Goal: Information Seeking & Learning: Learn about a topic

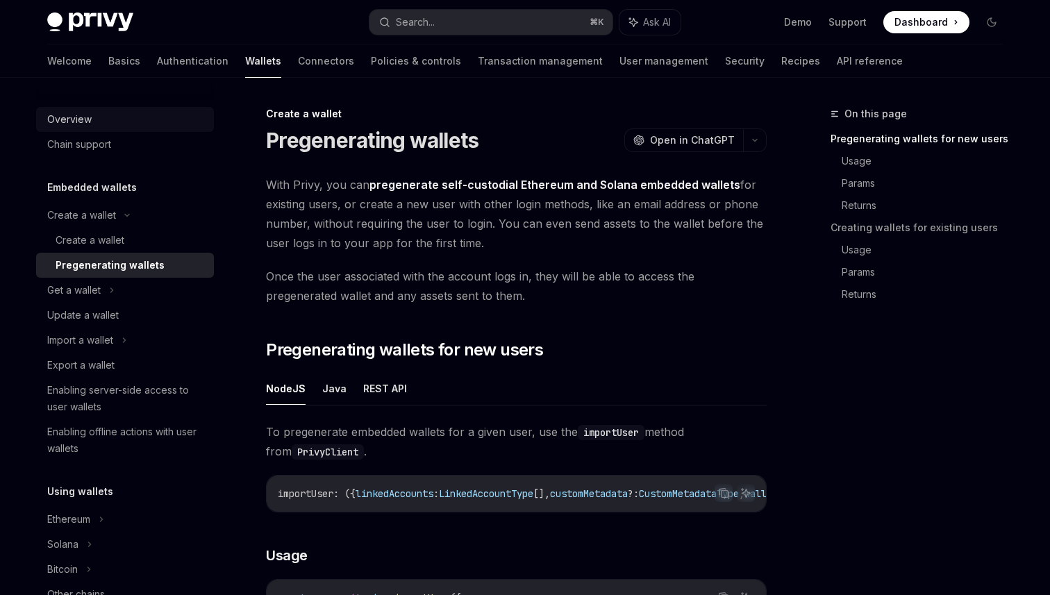
click at [118, 124] on div "Overview" at bounding box center [126, 119] width 158 height 17
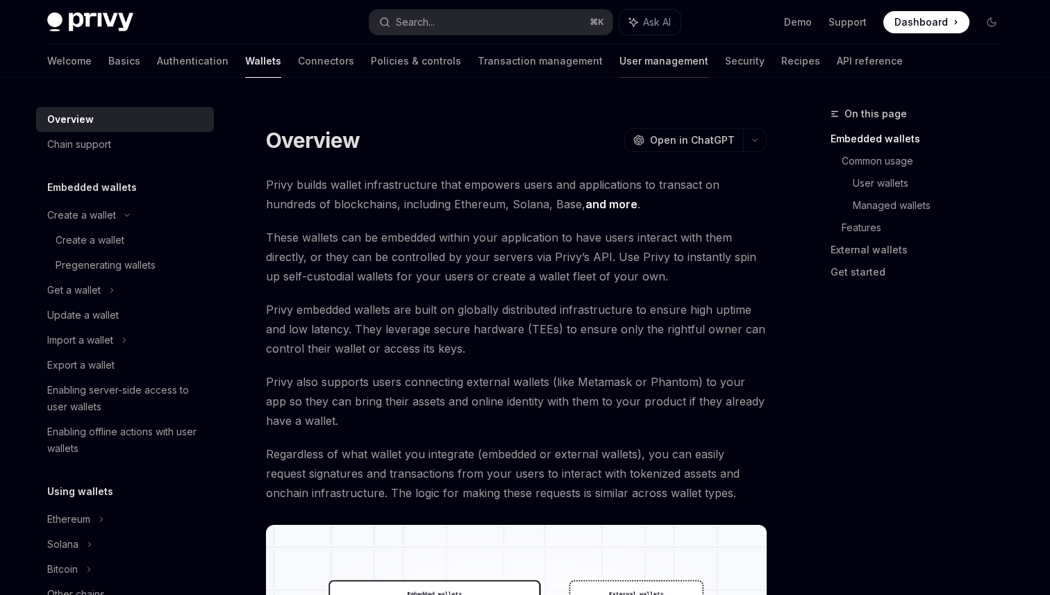
click at [620, 66] on link "User management" at bounding box center [664, 60] width 89 height 33
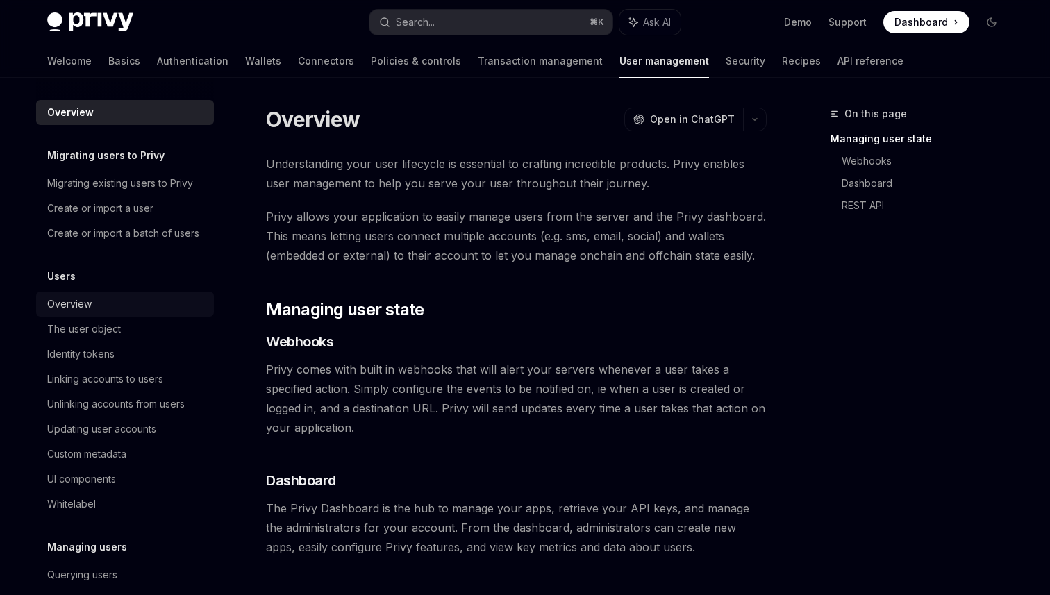
click at [97, 302] on div "Overview" at bounding box center [126, 304] width 158 height 17
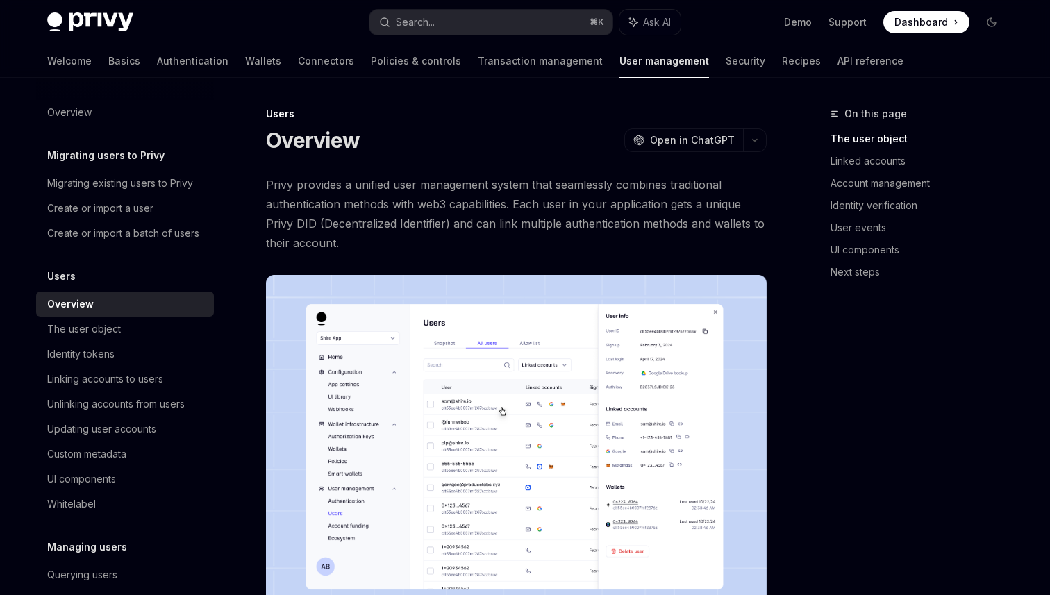
click at [438, 190] on span "Privy provides a unified user management system that seamlessly combines tradit…" at bounding box center [516, 214] width 501 height 78
drag, startPoint x: 438, startPoint y: 190, endPoint x: 408, endPoint y: 193, distance: 30.1
click at [410, 193] on span "Privy provides a unified user management system that seamlessly combines tradit…" at bounding box center [516, 214] width 501 height 78
click at [408, 193] on span "Privy provides a unified user management system that seamlessly combines tradit…" at bounding box center [516, 214] width 501 height 78
click at [398, 206] on span "Privy provides a unified user management system that seamlessly combines tradit…" at bounding box center [516, 214] width 501 height 78
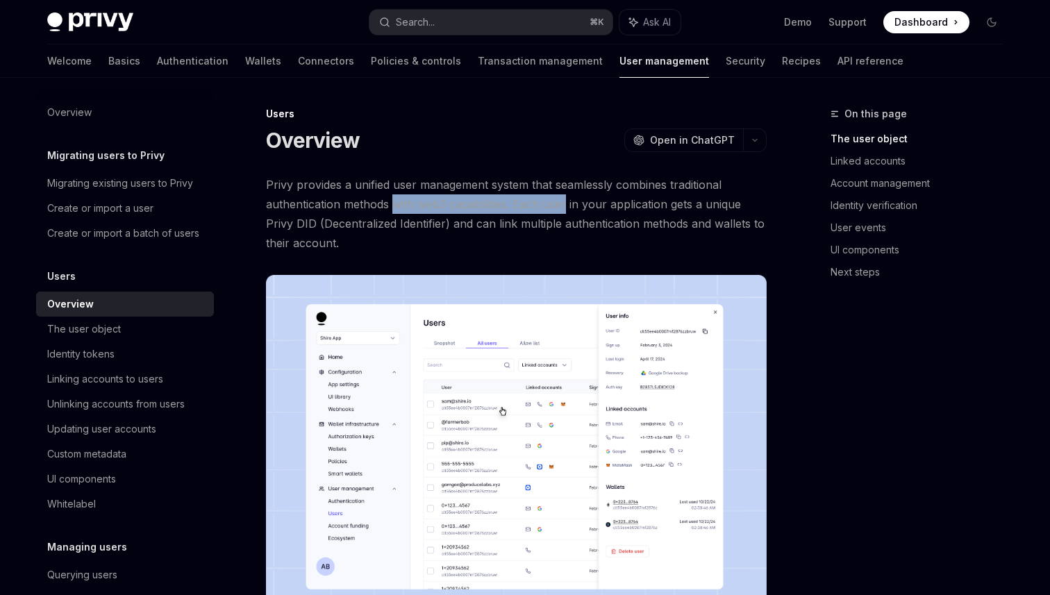
drag, startPoint x: 398, startPoint y: 206, endPoint x: 540, endPoint y: 201, distance: 141.8
click at [546, 203] on span "Privy provides a unified user management system that seamlessly combines tradit…" at bounding box center [516, 214] width 501 height 78
click at [540, 201] on span "Privy provides a unified user management system that seamlessly combines tradit…" at bounding box center [516, 214] width 501 height 78
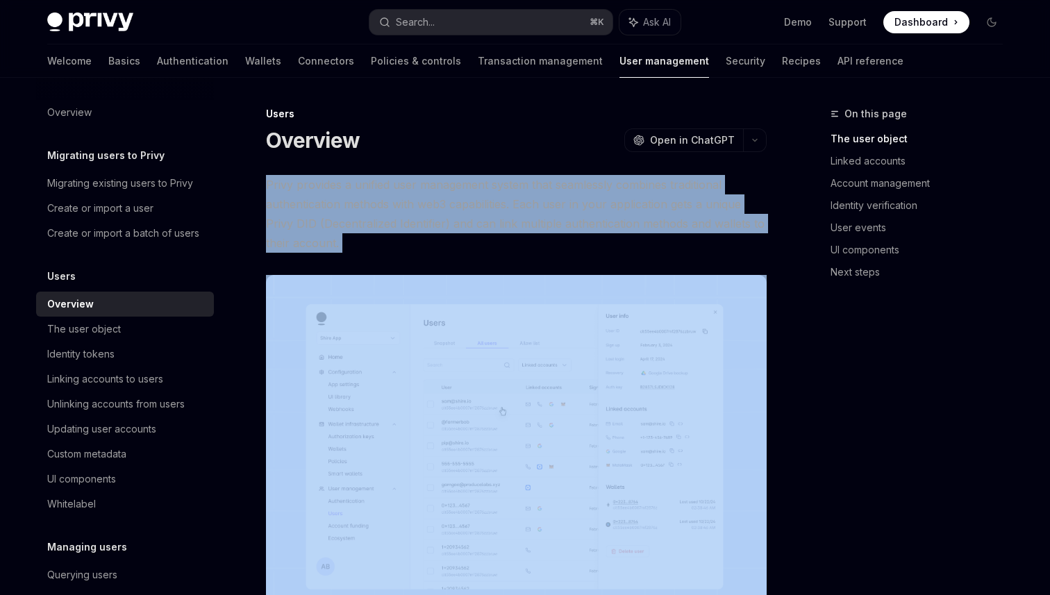
drag, startPoint x: 540, startPoint y: 201, endPoint x: 484, endPoint y: 233, distance: 64.4
click at [537, 208] on span "Privy provides a unified user management system that seamlessly combines tradit…" at bounding box center [516, 214] width 501 height 78
click at [483, 233] on span "Privy provides a unified user management system that seamlessly combines tradit…" at bounding box center [516, 214] width 501 height 78
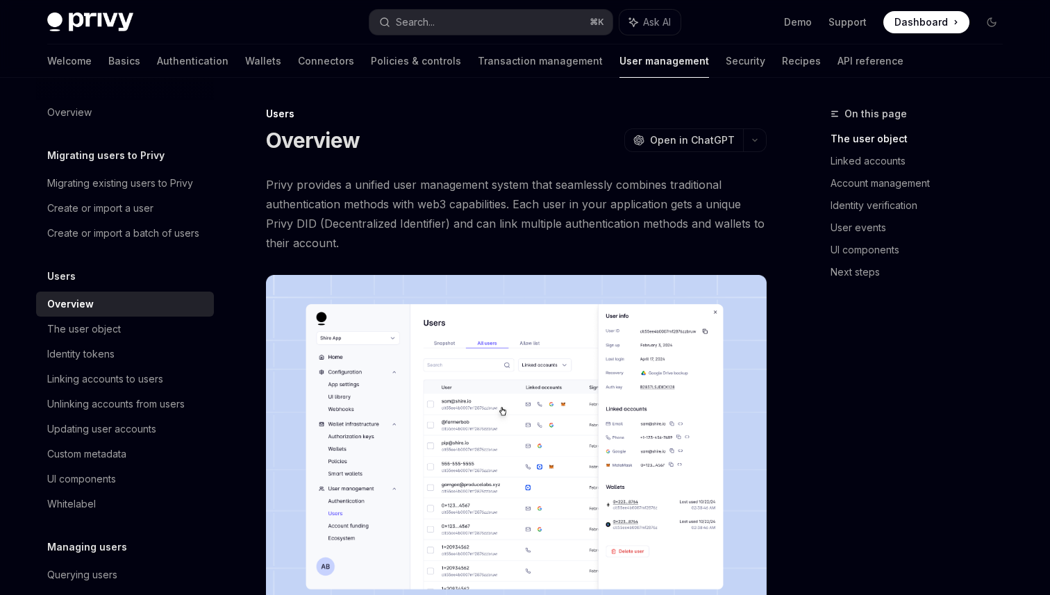
click at [466, 224] on span "Privy provides a unified user management system that seamlessly combines tradit…" at bounding box center [516, 214] width 501 height 78
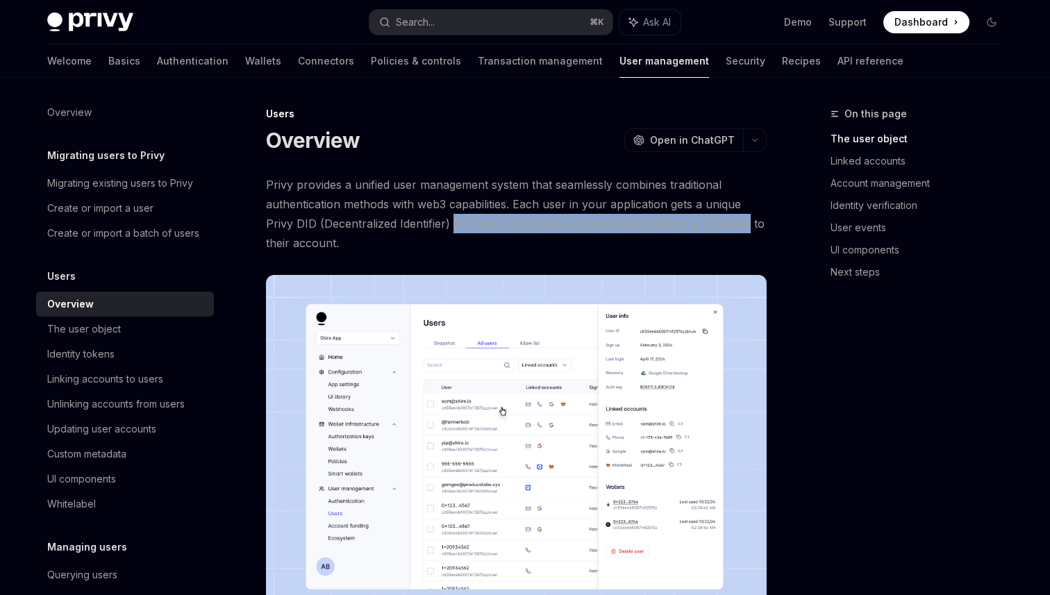
drag, startPoint x: 466, startPoint y: 224, endPoint x: 725, endPoint y: 221, distance: 259.1
click at [727, 221] on span "Privy provides a unified user management system that seamlessly combines tradit…" at bounding box center [516, 214] width 501 height 78
click at [725, 221] on span "Privy provides a unified user management system that seamlessly combines tradit…" at bounding box center [516, 214] width 501 height 78
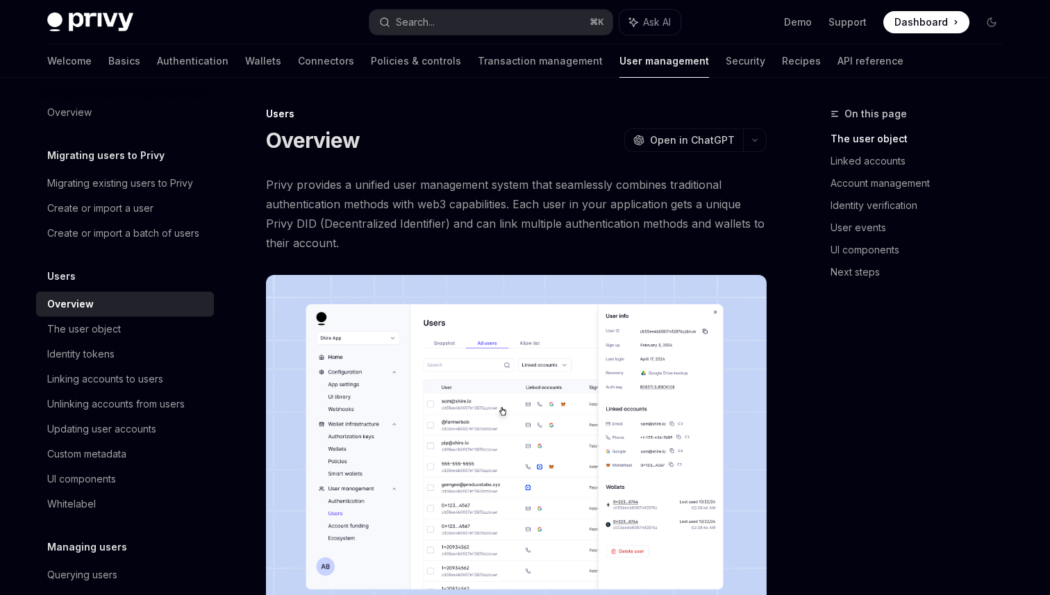
click at [638, 227] on span "Privy provides a unified user management system that seamlessly combines tradit…" at bounding box center [516, 214] width 501 height 78
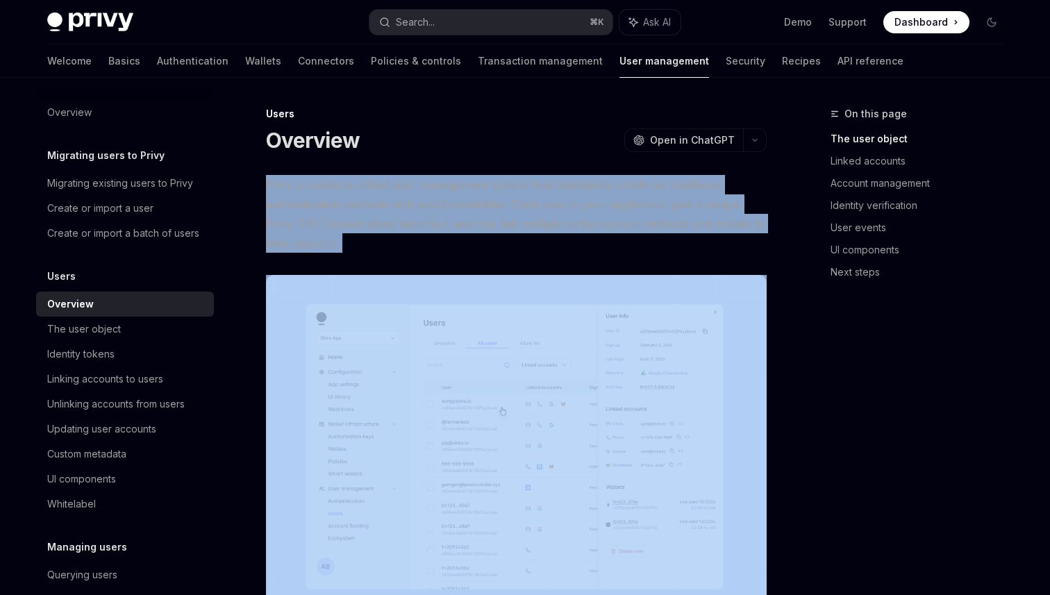
click at [638, 227] on span "Privy provides a unified user management system that seamlessly combines tradit…" at bounding box center [516, 214] width 501 height 78
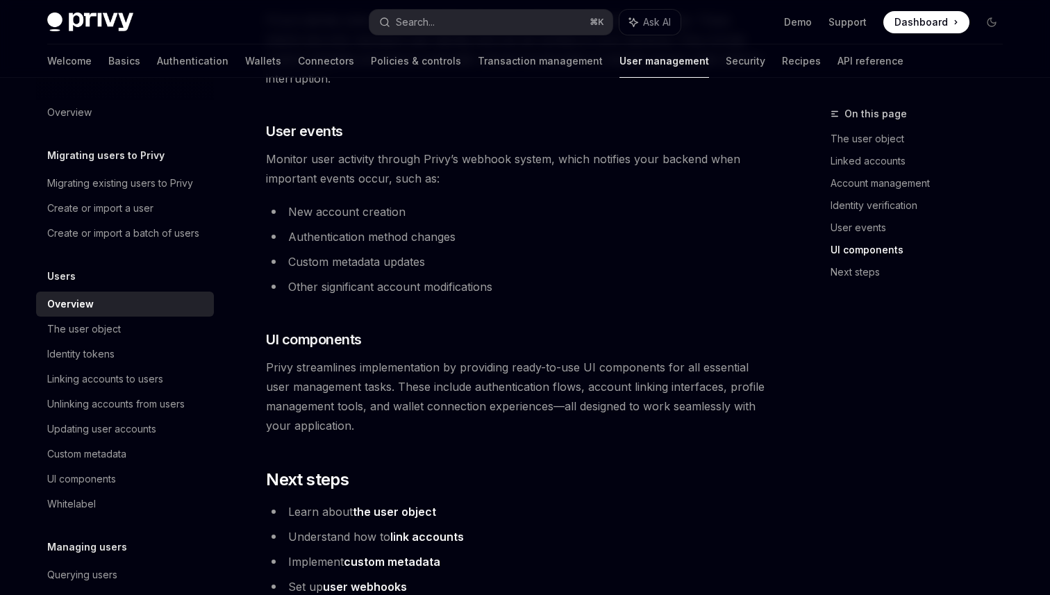
scroll to position [1486, 0]
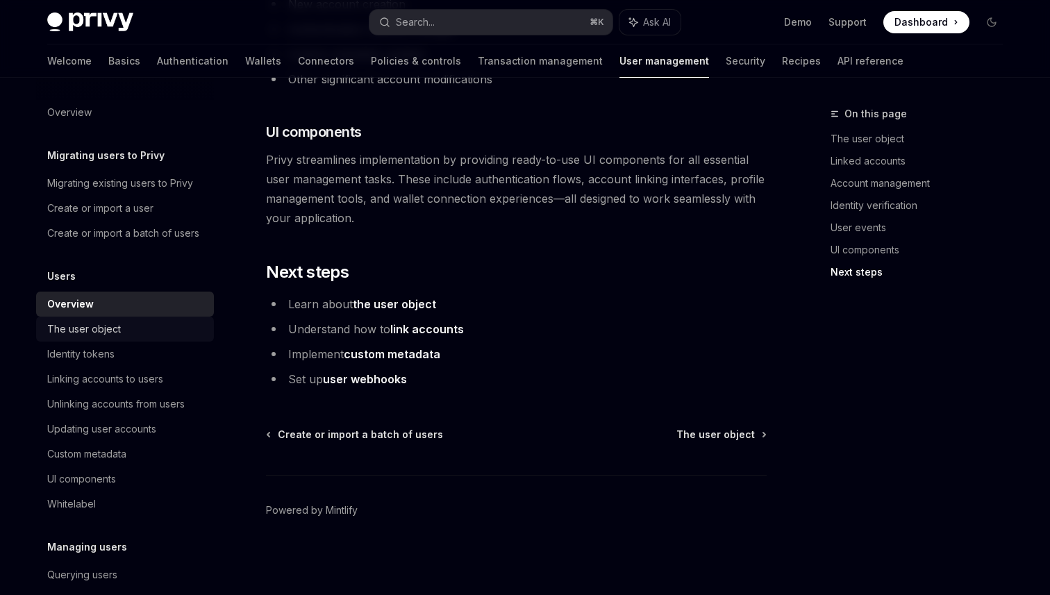
click at [112, 329] on div "The user object" at bounding box center [84, 329] width 74 height 17
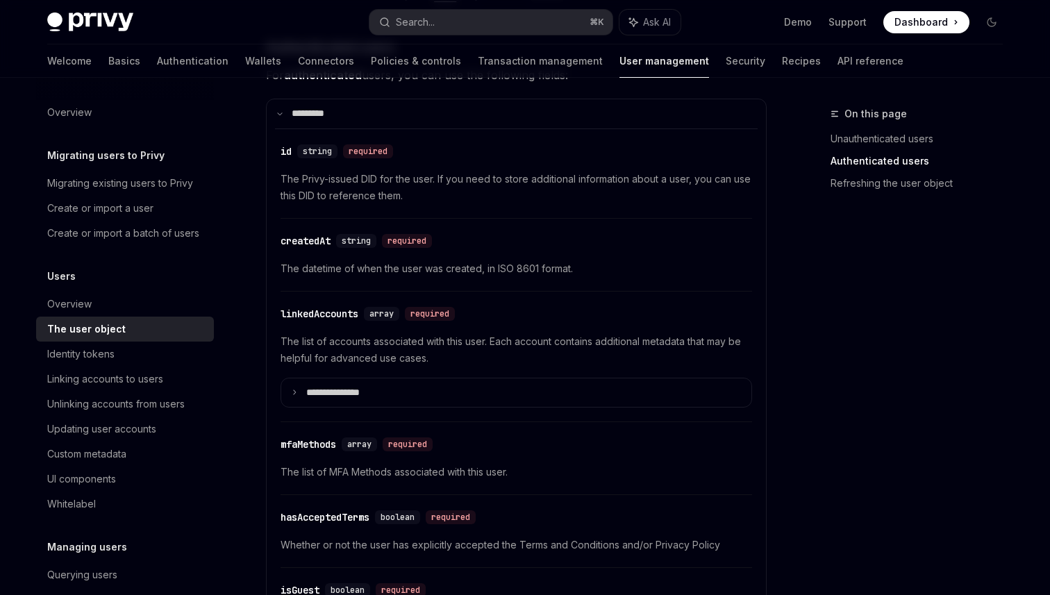
scroll to position [407, 0]
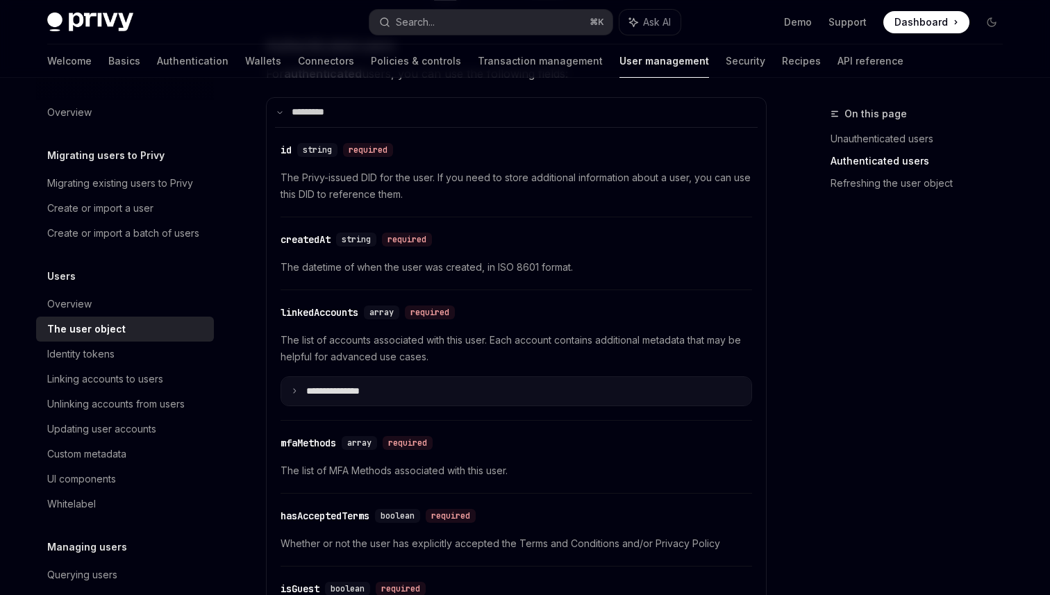
click at [305, 390] on summary "**********" at bounding box center [516, 391] width 470 height 29
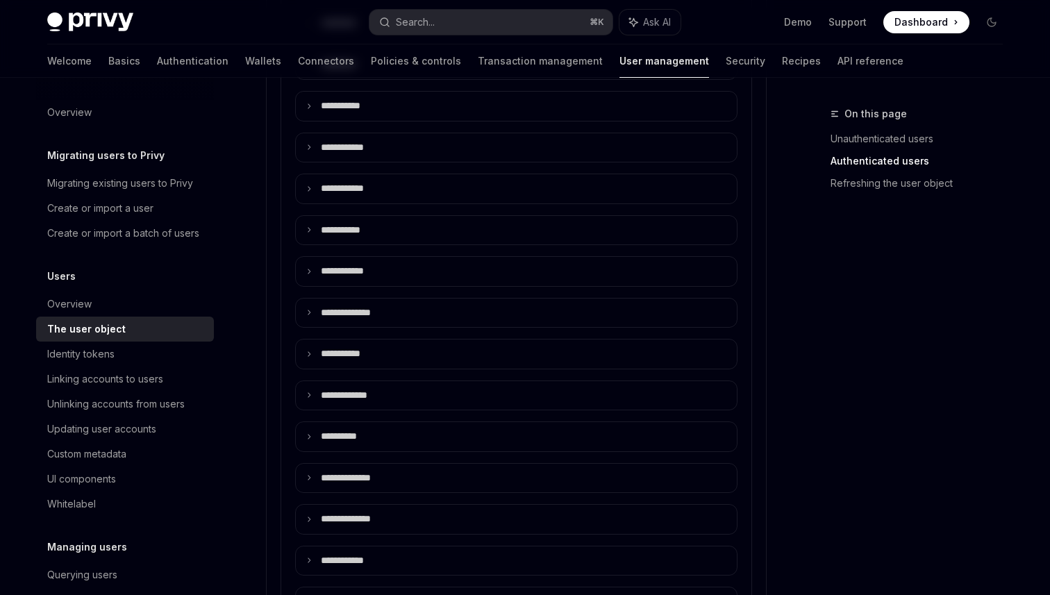
scroll to position [1149, 0]
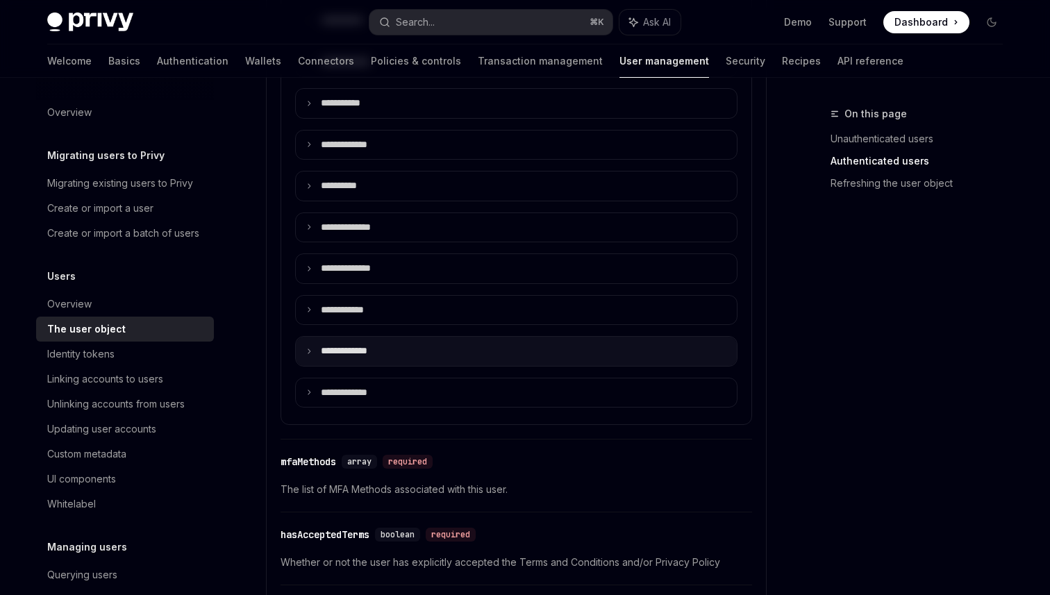
click at [329, 355] on p "**** ********" at bounding box center [356, 351] width 71 height 13
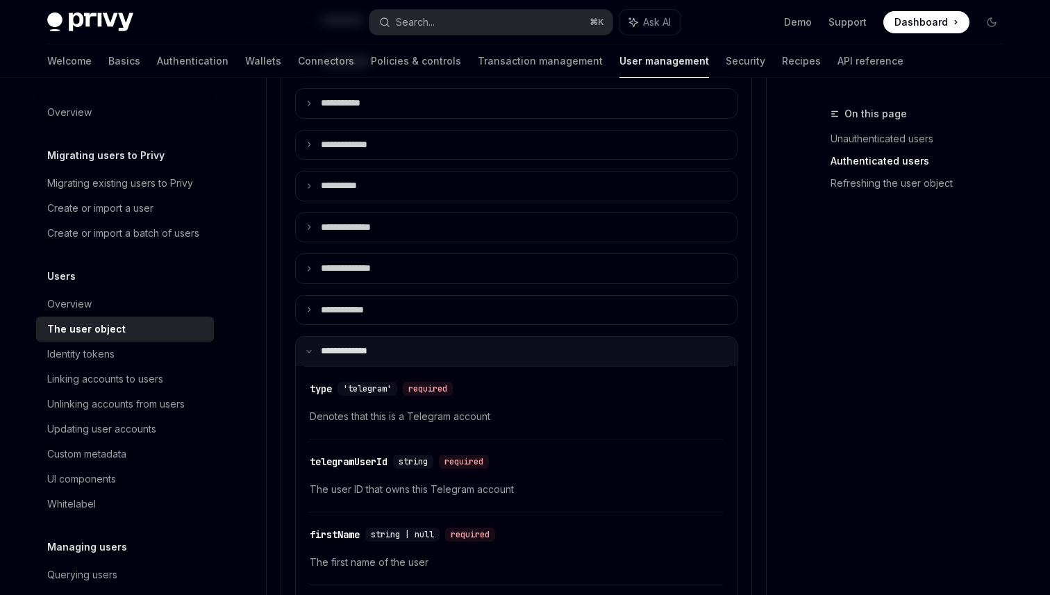
click at [317, 352] on summary "**** ********" at bounding box center [516, 351] width 441 height 29
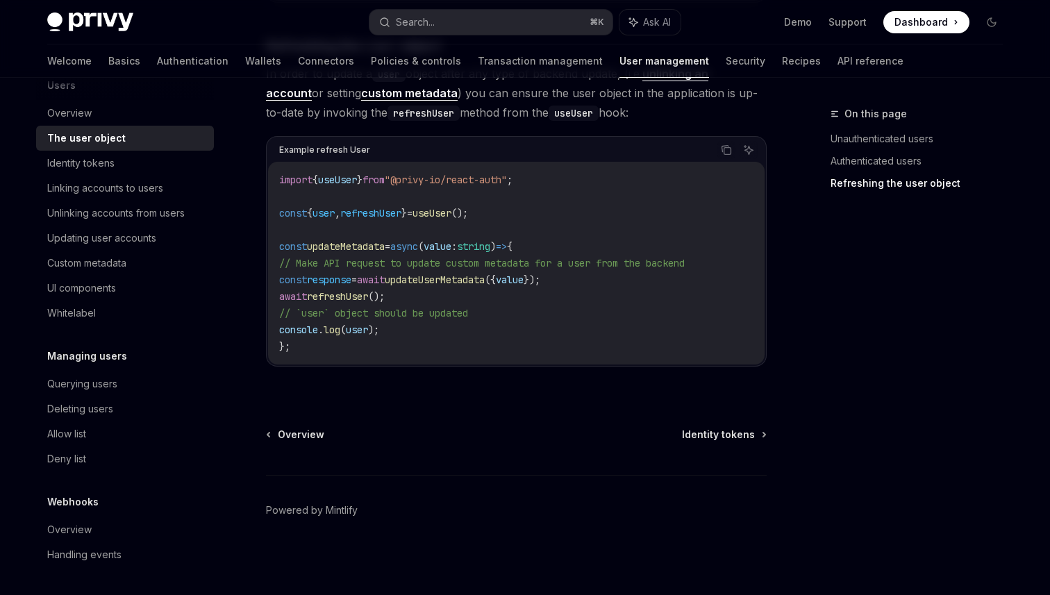
scroll to position [0, 0]
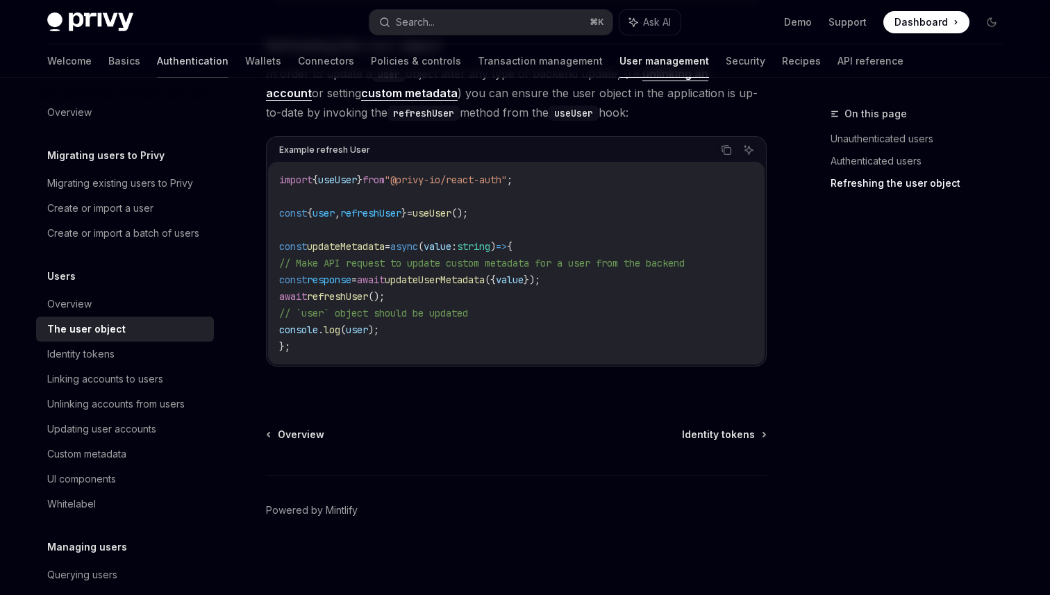
click at [157, 72] on link "Authentication" at bounding box center [193, 60] width 72 height 33
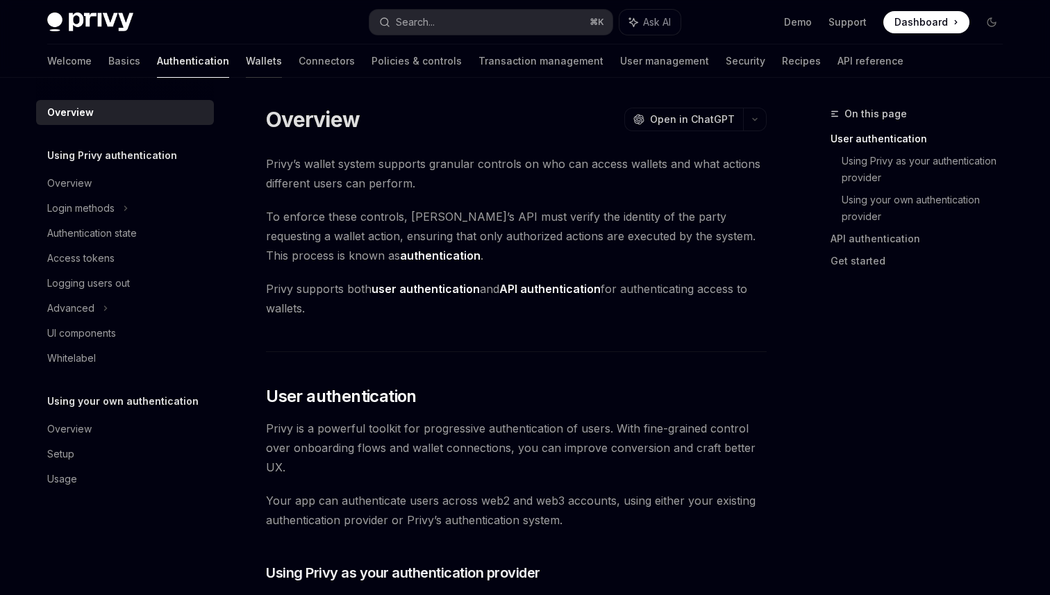
click at [246, 65] on link "Wallets" at bounding box center [264, 60] width 36 height 33
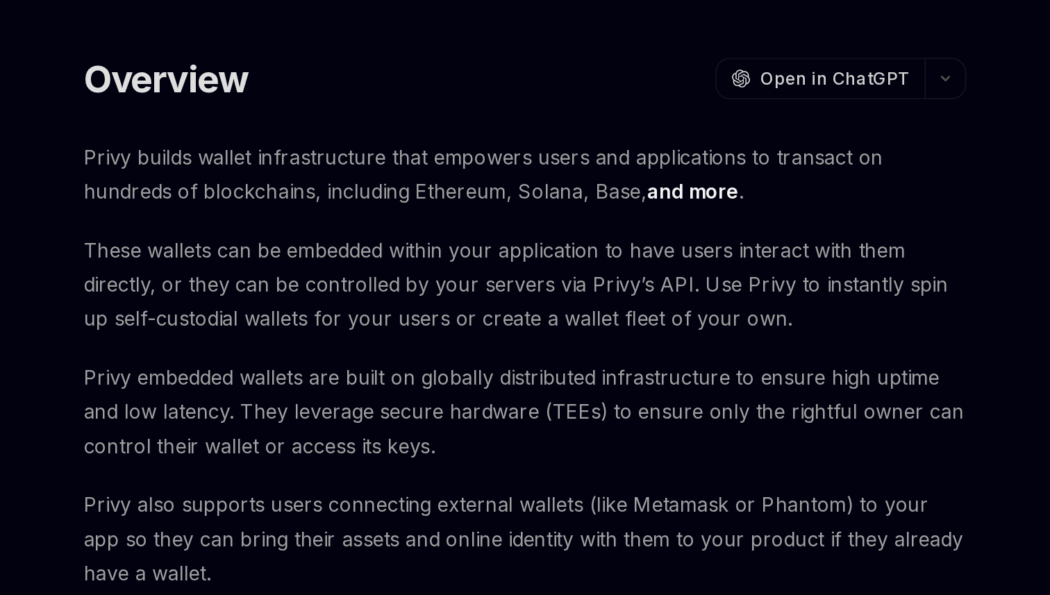
click at [374, 239] on span "These wallets can be embedded within your application to have users interact wi…" at bounding box center [516, 257] width 501 height 58
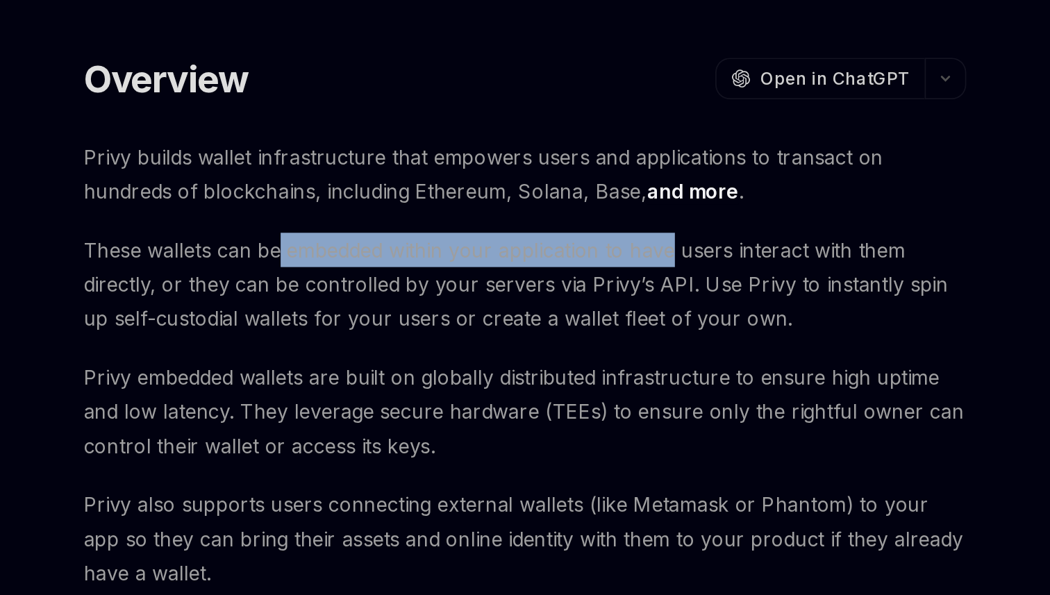
drag, startPoint x: 374, startPoint y: 239, endPoint x: 583, endPoint y: 235, distance: 208.4
click at [581, 235] on span "These wallets can be embedded within your application to have users interact wi…" at bounding box center [516, 257] width 501 height 58
click at [583, 235] on span "These wallets can be embedded within your application to have users interact wi…" at bounding box center [516, 257] width 501 height 58
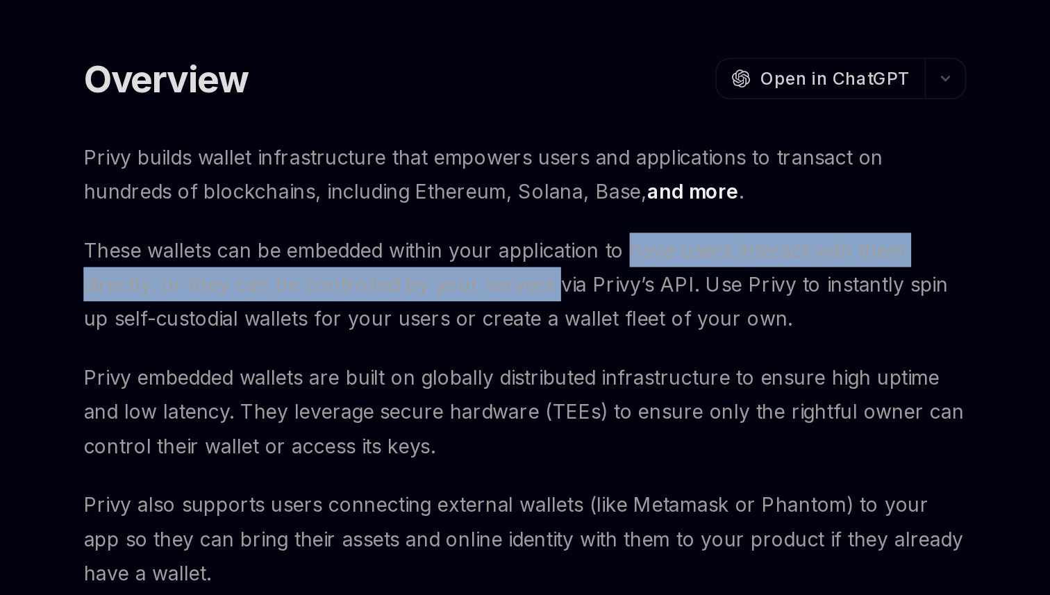
drag, startPoint x: 583, startPoint y: 235, endPoint x: 509, endPoint y: 258, distance: 77.1
click at [524, 257] on span "These wallets can be embedded within your application to have users interact wi…" at bounding box center [516, 257] width 501 height 58
click at [509, 258] on span "These wallets can be embedded within your application to have users interact wi…" at bounding box center [516, 257] width 501 height 58
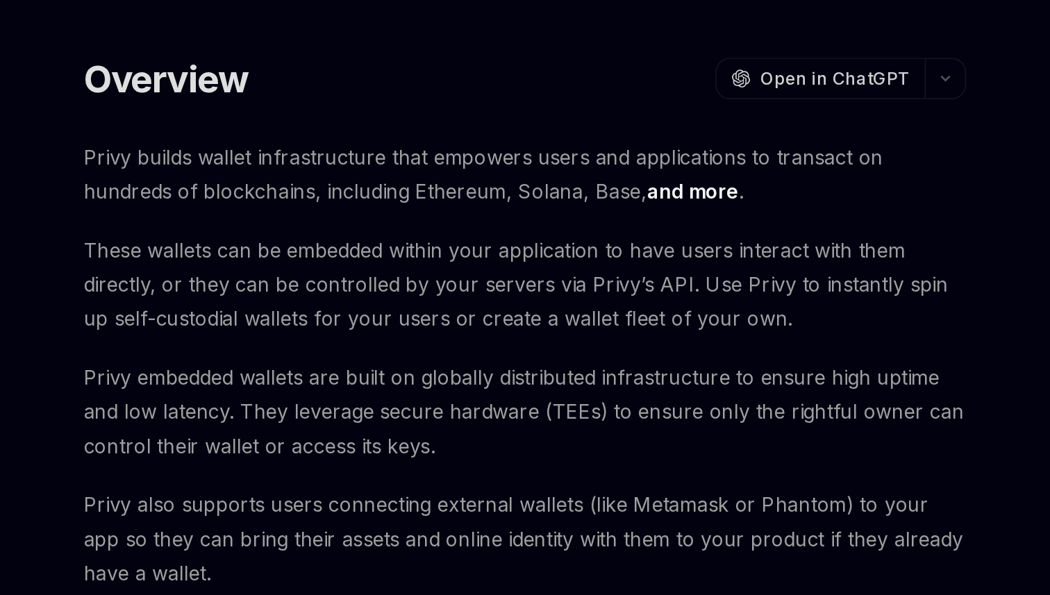
click at [411, 258] on span "These wallets can be embedded within your application to have users interact wi…" at bounding box center [516, 257] width 501 height 58
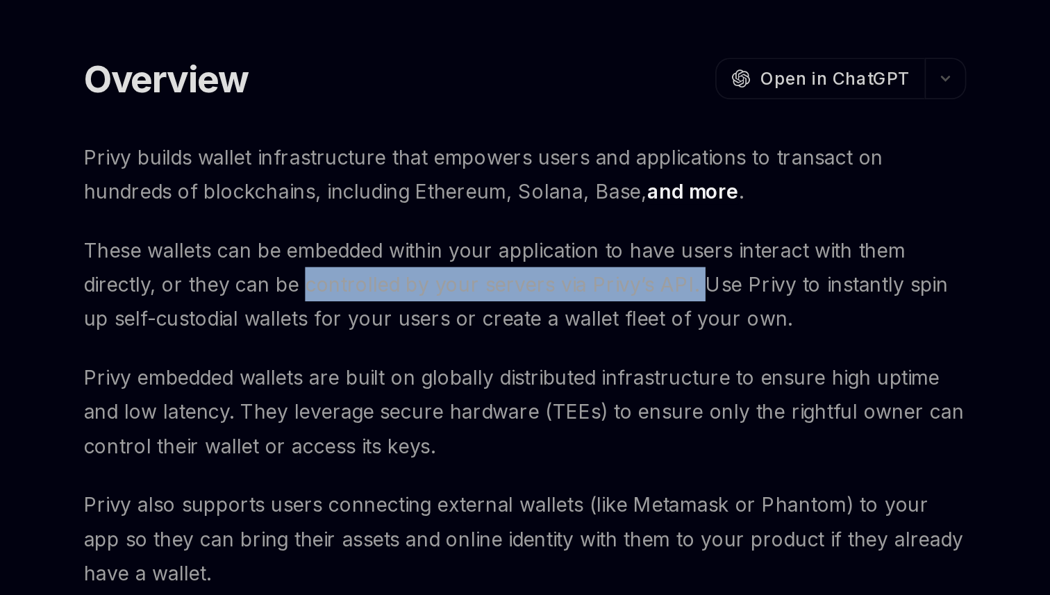
drag, startPoint x: 411, startPoint y: 258, endPoint x: 608, endPoint y: 253, distance: 196.6
click at [608, 253] on span "These wallets can be embedded within your application to have users interact wi…" at bounding box center [516, 257] width 501 height 58
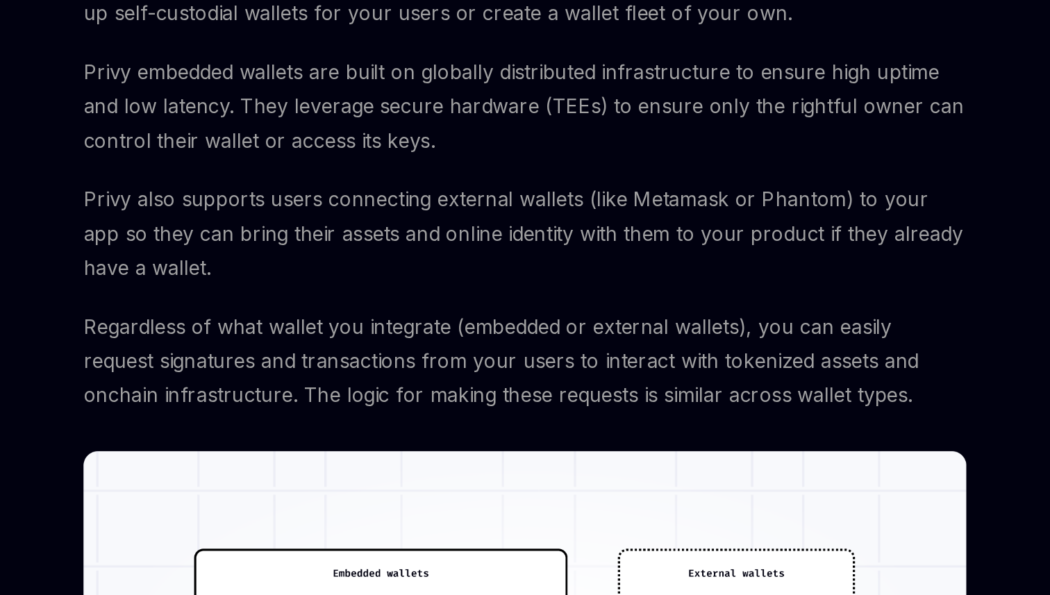
scroll to position [13, 0]
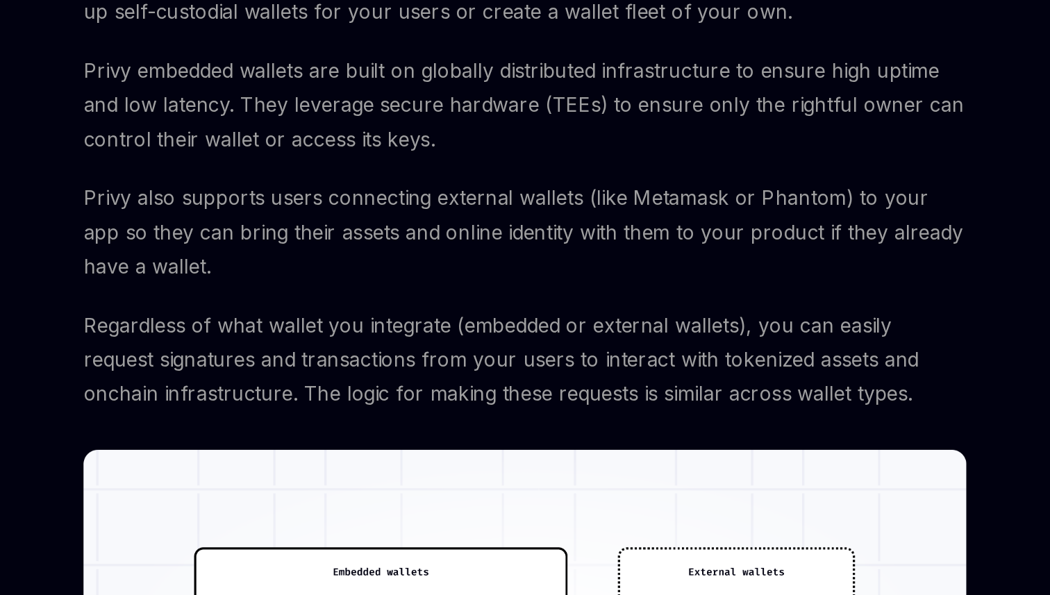
click at [575, 376] on span "Privy also supports users connecting external wallets (like Metamask or Phantom…" at bounding box center [516, 389] width 501 height 58
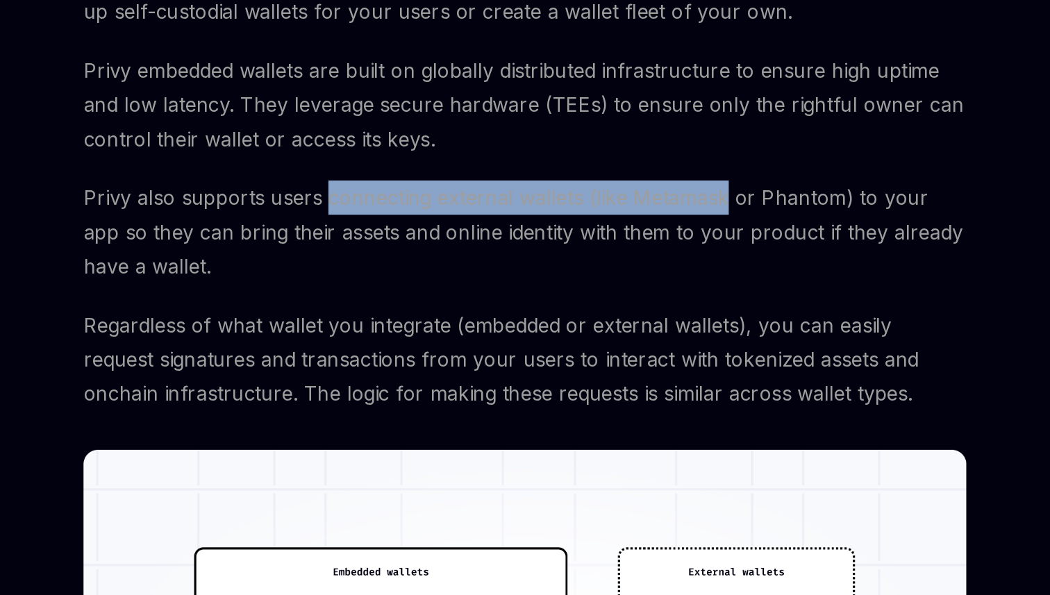
drag, startPoint x: 575, startPoint y: 376, endPoint x: 440, endPoint y: 368, distance: 135.6
click at [445, 368] on span "Privy also supports users connecting external wallets (like Metamask or Phantom…" at bounding box center [516, 389] width 501 height 58
click at [440, 368] on span "Privy also supports users connecting external wallets (like Metamask or Phantom…" at bounding box center [516, 389] width 501 height 58
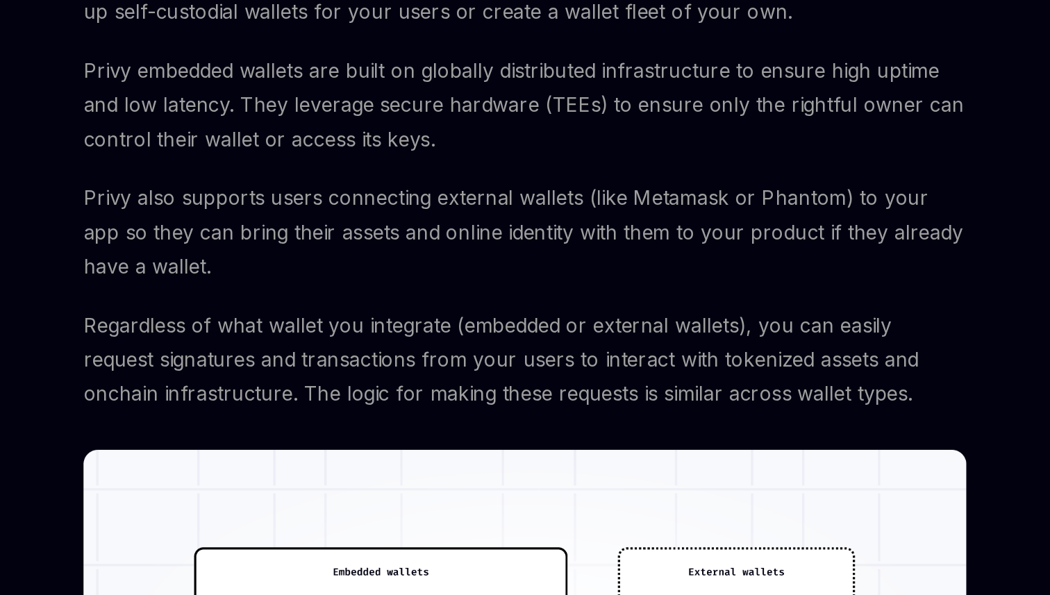
click at [424, 385] on span "Privy also supports users connecting external wallets (like Metamask or Phantom…" at bounding box center [516, 389] width 501 height 58
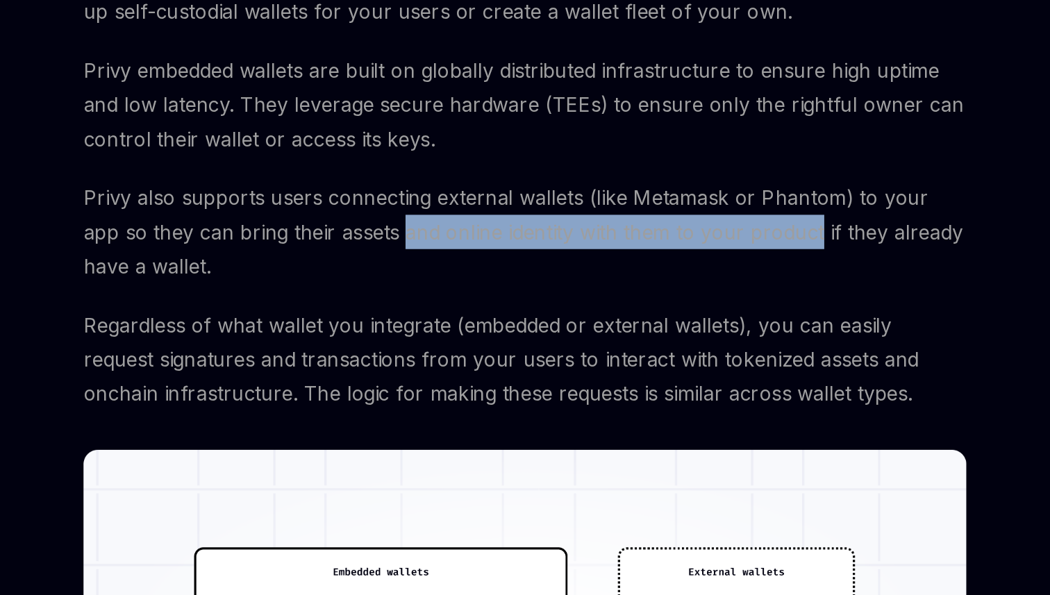
drag, startPoint x: 424, startPoint y: 385, endPoint x: 635, endPoint y: 378, distance: 210.6
click at [634, 379] on span "Privy also supports users connecting external wallets (like Metamask or Phantom…" at bounding box center [516, 389] width 501 height 58
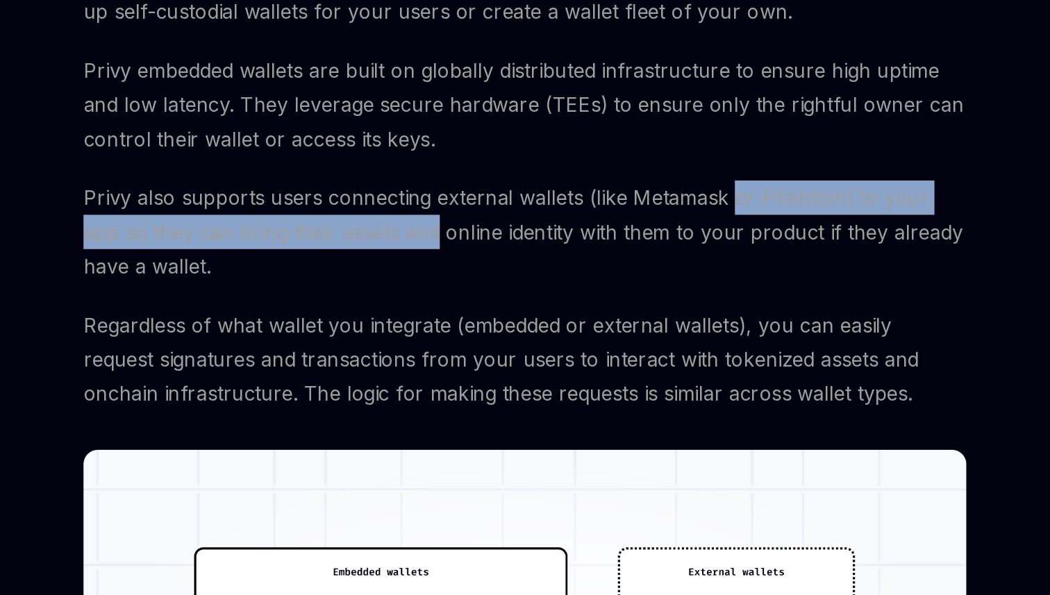
click at [635, 378] on span "Privy also supports users connecting external wallets (like Metamask or Phantom…" at bounding box center [516, 389] width 501 height 58
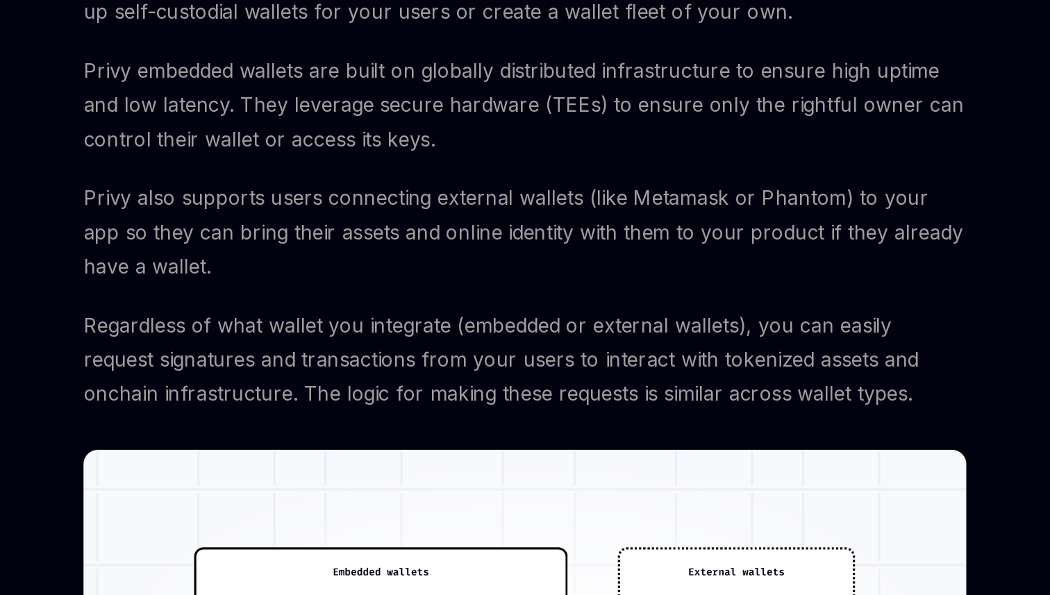
click at [627, 390] on span "Privy also supports users connecting external wallets (like Metamask or Phantom…" at bounding box center [516, 389] width 501 height 58
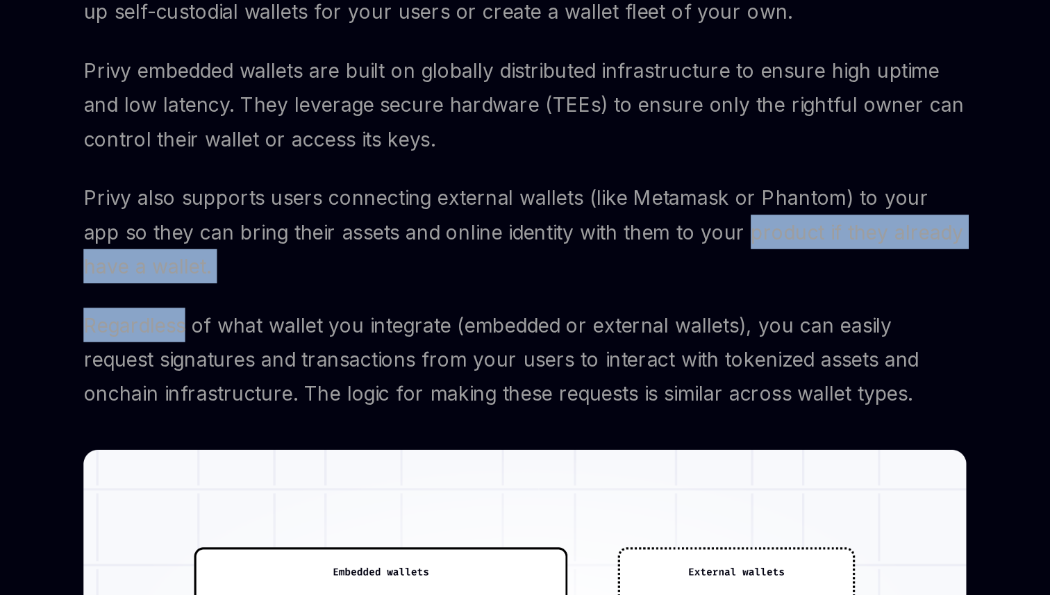
drag, startPoint x: 627, startPoint y: 390, endPoint x: 561, endPoint y: 431, distance: 77.7
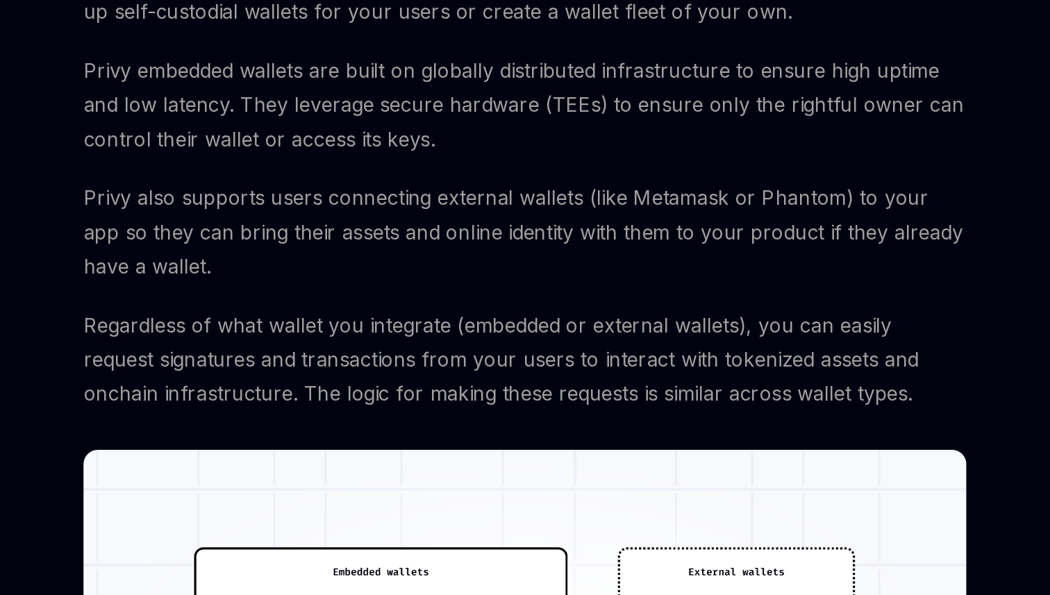
click at [561, 432] on span "Regardless of what wallet you integrate (embedded or external wallets), you can…" at bounding box center [516, 461] width 501 height 58
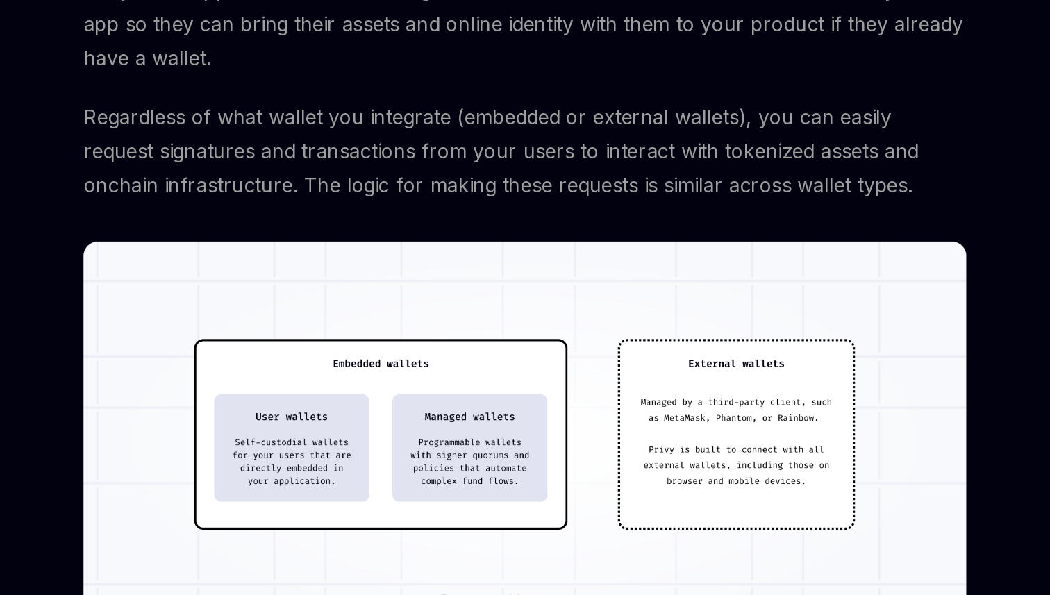
scroll to position [132, 0]
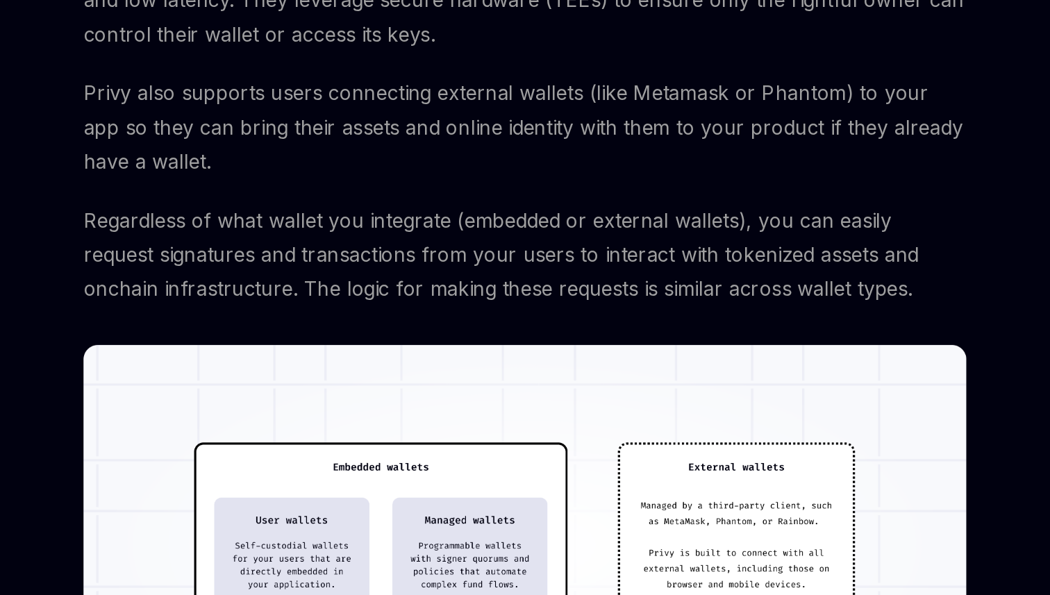
click at [358, 320] on span "Regardless of what wallet you integrate (embedded or external wallets), you can…" at bounding box center [516, 342] width 501 height 58
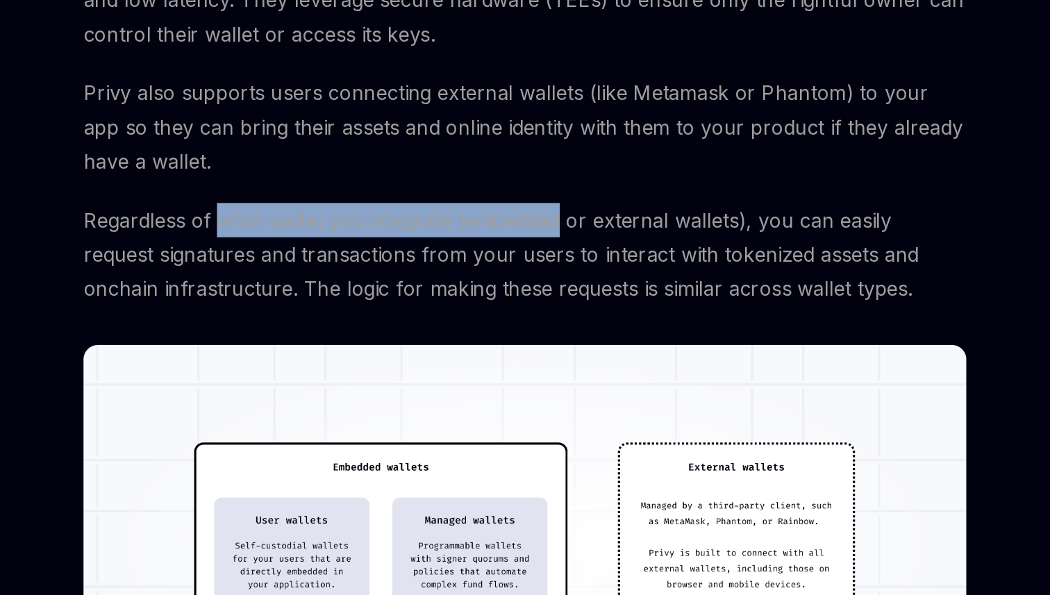
drag, startPoint x: 358, startPoint y: 320, endPoint x: 529, endPoint y: 323, distance: 170.2
click at [527, 323] on span "Regardless of what wallet you integrate (embedded or external wallets), you can…" at bounding box center [516, 342] width 501 height 58
click at [529, 323] on span "Regardless of what wallet you integrate (embedded or external wallets), you can…" at bounding box center [516, 342] width 501 height 58
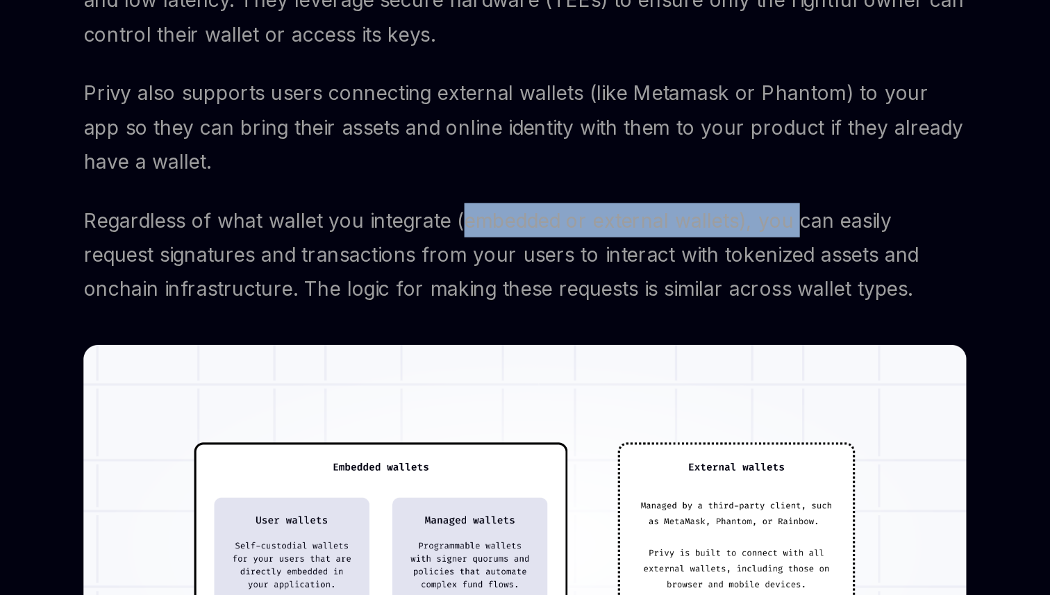
drag, startPoint x: 529, startPoint y: 323, endPoint x: 663, endPoint y: 319, distance: 134.8
click at [663, 319] on span "Regardless of what wallet you integrate (embedded or external wallets), you can…" at bounding box center [516, 342] width 501 height 58
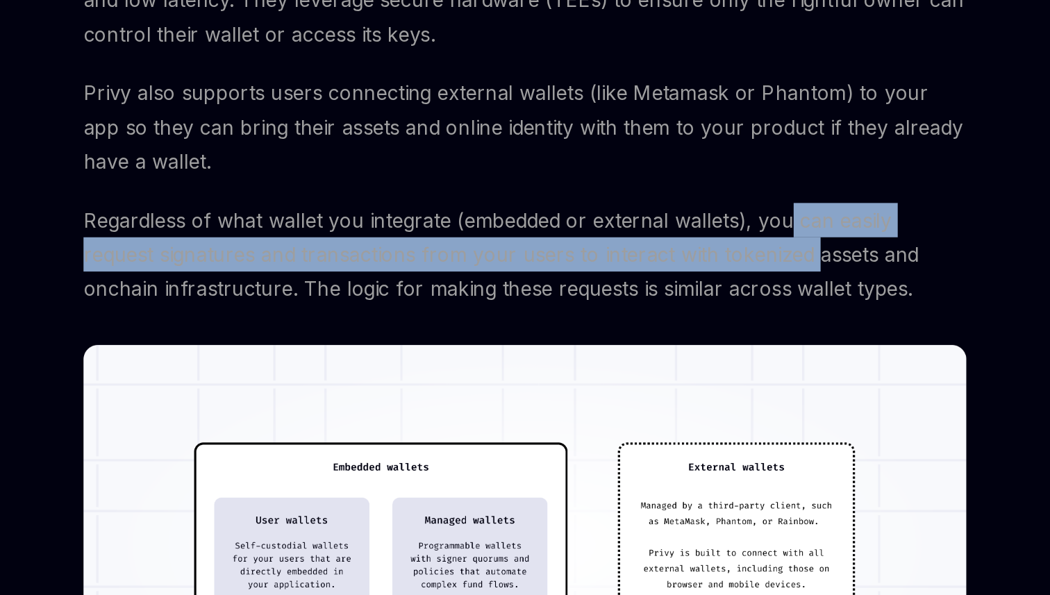
drag, startPoint x: 663, startPoint y: 319, endPoint x: 606, endPoint y: 352, distance: 66.6
click at [613, 351] on span "Regardless of what wallet you integrate (embedded or external wallets), you can…" at bounding box center [516, 342] width 501 height 58
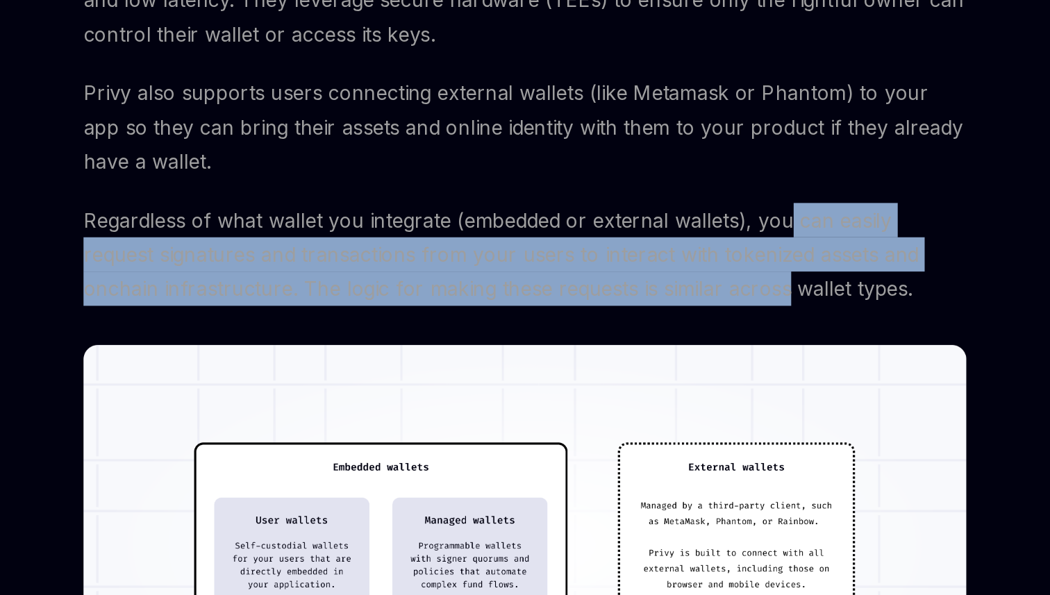
click at [606, 352] on span "Regardless of what wallet you integrate (embedded or external wallets), you can…" at bounding box center [516, 342] width 501 height 58
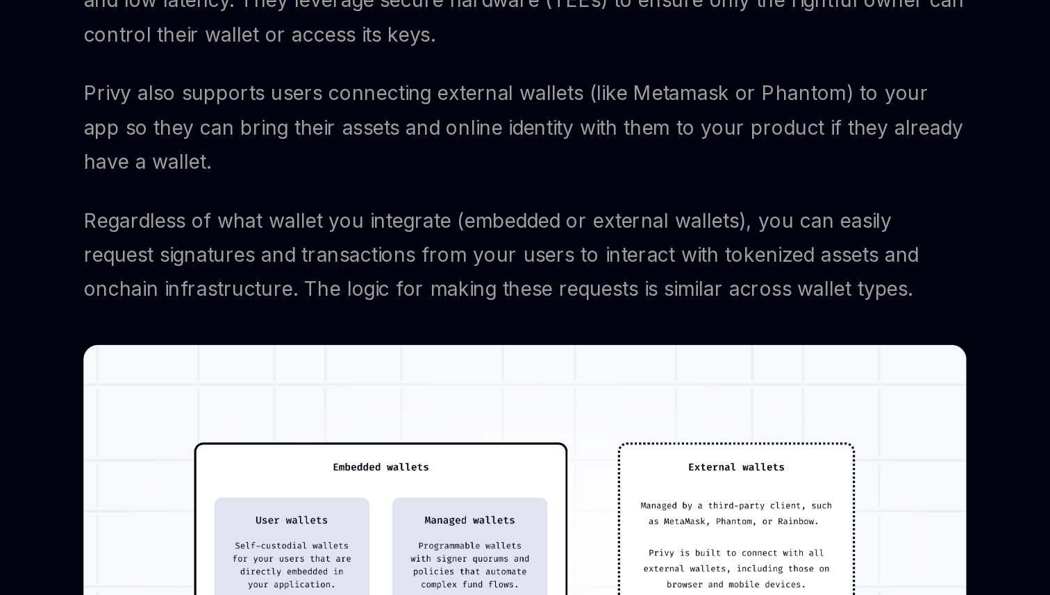
click at [550, 338] on span "Regardless of what wallet you integrate (embedded or external wallets), you can…" at bounding box center [516, 342] width 501 height 58
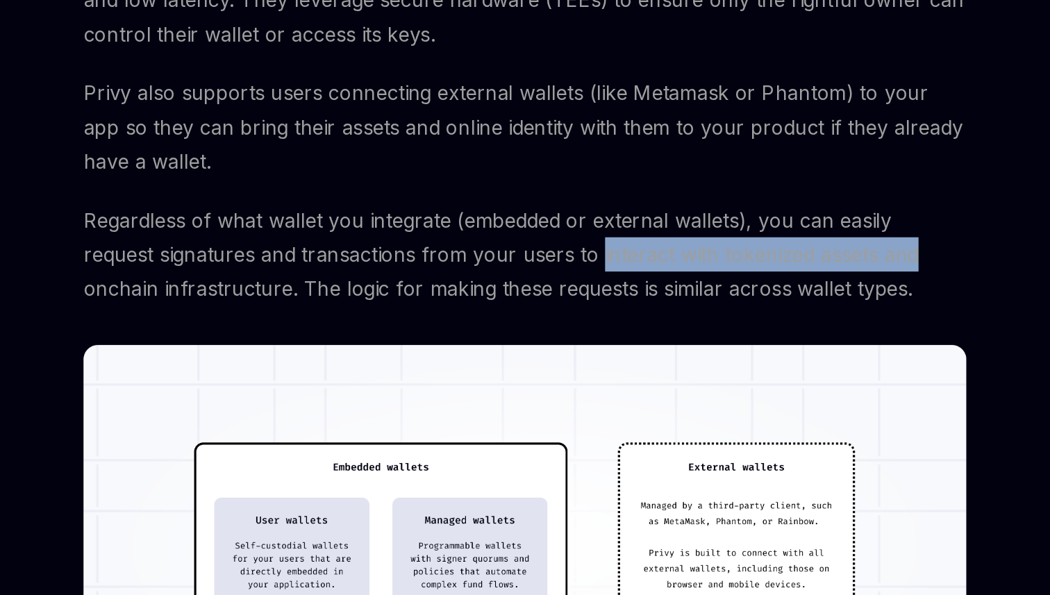
drag, startPoint x: 550, startPoint y: 338, endPoint x: 685, endPoint y: 349, distance: 135.2
click at [685, 349] on span "Regardless of what wallet you integrate (embedded or external wallets), you can…" at bounding box center [516, 342] width 501 height 58
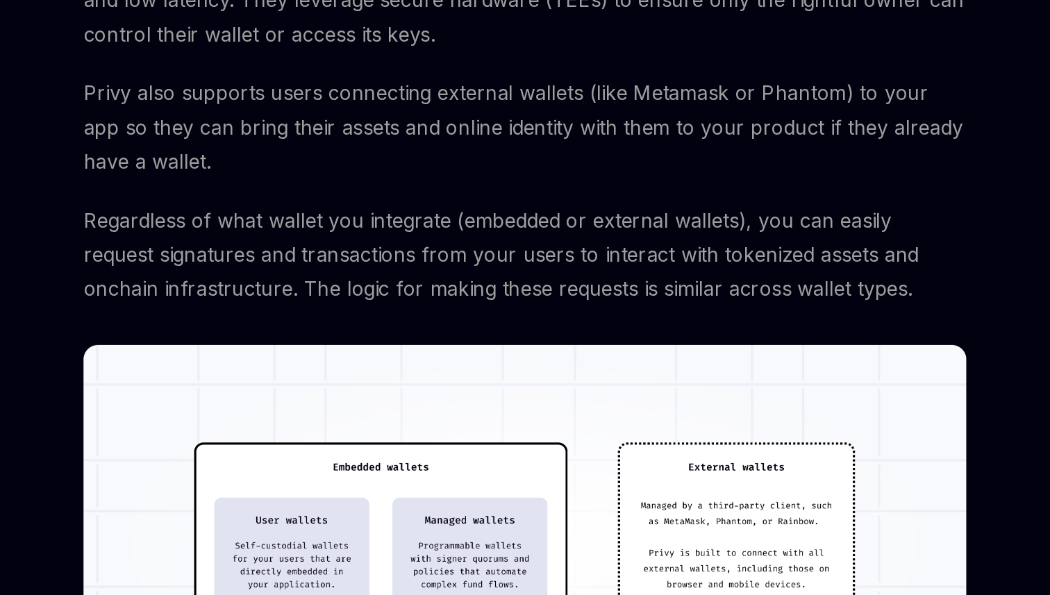
click at [681, 354] on span "Regardless of what wallet you integrate (embedded or external wallets), you can…" at bounding box center [516, 342] width 501 height 58
click at [678, 362] on span "Regardless of what wallet you integrate (embedded or external wallets), you can…" at bounding box center [516, 342] width 501 height 58
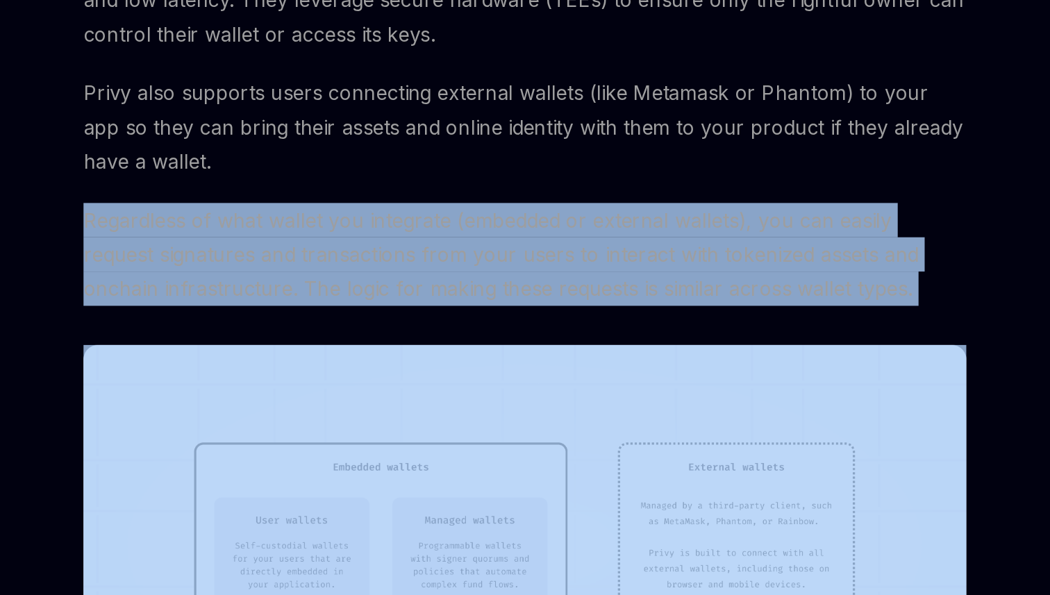
click at [678, 362] on span "Regardless of what wallet you integrate (embedded or external wallets), you can…" at bounding box center [516, 342] width 501 height 58
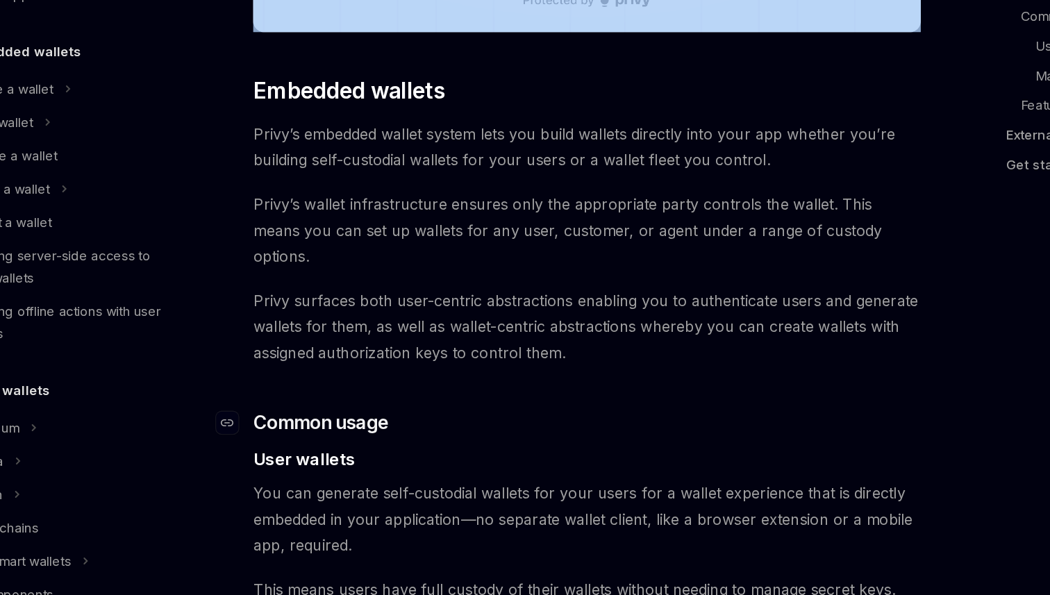
scroll to position [579, 0]
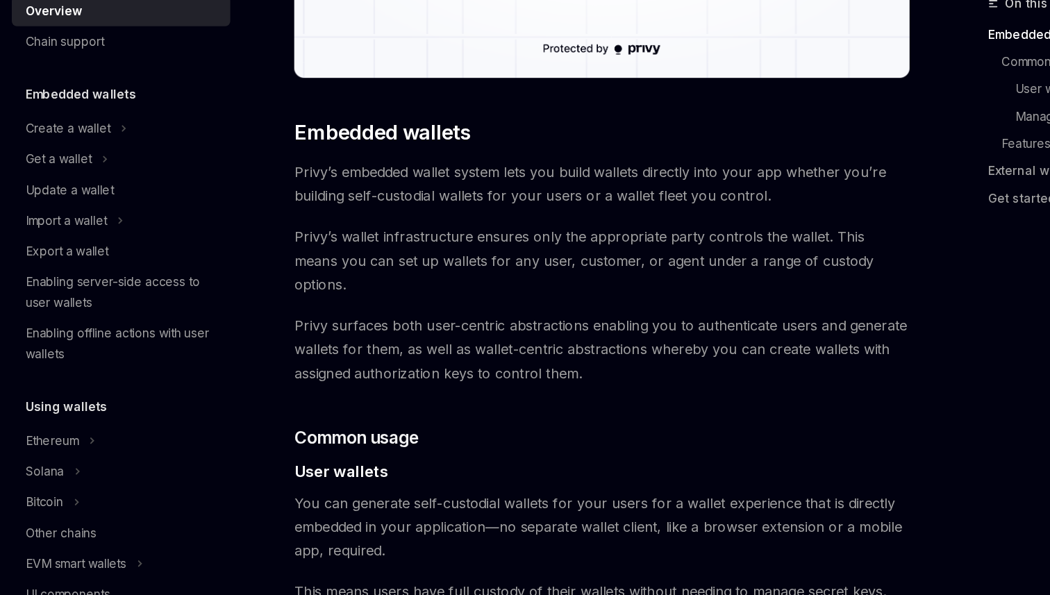
click at [432, 301] on span "Privy’s wallet infrastructure ensures only the appropriate party controls the w…" at bounding box center [516, 323] width 501 height 58
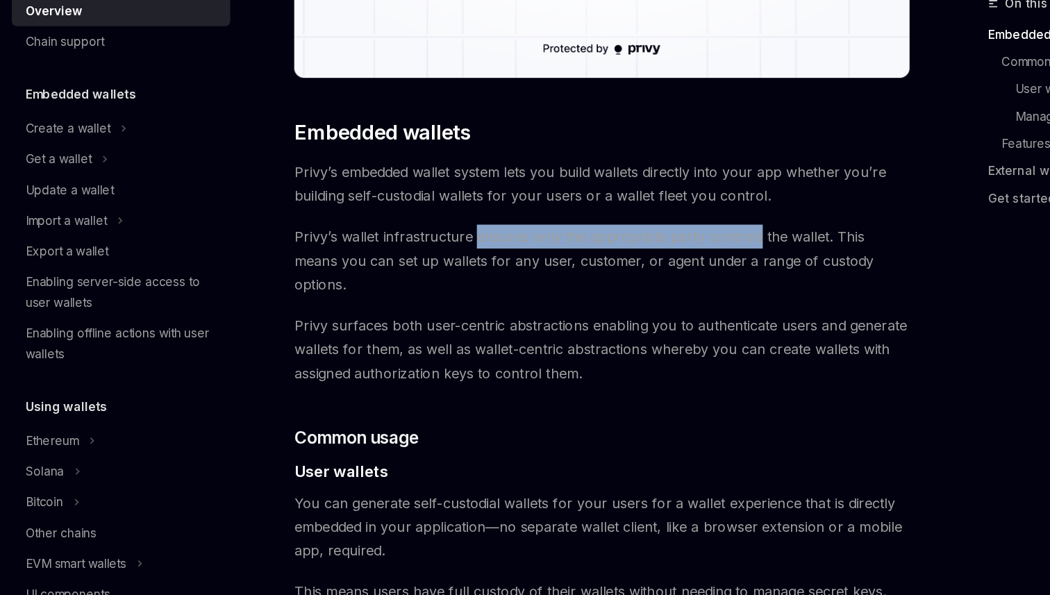
drag, startPoint x: 432, startPoint y: 301, endPoint x: 595, endPoint y: 310, distance: 162.8
click at [595, 310] on span "Privy’s wallet infrastructure ensures only the appropriate party controls the w…" at bounding box center [516, 323] width 501 height 58
click at [588, 310] on span "Privy’s wallet infrastructure ensures only the appropriate party controls the w…" at bounding box center [516, 323] width 501 height 58
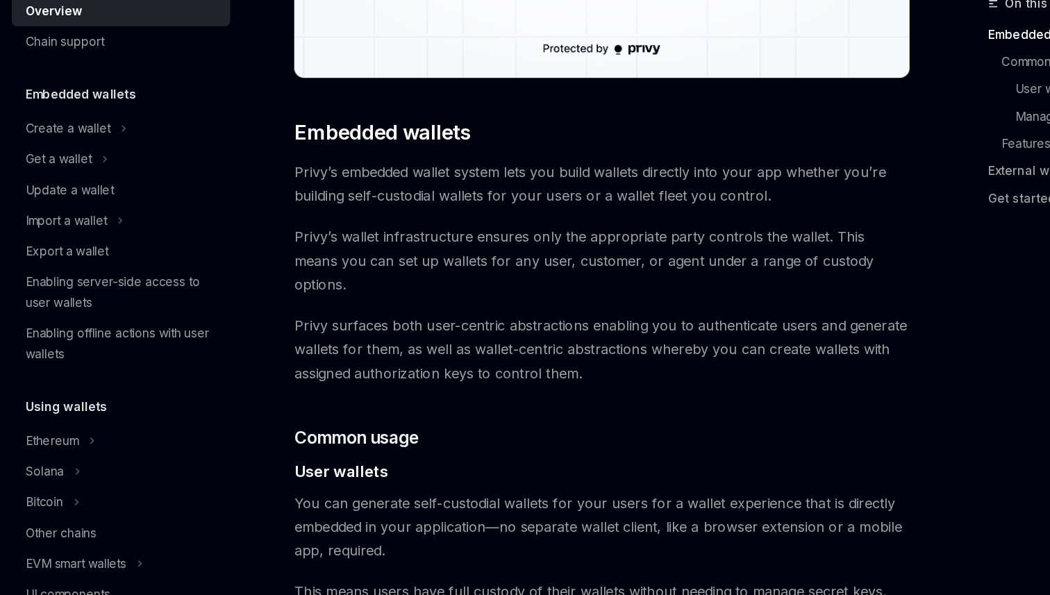
click at [582, 310] on span "Privy’s wallet infrastructure ensures only the appropriate party controls the w…" at bounding box center [516, 323] width 501 height 58
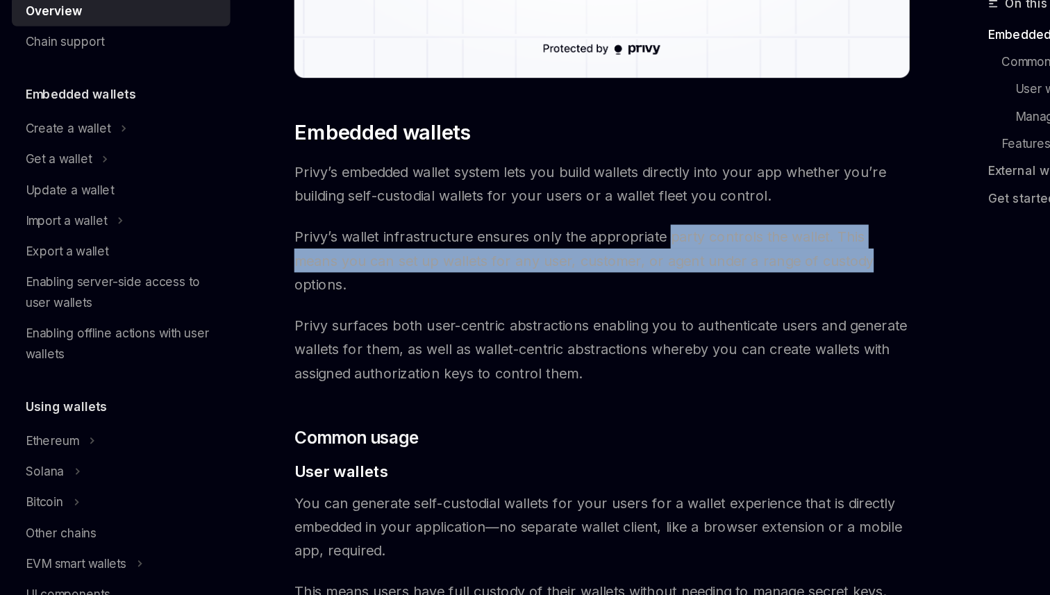
drag, startPoint x: 582, startPoint y: 310, endPoint x: 675, endPoint y: 313, distance: 93.1
click at [676, 313] on span "Privy’s wallet infrastructure ensures only the appropriate party controls the w…" at bounding box center [516, 323] width 501 height 58
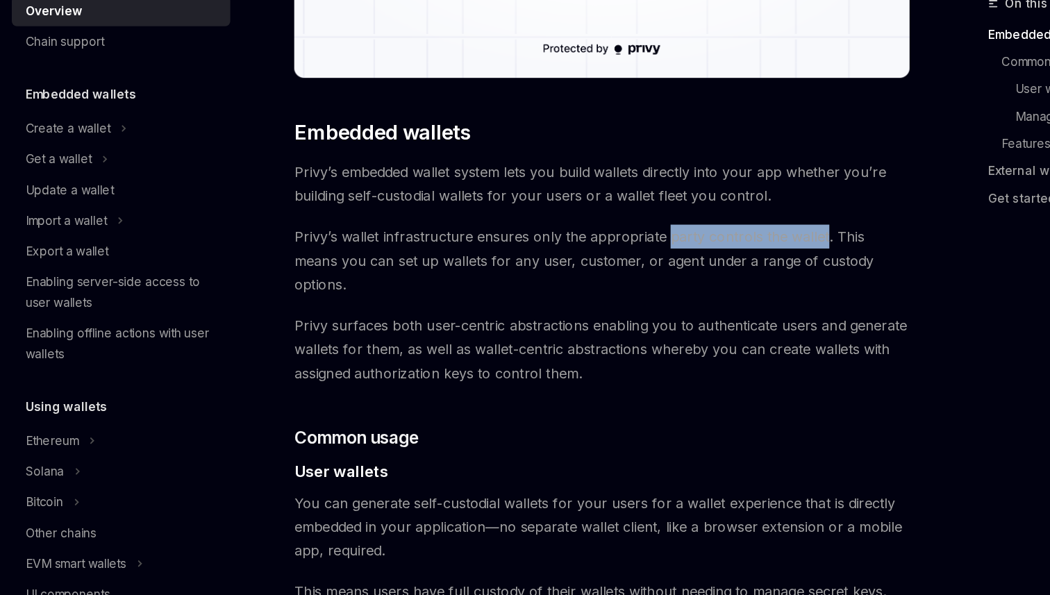
click at [675, 313] on span "Privy’s wallet infrastructure ensures only the appropriate party controls the w…" at bounding box center [516, 323] width 501 height 58
click at [696, 310] on span "Privy’s wallet infrastructure ensures only the appropriate party controls the w…" at bounding box center [516, 323] width 501 height 58
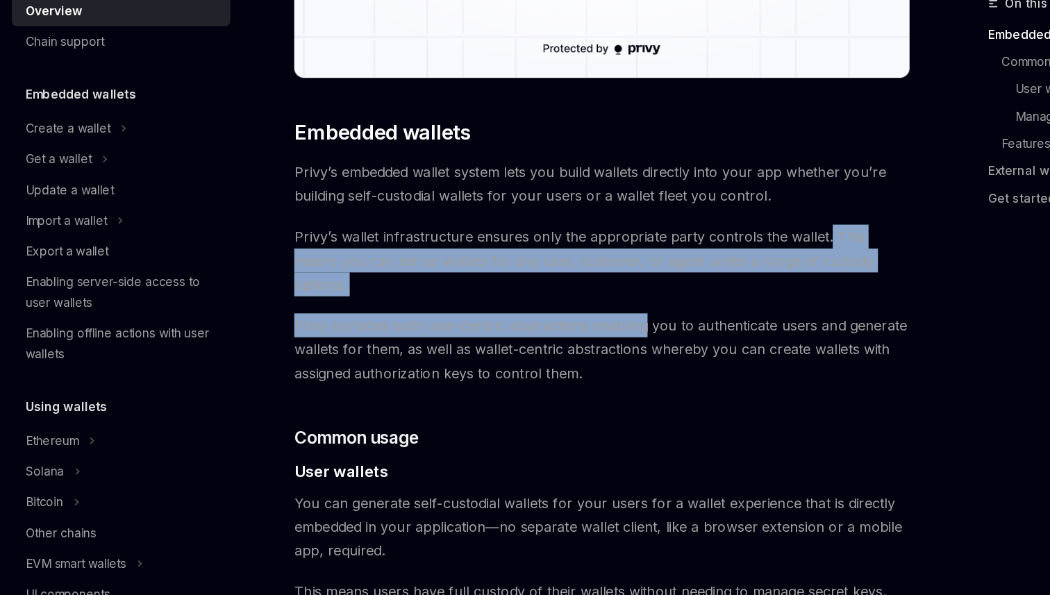
drag, startPoint x: 696, startPoint y: 310, endPoint x: 511, endPoint y: 349, distance: 188.9
click at [511, 366] on span "Privy surfaces both user-centric abstractions enabling you to authenticate user…" at bounding box center [516, 395] width 501 height 58
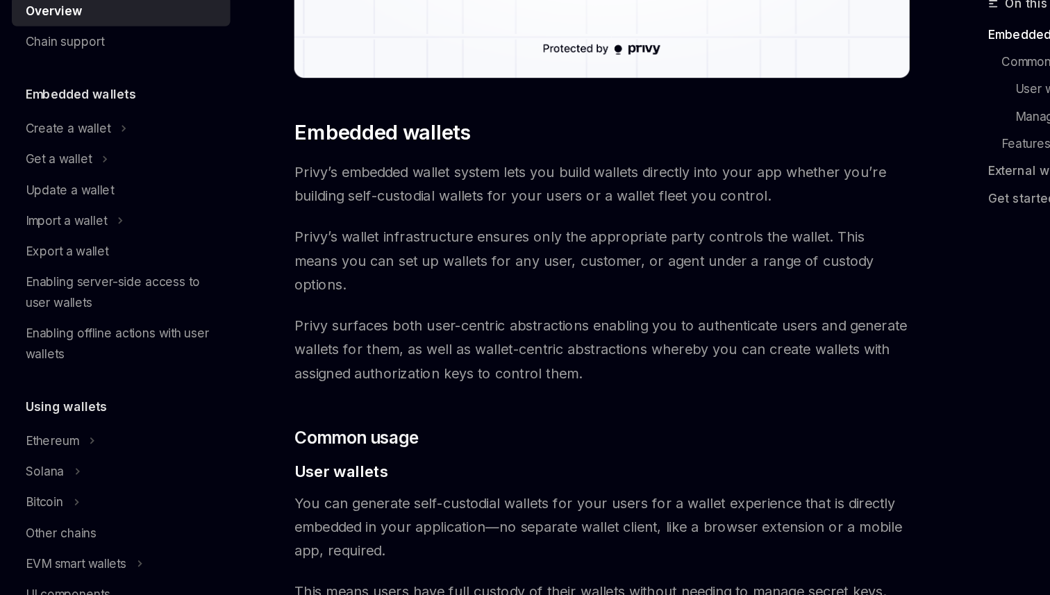
click at [408, 329] on span "Privy’s wallet infrastructure ensures only the appropriate party controls the w…" at bounding box center [516, 323] width 501 height 58
drag, startPoint x: 408, startPoint y: 329, endPoint x: 539, endPoint y: 317, distance: 131.1
click at [538, 317] on span "Privy’s wallet infrastructure ensures only the appropriate party controls the w…" at bounding box center [516, 323] width 501 height 58
click at [539, 317] on span "Privy’s wallet infrastructure ensures only the appropriate party controls the w…" at bounding box center [516, 323] width 501 height 58
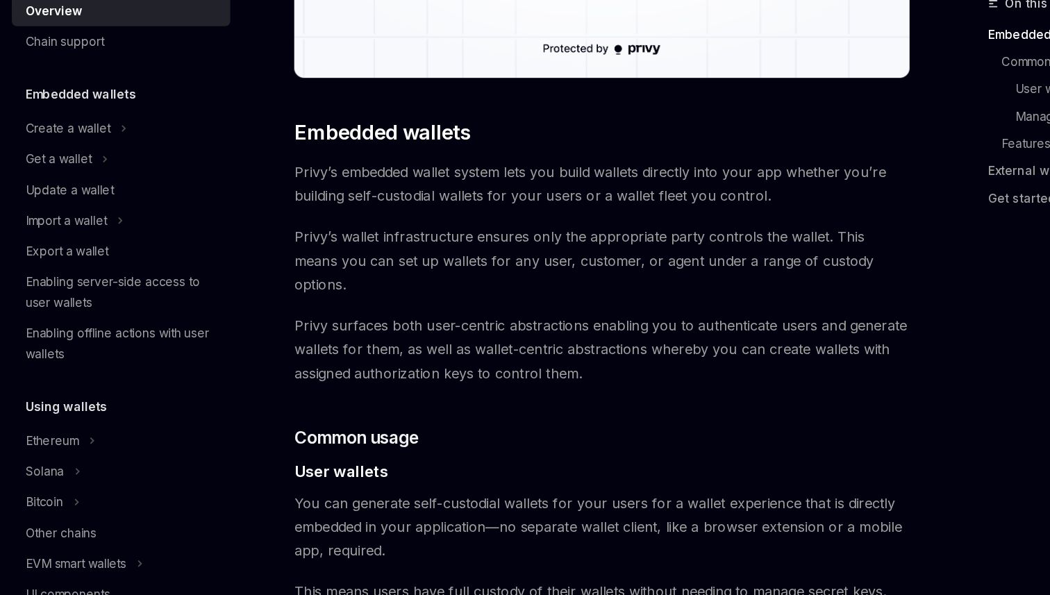
click at [506, 317] on span "Privy’s wallet infrastructure ensures only the appropriate party controls the w…" at bounding box center [516, 323] width 501 height 58
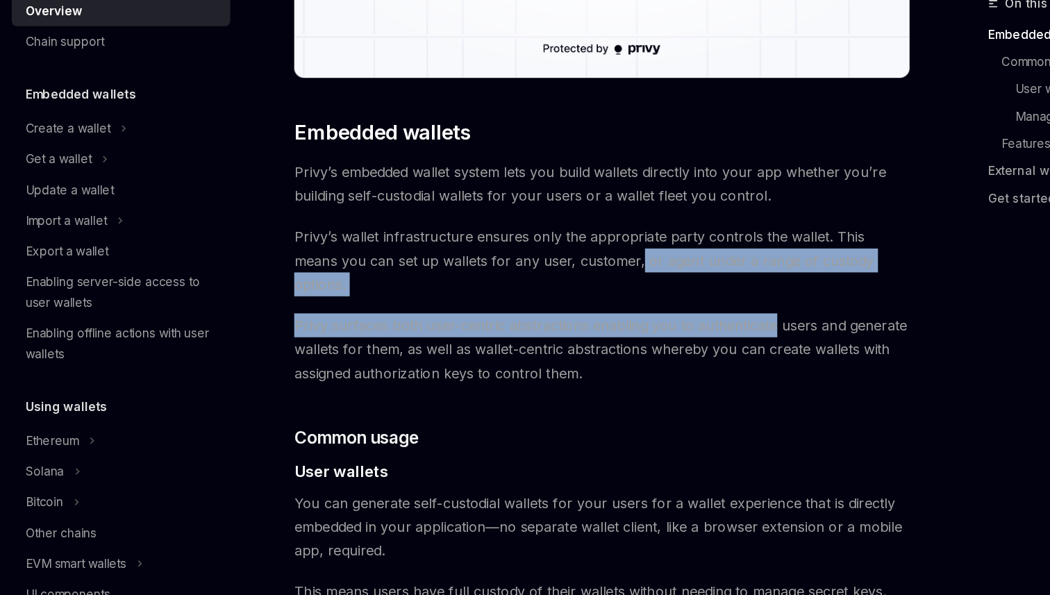
drag, startPoint x: 506, startPoint y: 317, endPoint x: 633, endPoint y: 366, distance: 135.4
click at [633, 366] on span "Privy surfaces both user-centric abstractions enabling you to authenticate user…" at bounding box center [516, 395] width 501 height 58
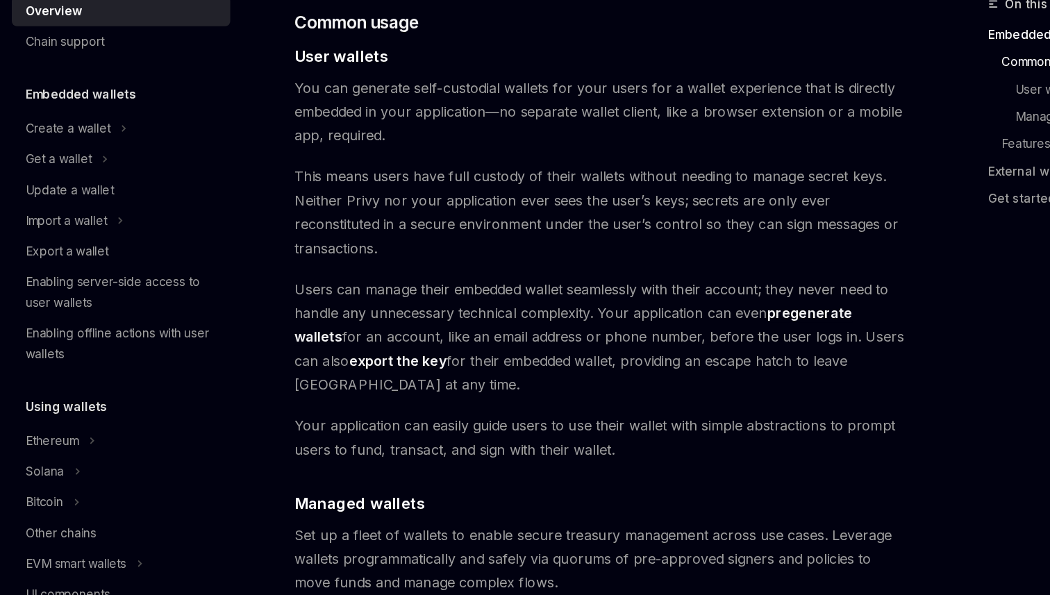
scroll to position [917, 0]
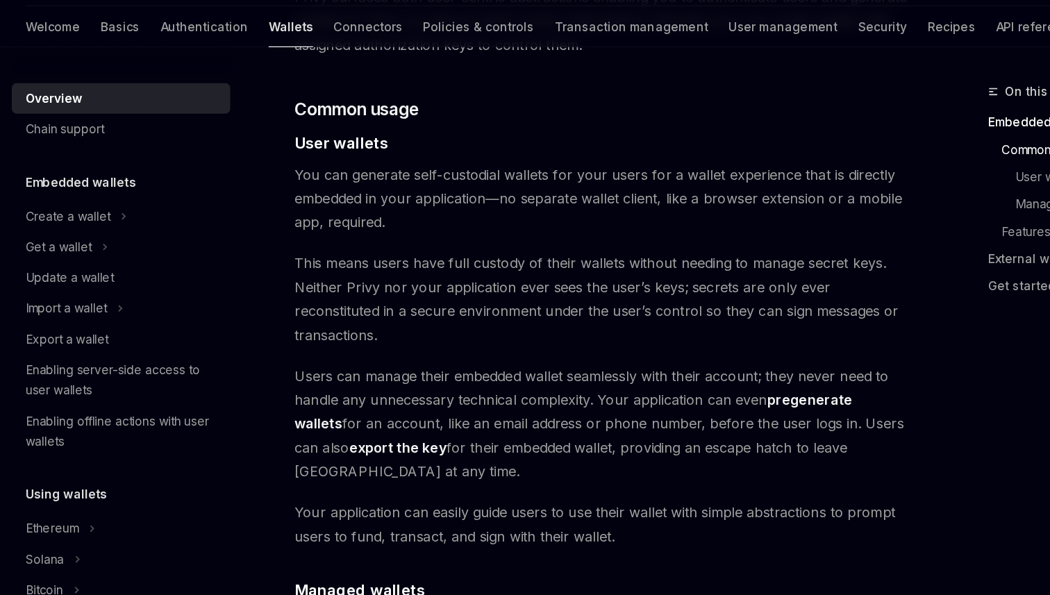
click at [324, 172] on span "You can generate self-custodial wallets for your users for a wallet experience …" at bounding box center [516, 201] width 501 height 58
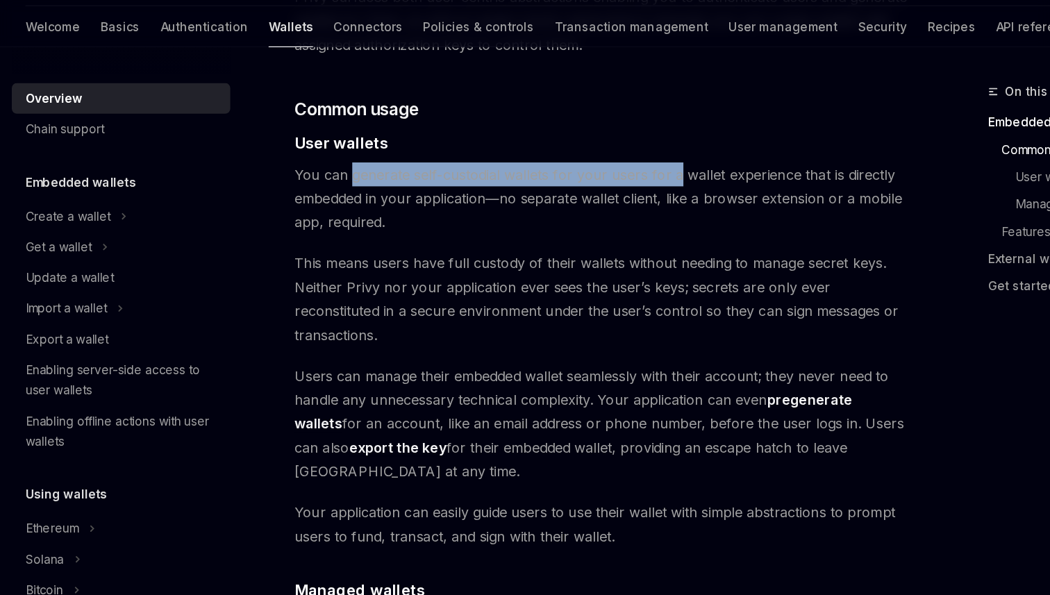
drag, startPoint x: 324, startPoint y: 156, endPoint x: 571, endPoint y: 160, distance: 246.6
click at [571, 172] on span "You can generate self-custodial wallets for your users for a wallet experience …" at bounding box center [516, 201] width 501 height 58
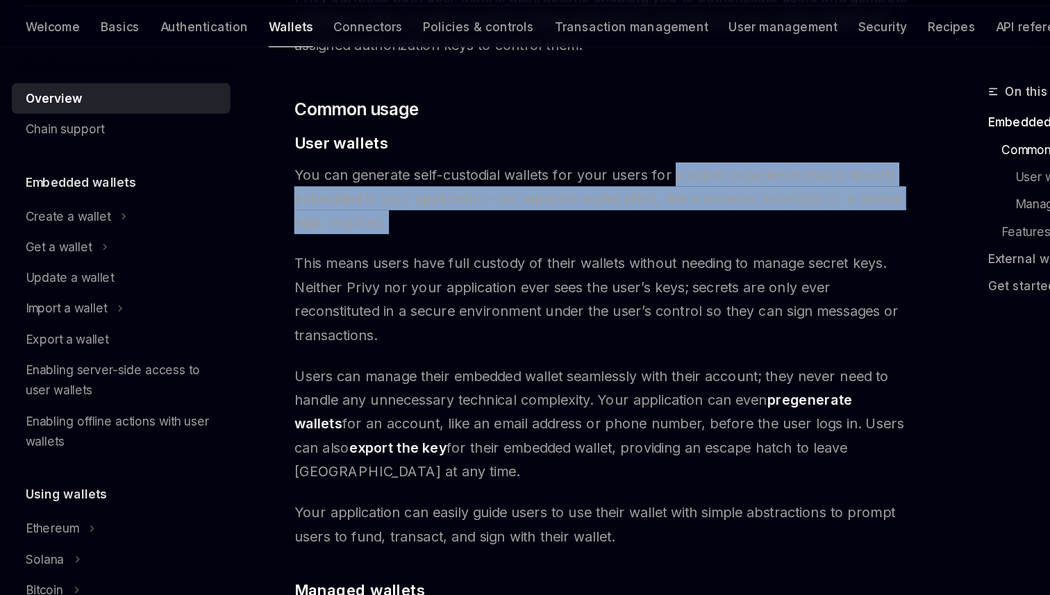
drag, startPoint x: 571, startPoint y: 160, endPoint x: 635, endPoint y: 210, distance: 81.7
click at [636, 210] on span "You can generate self-custodial wallets for your users for a wallet experience …" at bounding box center [516, 201] width 501 height 58
click at [635, 210] on span "You can generate self-custodial wallets for your users for a wallet experience …" at bounding box center [516, 201] width 501 height 58
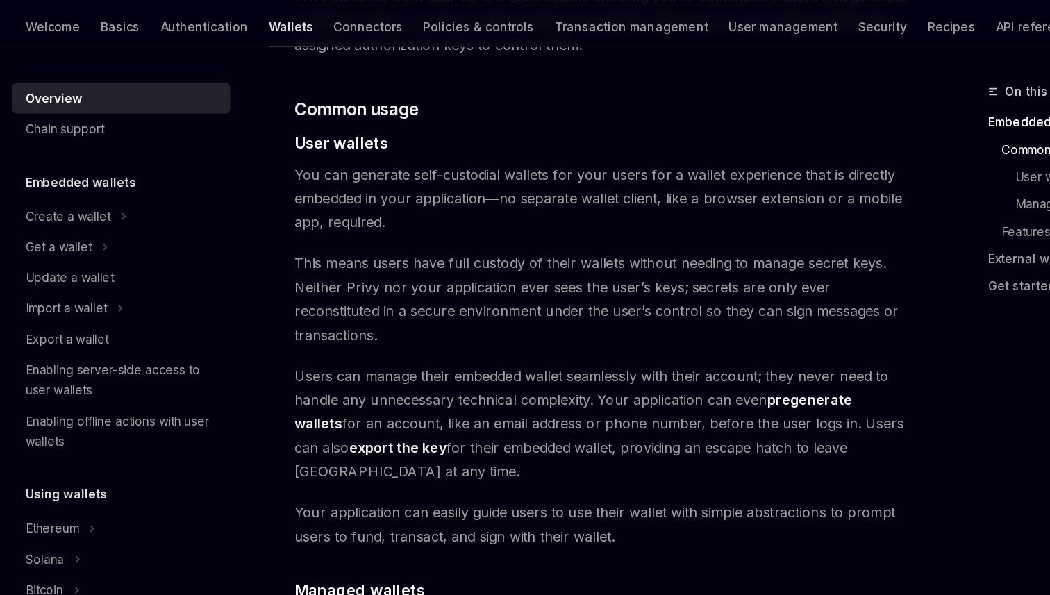
click at [563, 178] on span "You can generate self-custodial wallets for your users for a wallet experience …" at bounding box center [516, 201] width 501 height 58
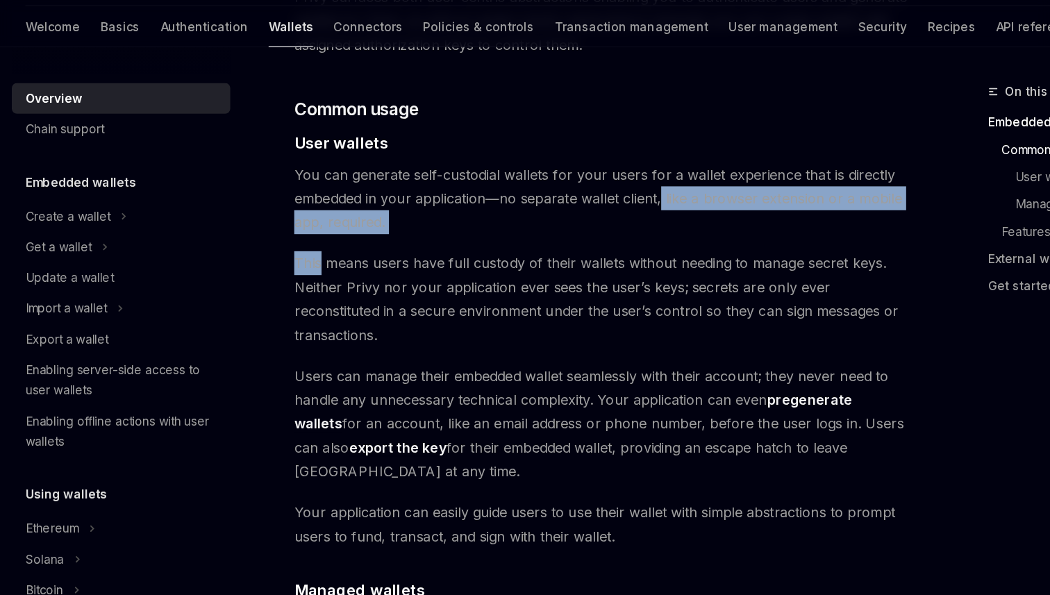
drag, startPoint x: 563, startPoint y: 178, endPoint x: 610, endPoint y: 214, distance: 59.0
click at [614, 214] on div "Privy builds wallet infrastructure that empowers users and applications to tran…" at bounding box center [516, 488] width 501 height 2461
click at [610, 214] on div "Privy builds wallet infrastructure that empowers users and applications to tran…" at bounding box center [516, 488] width 501 height 2461
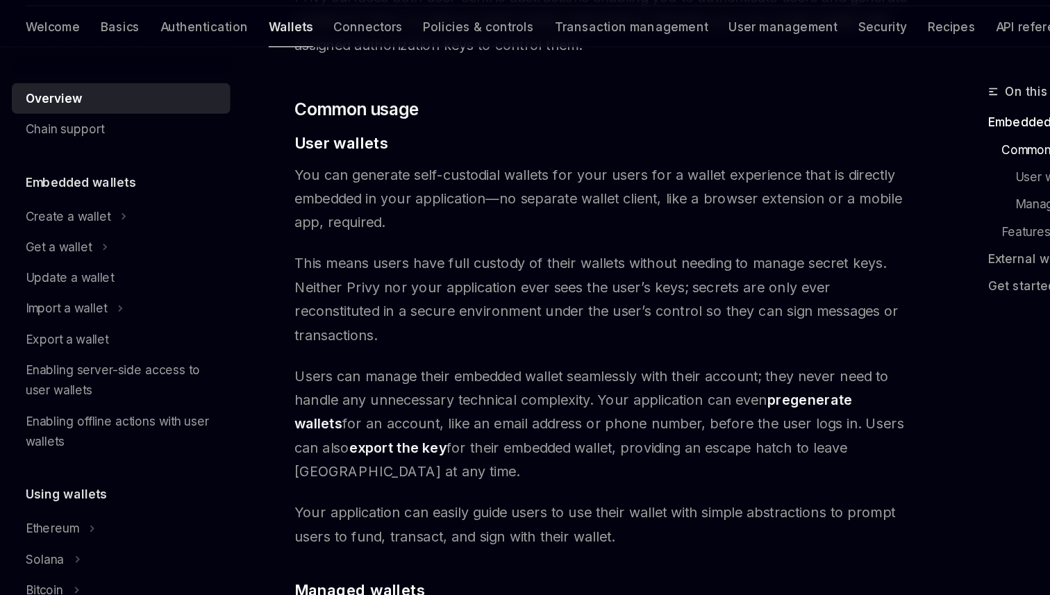
click at [606, 189] on span "You can generate self-custodial wallets for your users for a wallet experience …" at bounding box center [516, 201] width 501 height 58
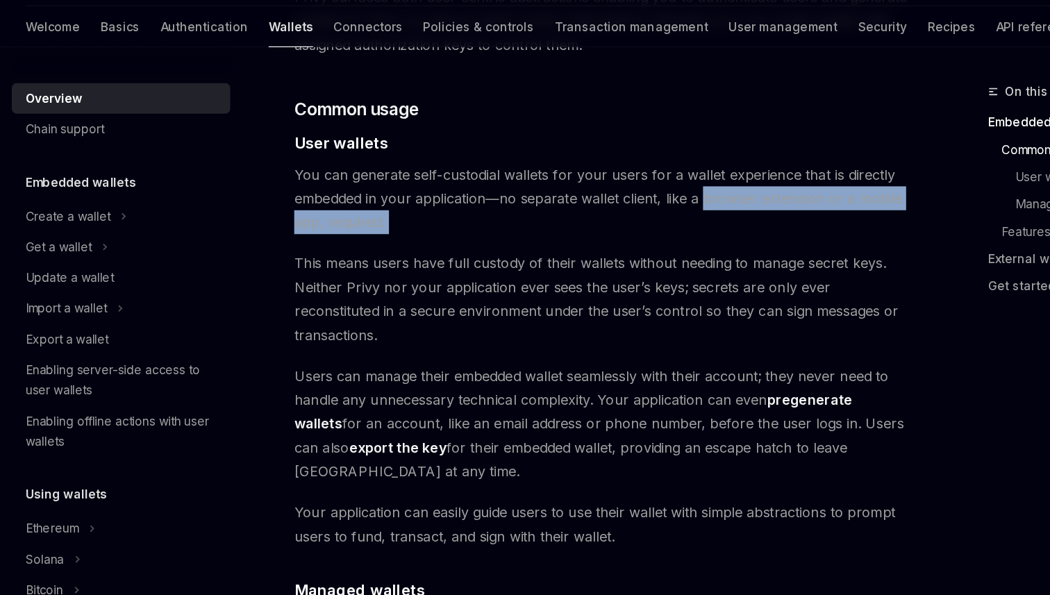
drag, startPoint x: 606, startPoint y: 189, endPoint x: 579, endPoint y: 203, distance: 30.4
click at [585, 203] on span "You can generate self-custodial wallets for your users for a wallet experience …" at bounding box center [516, 201] width 501 height 58
click at [579, 203] on span "You can generate self-custodial wallets for your users for a wallet experience …" at bounding box center [516, 201] width 501 height 58
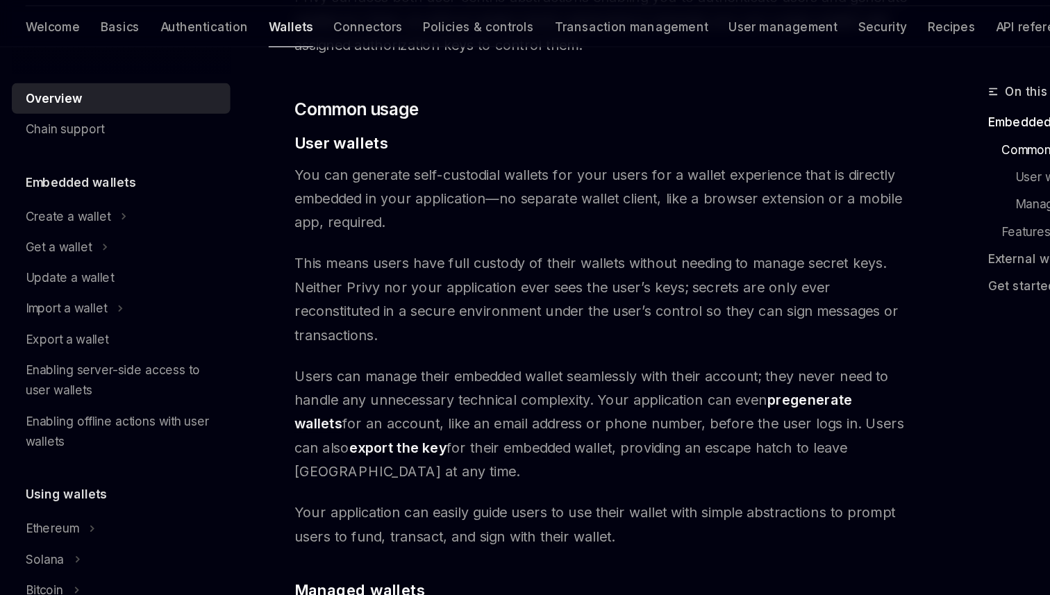
click at [579, 203] on span "You can generate self-custodial wallets for your users for a wallet experience …" at bounding box center [516, 201] width 501 height 58
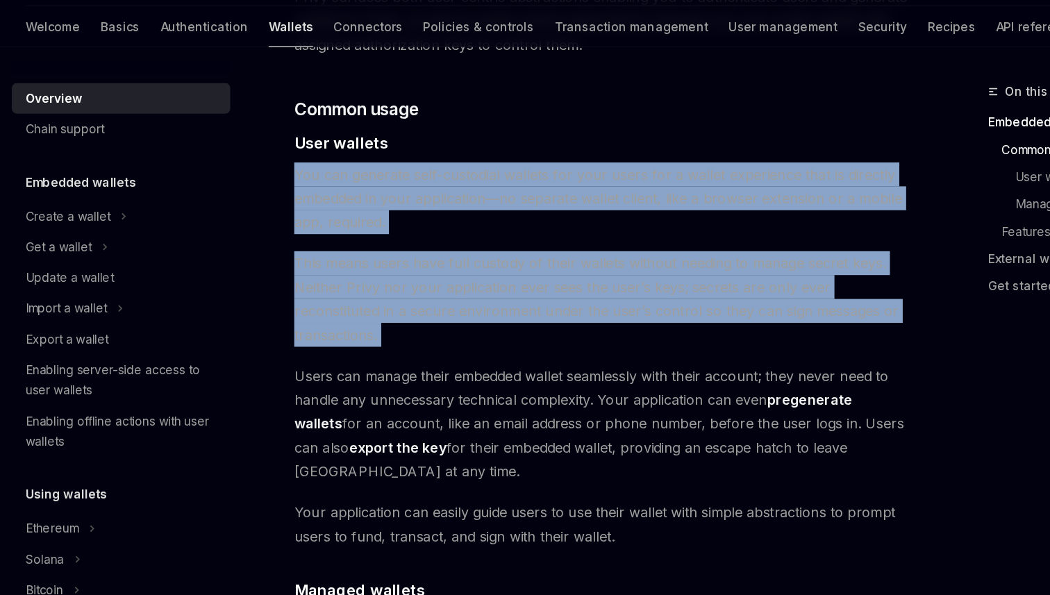
drag, startPoint x: 579, startPoint y: 203, endPoint x: 549, endPoint y: 251, distance: 56.7
click at [550, 251] on div "Privy builds wallet infrastructure that empowers users and applications to tran…" at bounding box center [516, 488] width 501 height 2461
click at [549, 251] on span "This means users have full custody of their wallets without needing to manage s…" at bounding box center [516, 283] width 501 height 78
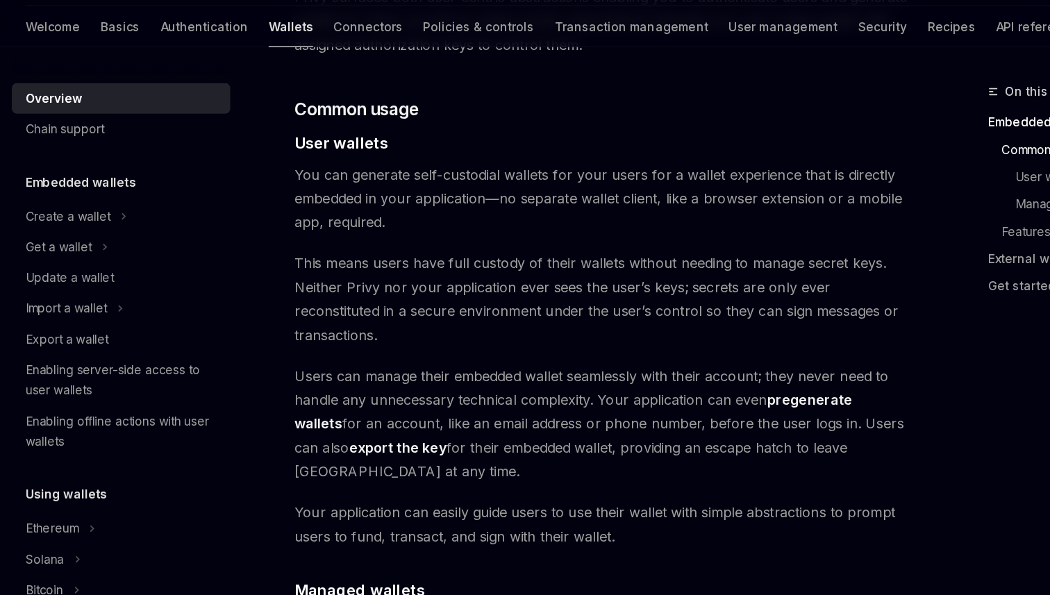
click at [491, 244] on span "This means users have full custody of their wallets without needing to manage s…" at bounding box center [516, 283] width 501 height 78
drag, startPoint x: 491, startPoint y: 240, endPoint x: 533, endPoint y: 219, distance: 47.2
click at [533, 219] on div "Privy builds wallet infrastructure that empowers users and applications to tran…" at bounding box center [516, 488] width 501 height 2461
click at [524, 244] on span "This means users have full custody of their wallets without needing to manage s…" at bounding box center [516, 283] width 501 height 78
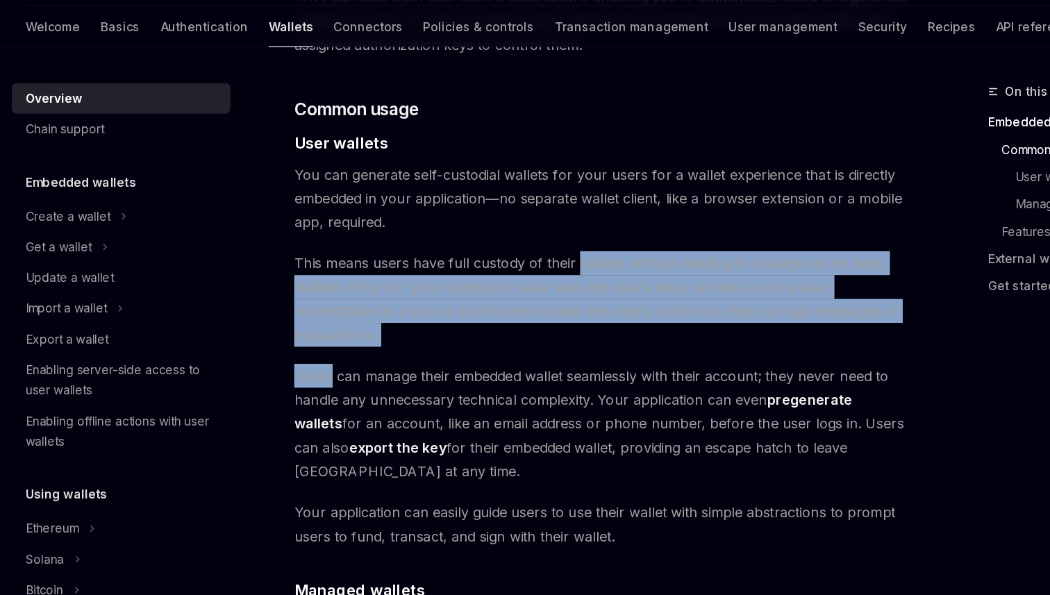
drag, startPoint x: 524, startPoint y: 236, endPoint x: 389, endPoint y: 293, distance: 146.3
click at [389, 293] on div "Privy builds wallet infrastructure that empowers users and applications to tran…" at bounding box center [516, 488] width 501 height 2461
click at [359, 250] on span "This means users have full custody of their wallets without needing to manage s…" at bounding box center [516, 283] width 501 height 78
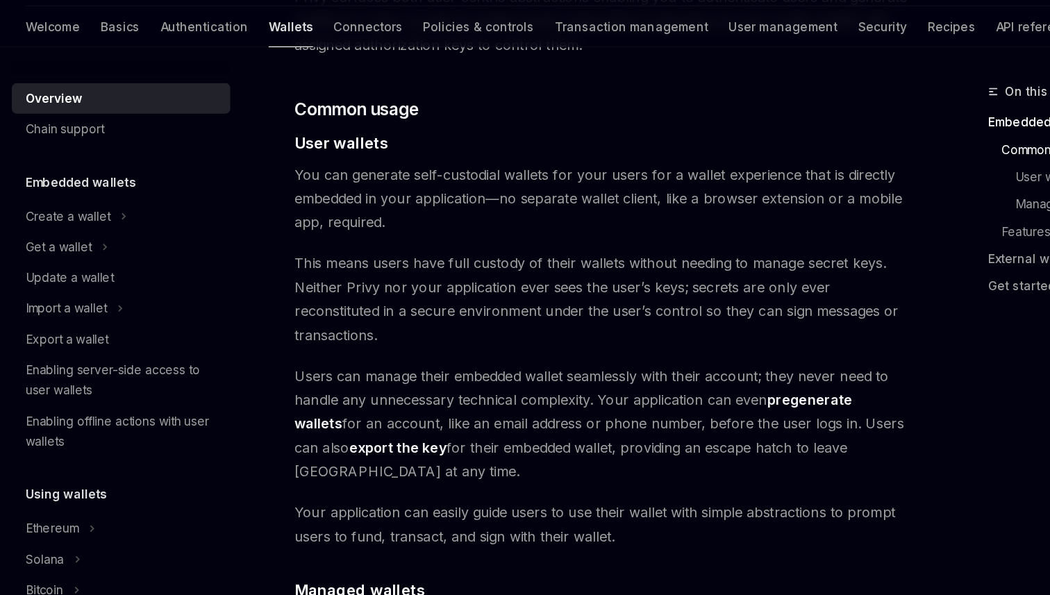
click at [322, 250] on span "This means users have full custody of their wallets without needing to manage s…" at bounding box center [516, 283] width 501 height 78
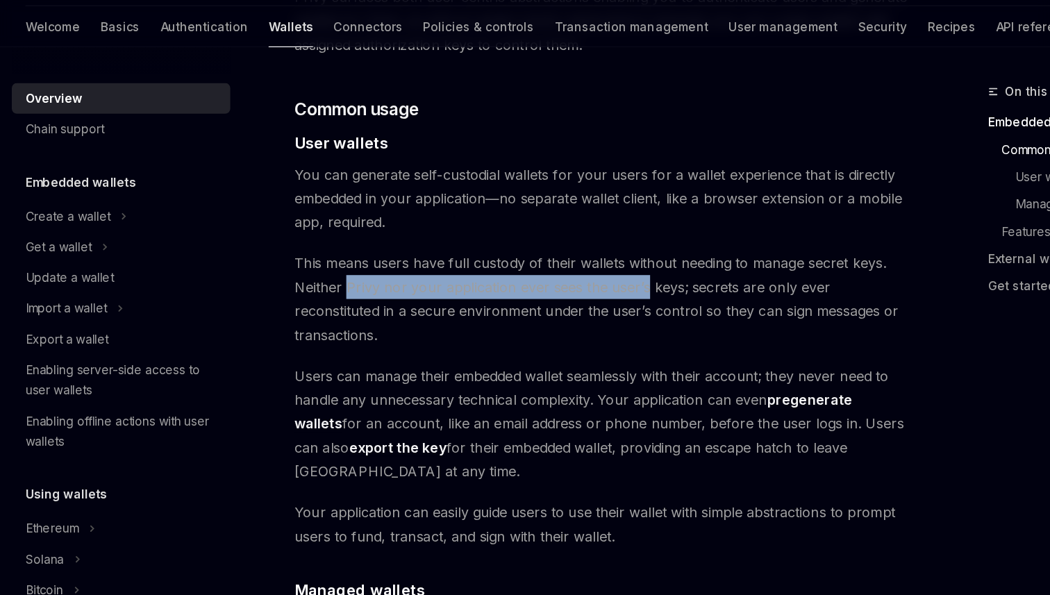
drag, startPoint x: 322, startPoint y: 250, endPoint x: 538, endPoint y: 251, distance: 215.3
click at [535, 251] on span "This means users have full custody of their wallets without needing to manage s…" at bounding box center [516, 283] width 501 height 78
click at [538, 251] on span "This means users have full custody of their wallets without needing to manage s…" at bounding box center [516, 283] width 501 height 78
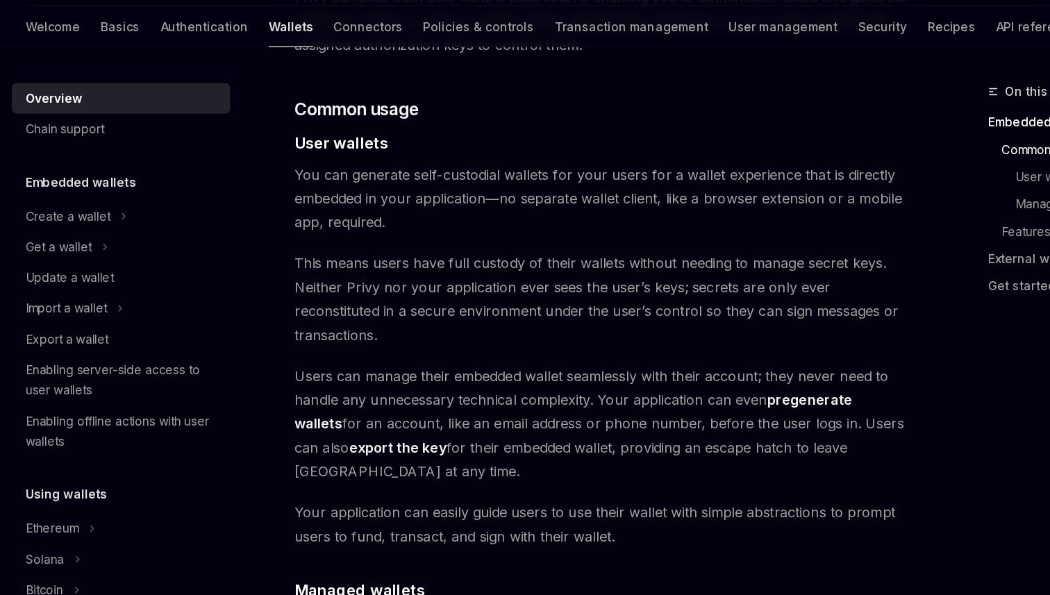
click at [487, 251] on span "This means users have full custody of their wallets without needing to manage s…" at bounding box center [516, 283] width 501 height 78
drag, startPoint x: 487, startPoint y: 251, endPoint x: 601, endPoint y: 259, distance: 114.2
click at [604, 259] on span "This means users have full custody of their wallets without needing to manage s…" at bounding box center [516, 283] width 501 height 78
click at [601, 259] on span "This means users have full custody of their wallets without needing to manage s…" at bounding box center [516, 283] width 501 height 78
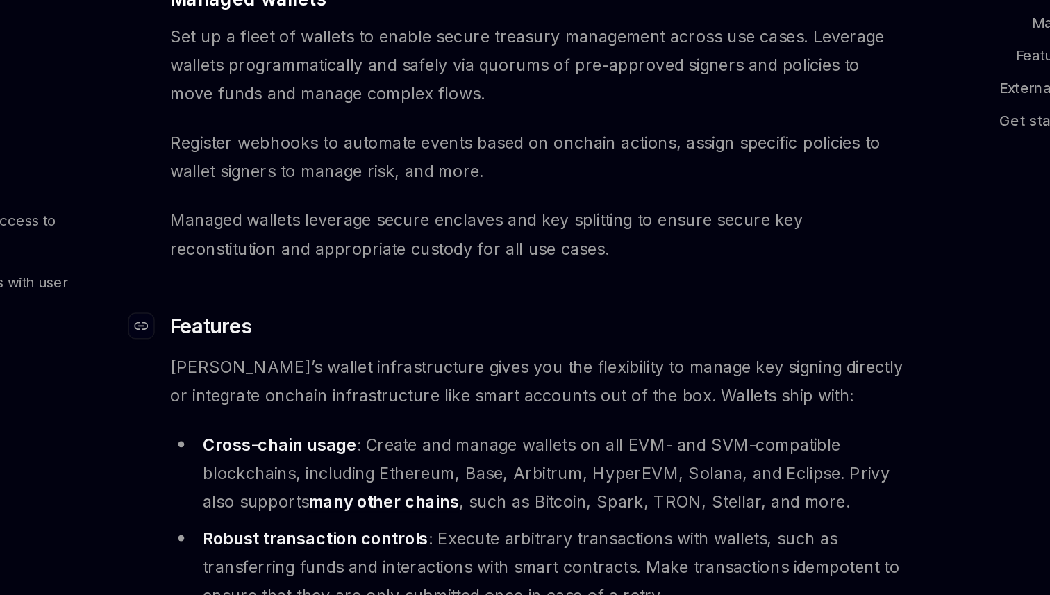
scroll to position [1250, 0]
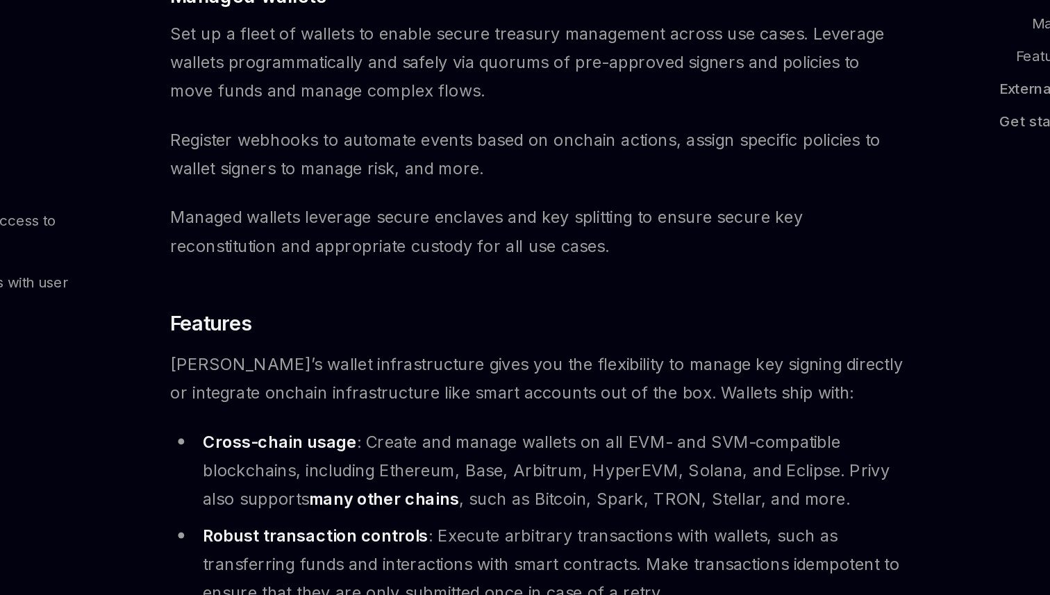
click at [372, 483] on strong "Cross-chain usage" at bounding box center [340, 490] width 105 height 14
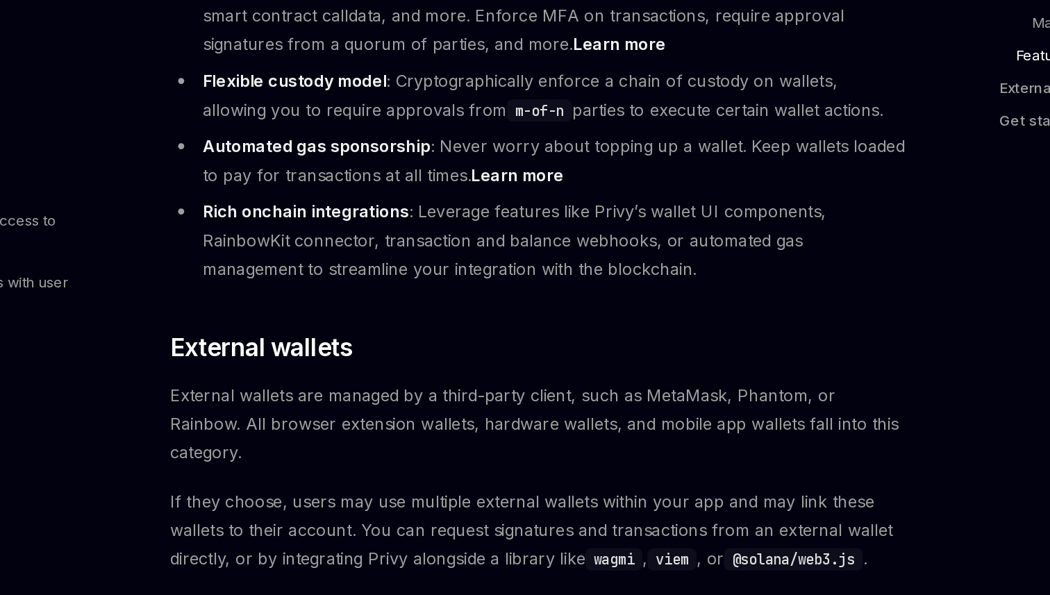
scroll to position [1756, 0]
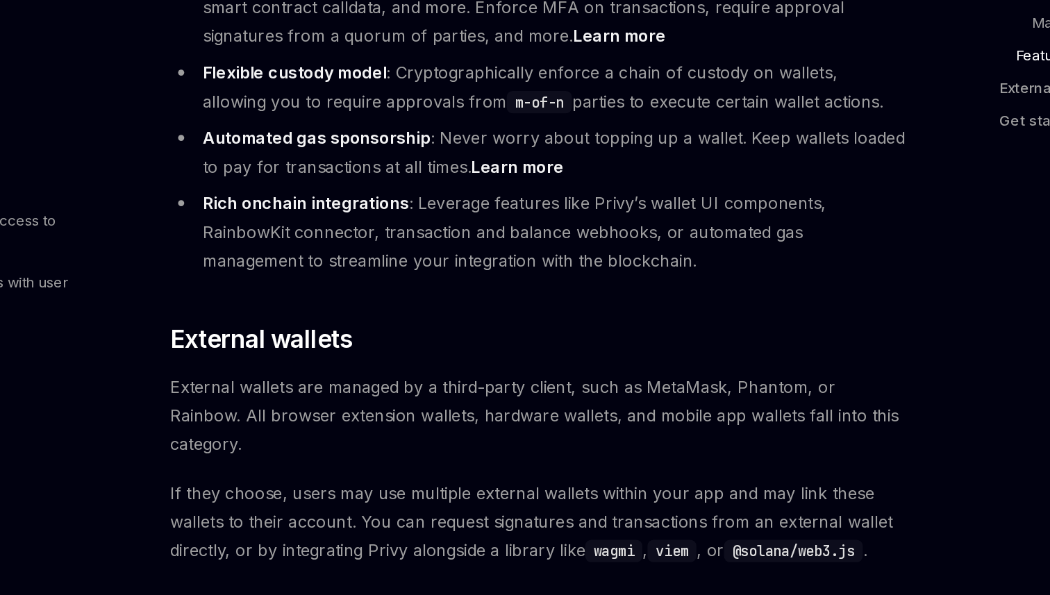
click at [410, 516] on span "If they choose, users may use multiple external wallets within your app and may…" at bounding box center [516, 545] width 501 height 58
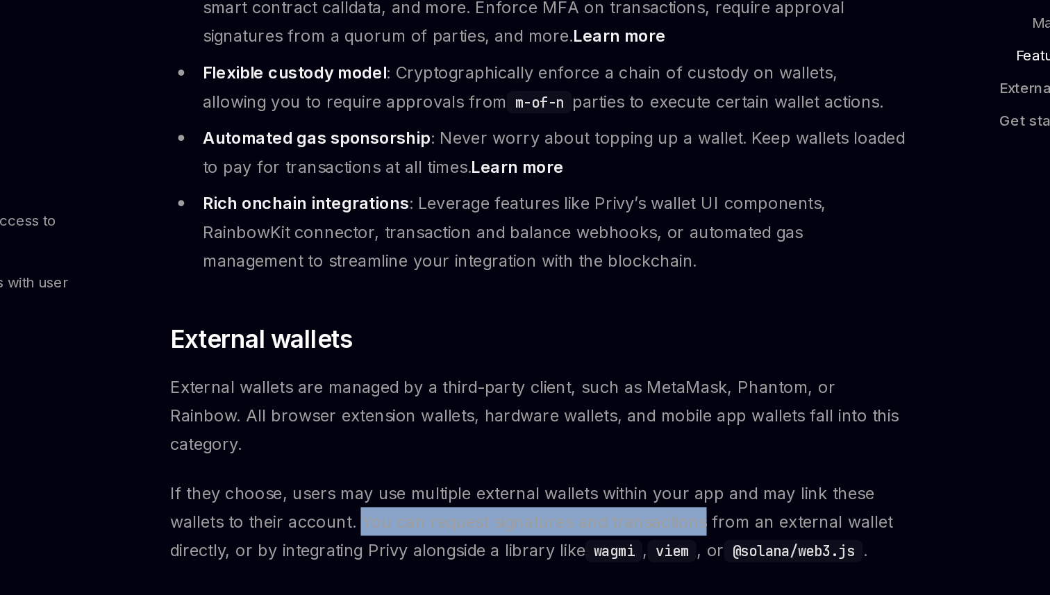
drag, startPoint x: 410, startPoint y: 470, endPoint x: 565, endPoint y: 467, distance: 155.6
click at [567, 516] on span "If they choose, users may use multiple external wallets within your app and may…" at bounding box center [516, 545] width 501 height 58
click at [565, 516] on span "If they choose, users may use multiple external wallets within your app and may…" at bounding box center [516, 545] width 501 height 58
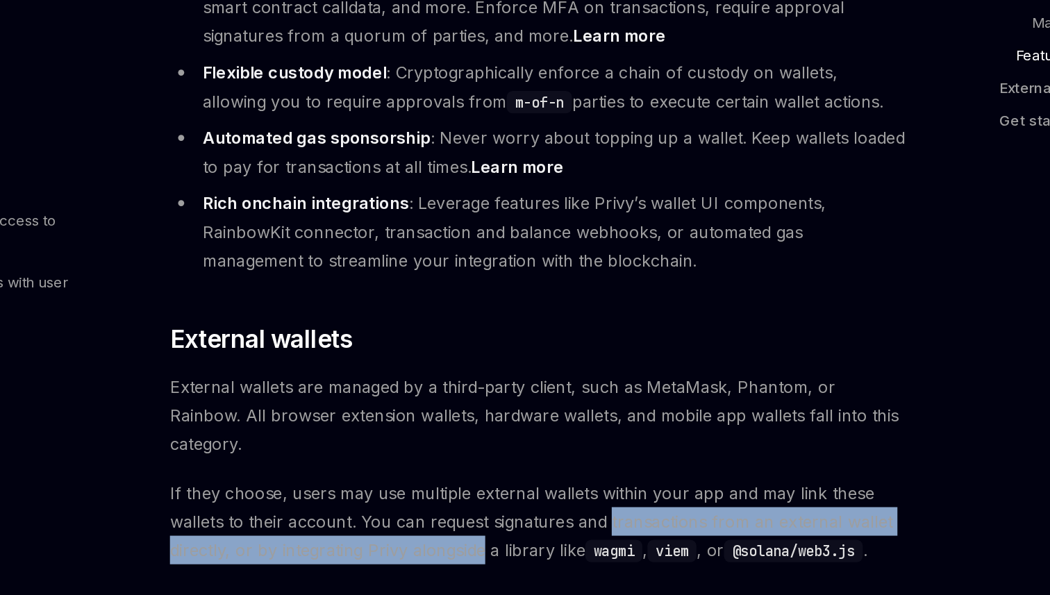
drag, startPoint x: 565, startPoint y: 467, endPoint x: 473, endPoint y: 482, distance: 93.6
click at [473, 516] on span "If they choose, users may use multiple external wallets within your app and may…" at bounding box center [516, 545] width 501 height 58
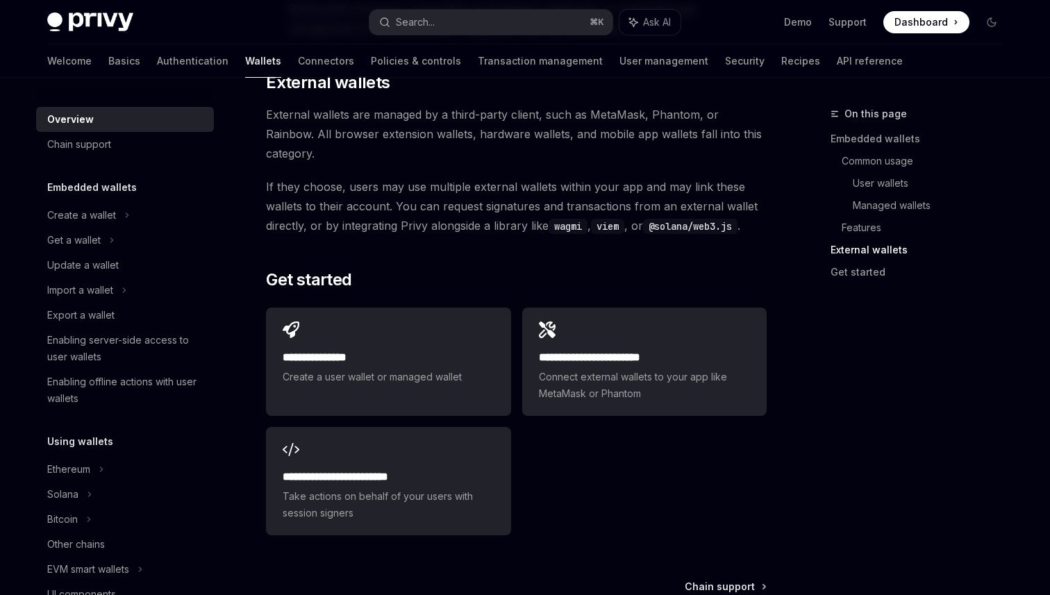
scroll to position [2103, 0]
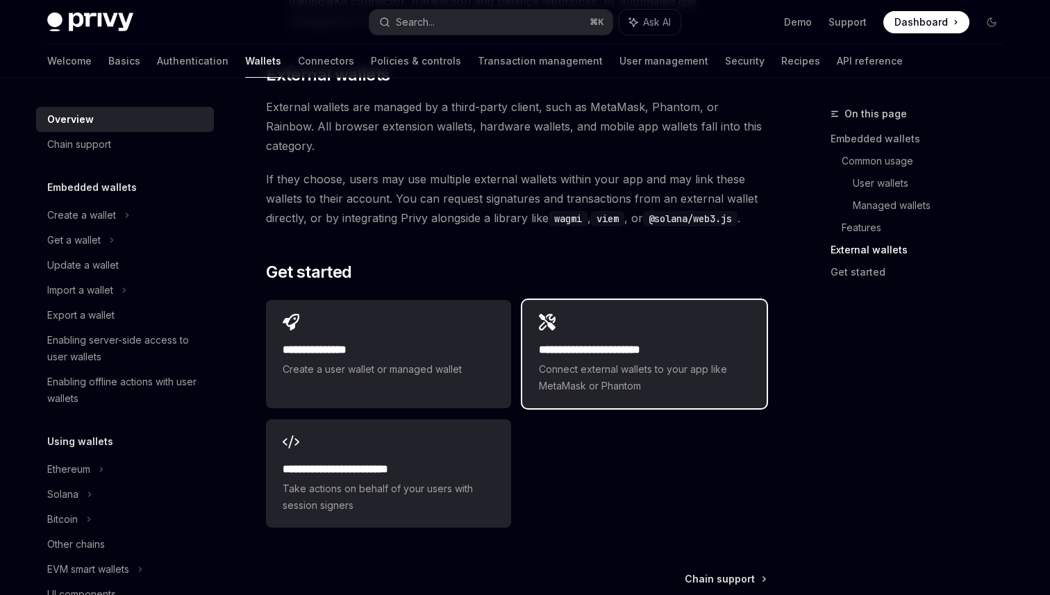
click at [631, 361] on span "Connect external wallets to your app like MetaMask or Phantom" at bounding box center [644, 377] width 211 height 33
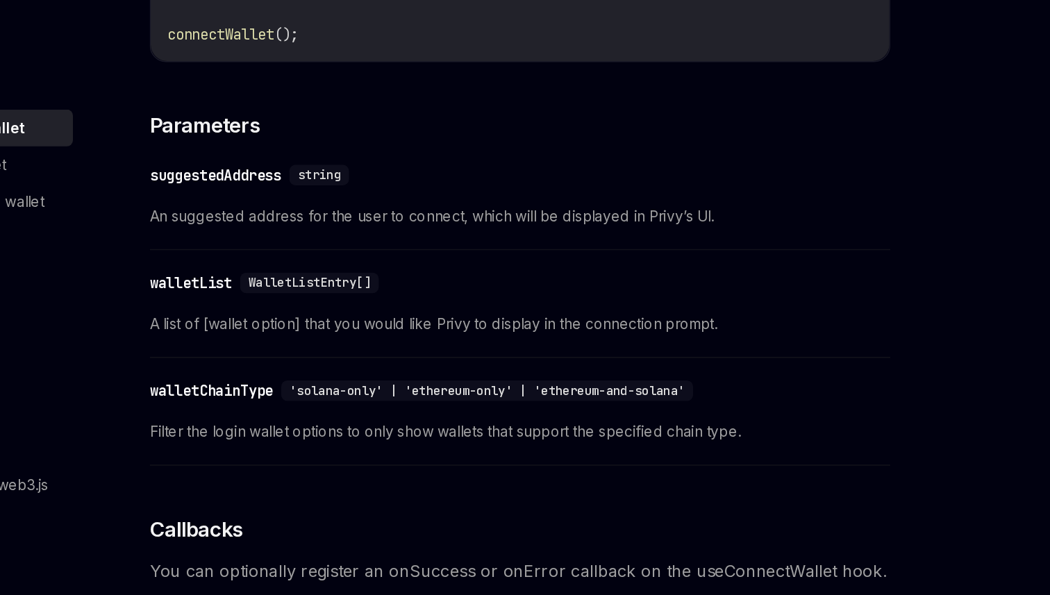
scroll to position [387, 0]
click at [415, 345] on span "An suggested address for the user to connect, which will be displayed in Privy’…" at bounding box center [516, 338] width 501 height 17
drag, startPoint x: 415, startPoint y: 345, endPoint x: 488, endPoint y: 345, distance: 72.2
click at [488, 345] on span "An suggested address for the user to connect, which will be displayed in Privy’…" at bounding box center [516, 338] width 501 height 17
click at [489, 345] on span "An suggested address for the user to connect, which will be displayed in Privy’…" at bounding box center [516, 338] width 501 height 17
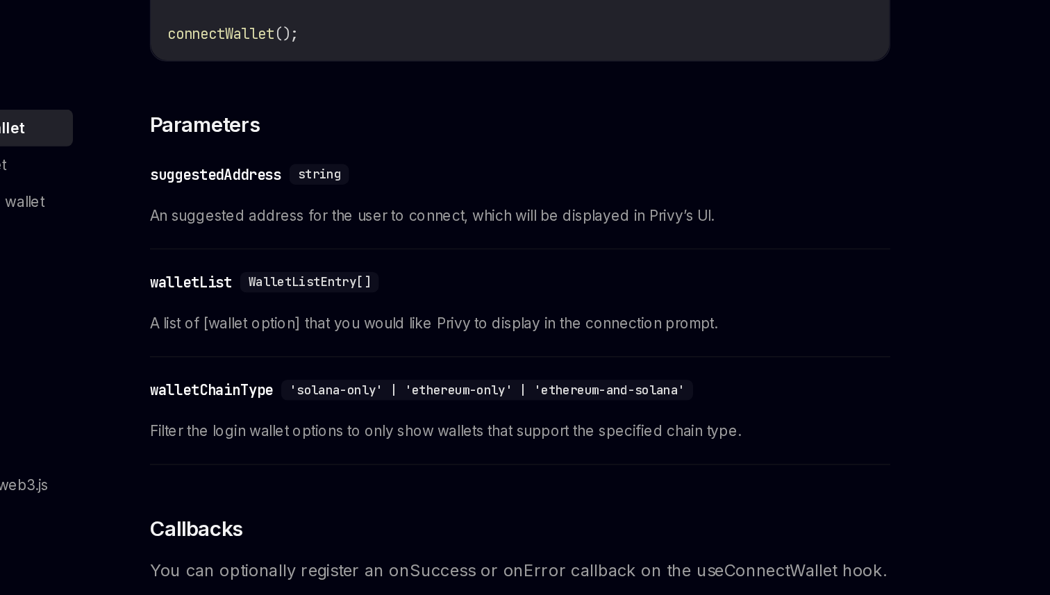
click at [478, 344] on span "An suggested address for the user to connect, which will be displayed in Privy’…" at bounding box center [516, 338] width 501 height 17
drag, startPoint x: 478, startPoint y: 344, endPoint x: 524, endPoint y: 366, distance: 51.3
click at [547, 361] on div "​ suggestedAddress string An suggested address for the user to connect, which w…" at bounding box center [516, 328] width 501 height 66
click at [524, 366] on div "To determine if Privy has fully processed all external and embedded EVM wallet …" at bounding box center [516, 381] width 501 height 1086
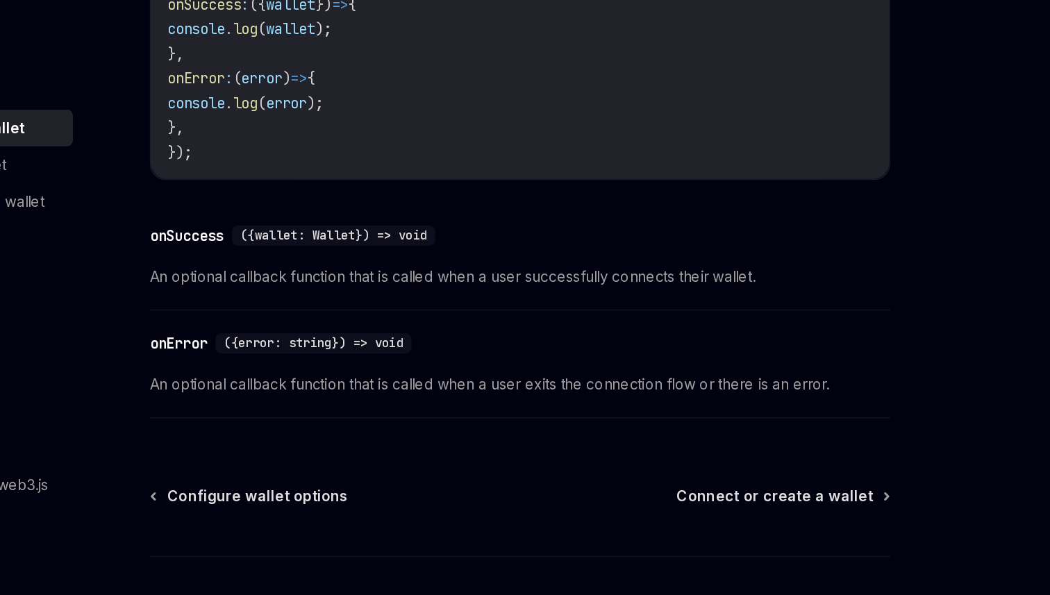
scroll to position [832, 0]
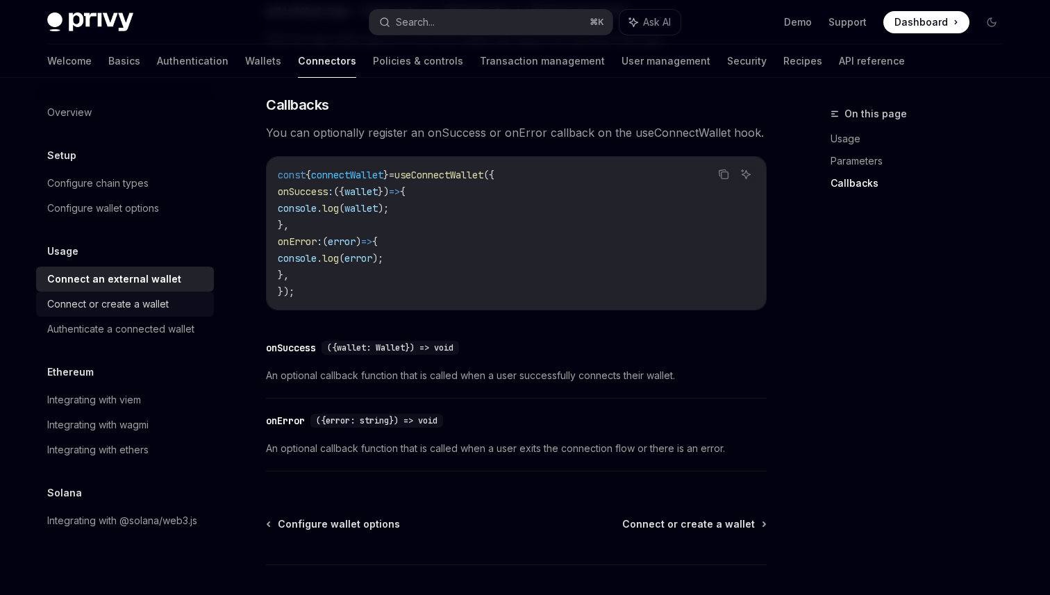
click at [103, 308] on div "Connect or create a wallet" at bounding box center [108, 304] width 122 height 17
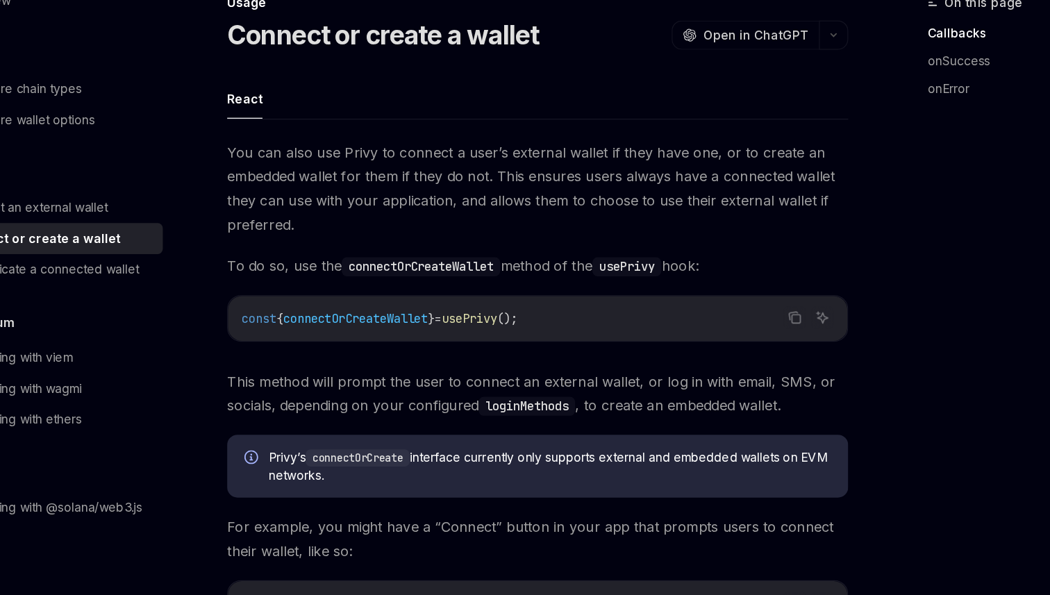
click at [499, 233] on span "You can also use Privy to connect a user’s external wallet if they have one, or…" at bounding box center [516, 264] width 501 height 78
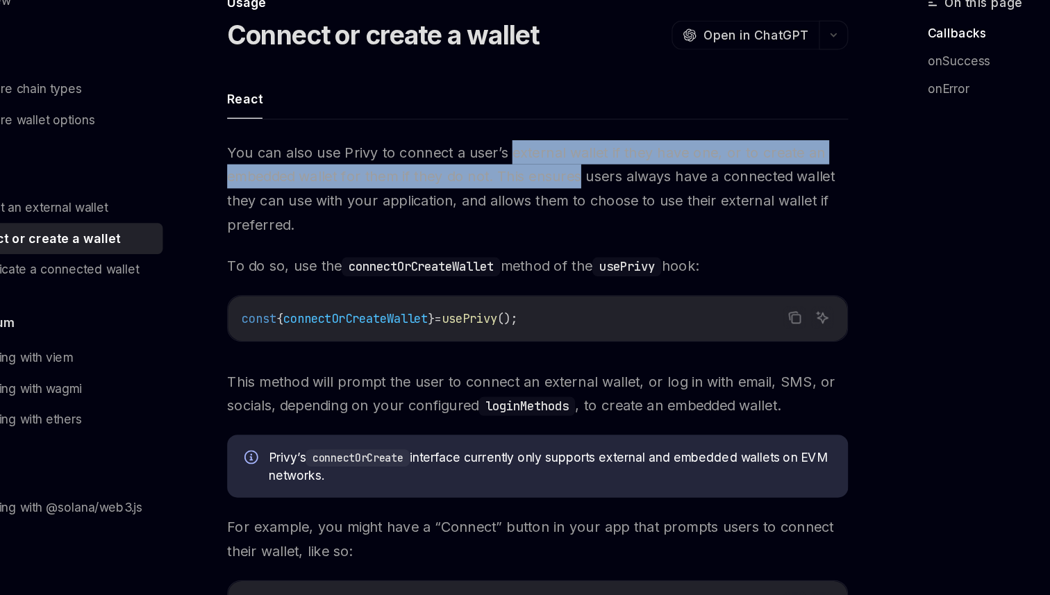
drag, startPoint x: 499, startPoint y: 233, endPoint x: 498, endPoint y: 256, distance: 22.9
click at [501, 256] on span "You can also use Privy to connect a user’s external wallet if they have one, or…" at bounding box center [516, 264] width 501 height 78
click at [498, 256] on span "You can also use Privy to connect a user’s external wallet if they have one, or…" at bounding box center [516, 264] width 501 height 78
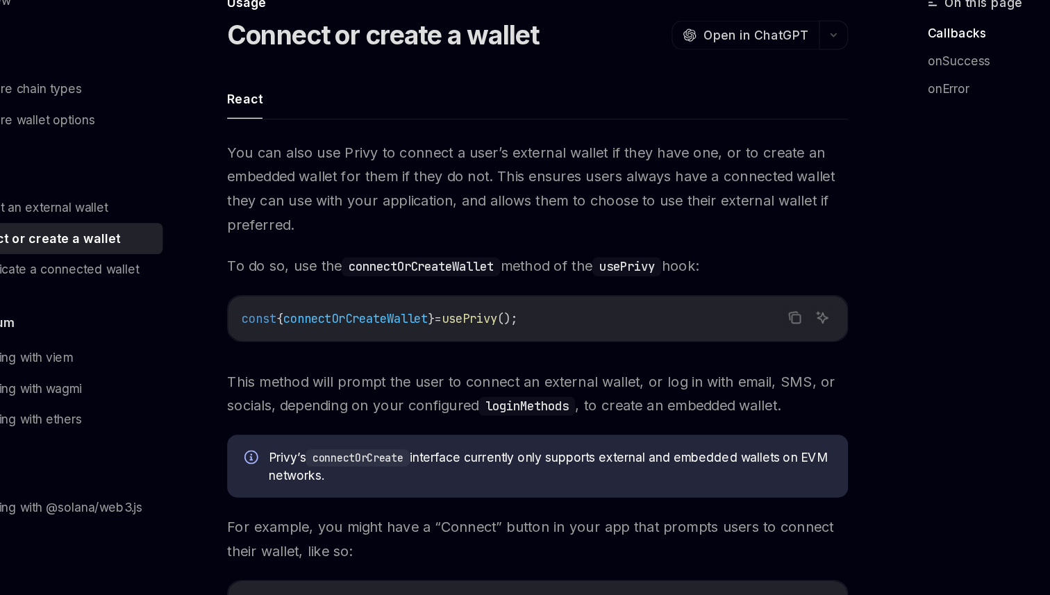
click at [476, 256] on span "You can also use Privy to connect a user’s external wallet if they have one, or…" at bounding box center [516, 264] width 501 height 78
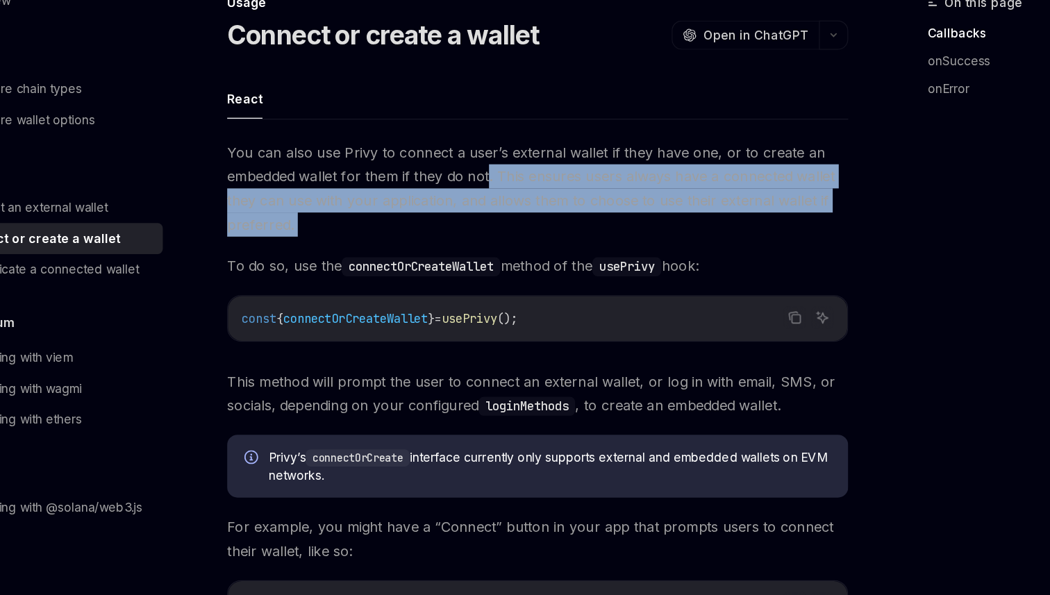
drag, startPoint x: 476, startPoint y: 256, endPoint x: 534, endPoint y: 282, distance: 63.4
click at [544, 283] on span "You can also use Privy to connect a user’s external wallet if they have one, or…" at bounding box center [516, 264] width 501 height 78
click at [534, 282] on span "You can also use Privy to connect a user’s external wallet if they have one, or…" at bounding box center [516, 264] width 501 height 78
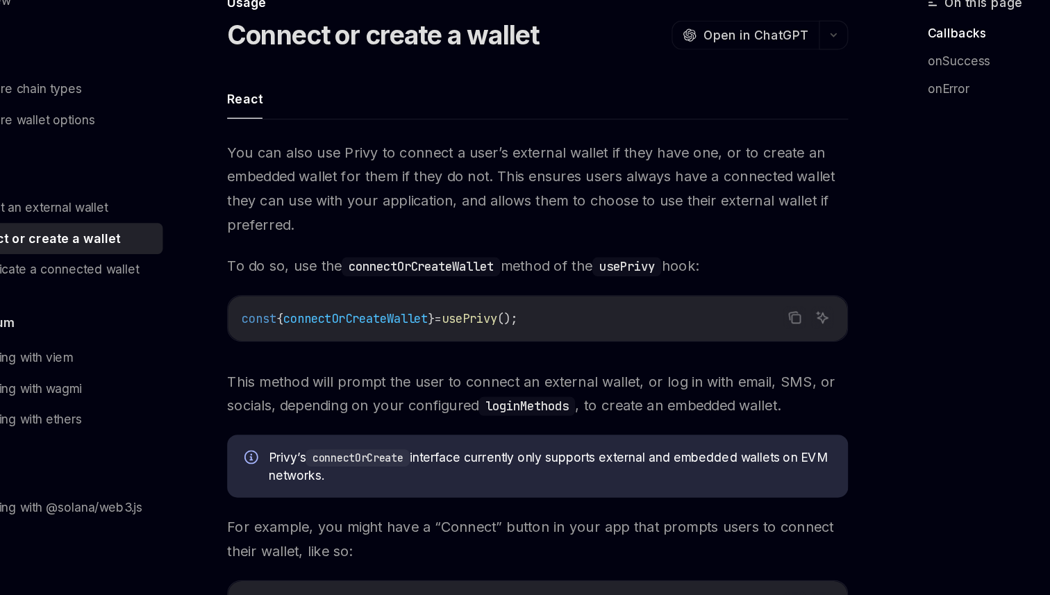
click at [448, 277] on span "You can also use Privy to connect a user’s external wallet if they have one, or…" at bounding box center [516, 264] width 501 height 78
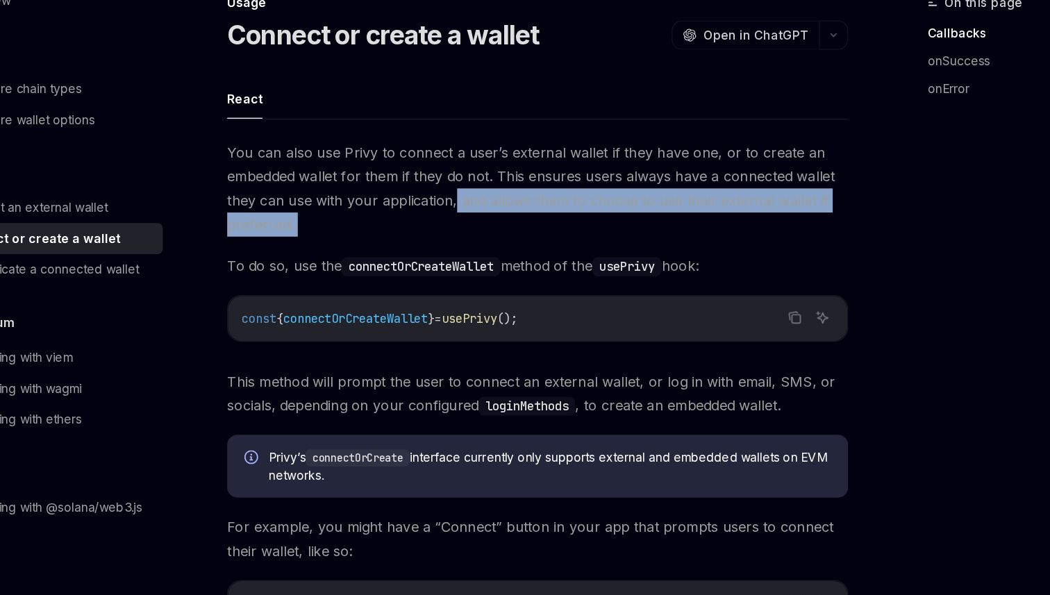
drag, startPoint x: 448, startPoint y: 277, endPoint x: 575, endPoint y: 295, distance: 128.4
click at [578, 296] on span "You can also use Privy to connect a user’s external wallet if they have one, or…" at bounding box center [516, 264] width 501 height 78
click at [575, 295] on span "You can also use Privy to connect a user’s external wallet if they have one, or…" at bounding box center [516, 264] width 501 height 78
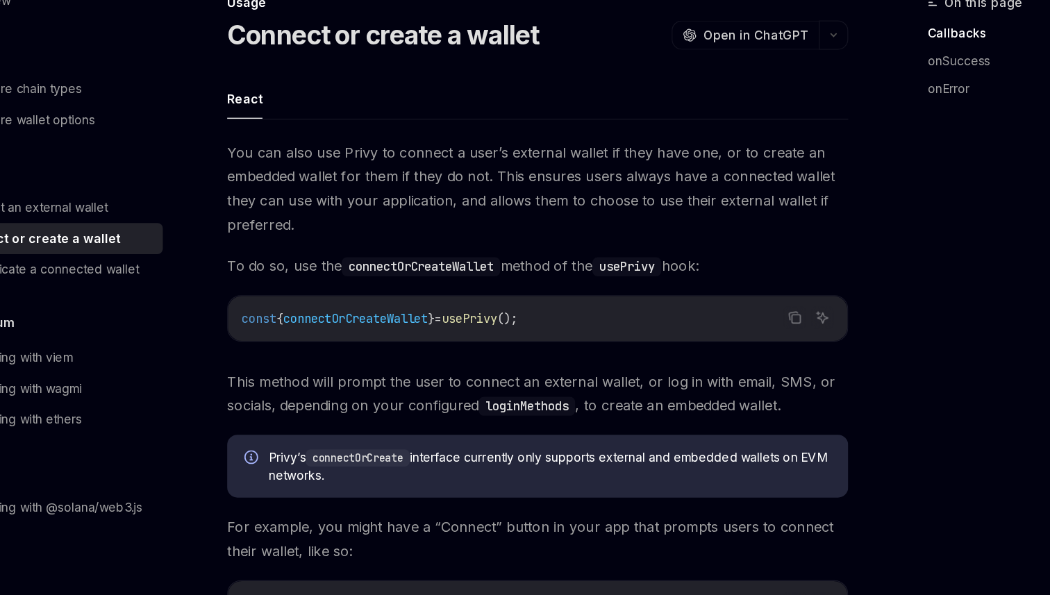
click at [575, 295] on span "You can also use Privy to connect a user’s external wallet if they have one, or…" at bounding box center [516, 264] width 501 height 78
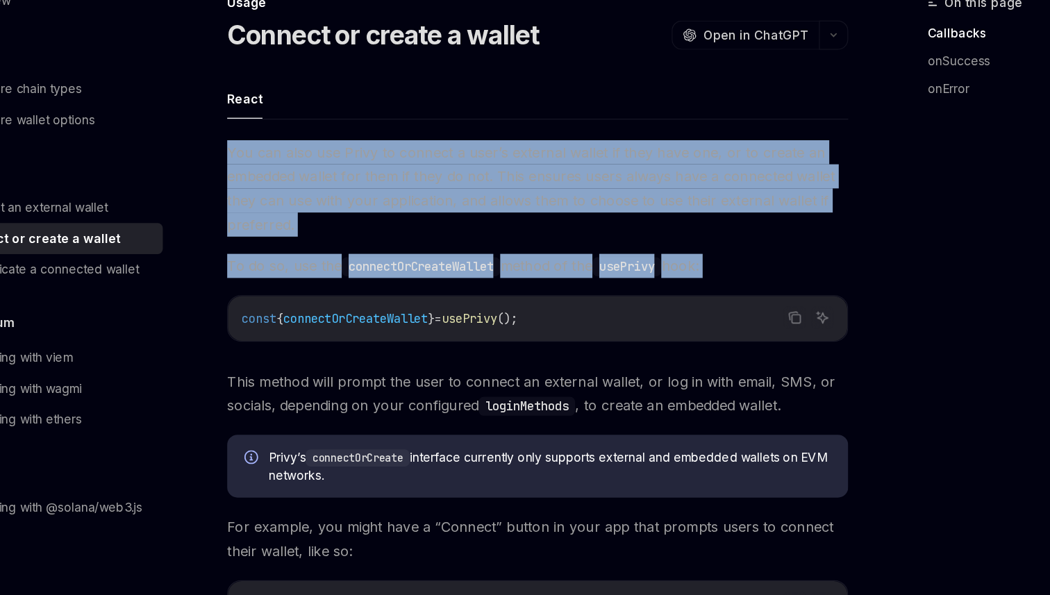
drag, startPoint x: 575, startPoint y: 295, endPoint x: 575, endPoint y: 334, distance: 38.9
click at [558, 331] on span "To do so, use the connectOrCreateWallet method of the usePrivy hook:" at bounding box center [516, 326] width 501 height 19
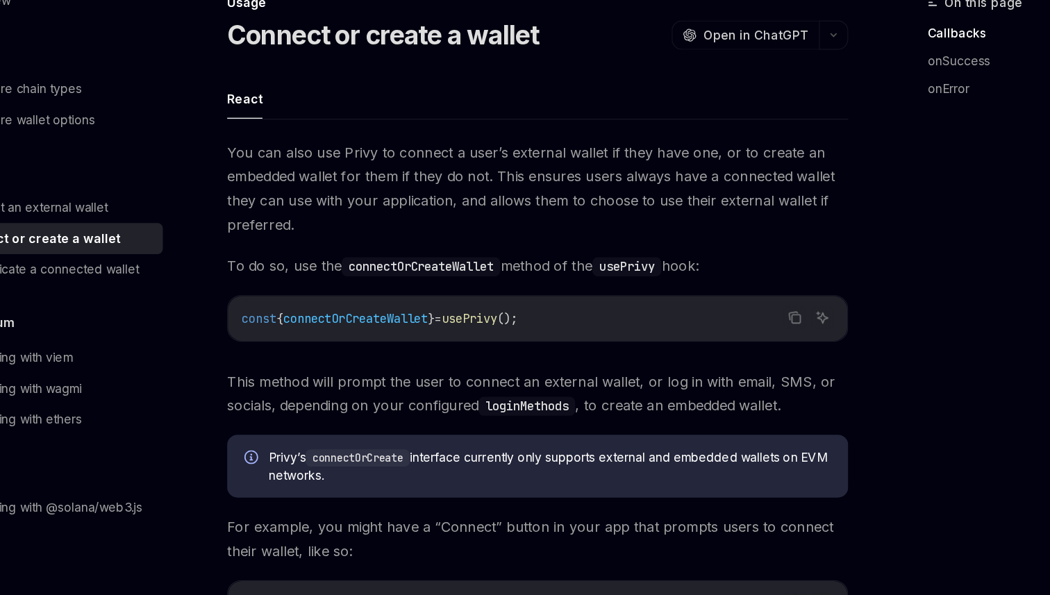
click at [546, 331] on span "To do so, use the connectOrCreateWallet method of the usePrivy hook:" at bounding box center [516, 326] width 501 height 19
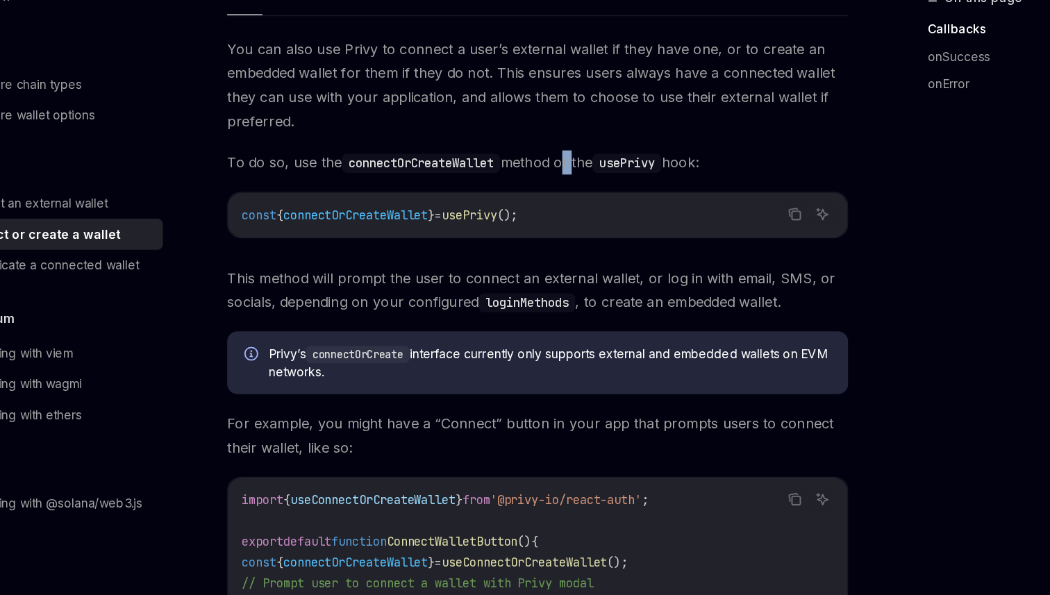
scroll to position [119, 0]
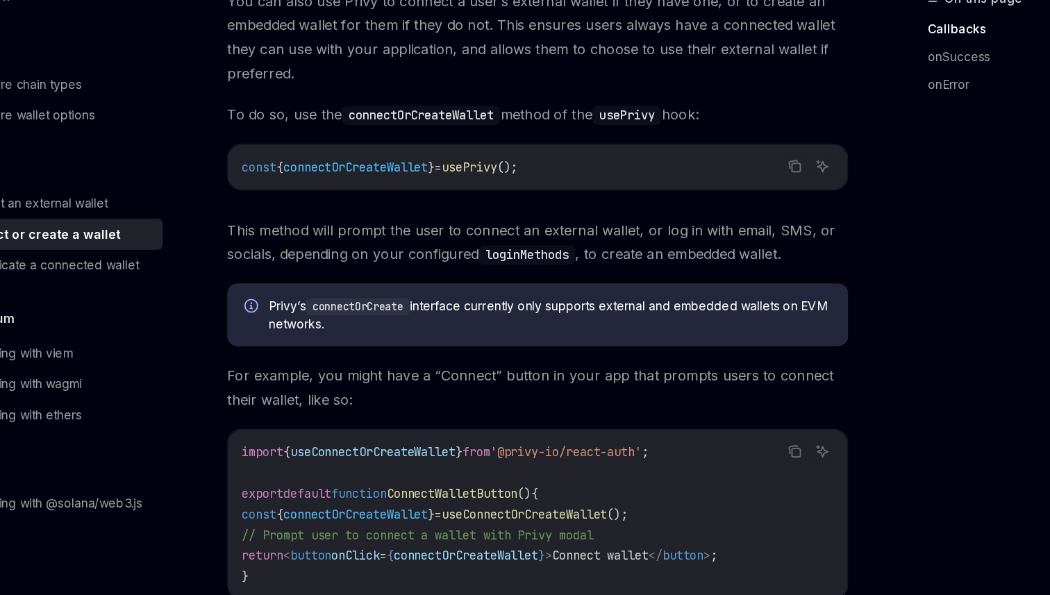
click at [443, 294] on span "This method will prompt the user to connect an external wallet, or log in with …" at bounding box center [516, 310] width 501 height 39
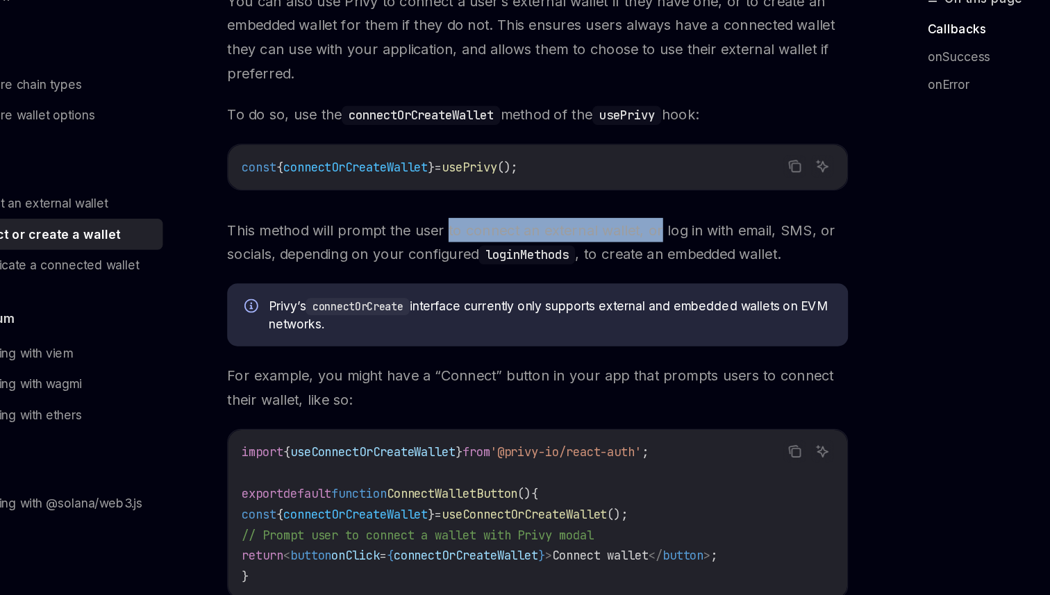
drag, startPoint x: 443, startPoint y: 294, endPoint x: 600, endPoint y: 303, distance: 157.2
click at [601, 302] on span "This method will prompt the user to connect an external wallet, or log in with …" at bounding box center [516, 310] width 501 height 39
click at [600, 303] on span "This method will prompt the user to connect an external wallet, or log in with …" at bounding box center [516, 310] width 501 height 39
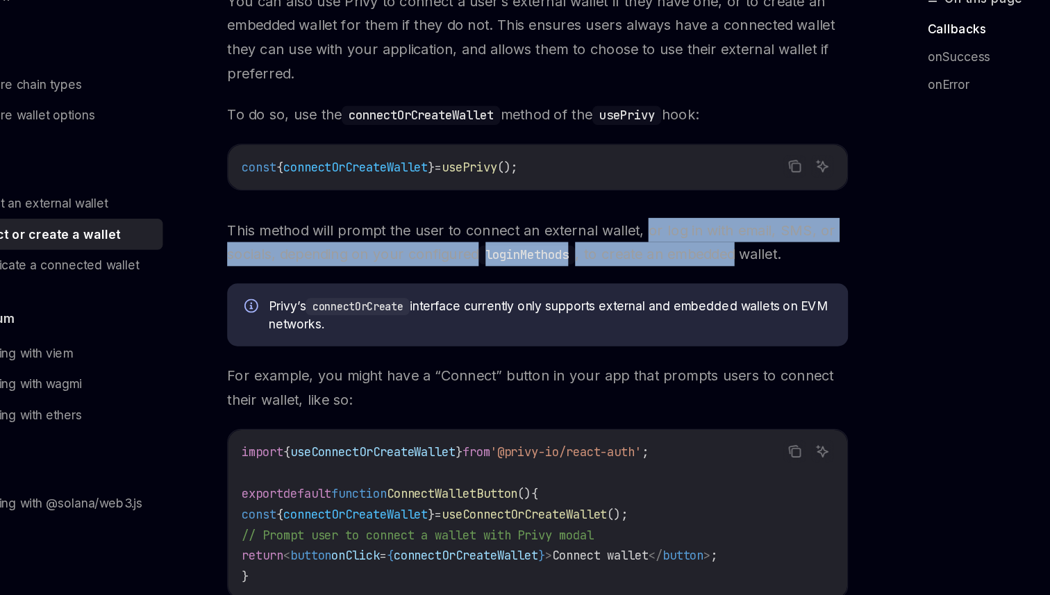
drag, startPoint x: 600, startPoint y: 303, endPoint x: 609, endPoint y: 319, distance: 18.3
click at [615, 319] on span "This method will prompt the user to connect an external wallet, or log in with …" at bounding box center [516, 310] width 501 height 39
click at [609, 319] on span "This method will prompt the user to connect an external wallet, or log in with …" at bounding box center [516, 310] width 501 height 39
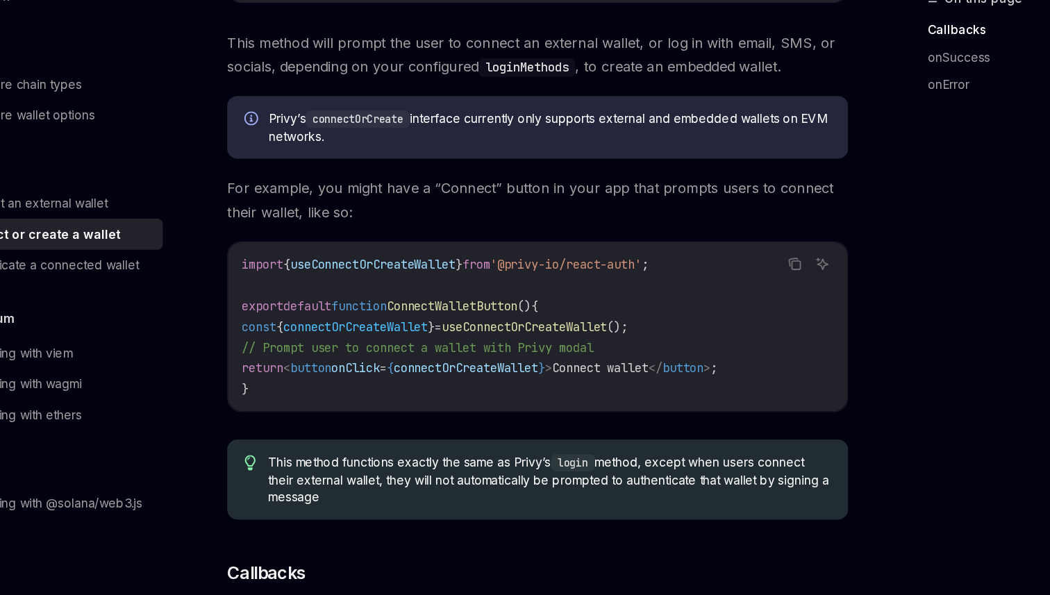
scroll to position [274, 0]
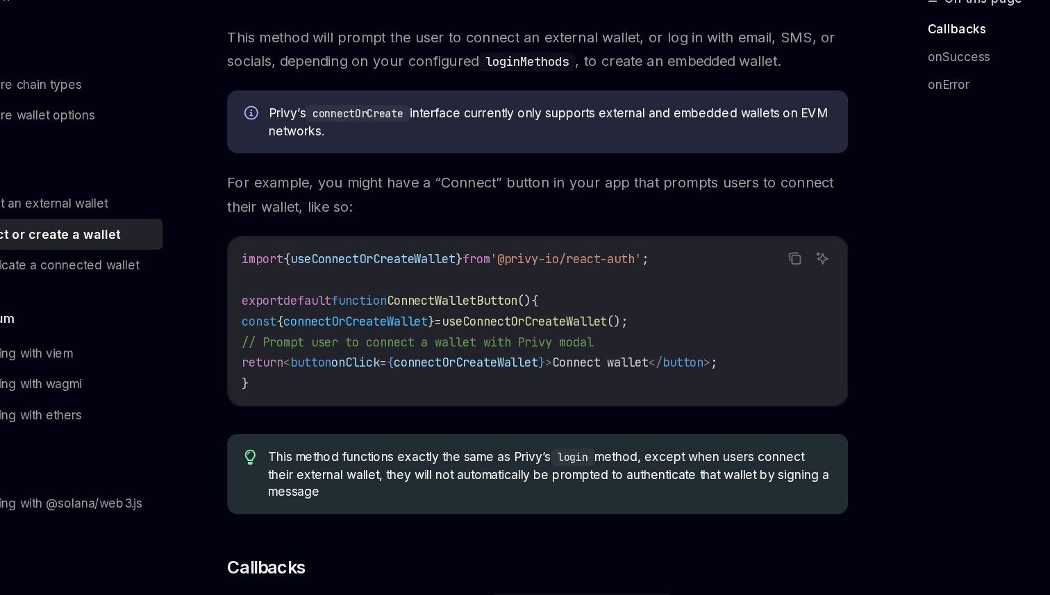
click at [500, 258] on span "For example, you might have a “Connect” button in your app that prompts users t…" at bounding box center [516, 272] width 501 height 39
drag, startPoint x: 500, startPoint y: 258, endPoint x: 536, endPoint y: 267, distance: 37.1
click at [547, 266] on span "For example, you might have a “Connect” button in your app that prompts users t…" at bounding box center [516, 272] width 501 height 39
click at [536, 267] on span "For example, you might have a “Connect” button in your app that prompts users t…" at bounding box center [516, 272] width 501 height 39
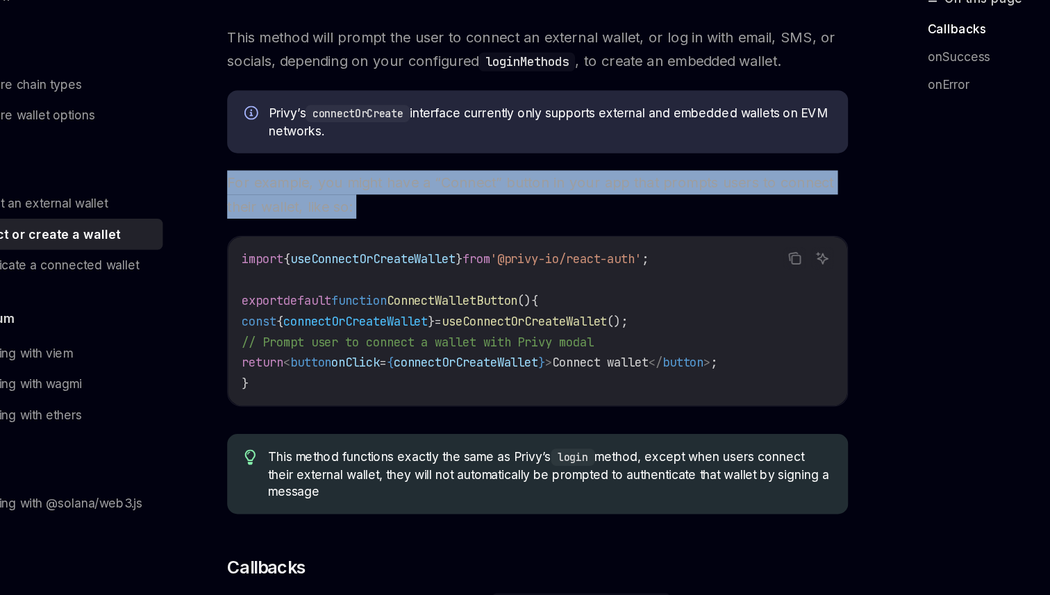
drag, startPoint x: 536, startPoint y: 267, endPoint x: 536, endPoint y: 275, distance: 8.3
click at [536, 270] on span "For example, you might have a “Connect” button in your app that prompts users t…" at bounding box center [516, 272] width 501 height 39
click at [536, 275] on span "For example, you might have a “Connect” button in your app that prompts users t…" at bounding box center [516, 272] width 501 height 39
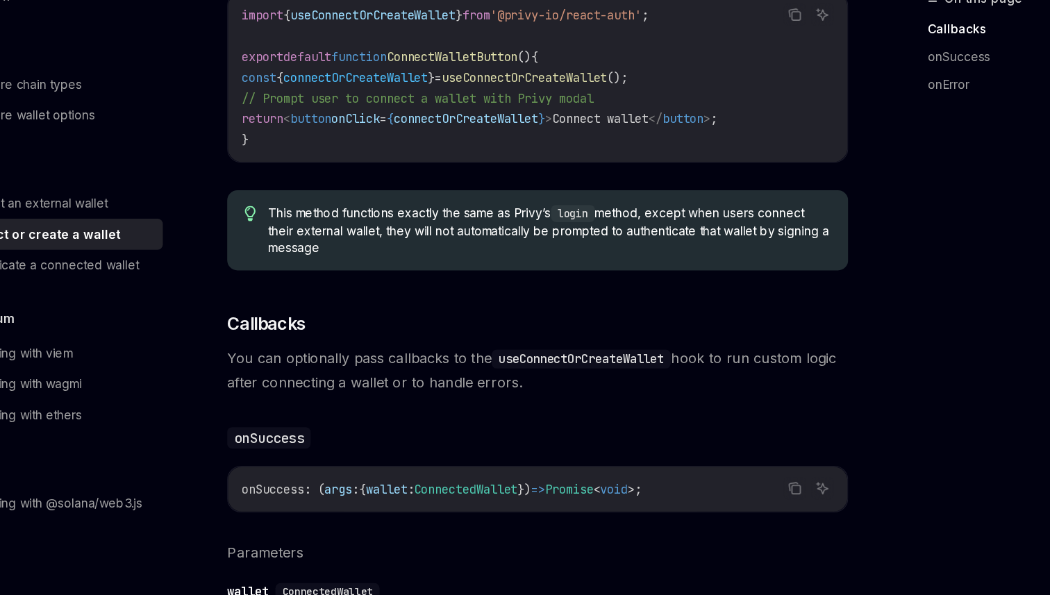
scroll to position [476, 0]
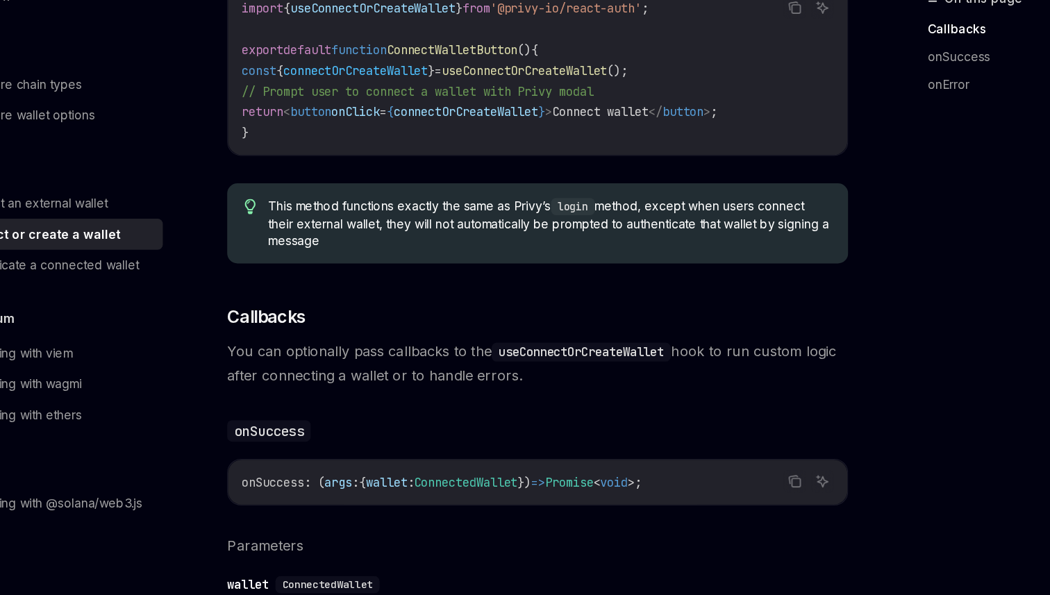
click at [495, 279] on span "This method functions exactly the same as [PERSON_NAME]’s login method, except …" at bounding box center [526, 295] width 454 height 42
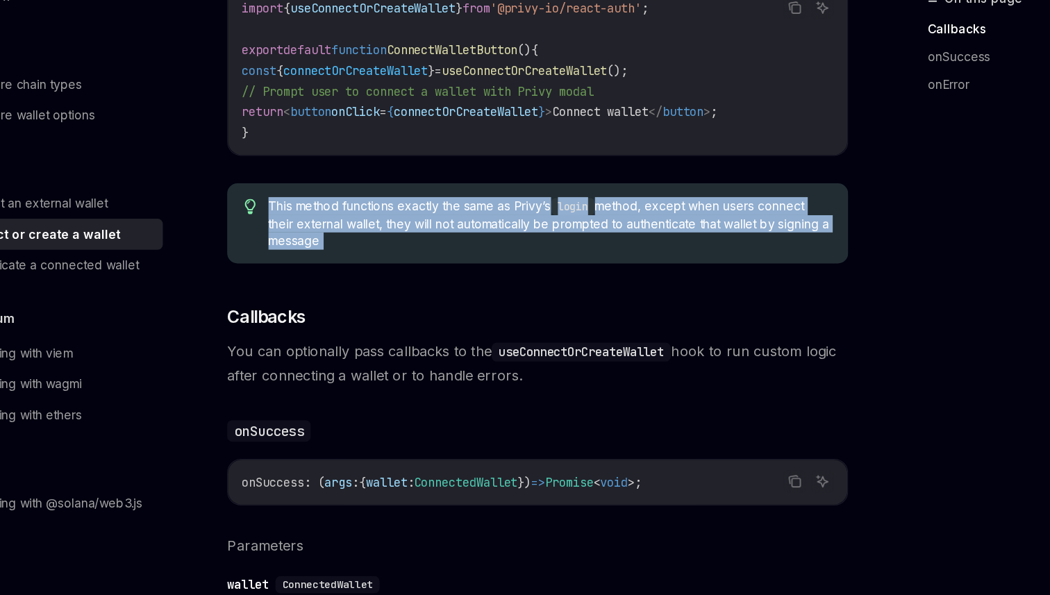
drag, startPoint x: 495, startPoint y: 279, endPoint x: 495, endPoint y: 317, distance: 37.5
click at [495, 279] on span "This method functions exactly the same as [PERSON_NAME]’s login method, except …" at bounding box center [526, 295] width 454 height 42
click at [495, 317] on div "This method functions exactly the same as [PERSON_NAME]’s login method, except …" at bounding box center [516, 295] width 501 height 65
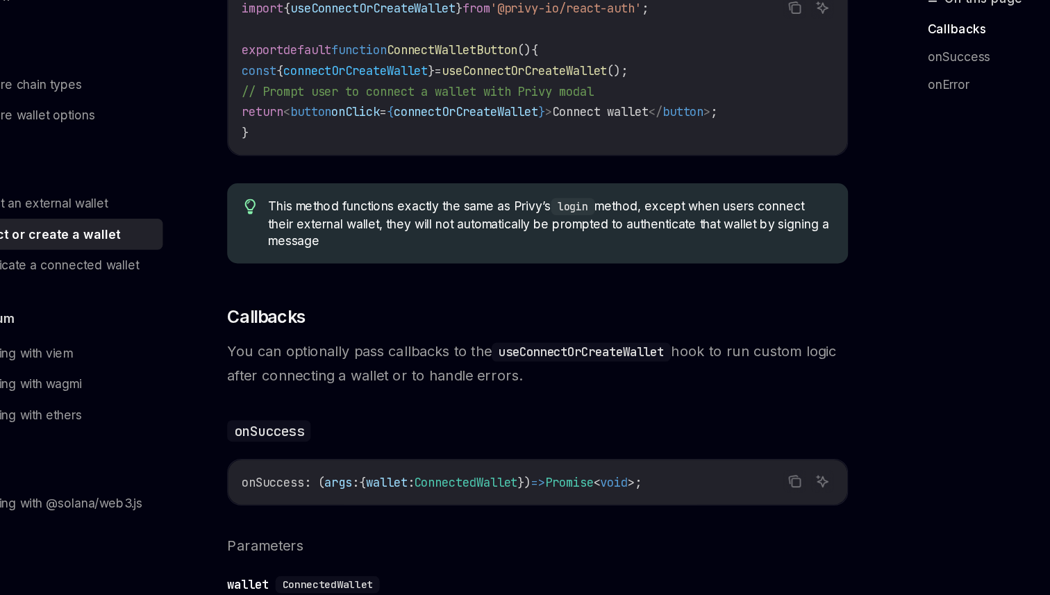
click at [388, 295] on span "This method functions exactly the same as [PERSON_NAME]’s login method, except …" at bounding box center [526, 295] width 454 height 42
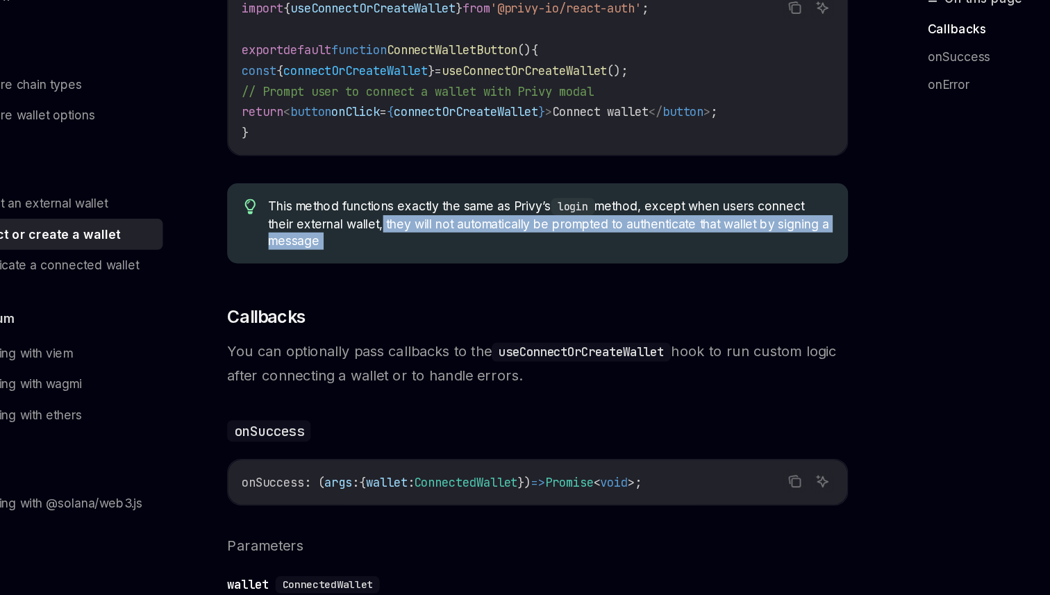
drag, startPoint x: 388, startPoint y: 295, endPoint x: 545, endPoint y: 304, distance: 157.9
click at [545, 304] on span "This method functions exactly the same as [PERSON_NAME]’s login method, except …" at bounding box center [526, 295] width 454 height 42
click at [549, 304] on span "This method functions exactly the same as [PERSON_NAME]’s login method, except …" at bounding box center [526, 295] width 454 height 42
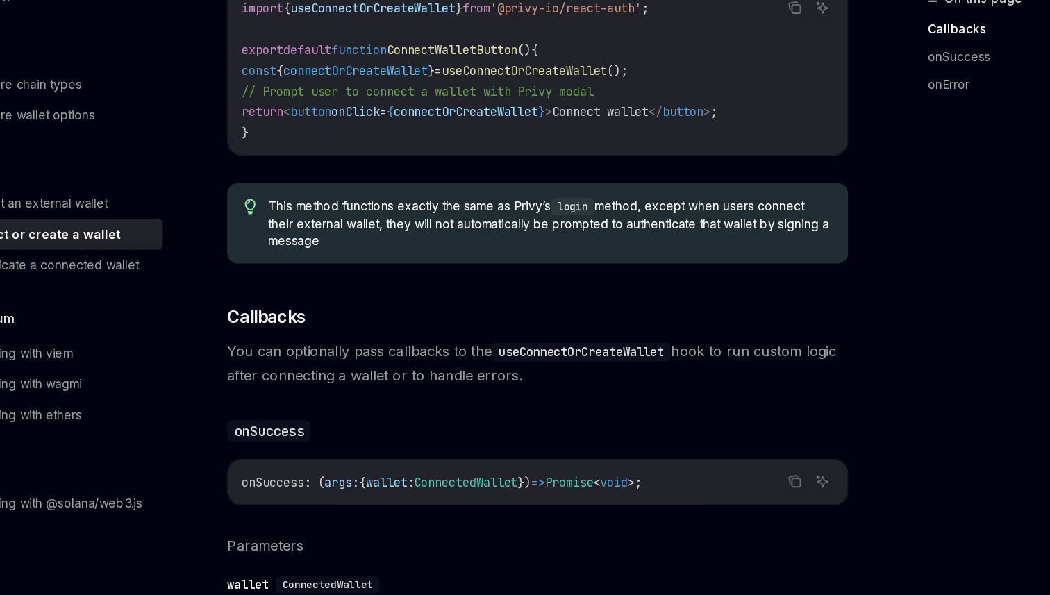
click at [542, 299] on span "This method functions exactly the same as [PERSON_NAME]’s login method, except …" at bounding box center [526, 295] width 454 height 42
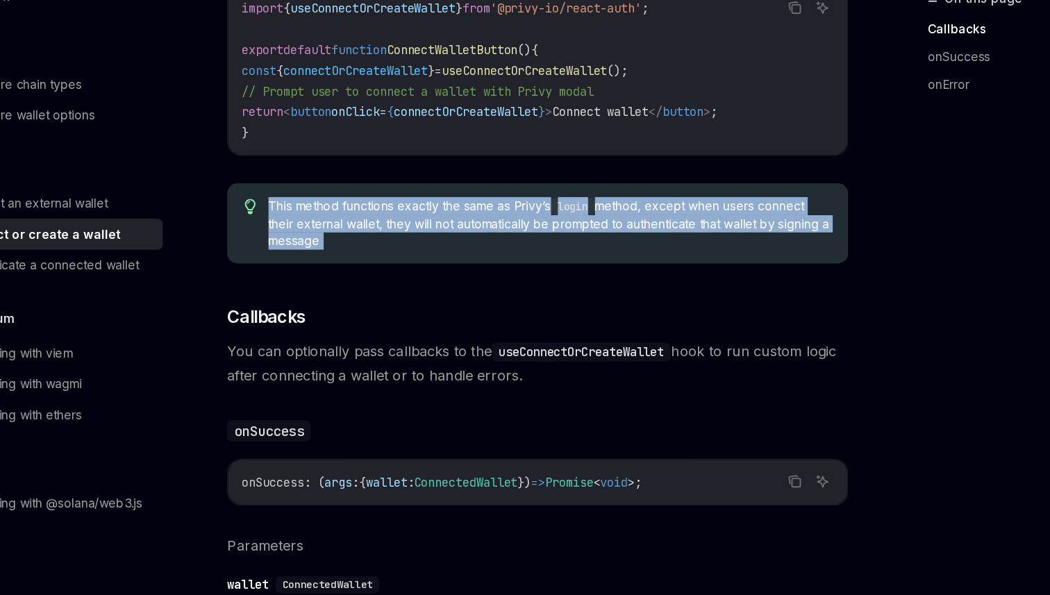
drag, startPoint x: 542, startPoint y: 299, endPoint x: 539, endPoint y: 358, distance: 59.8
click at [542, 300] on span "This method functions exactly the same as [PERSON_NAME]’s login method, except …" at bounding box center [526, 295] width 454 height 42
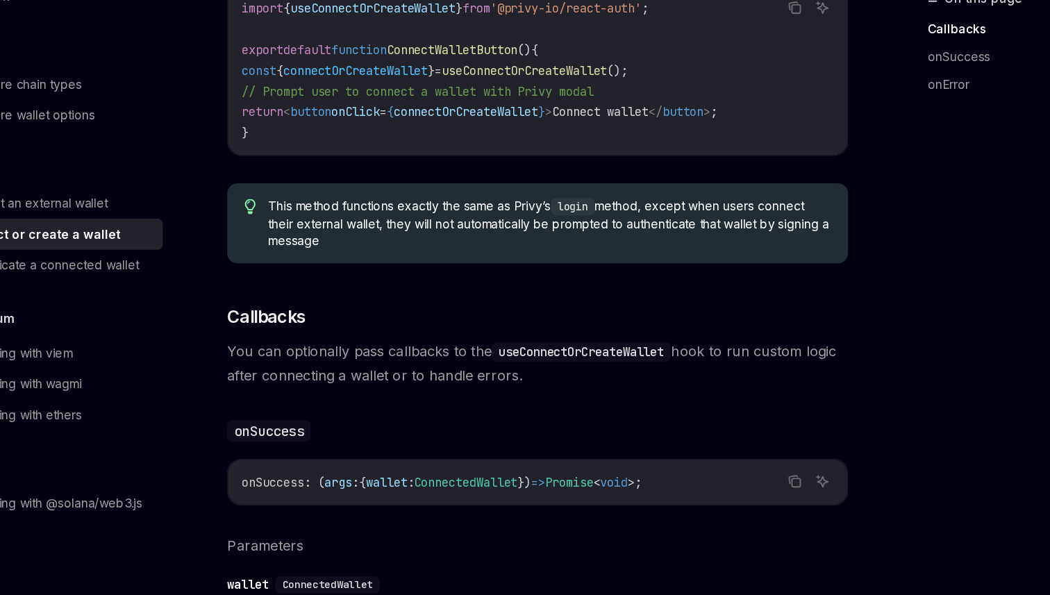
click at [539, 358] on div "You can also use Privy to connect a user’s external wallet if they have one, or…" at bounding box center [516, 302] width 501 height 1106
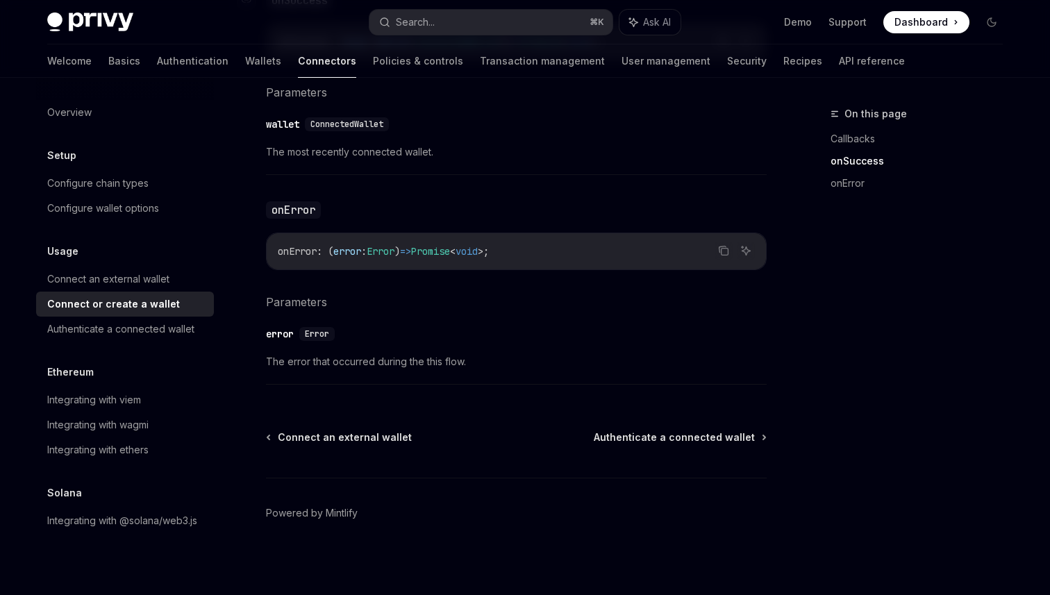
scroll to position [941, 0]
click at [142, 317] on link "Authenticate a connected wallet" at bounding box center [125, 329] width 178 height 25
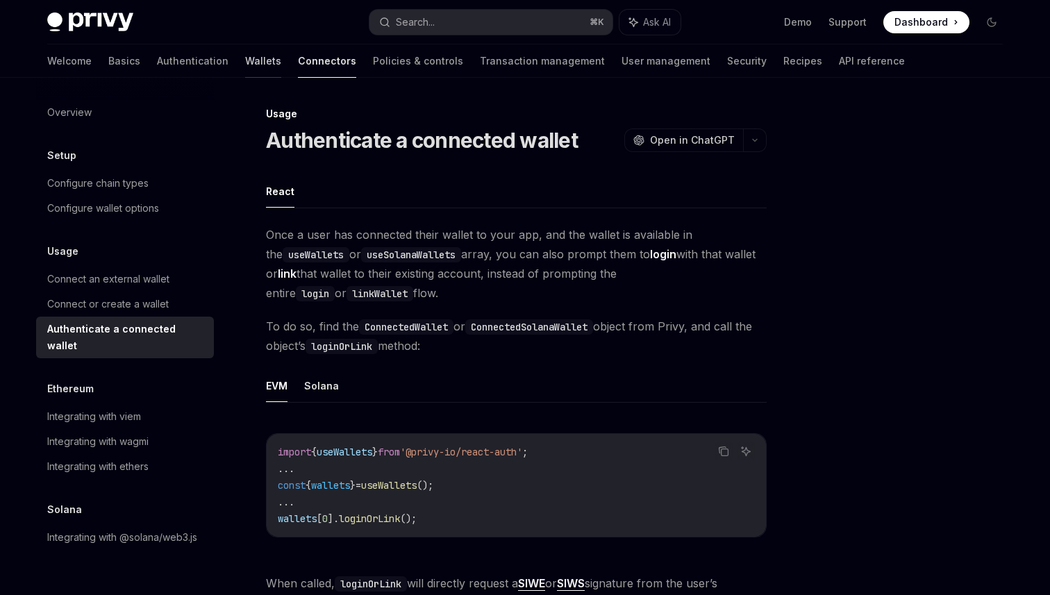
click at [245, 66] on link "Wallets" at bounding box center [263, 60] width 36 height 33
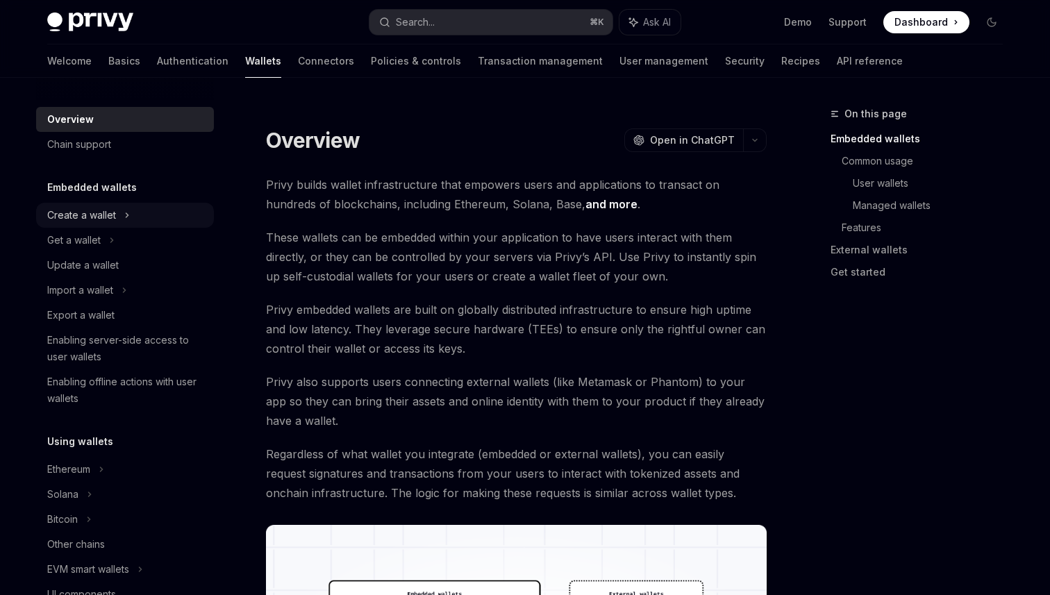
click at [94, 212] on div "Create a wallet" at bounding box center [81, 215] width 69 height 17
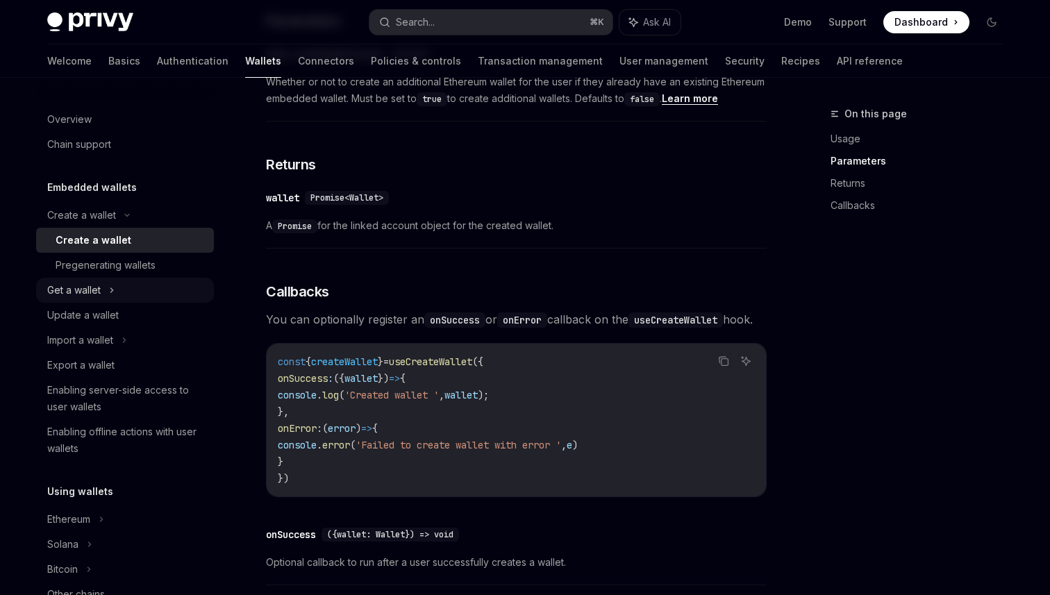
scroll to position [768, 0]
click at [142, 289] on div "Get a wallet" at bounding box center [125, 290] width 178 height 25
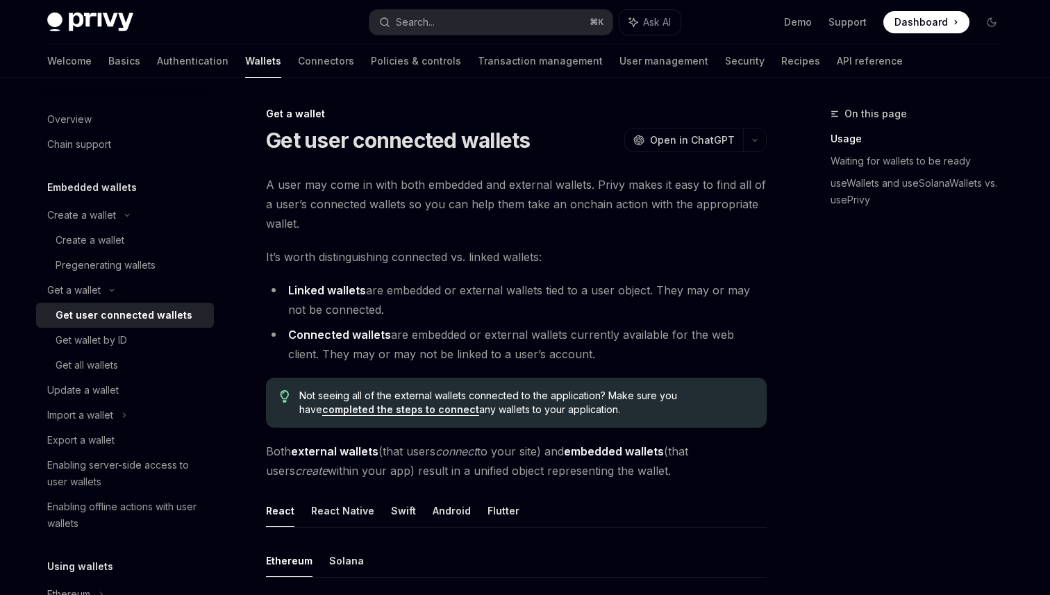
click at [368, 197] on span "A user may come in with both embedded and external wallets. Privy makes it easy…" at bounding box center [516, 204] width 501 height 58
click at [354, 190] on span "A user may come in with both embedded and external wallets. Privy makes it easy…" at bounding box center [516, 204] width 501 height 58
drag, startPoint x: 354, startPoint y: 190, endPoint x: 563, endPoint y: 187, distance: 209.1
click at [560, 187] on span "A user may come in with both embedded and external wallets. Privy makes it easy…" at bounding box center [516, 204] width 501 height 58
click at [563, 187] on span "A user may come in with both embedded and external wallets. Privy makes it easy…" at bounding box center [516, 204] width 501 height 58
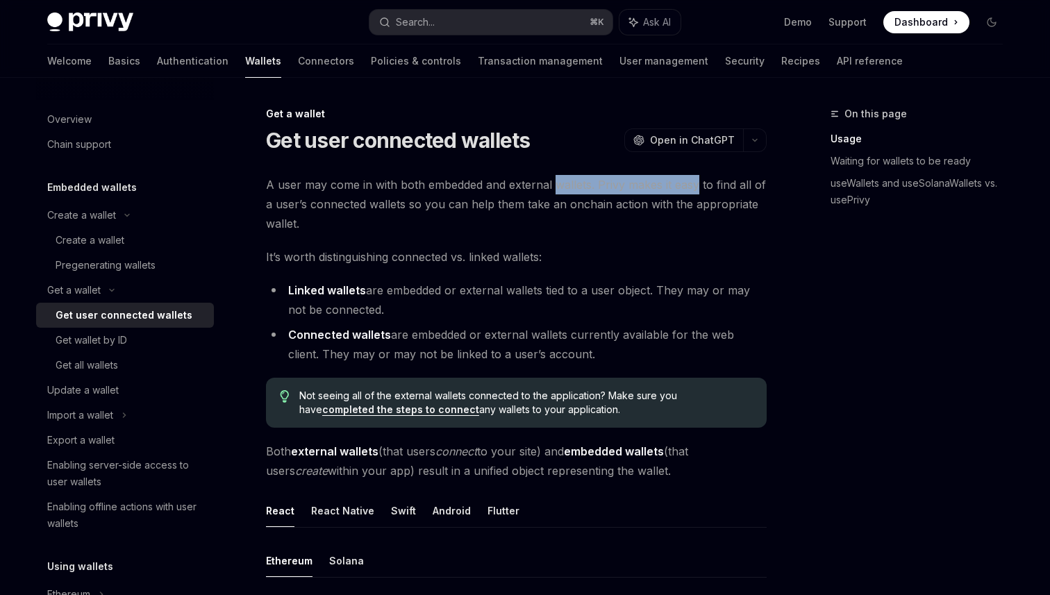
drag, startPoint x: 563, startPoint y: 187, endPoint x: 704, endPoint y: 189, distance: 141.7
click at [698, 189] on span "A user may come in with both embedded and external wallets. Privy makes it easy…" at bounding box center [516, 204] width 501 height 58
click at [704, 189] on span "A user may come in with both embedded and external wallets. Privy makes it easy…" at bounding box center [516, 204] width 501 height 58
click at [633, 189] on span "A user may come in with both embedded and external wallets. Privy makes it easy…" at bounding box center [516, 204] width 501 height 58
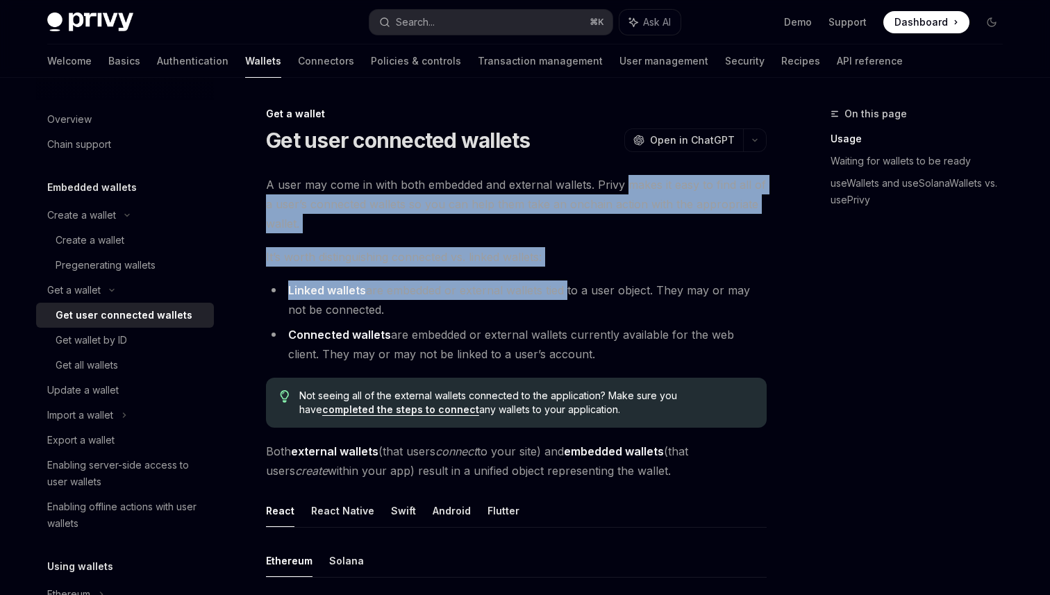
drag, startPoint x: 633, startPoint y: 189, endPoint x: 545, endPoint y: 285, distance: 129.8
click at [545, 285] on li "Linked wallets are embedded or external wallets tied to a user object. They may…" at bounding box center [516, 300] width 501 height 39
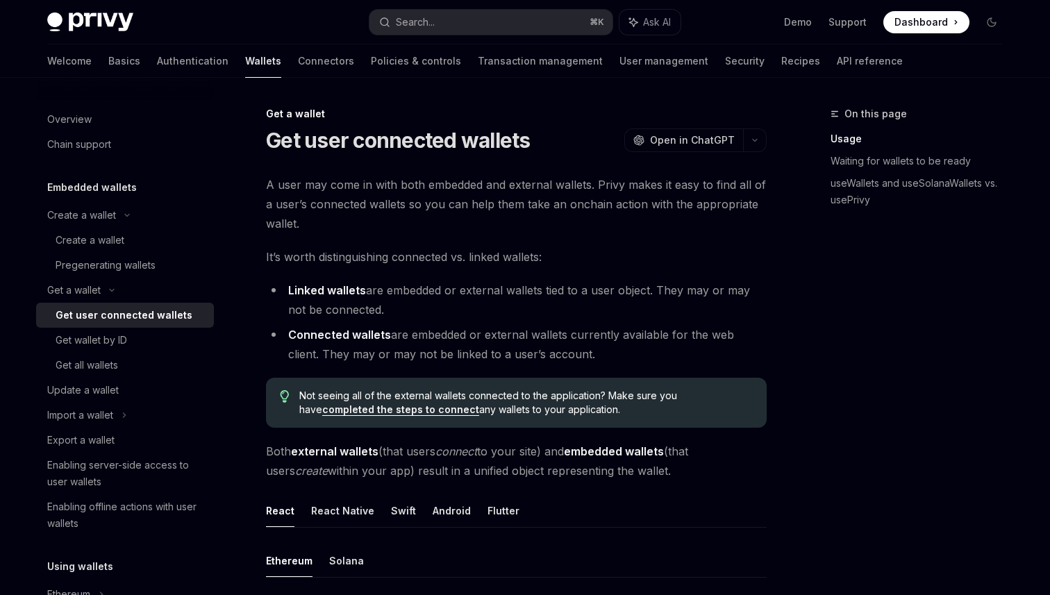
click at [524, 260] on span "It’s worth distinguishing connected vs. linked wallets:" at bounding box center [516, 256] width 501 height 19
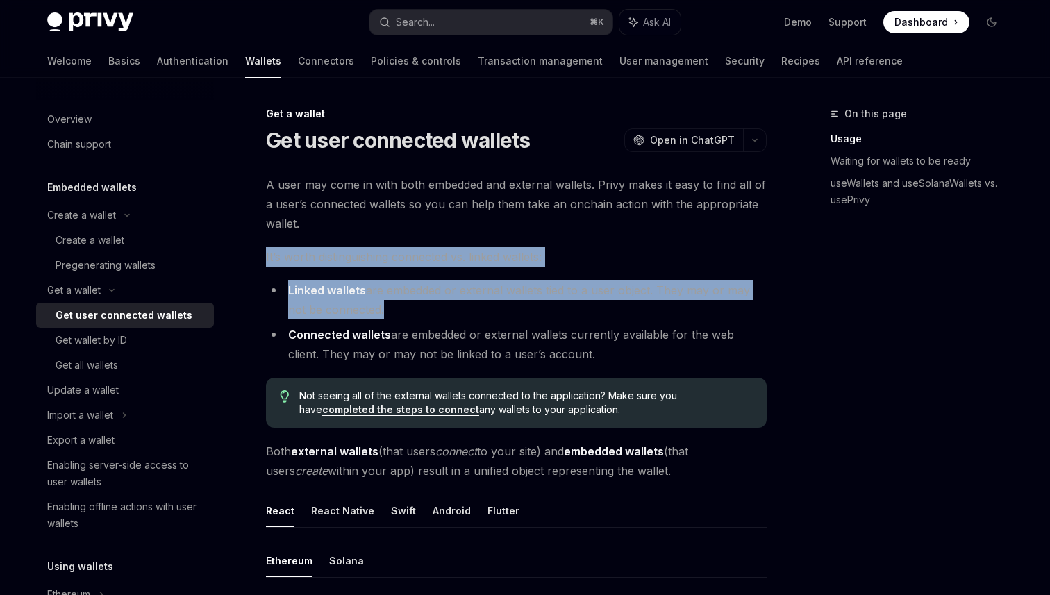
drag, startPoint x: 524, startPoint y: 260, endPoint x: 524, endPoint y: 301, distance: 41.0
click at [524, 308] on li "Linked wallets are embedded or external wallets tied to a user object. They may…" at bounding box center [516, 300] width 501 height 39
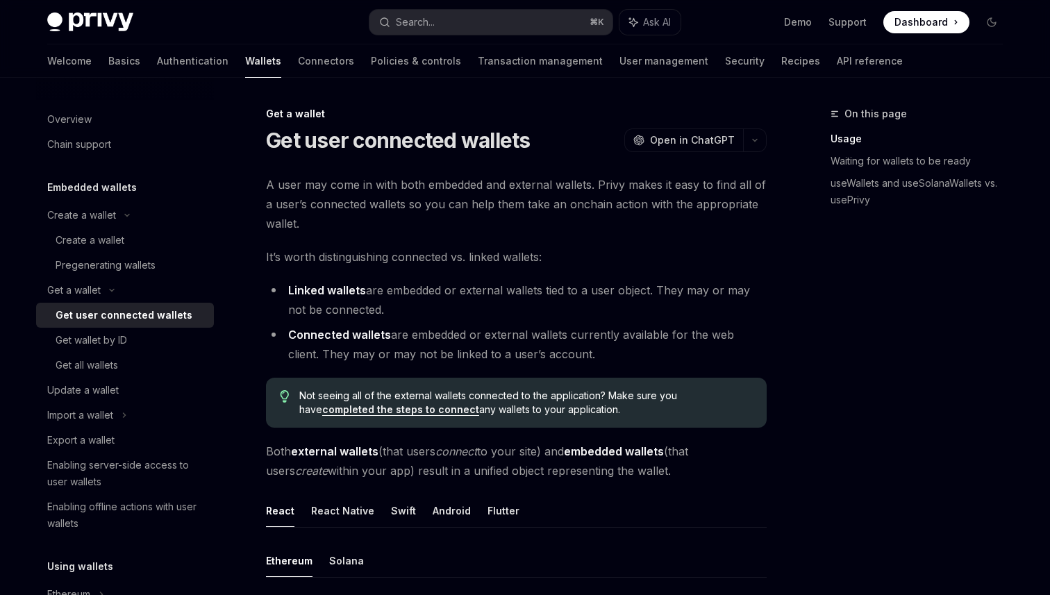
click at [445, 291] on li "Linked wallets are embedded or external wallets tied to a user object. They may…" at bounding box center [516, 300] width 501 height 39
drag, startPoint x: 445, startPoint y: 291, endPoint x: 550, endPoint y: 294, distance: 104.9
click at [558, 294] on li "Linked wallets are embedded or external wallets tied to a user object. They may…" at bounding box center [516, 300] width 501 height 39
click at [550, 294] on li "Linked wallets are embedded or external wallets tied to a user object. They may…" at bounding box center [516, 300] width 501 height 39
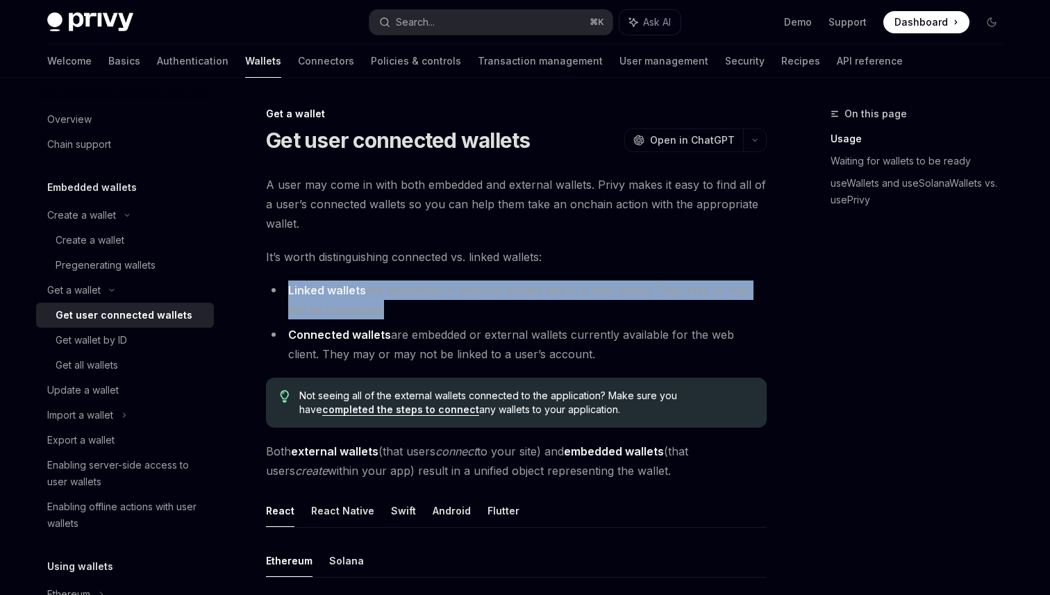
click at [550, 294] on li "Linked wallets are embedded or external wallets tied to a user object. They may…" at bounding box center [516, 300] width 501 height 39
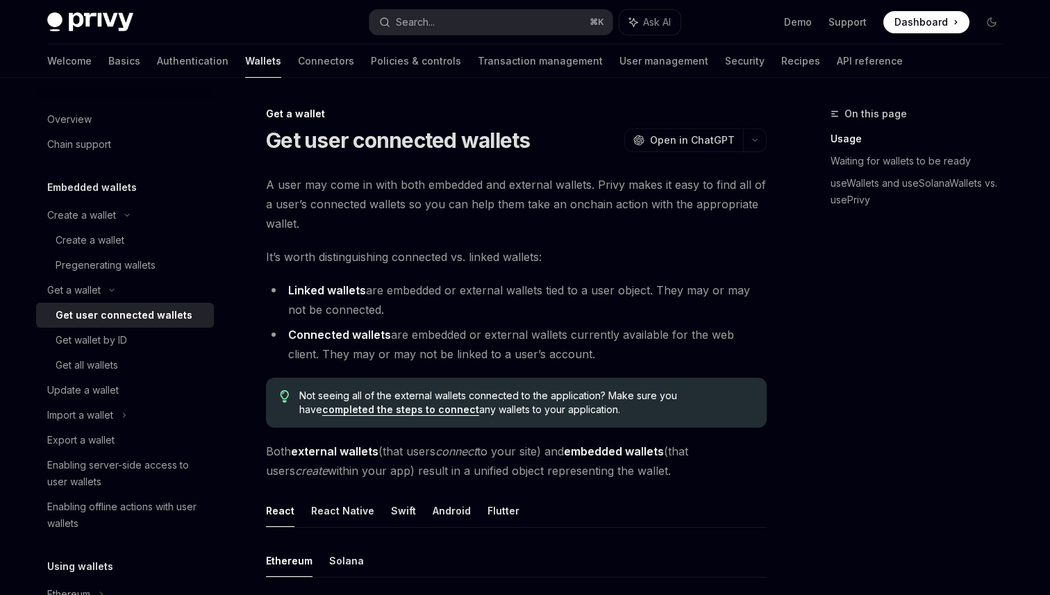
click at [435, 283] on li "Linked wallets are embedded or external wallets tied to a user object. They may…" at bounding box center [516, 300] width 501 height 39
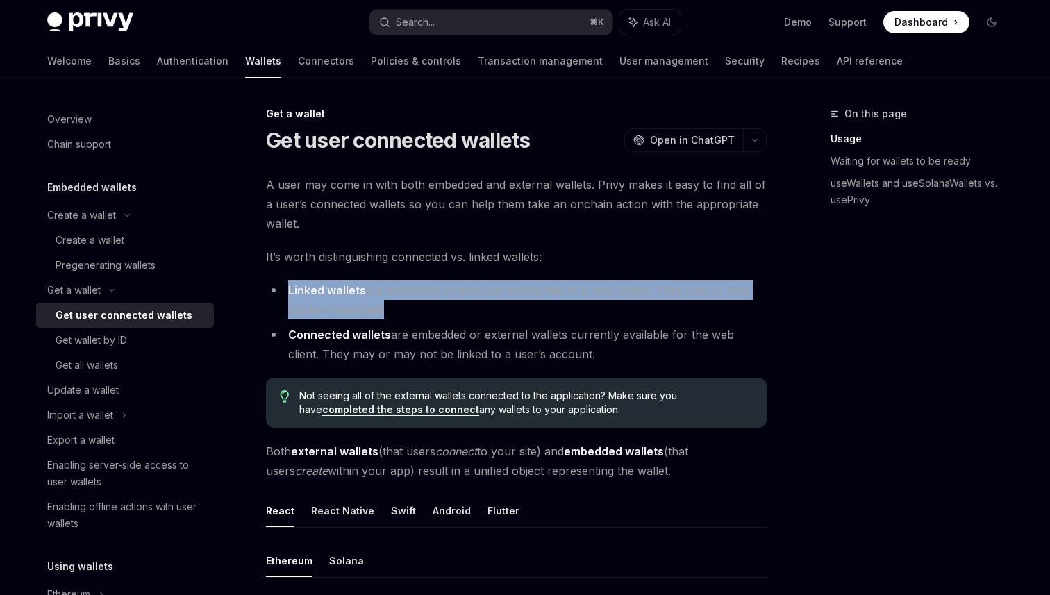
click at [435, 283] on li "Linked wallets are embedded or external wallets tied to a user object. They may…" at bounding box center [516, 300] width 501 height 39
click at [435, 303] on li "Linked wallets are embedded or external wallets tied to a user object. They may…" at bounding box center [516, 300] width 501 height 39
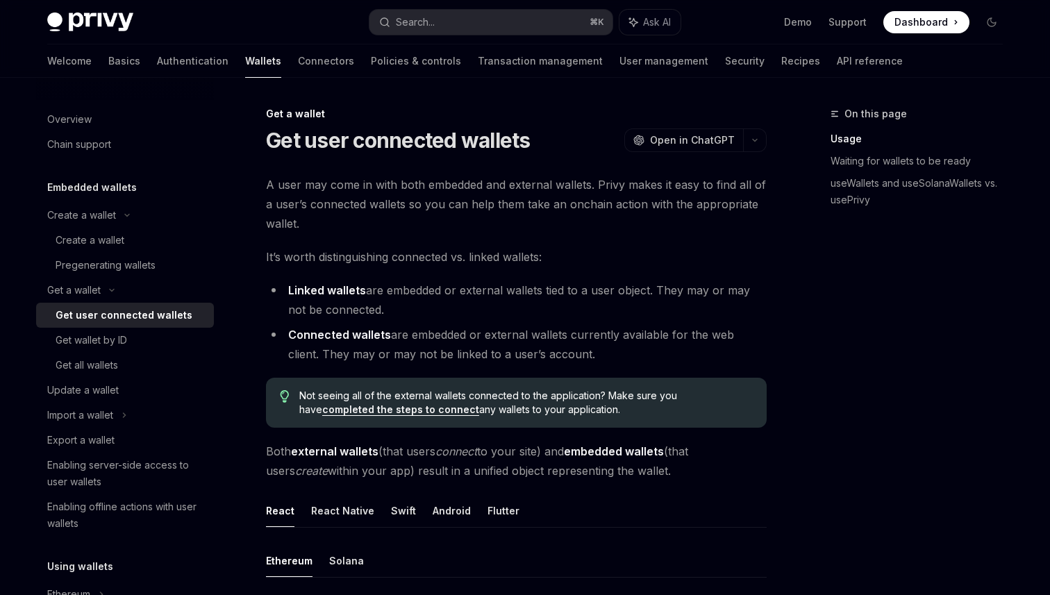
click at [419, 297] on li "Linked wallets are embedded or external wallets tied to a user object. They may…" at bounding box center [516, 300] width 501 height 39
drag, startPoint x: 419, startPoint y: 297, endPoint x: 606, endPoint y: 276, distance: 188.0
click at [579, 287] on li "Linked wallets are embedded or external wallets tied to a user object. They may…" at bounding box center [516, 300] width 501 height 39
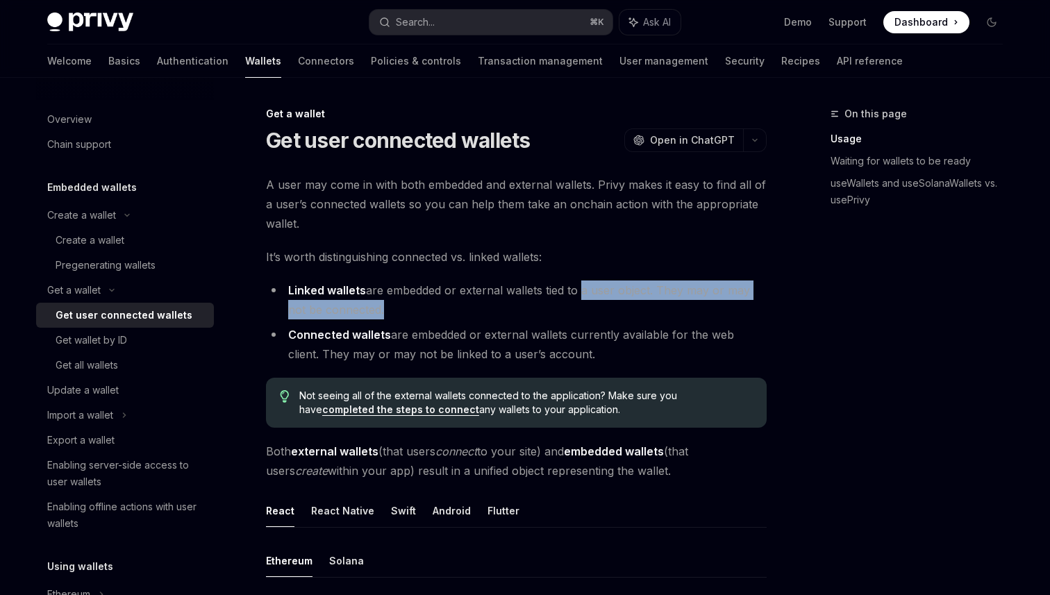
drag, startPoint x: 579, startPoint y: 287, endPoint x: 640, endPoint y: 309, distance: 65.0
click at [641, 310] on li "Linked wallets are embedded or external wallets tied to a user object. They may…" at bounding box center [516, 300] width 501 height 39
click at [640, 309] on li "Linked wallets are embedded or external wallets tied to a user object. They may…" at bounding box center [516, 300] width 501 height 39
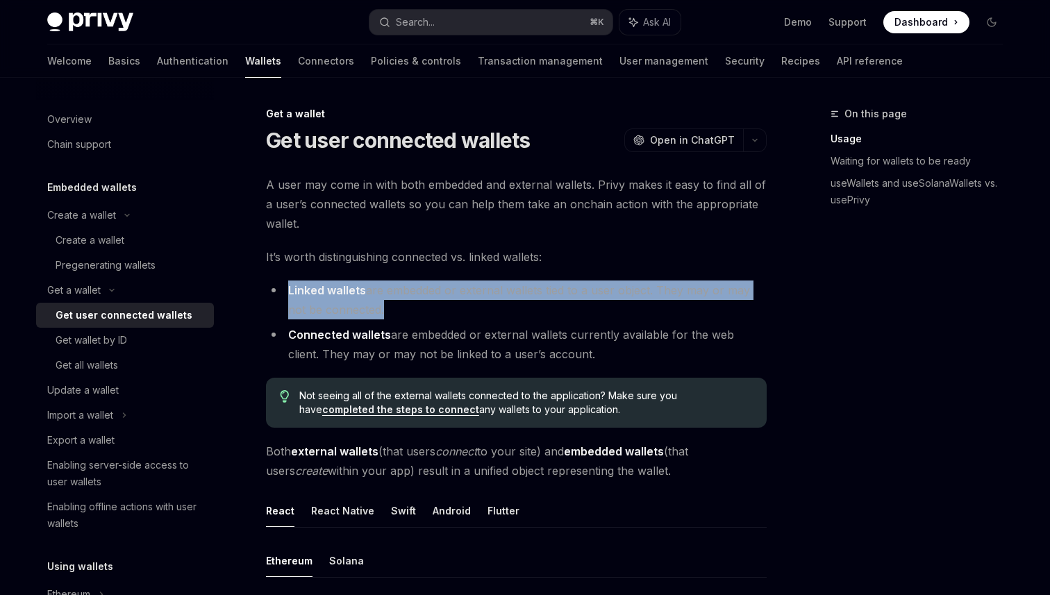
drag, startPoint x: 640, startPoint y: 309, endPoint x: 556, endPoint y: 361, distance: 98.9
click at [640, 310] on li "Linked wallets are embedded or external wallets tied to a user object. They may…" at bounding box center [516, 300] width 501 height 39
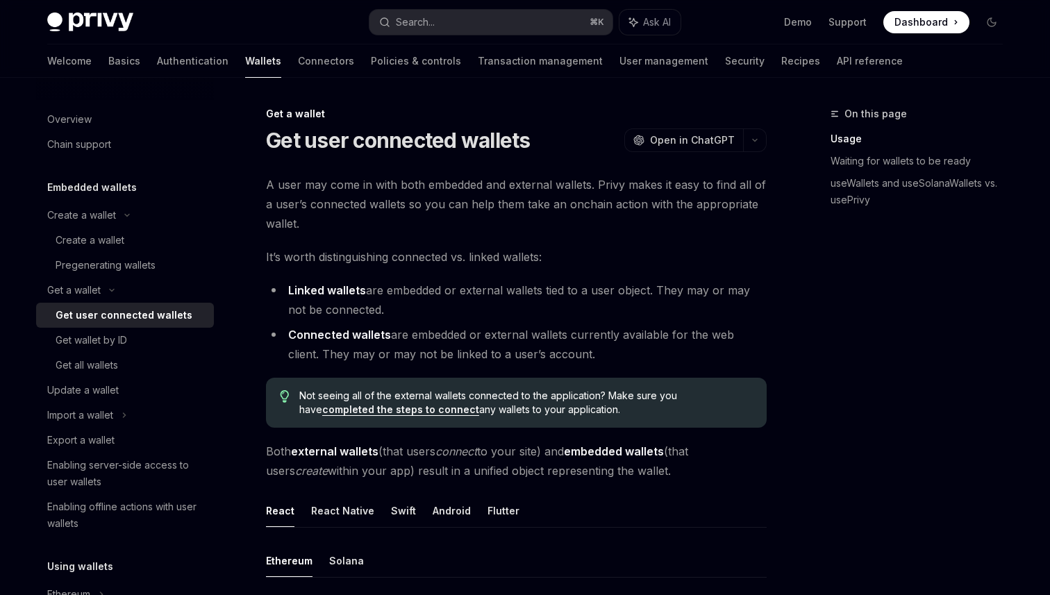
click at [483, 329] on li "Connected wallets are embedded or external wallets currently available for the …" at bounding box center [516, 344] width 501 height 39
click at [403, 334] on li "Connected wallets are embedded or external wallets currently available for the …" at bounding box center [516, 344] width 501 height 39
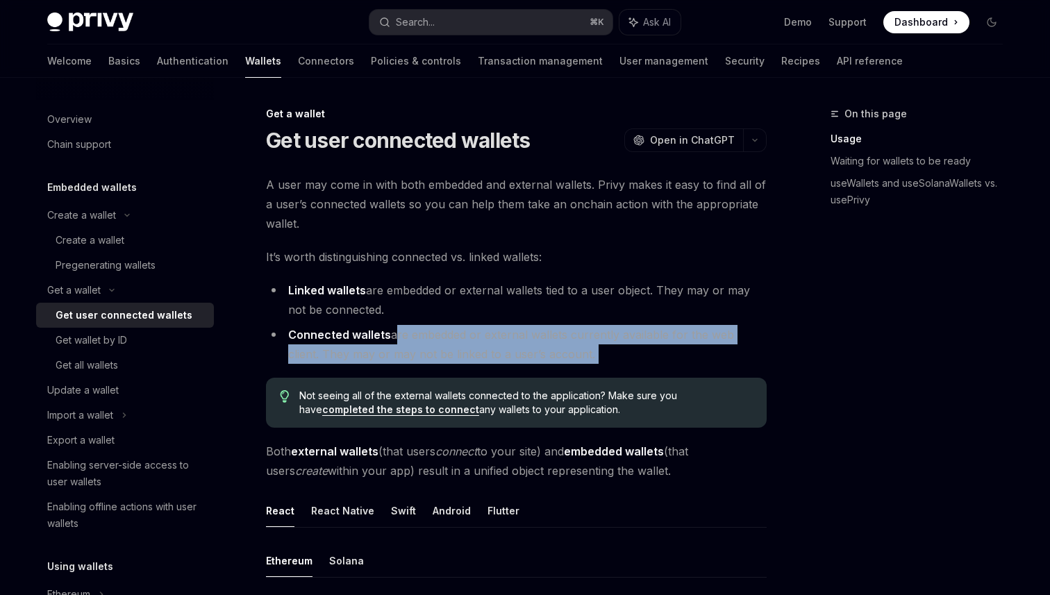
drag, startPoint x: 403, startPoint y: 334, endPoint x: 588, endPoint y: 345, distance: 185.1
click at [600, 345] on li "Connected wallets are embedded or external wallets currently available for the …" at bounding box center [516, 344] width 501 height 39
click at [588, 345] on li "Connected wallets are embedded or external wallets currently available for the …" at bounding box center [516, 344] width 501 height 39
drag, startPoint x: 588, startPoint y: 345, endPoint x: 549, endPoint y: 417, distance: 82.0
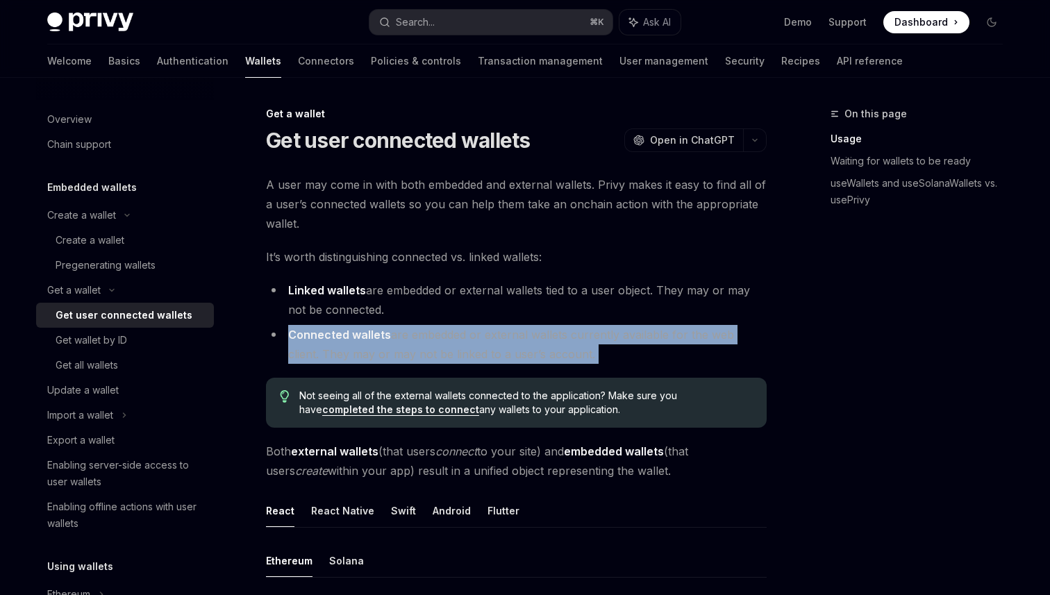
click at [588, 349] on li "Connected wallets are embedded or external wallets currently available for the …" at bounding box center [516, 344] width 501 height 39
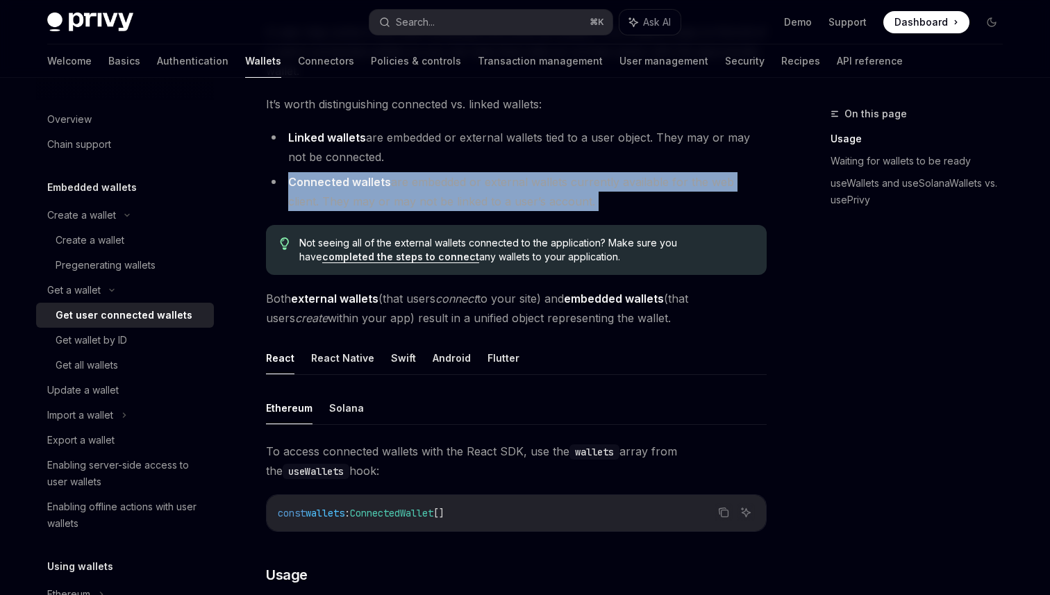
scroll to position [157, 0]
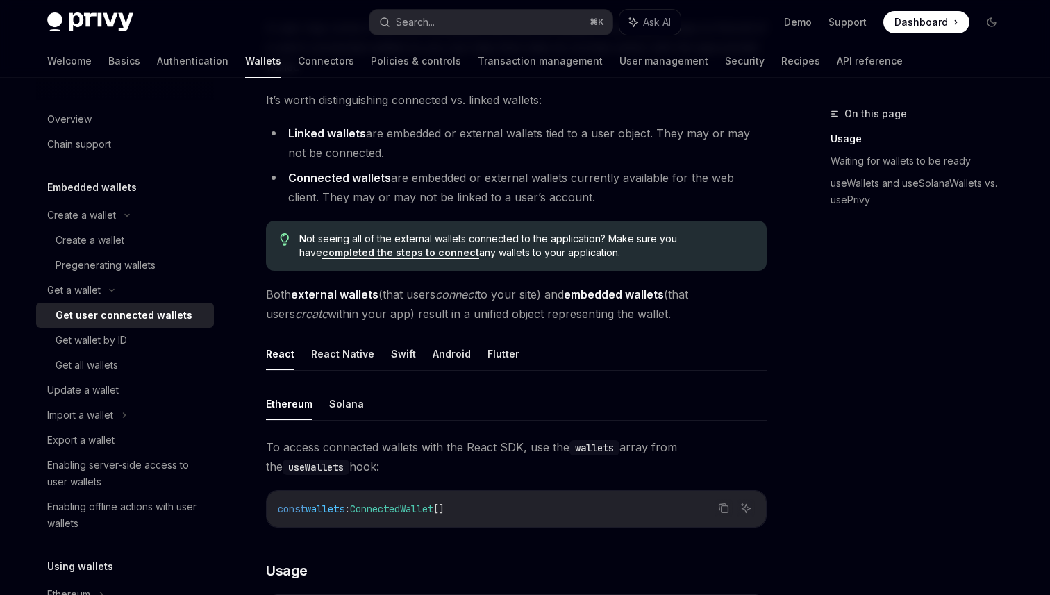
click at [439, 301] on span "Both external wallets (that users connect to your site) and embedded wallets (t…" at bounding box center [516, 304] width 501 height 39
drag, startPoint x: 439, startPoint y: 301, endPoint x: 552, endPoint y: 301, distance: 113.2
click at [551, 301] on span "Both external wallets (that users connect to your site) and embedded wallets (t…" at bounding box center [516, 304] width 501 height 39
click at [552, 301] on span "Both external wallets (that users connect to your site) and embedded wallets (t…" at bounding box center [516, 304] width 501 height 39
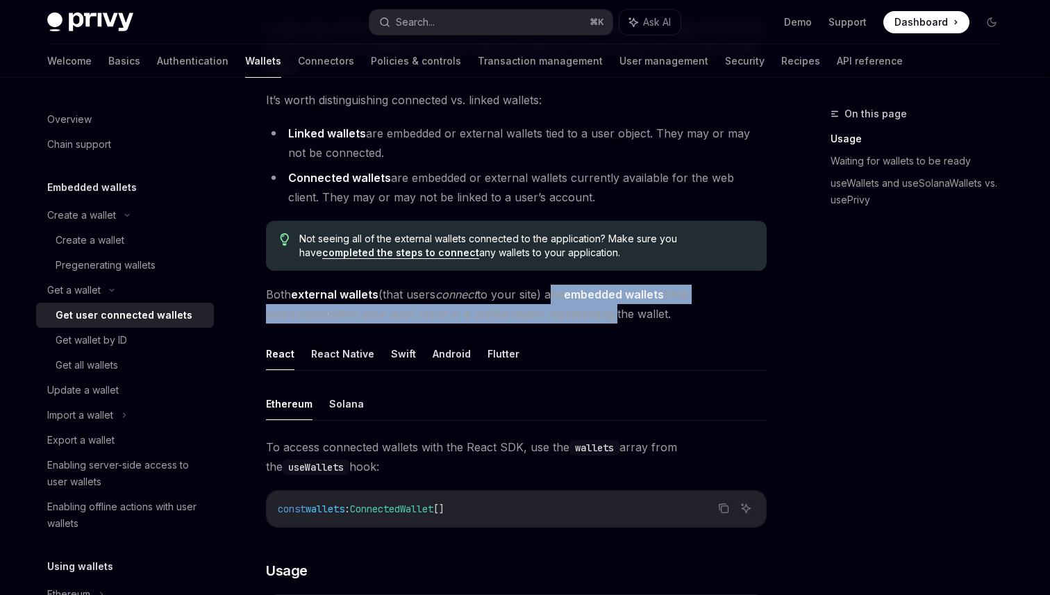
drag, startPoint x: 552, startPoint y: 301, endPoint x: 484, endPoint y: 313, distance: 69.1
click at [494, 312] on span "Both external wallets (that users connect to your site) and embedded wallets (t…" at bounding box center [516, 304] width 501 height 39
click at [484, 313] on span "Both external wallets (that users connect to your site) and embedded wallets (t…" at bounding box center [516, 304] width 501 height 39
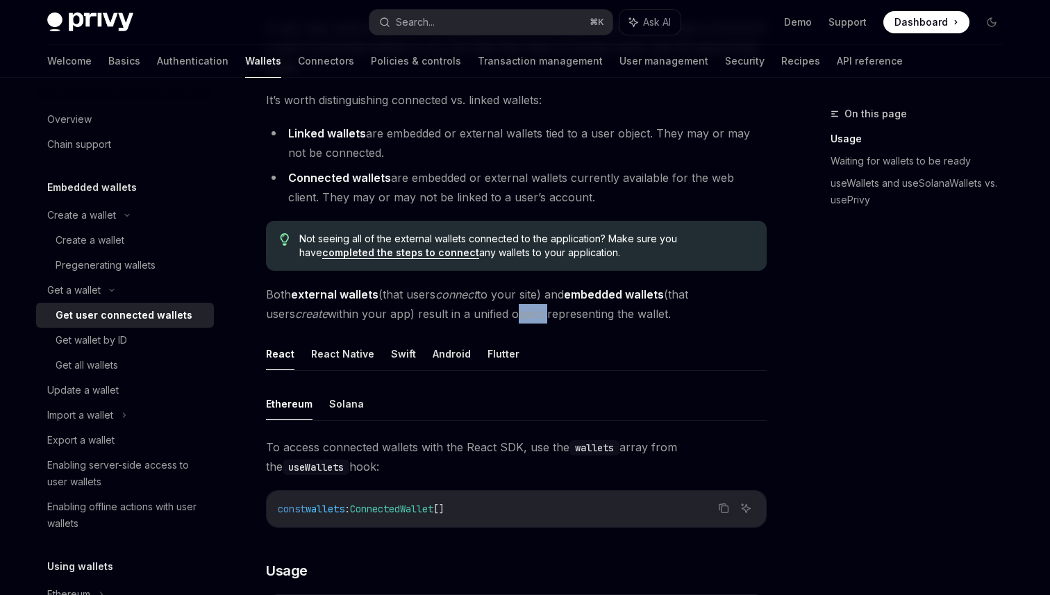
click at [484, 313] on span "Both external wallets (that users connect to your site) and embedded wallets (t…" at bounding box center [516, 304] width 501 height 39
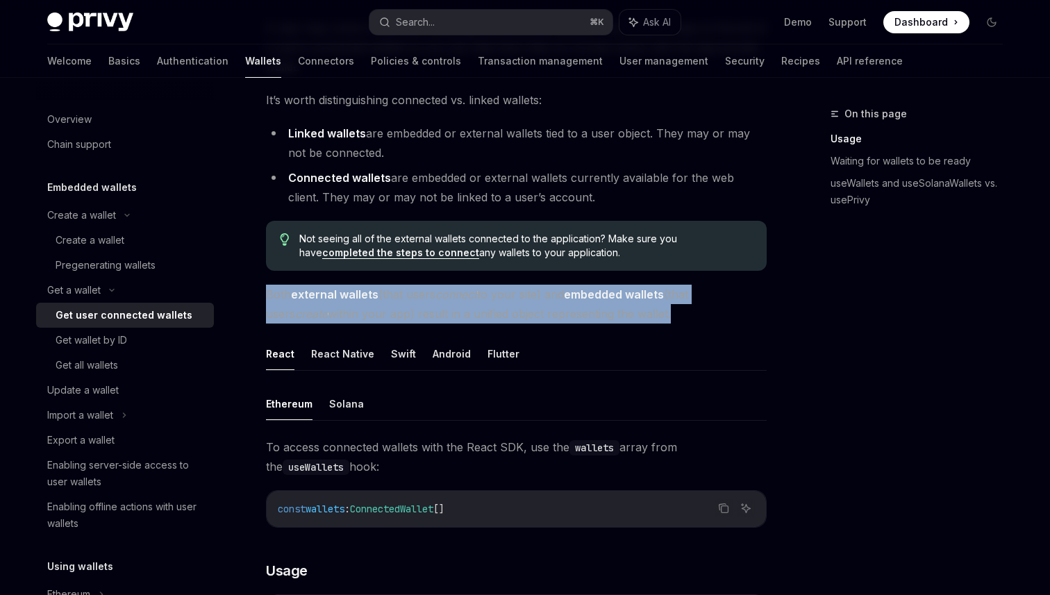
drag, startPoint x: 484, startPoint y: 313, endPoint x: 590, endPoint y: 313, distance: 106.3
click at [589, 313] on span "Both external wallets (that users connect to your site) and embedded wallets (t…" at bounding box center [516, 304] width 501 height 39
click at [590, 313] on span "Both external wallets (that users connect to your site) and embedded wallets (t…" at bounding box center [516, 304] width 501 height 39
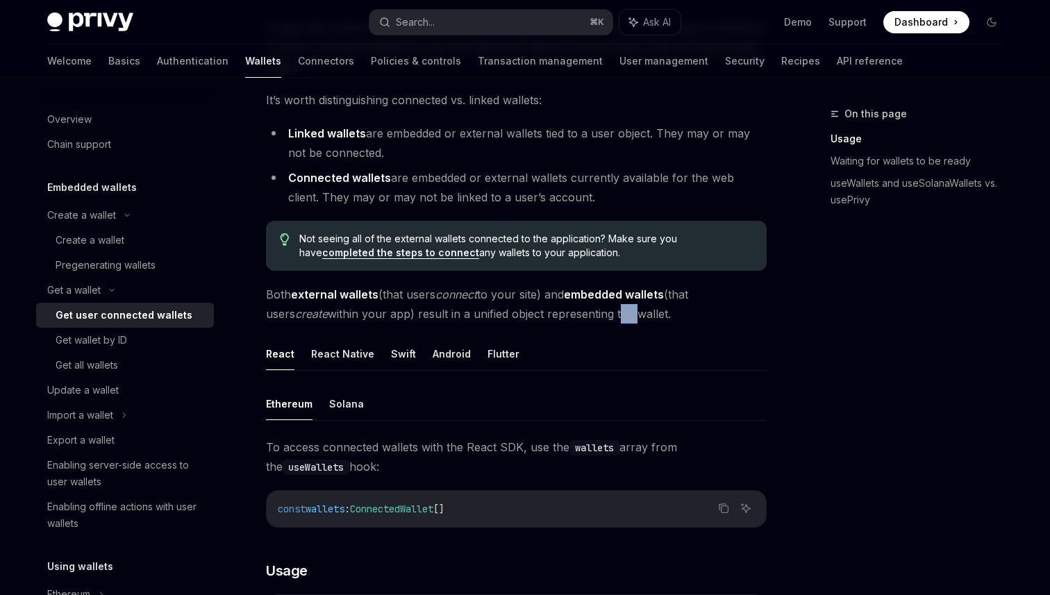
click at [590, 313] on span "Both external wallets (that users connect to your site) and embedded wallets (t…" at bounding box center [516, 304] width 501 height 39
click at [581, 313] on span "Both external wallets (that users connect to your site) and embedded wallets (t…" at bounding box center [516, 304] width 501 height 39
drag, startPoint x: 581, startPoint y: 313, endPoint x: 712, endPoint y: 313, distance: 131.3
click at [712, 313] on span "Both external wallets (that users connect to your site) and embedded wallets (t…" at bounding box center [516, 304] width 501 height 39
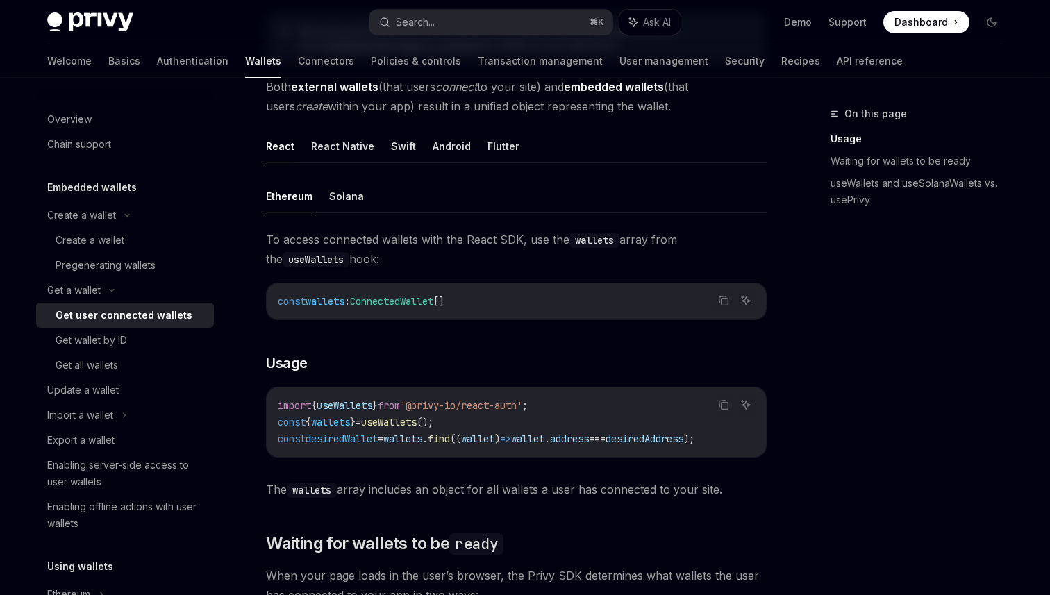
scroll to position [370, 0]
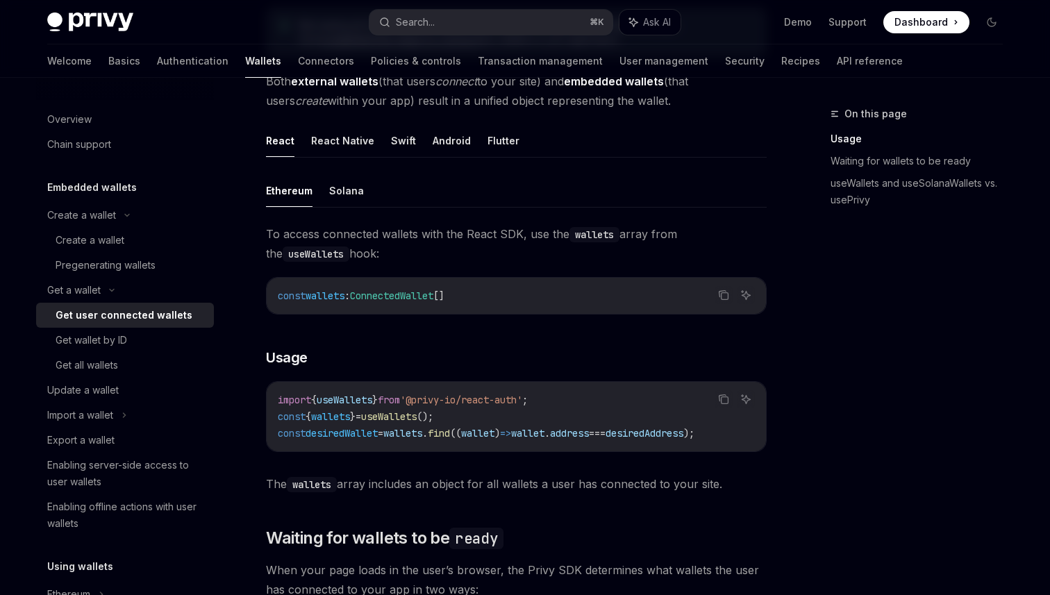
click at [399, 239] on span "To access connected wallets with the React SDK, use the wallets array from the …" at bounding box center [516, 243] width 501 height 39
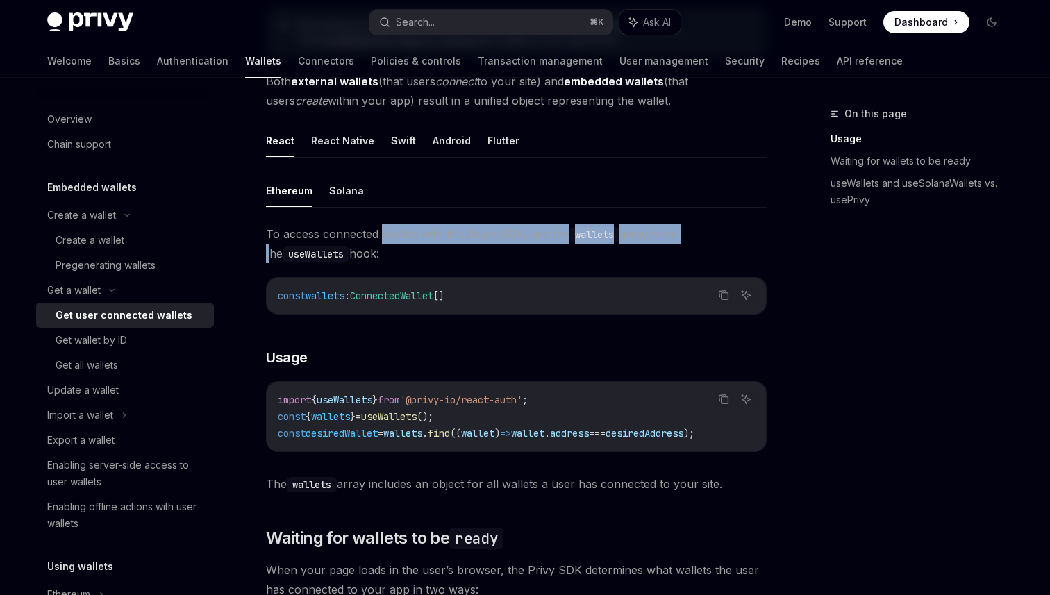
drag, startPoint x: 399, startPoint y: 239, endPoint x: 682, endPoint y: 237, distance: 283.4
click at [682, 237] on span "To access connected wallets with the React SDK, use the wallets array from the …" at bounding box center [516, 243] width 501 height 39
click at [688, 236] on span "To access connected wallets with the React SDK, use the wallets array from the …" at bounding box center [516, 243] width 501 height 39
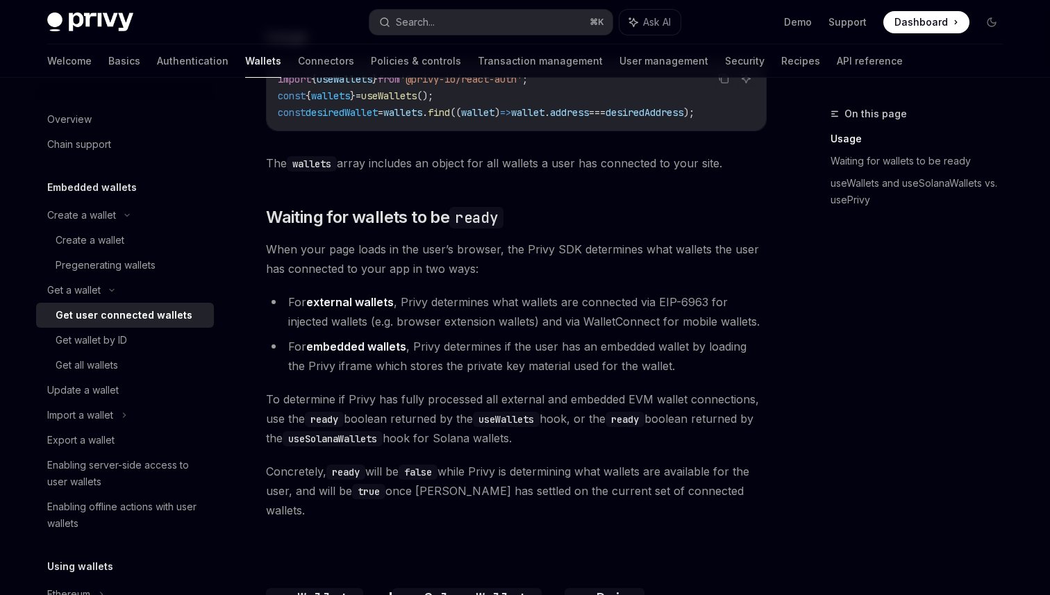
scroll to position [692, 0]
click at [566, 342] on li "For embedded wallets , Privy determines if the user has an embedded wallet by l…" at bounding box center [516, 354] width 501 height 39
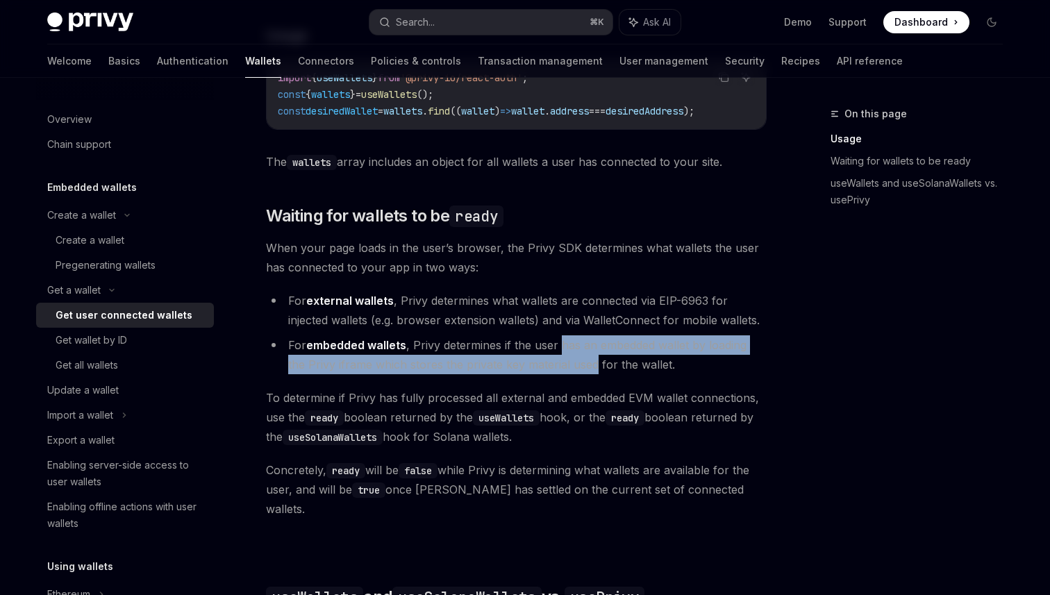
drag, startPoint x: 566, startPoint y: 342, endPoint x: 535, endPoint y: 371, distance: 42.3
click at [562, 366] on li "For embedded wallets , Privy determines if the user has an embedded wallet by l…" at bounding box center [516, 354] width 501 height 39
click at [535, 371] on li "For embedded wallets , Privy determines if the user has an embedded wallet by l…" at bounding box center [516, 354] width 501 height 39
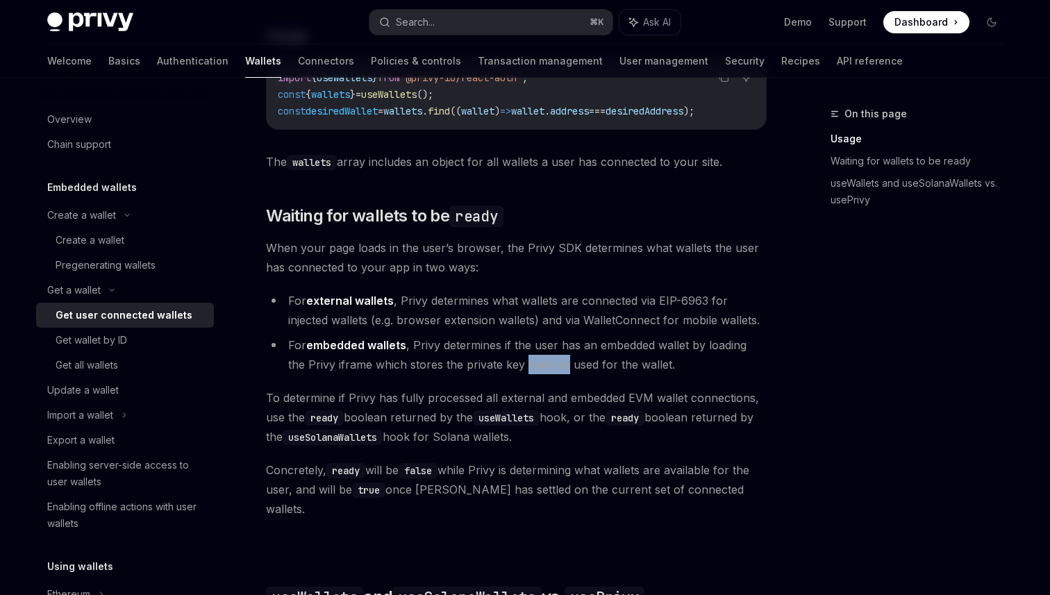
click at [535, 371] on li "For embedded wallets , Privy determines if the user has an embedded wallet by l…" at bounding box center [516, 354] width 501 height 39
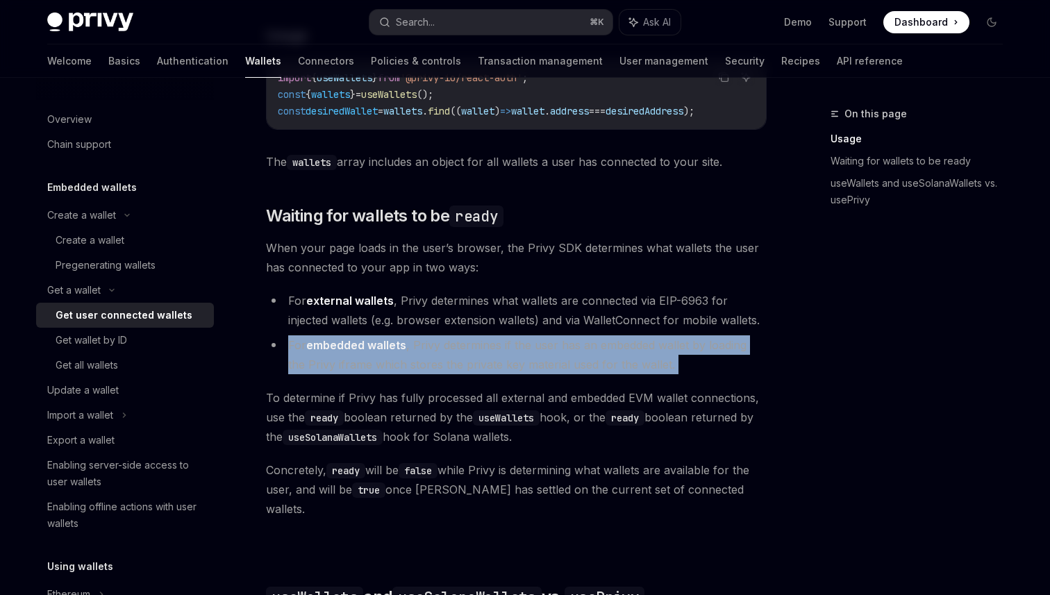
click at [535, 371] on li "For embedded wallets , Privy determines if the user has an embedded wallet by l…" at bounding box center [516, 354] width 501 height 39
click at [485, 371] on li "For embedded wallets , Privy determines if the user has an embedded wallet by l…" at bounding box center [516, 354] width 501 height 39
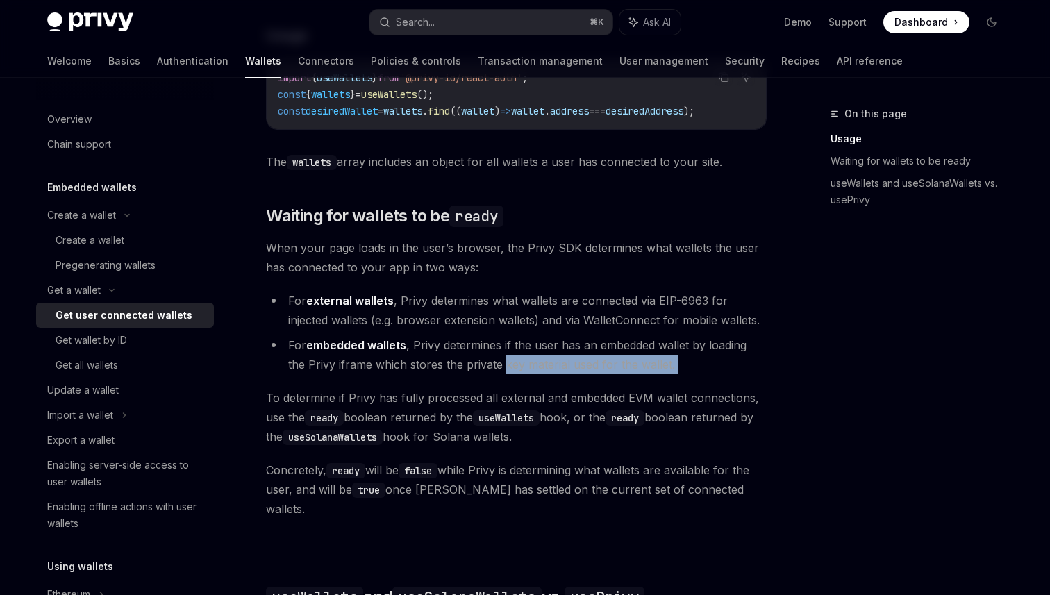
drag, startPoint x: 485, startPoint y: 371, endPoint x: 615, endPoint y: 371, distance: 129.9
click at [633, 371] on li "For embedded wallets , Privy determines if the user has an embedded wallet by l…" at bounding box center [516, 354] width 501 height 39
click at [615, 371] on li "For embedded wallets , Privy determines if the user has an embedded wallet by l…" at bounding box center [516, 354] width 501 height 39
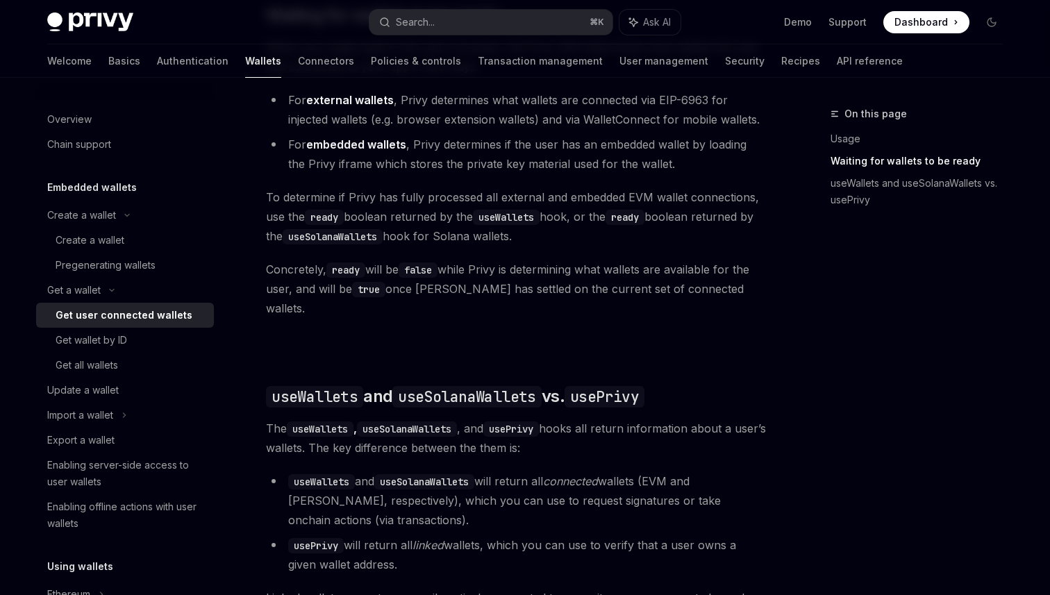
scroll to position [888, 0]
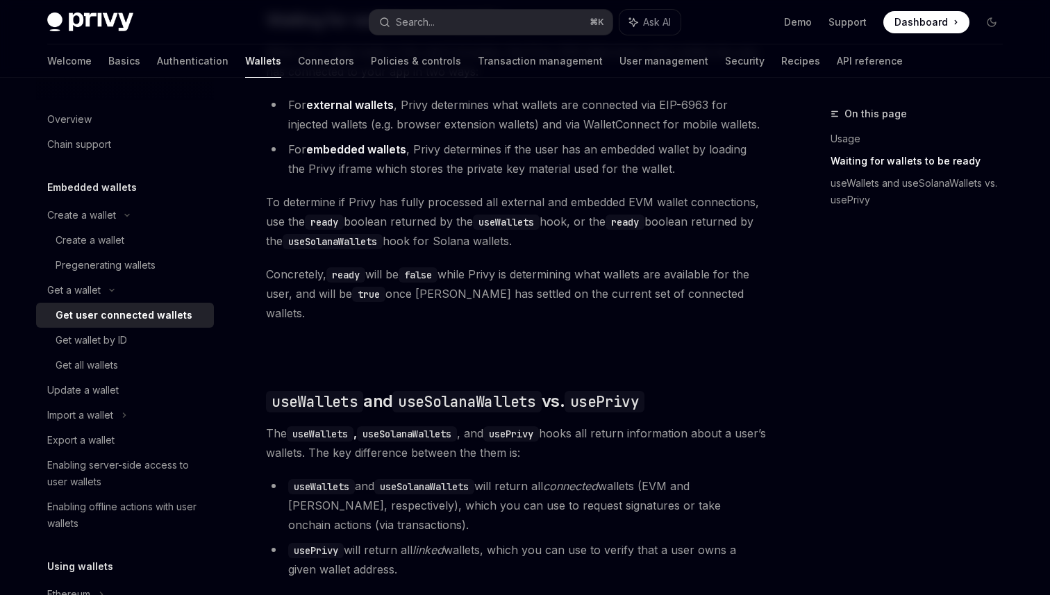
click at [398, 202] on span "To determine if Privy has fully processed all external and embedded EVM wallet …" at bounding box center [516, 221] width 501 height 58
drag, startPoint x: 398, startPoint y: 202, endPoint x: 700, endPoint y: 197, distance: 302.2
click at [700, 197] on div "Ethereum Solana To access connected wallets with the React SDK, use the wallets…" at bounding box center [516, 226] width 501 height 1140
click at [653, 197] on div "Ethereum Solana To access connected wallets with the React SDK, use the wallets…" at bounding box center [516, 226] width 501 height 1140
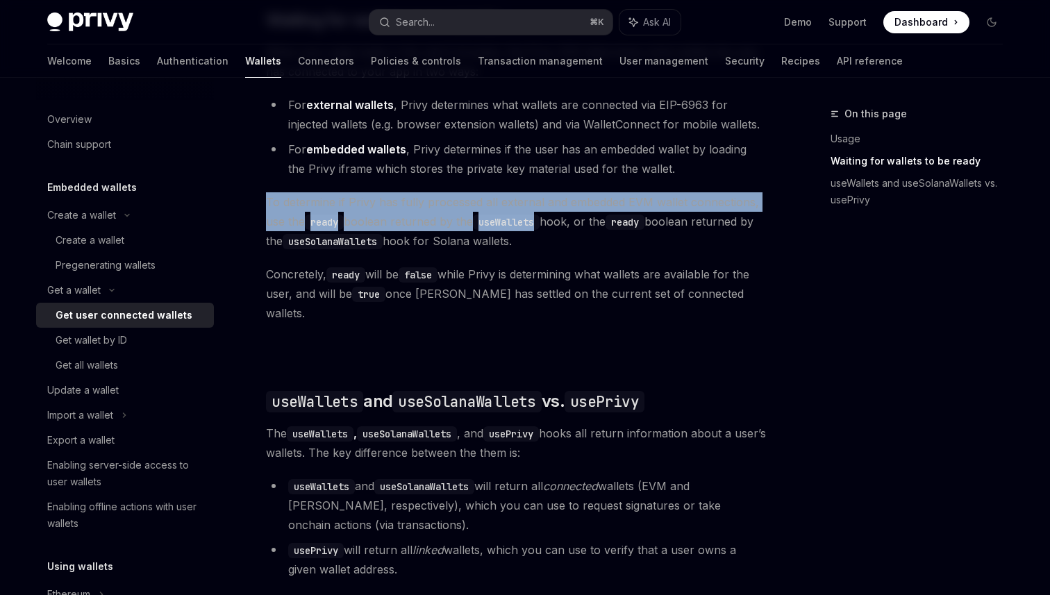
drag, startPoint x: 653, startPoint y: 197, endPoint x: 502, endPoint y: 225, distance: 153.4
click at [502, 225] on div "Ethereum Solana To access connected wallets with the React SDK, use the wallets…" at bounding box center [516, 226] width 501 height 1140
click at [502, 225] on code "useWallets" at bounding box center [506, 222] width 67 height 15
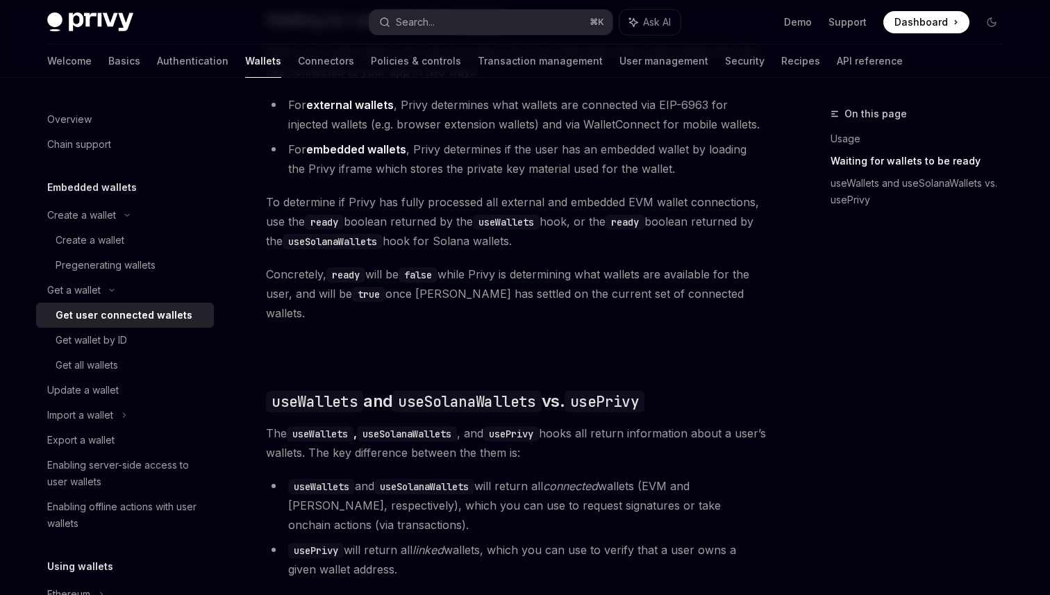
click at [399, 231] on span "To determine if Privy has fully processed all external and embedded EVM wallet …" at bounding box center [516, 221] width 501 height 58
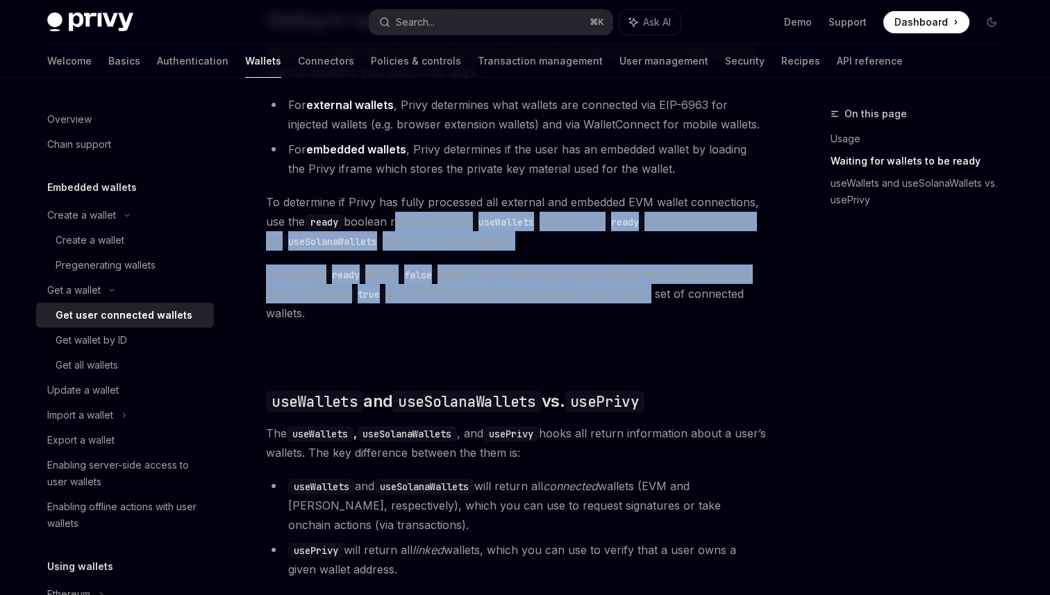
drag, startPoint x: 399, startPoint y: 231, endPoint x: 592, endPoint y: 294, distance: 203.4
click at [600, 293] on div "Ethereum Solana To access connected wallets with the React SDK, use the wallets…" at bounding box center [516, 226] width 501 height 1140
click at [592, 294] on span "Concretely, ready will be false while Privy is determining what wallets are ava…" at bounding box center [516, 294] width 501 height 58
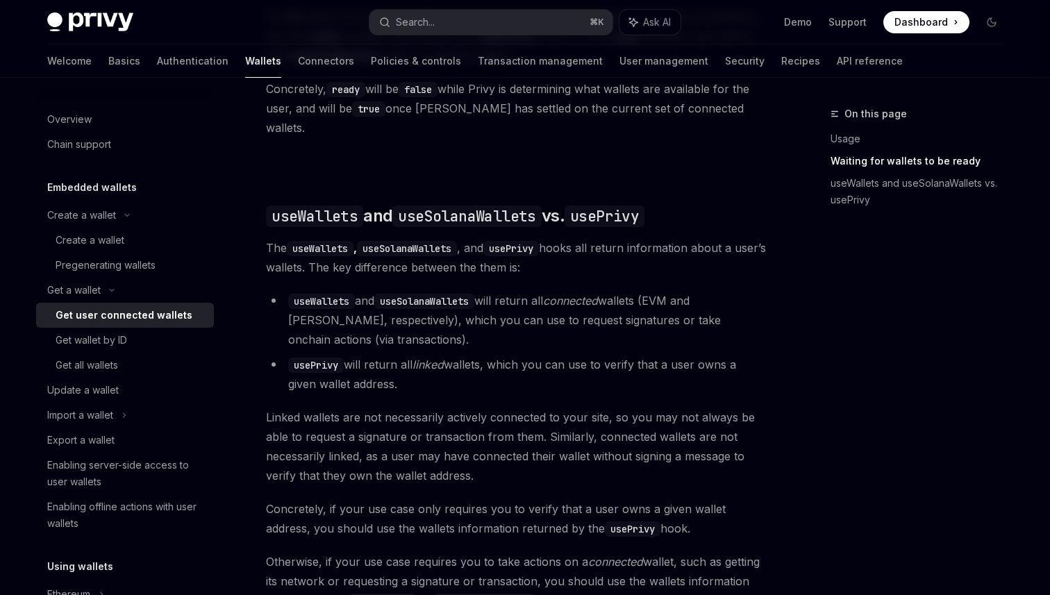
scroll to position [1078, 0]
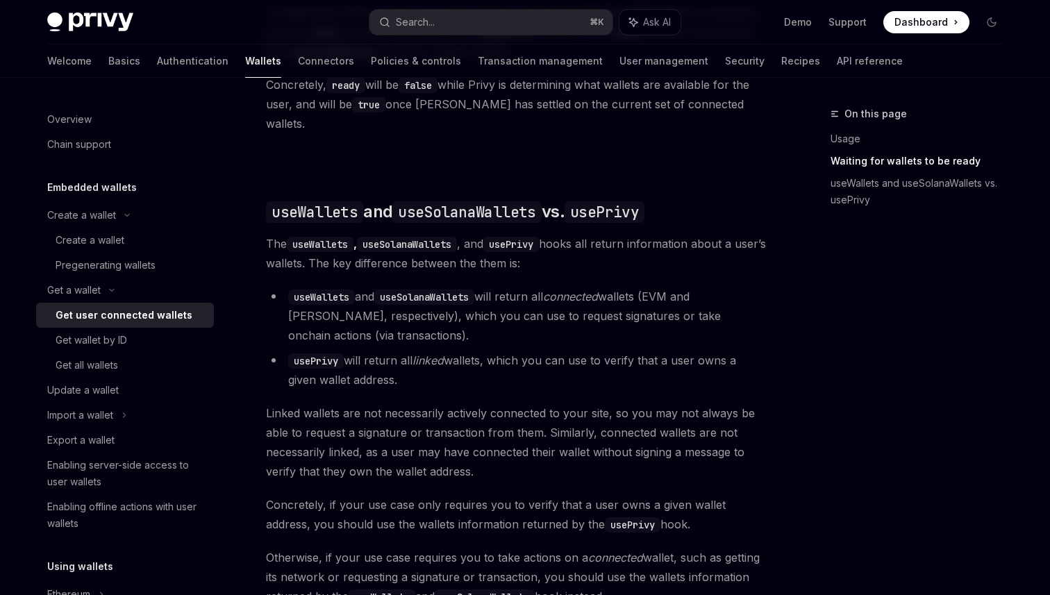
click at [549, 287] on li "useWallets and useSolanaWallets will return all connected wallets (EVM and Sola…" at bounding box center [516, 316] width 501 height 58
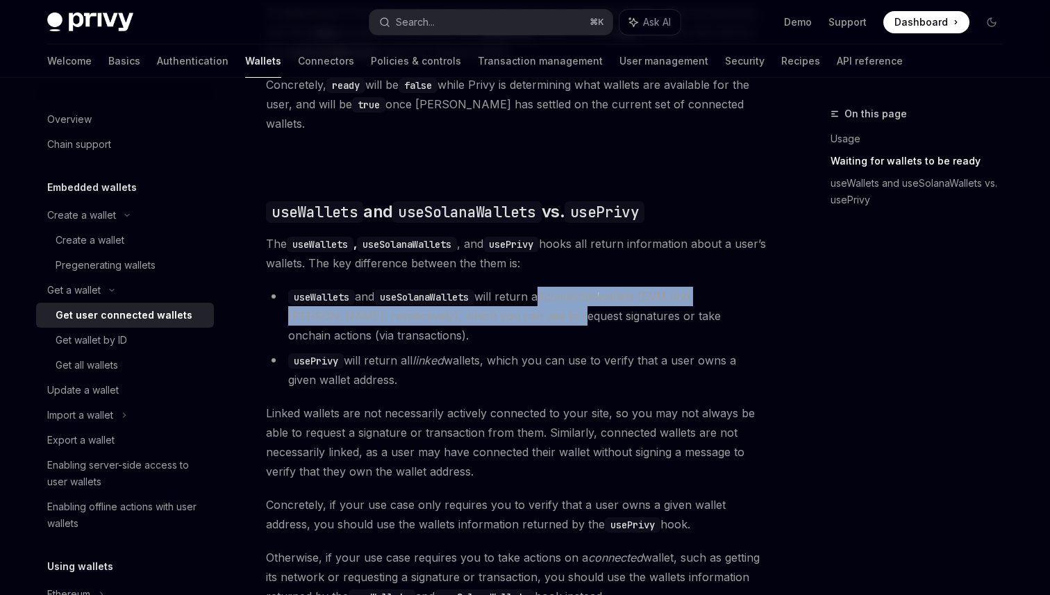
drag, startPoint x: 549, startPoint y: 287, endPoint x: 474, endPoint y: 298, distance: 76.5
click at [474, 298] on li "useWallets and useSolanaWallets will return all connected wallets (EVM and Sola…" at bounding box center [516, 316] width 501 height 58
click at [466, 298] on li "useWallets and useSolanaWallets will return all connected wallets (EVM and Sola…" at bounding box center [516, 316] width 501 height 58
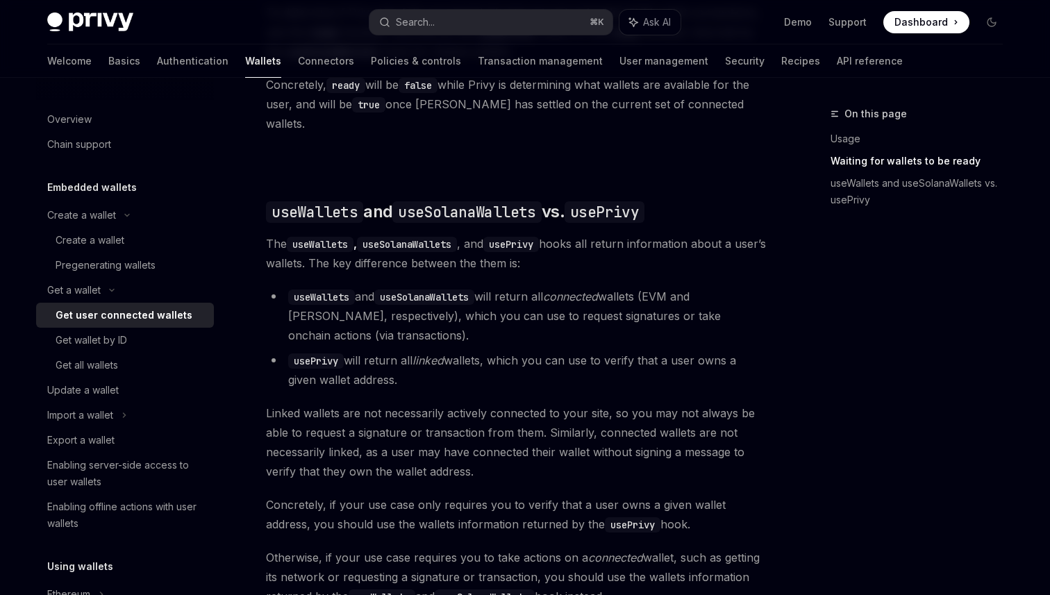
click at [411, 304] on li "useWallets and useSolanaWallets will return all connected wallets (EVM and Sola…" at bounding box center [516, 316] width 501 height 58
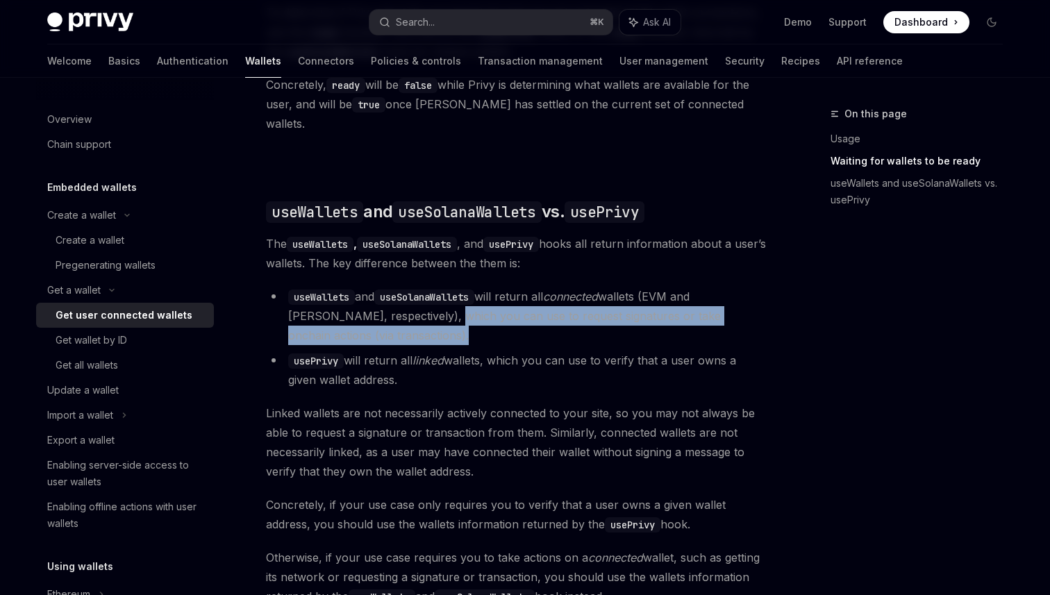
drag, startPoint x: 411, startPoint y: 304, endPoint x: 561, endPoint y: 317, distance: 150.6
click at [561, 317] on li "useWallets and useSolanaWallets will return all connected wallets (EVM and Sola…" at bounding box center [516, 316] width 501 height 58
click at [556, 317] on li "useWallets and useSolanaWallets will return all connected wallets (EVM and Sola…" at bounding box center [516, 316] width 501 height 58
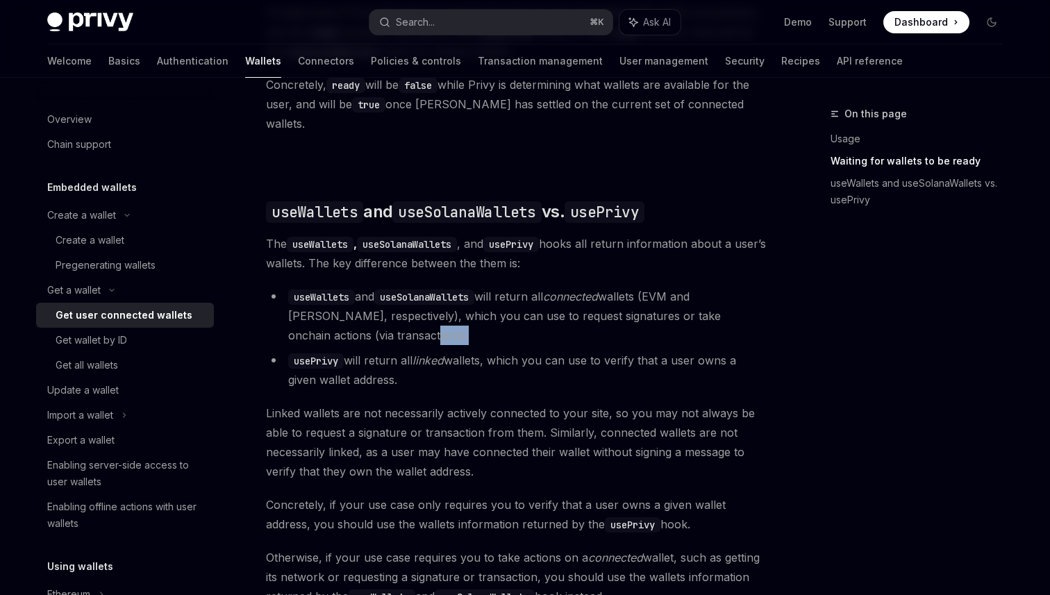
click at [556, 317] on li "useWallets and useSolanaWallets will return all connected wallets (EVM and Sola…" at bounding box center [516, 316] width 501 height 58
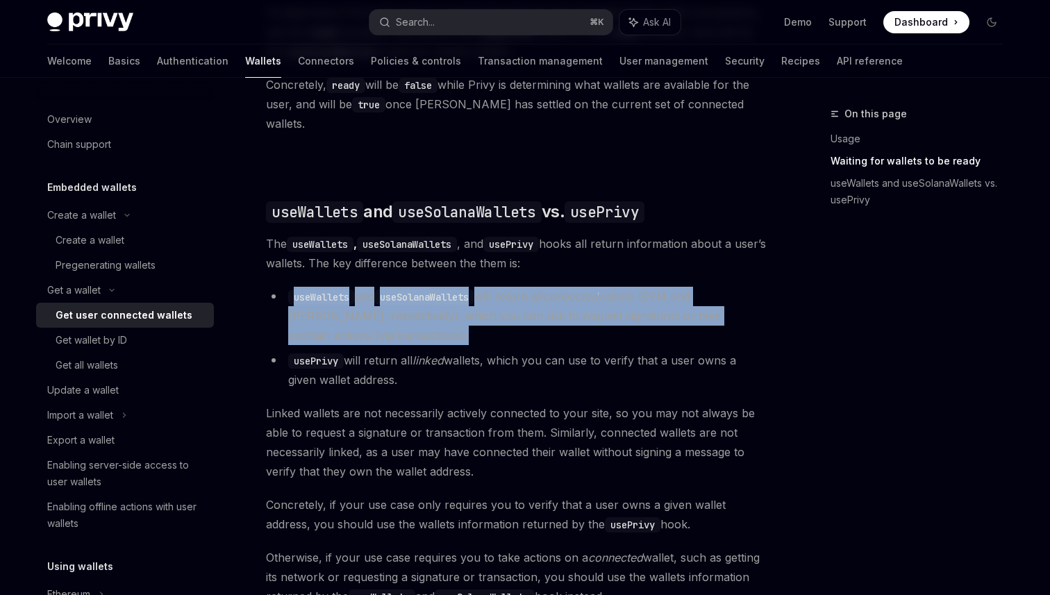
drag, startPoint x: 556, startPoint y: 317, endPoint x: 410, endPoint y: 283, distance: 149.8
click at [410, 287] on li "useWallets and useSolanaWallets will return all connected wallets (EVM and Sola…" at bounding box center [516, 316] width 501 height 58
click at [410, 290] on code "useSolanaWallets" at bounding box center [424, 297] width 100 height 15
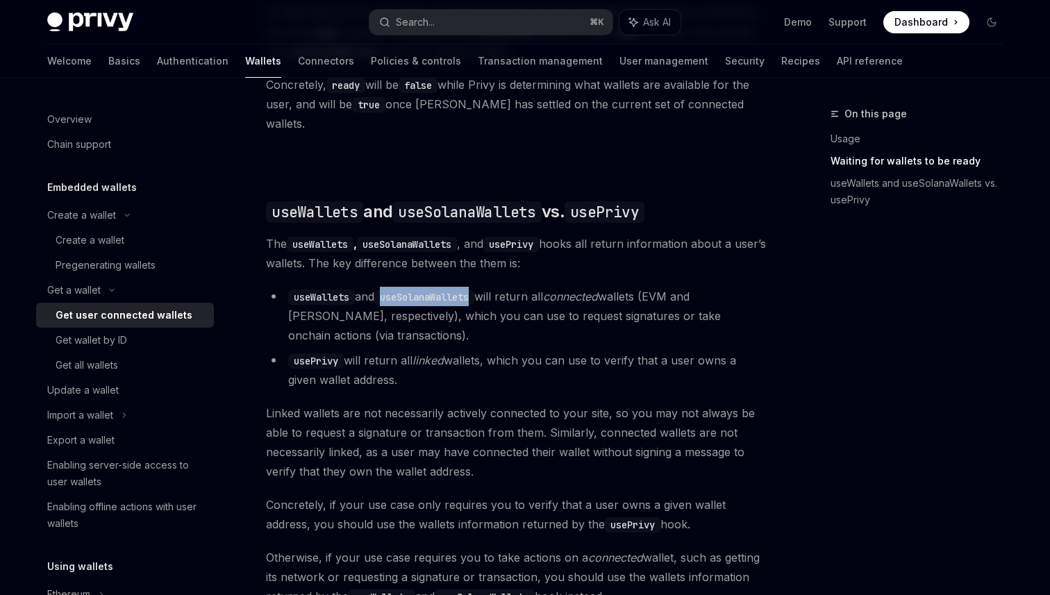
click at [410, 290] on code "useSolanaWallets" at bounding box center [424, 297] width 100 height 15
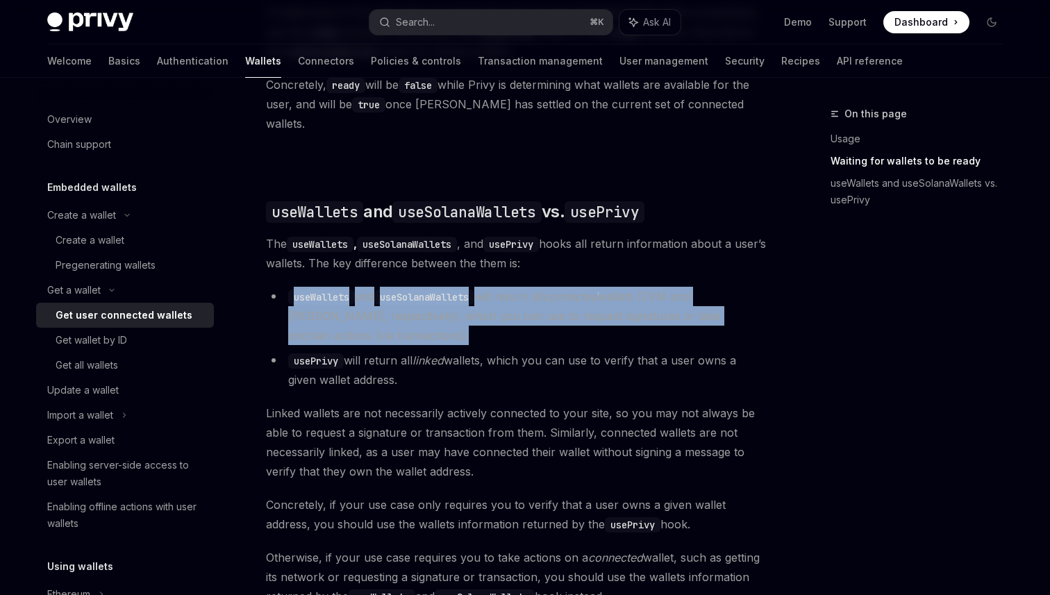
click at [410, 290] on code "useSolanaWallets" at bounding box center [424, 297] width 100 height 15
click at [417, 324] on li "useWallets and useSolanaWallets will return all connected wallets (EVM and Sola…" at bounding box center [516, 316] width 501 height 58
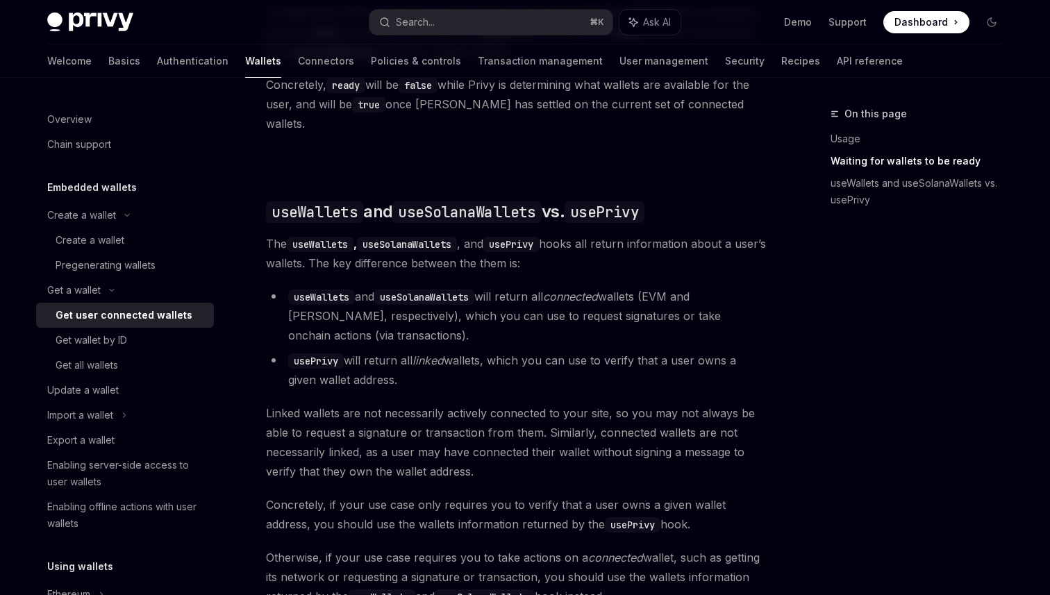
click at [399, 351] on li "usePrivy will return all linked wallets, which you can use to verify that a use…" at bounding box center [516, 370] width 501 height 39
drag, startPoint x: 399, startPoint y: 340, endPoint x: 510, endPoint y: 340, distance: 111.1
click at [508, 351] on li "usePrivy will return all linked wallets, which you can use to verify that a use…" at bounding box center [516, 370] width 501 height 39
click at [510, 351] on li "usePrivy will return all linked wallets, which you can use to verify that a use…" at bounding box center [516, 370] width 501 height 39
click at [468, 351] on li "usePrivy will return all linked wallets, which you can use to verify that a use…" at bounding box center [516, 370] width 501 height 39
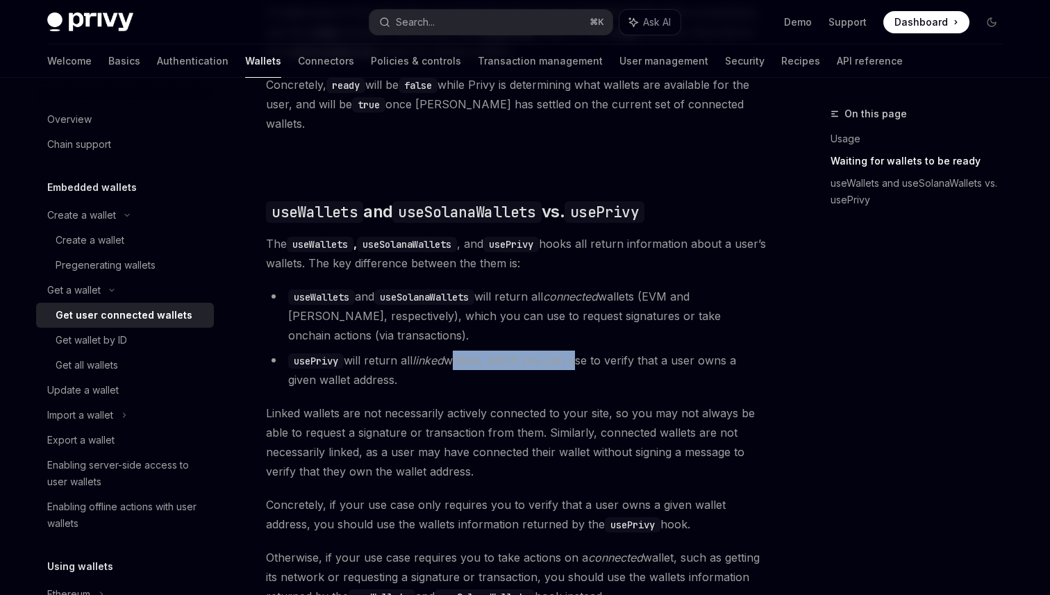
drag, startPoint x: 468, startPoint y: 340, endPoint x: 573, endPoint y: 340, distance: 104.9
click at [573, 351] on li "usePrivy will return all linked wallets, which you can use to verify that a use…" at bounding box center [516, 370] width 501 height 39
click at [520, 351] on li "usePrivy will return all linked wallets, which you can use to verify that a use…" at bounding box center [516, 370] width 501 height 39
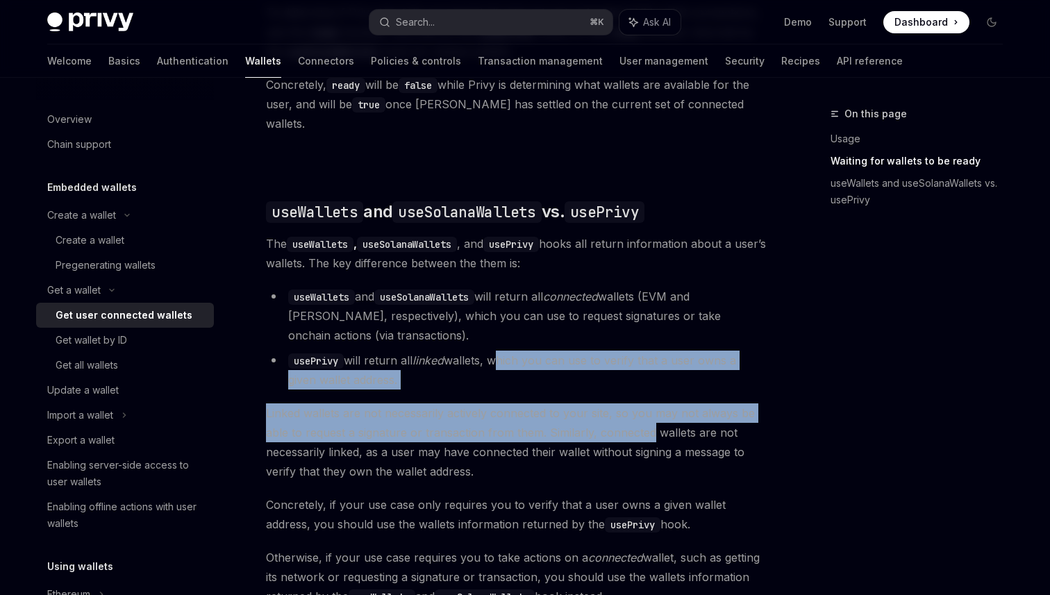
drag, startPoint x: 520, startPoint y: 341, endPoint x: 583, endPoint y: 435, distance: 113.5
click at [597, 432] on div "Ethereum Solana To access connected wallets with the React SDK, use the wallets…" at bounding box center [516, 37] width 501 height 1140
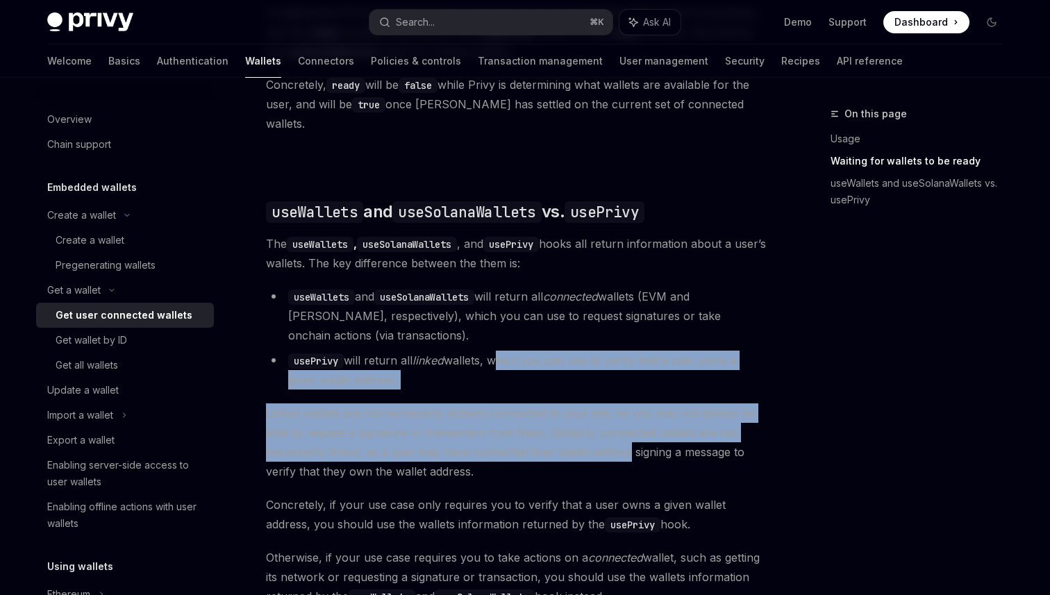
click at [583, 435] on span "Linked wallets are not necessarily actively connected to your site, so you may …" at bounding box center [516, 443] width 501 height 78
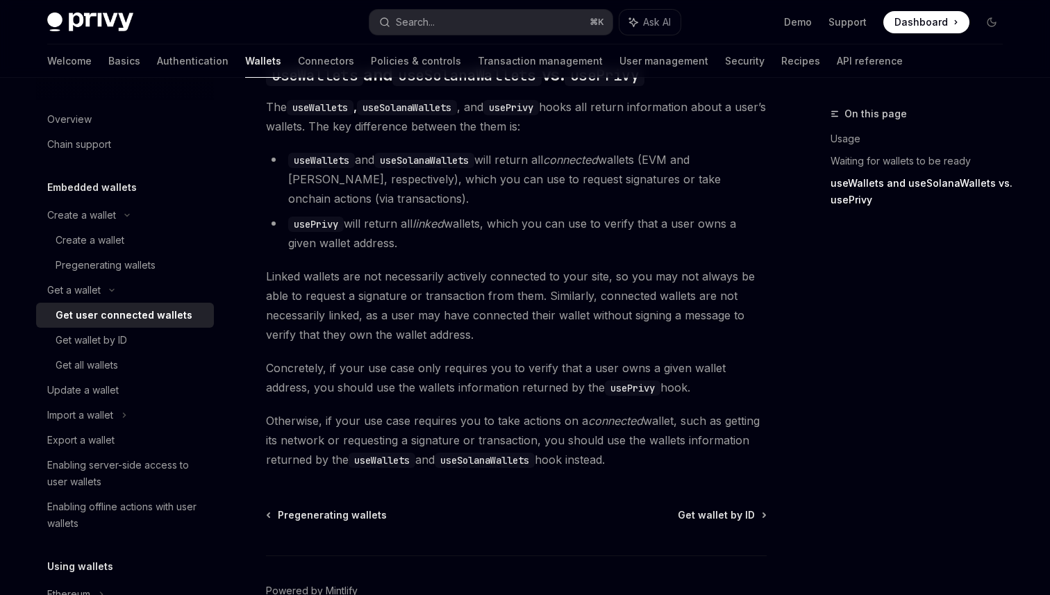
scroll to position [1281, 0]
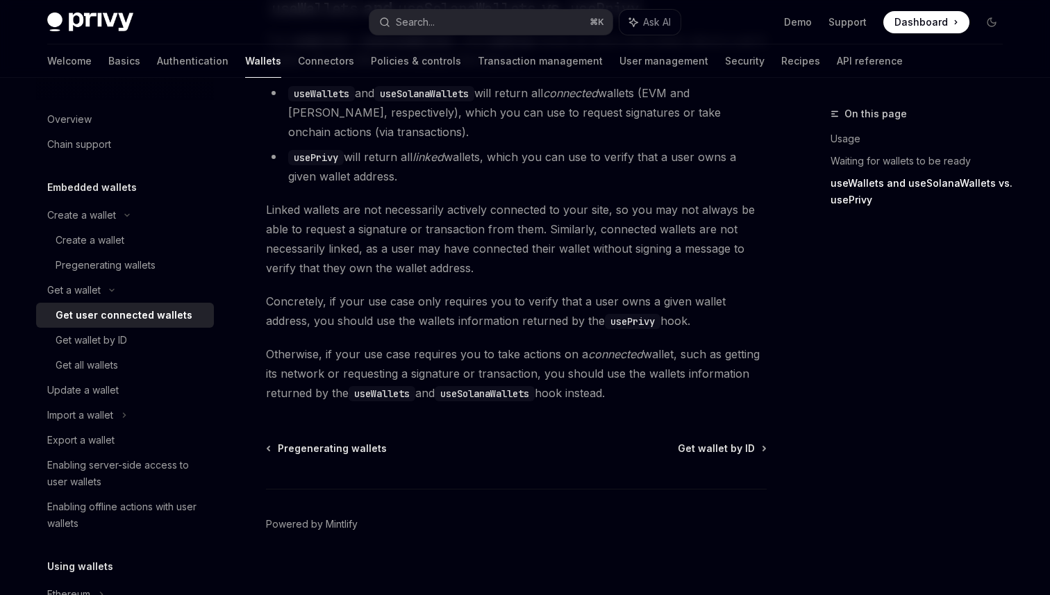
click at [403, 200] on span "Linked wallets are not necessarily actively connected to your site, so you may …" at bounding box center [516, 239] width 501 height 78
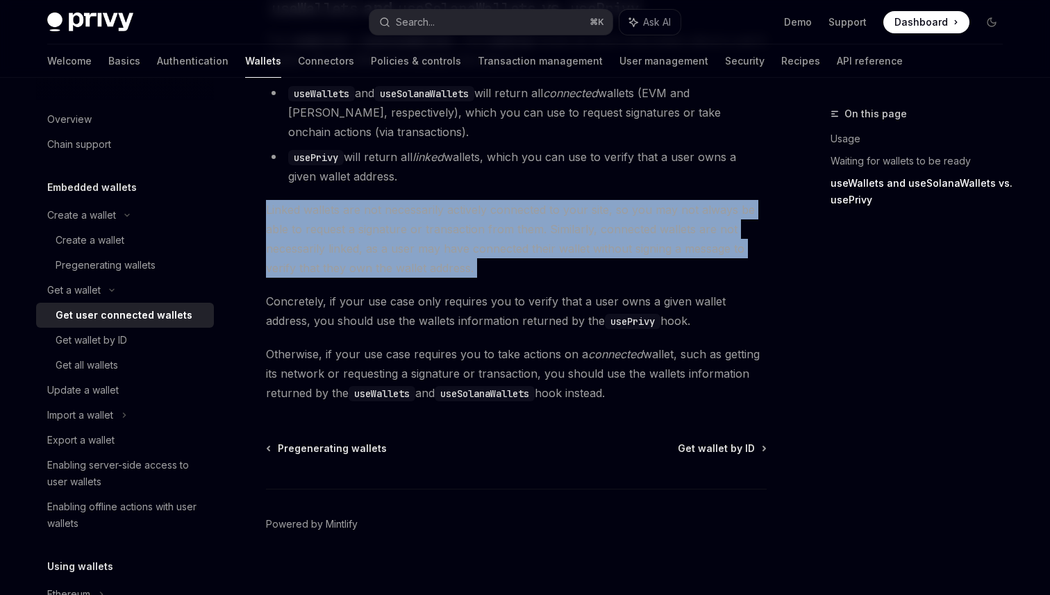
drag, startPoint x: 403, startPoint y: 194, endPoint x: 443, endPoint y: 258, distance: 75.5
click at [441, 256] on span "Linked wallets are not necessarily actively connected to your site, so you may …" at bounding box center [516, 239] width 501 height 78
click at [443, 258] on span "Linked wallets are not necessarily actively connected to your site, so you may …" at bounding box center [516, 239] width 501 height 78
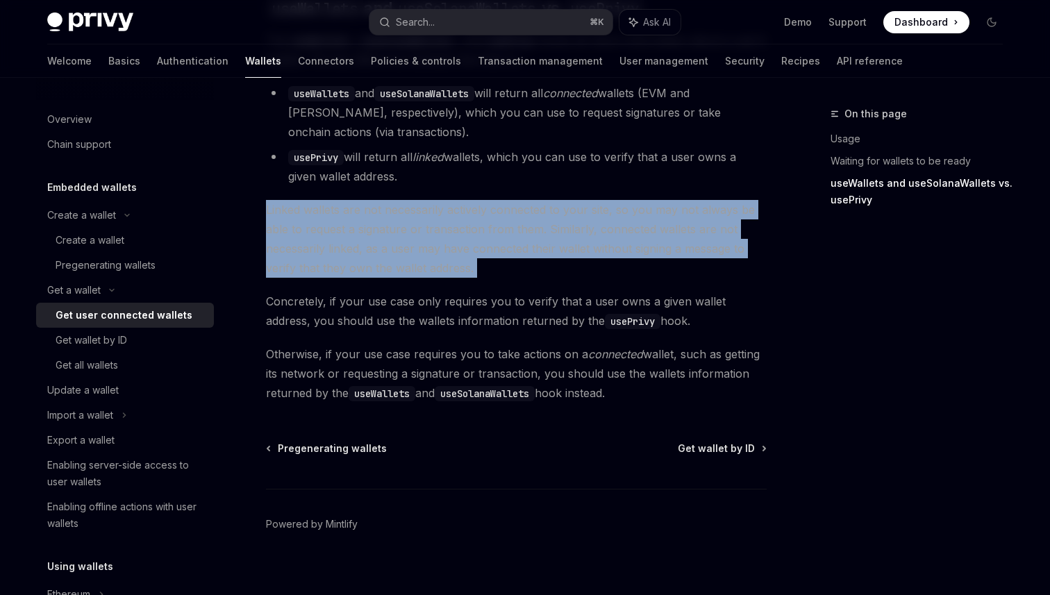
drag, startPoint x: 475, startPoint y: 185, endPoint x: 413, endPoint y: 203, distance: 64.9
click at [413, 203] on span "Linked wallets are not necessarily actively connected to your site, so you may …" at bounding box center [516, 239] width 501 height 78
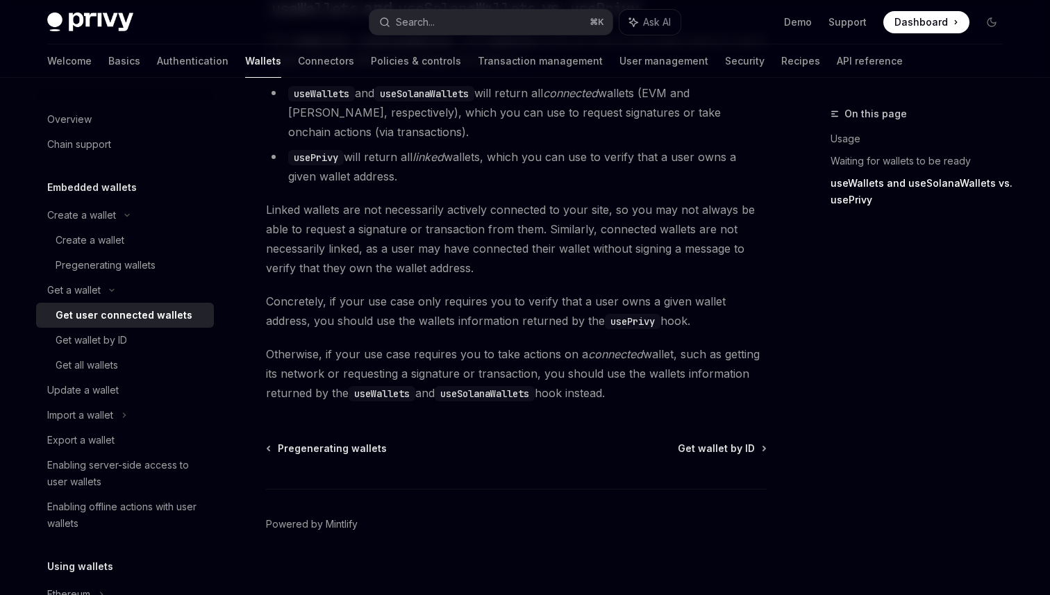
click at [399, 219] on span "Linked wallets are not necessarily actively connected to your site, so you may …" at bounding box center [516, 239] width 501 height 78
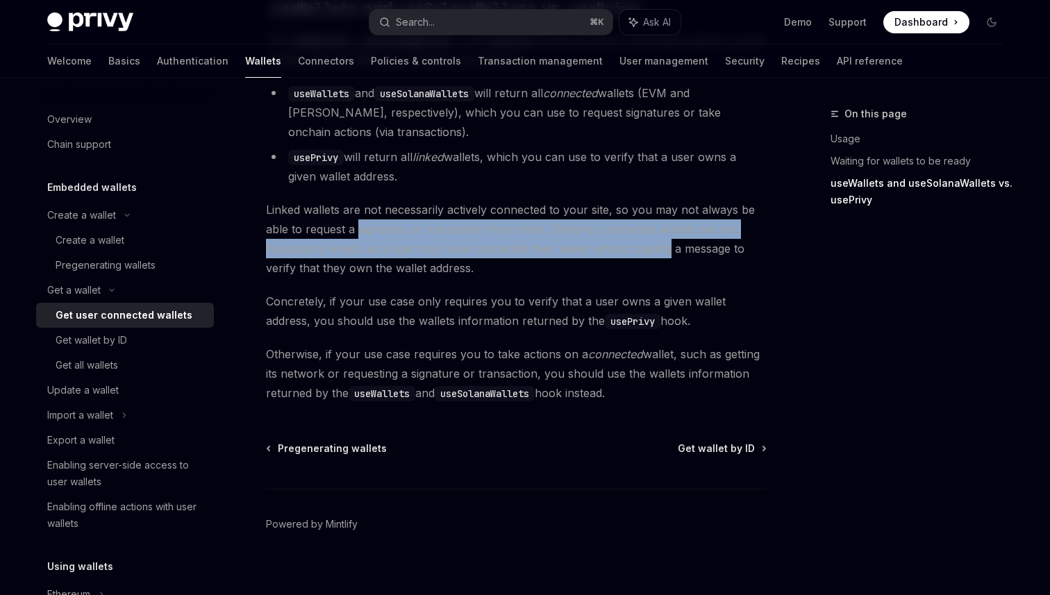
drag, startPoint x: 399, startPoint y: 219, endPoint x: 602, endPoint y: 230, distance: 203.1
click at [611, 229] on span "Linked wallets are not necessarily actively connected to your site, so you may …" at bounding box center [516, 239] width 501 height 78
click at [602, 230] on span "Linked wallets are not necessarily actively connected to your site, so you may …" at bounding box center [516, 239] width 501 height 78
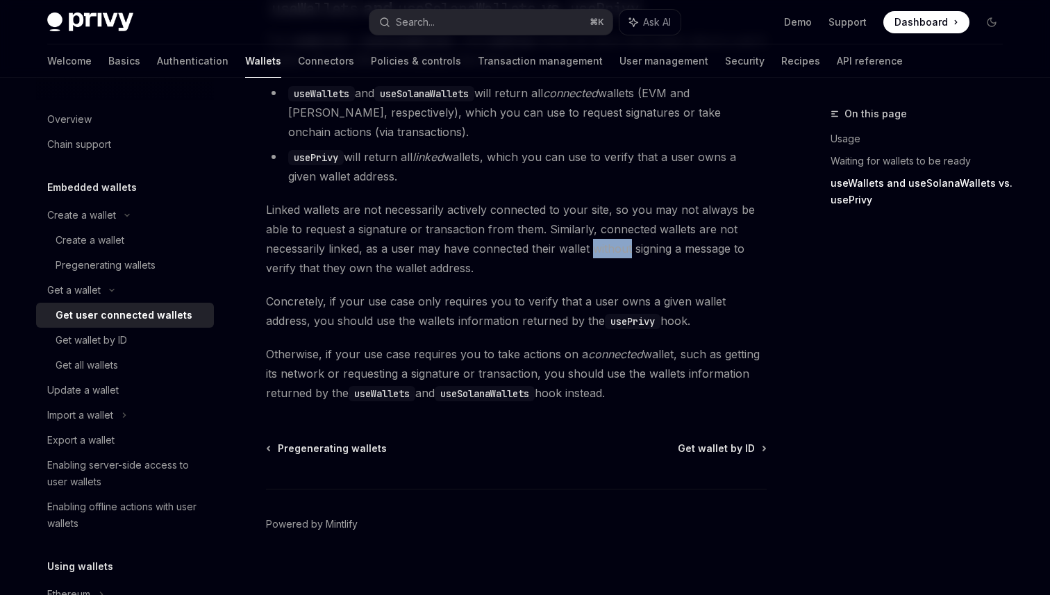
click at [602, 230] on span "Linked wallets are not necessarily actively connected to your site, so you may …" at bounding box center [516, 239] width 501 height 78
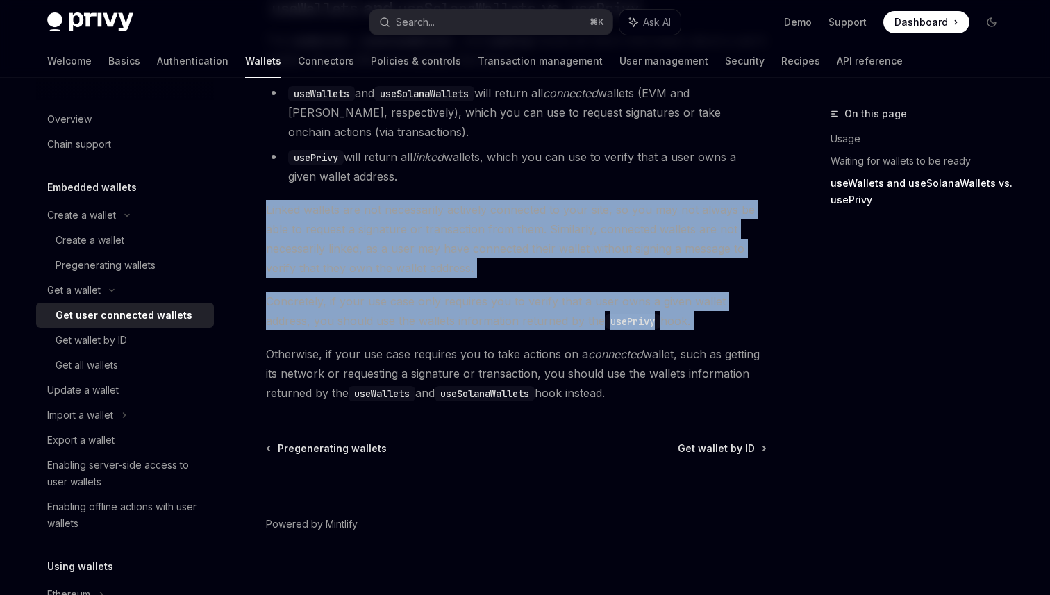
drag, startPoint x: 602, startPoint y: 230, endPoint x: 583, endPoint y: 275, distance: 48.9
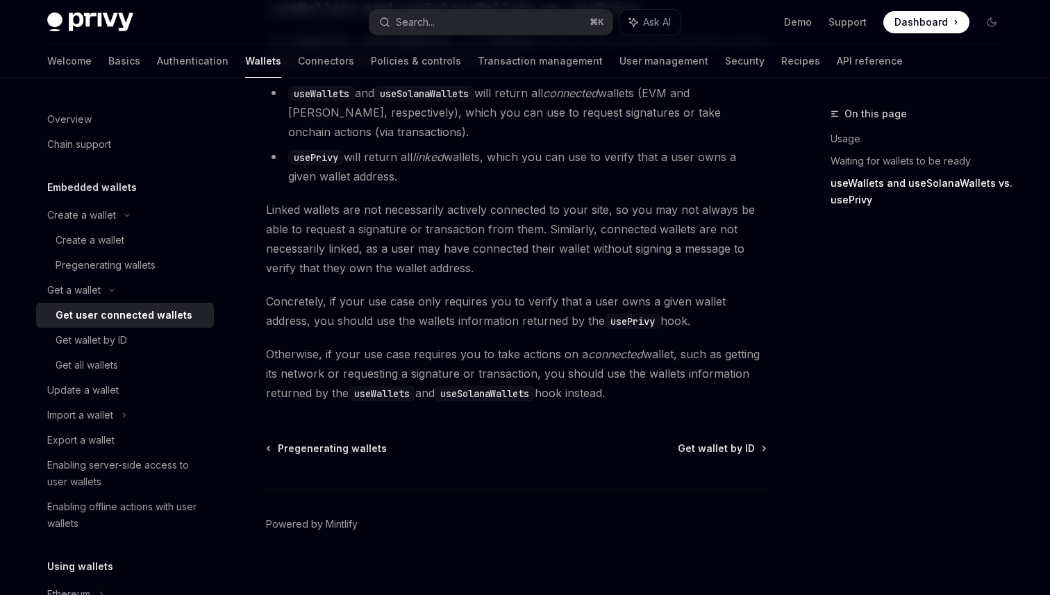
click at [469, 240] on span "Linked wallets are not necessarily actively connected to your site, so you may …" at bounding box center [516, 239] width 501 height 78
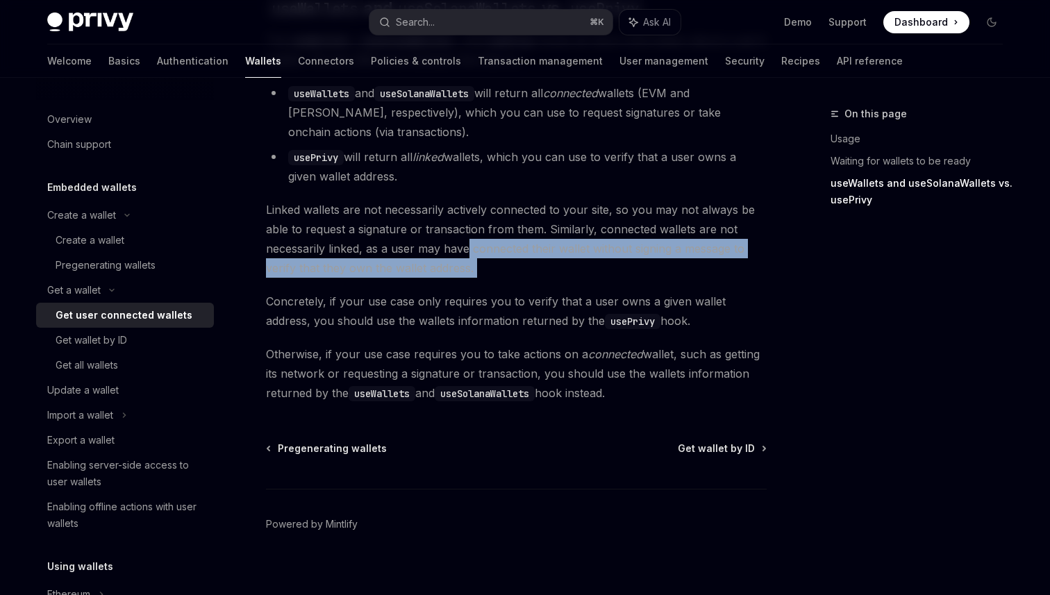
drag, startPoint x: 469, startPoint y: 240, endPoint x: 590, endPoint y: 247, distance: 121.0
click at [600, 247] on span "Linked wallets are not necessarily actively connected to your site, so you may …" at bounding box center [516, 239] width 501 height 78
click at [590, 247] on span "Linked wallets are not necessarily actively connected to your site, so you may …" at bounding box center [516, 239] width 501 height 78
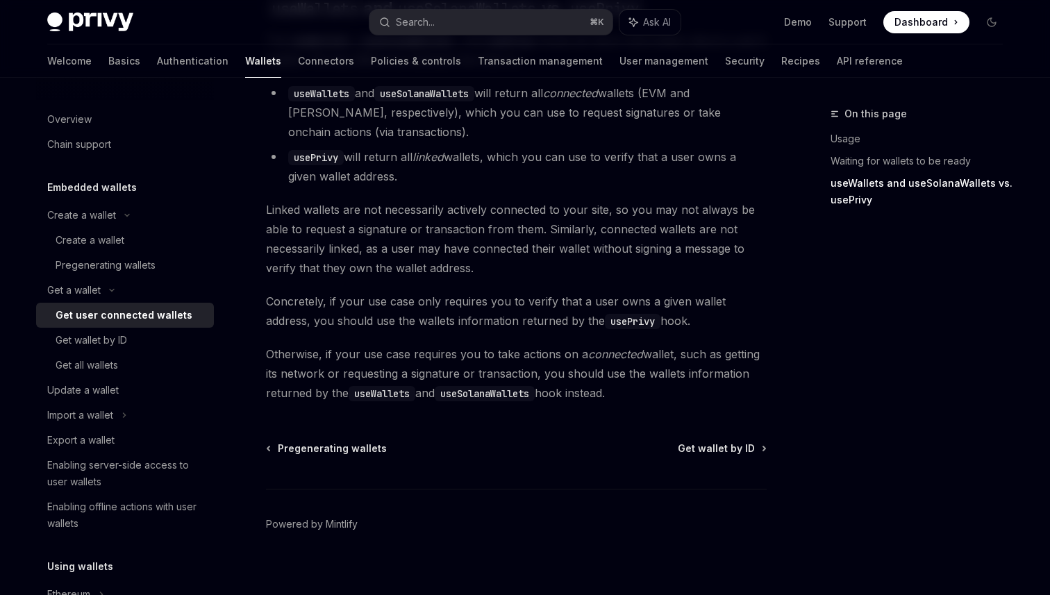
click at [590, 247] on span "Linked wallets are not necessarily actively connected to your site, so you may …" at bounding box center [516, 239] width 501 height 78
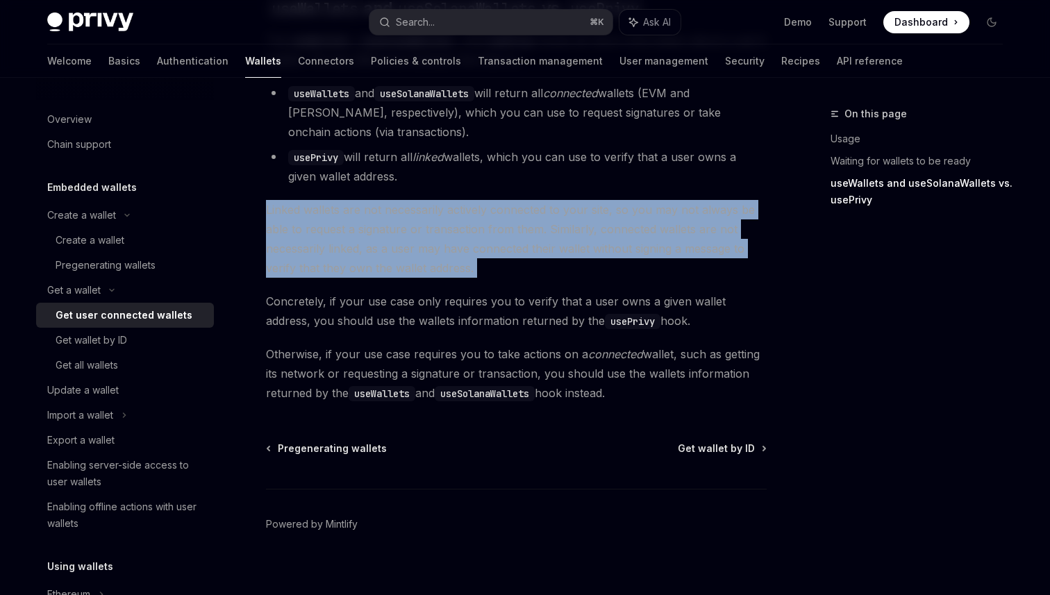
click at [590, 247] on span "Linked wallets are not necessarily actively connected to your site, so you may …" at bounding box center [516, 239] width 501 height 78
click at [419, 262] on span "Linked wallets are not necessarily actively connected to your site, so you may …" at bounding box center [516, 239] width 501 height 78
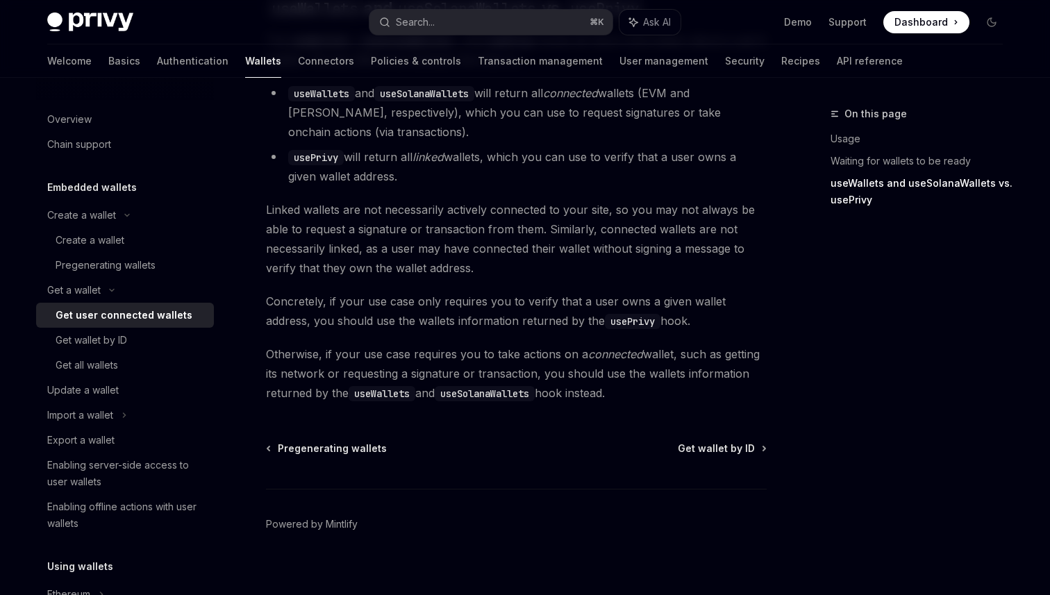
click at [609, 240] on span "Linked wallets are not necessarily actively connected to your site, so you may …" at bounding box center [516, 239] width 501 height 78
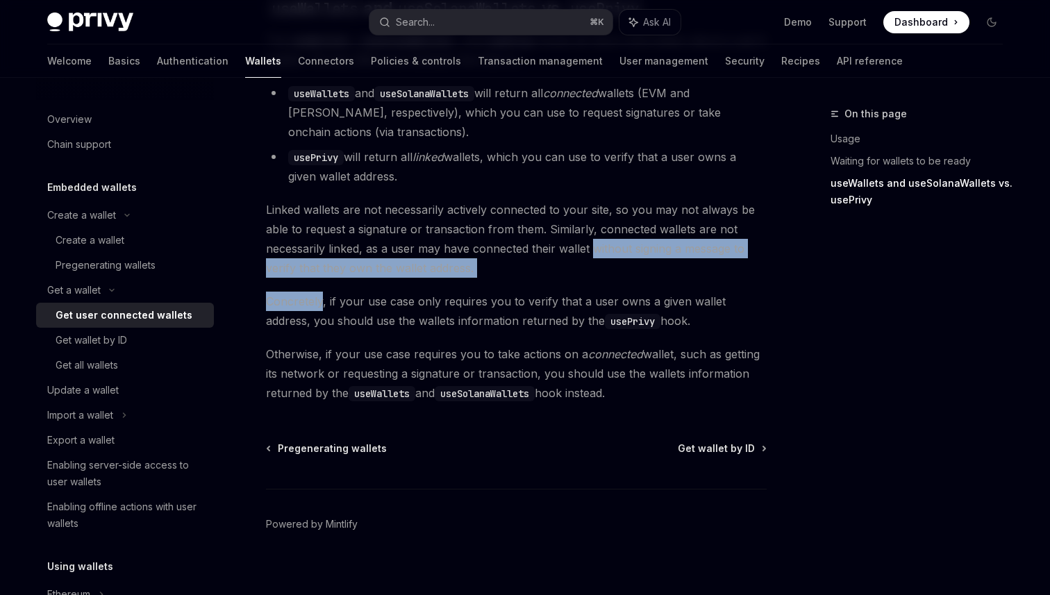
drag, startPoint x: 609, startPoint y: 240, endPoint x: 565, endPoint y: 267, distance: 51.5
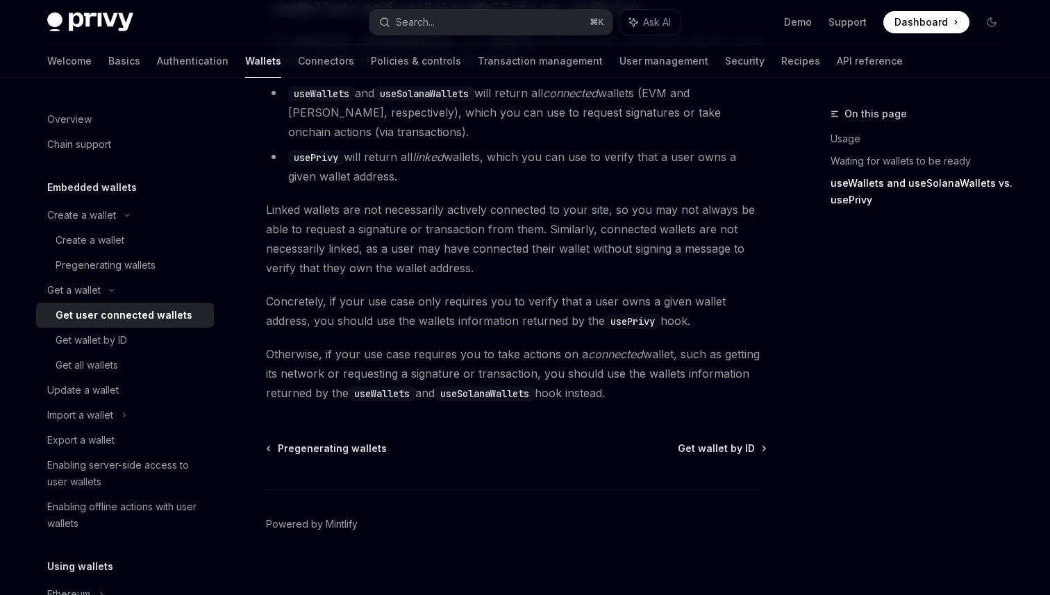
click at [619, 217] on span "Linked wallets are not necessarily actively connected to your site, so you may …" at bounding box center [516, 239] width 501 height 78
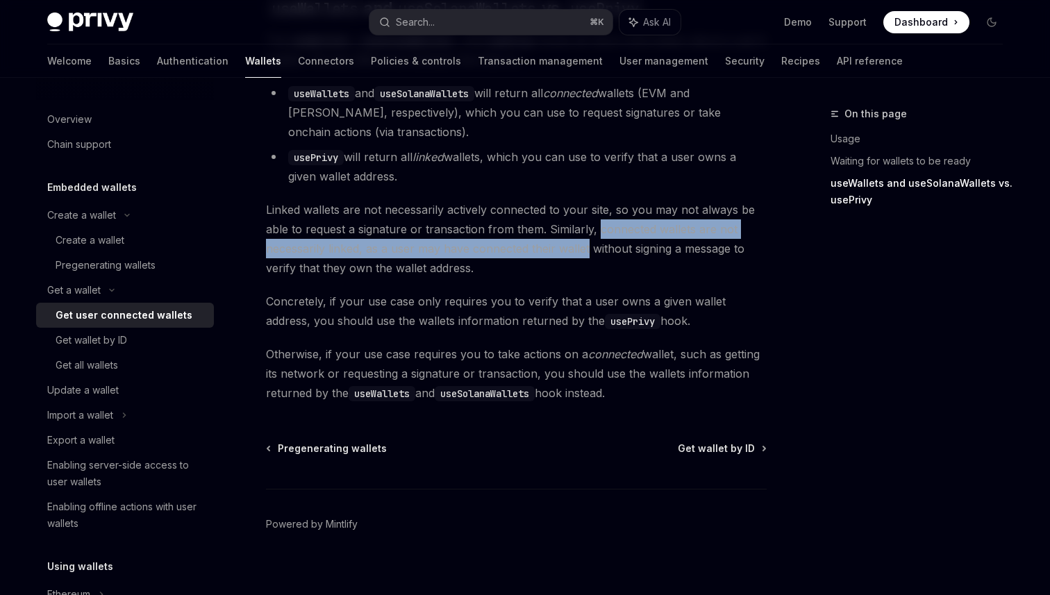
drag, startPoint x: 619, startPoint y: 217, endPoint x: 567, endPoint y: 242, distance: 57.5
click at [570, 242] on span "Linked wallets are not necessarily actively connected to your site, so you may …" at bounding box center [516, 239] width 501 height 78
click at [567, 242] on span "Linked wallets are not necessarily actively connected to your site, so you may …" at bounding box center [516, 239] width 501 height 78
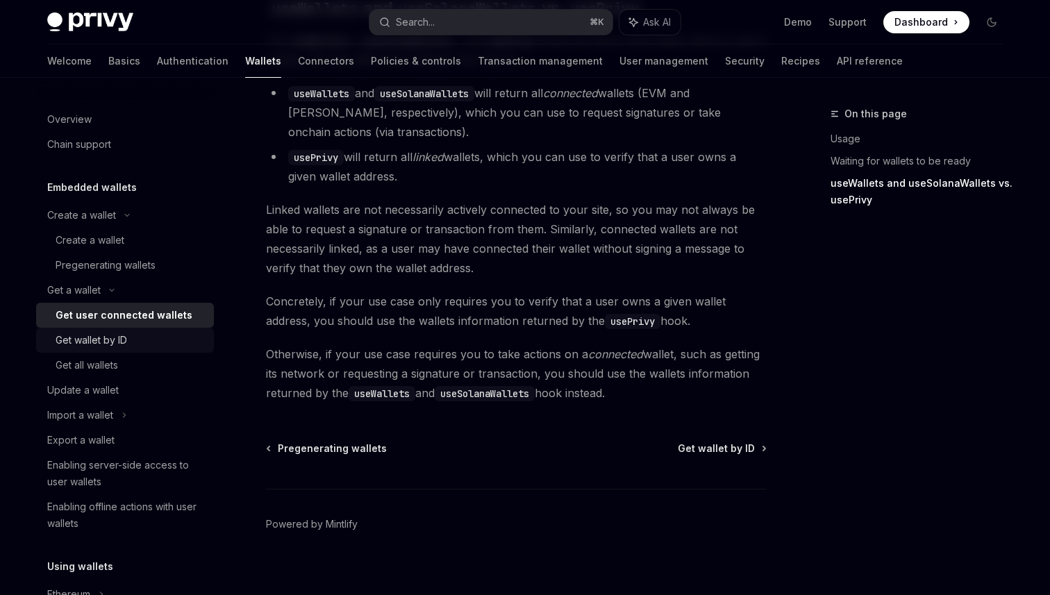
click at [113, 341] on div "Get wallet by ID" at bounding box center [92, 340] width 72 height 17
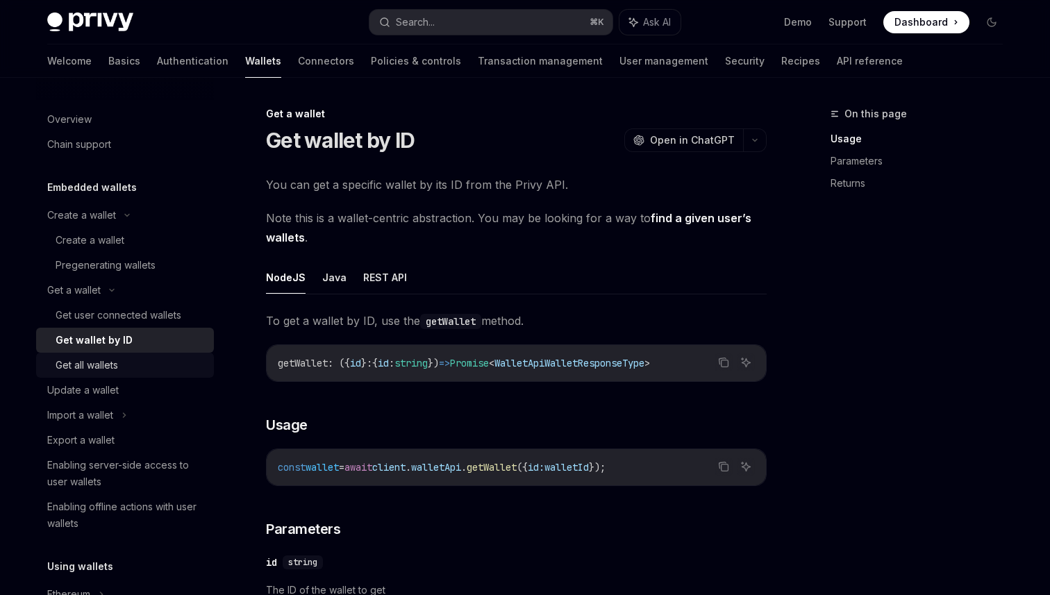
click at [123, 360] on div "Get all wallets" at bounding box center [131, 365] width 150 height 17
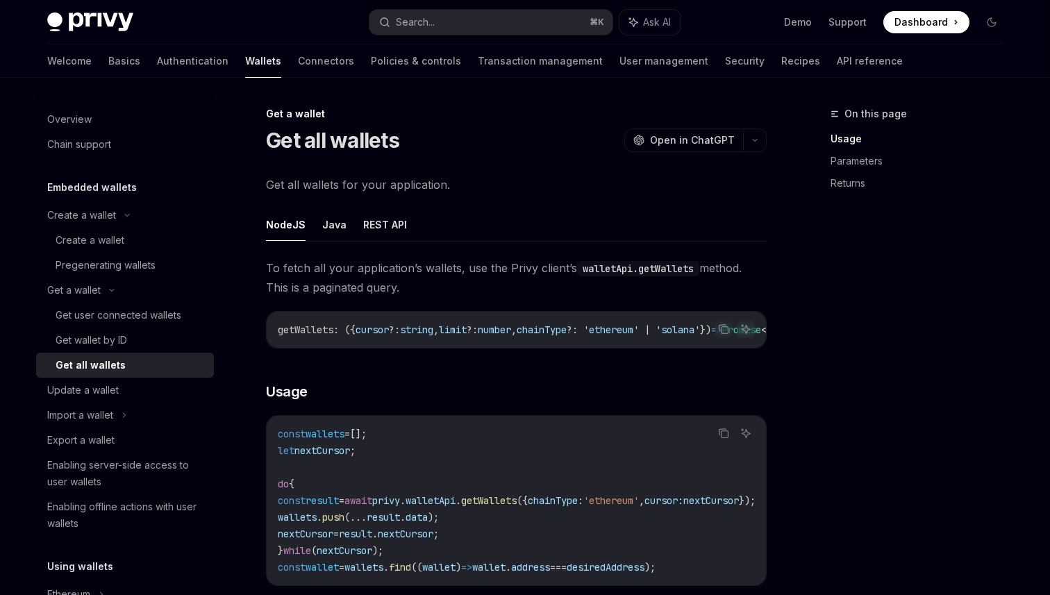
scroll to position [722, 0]
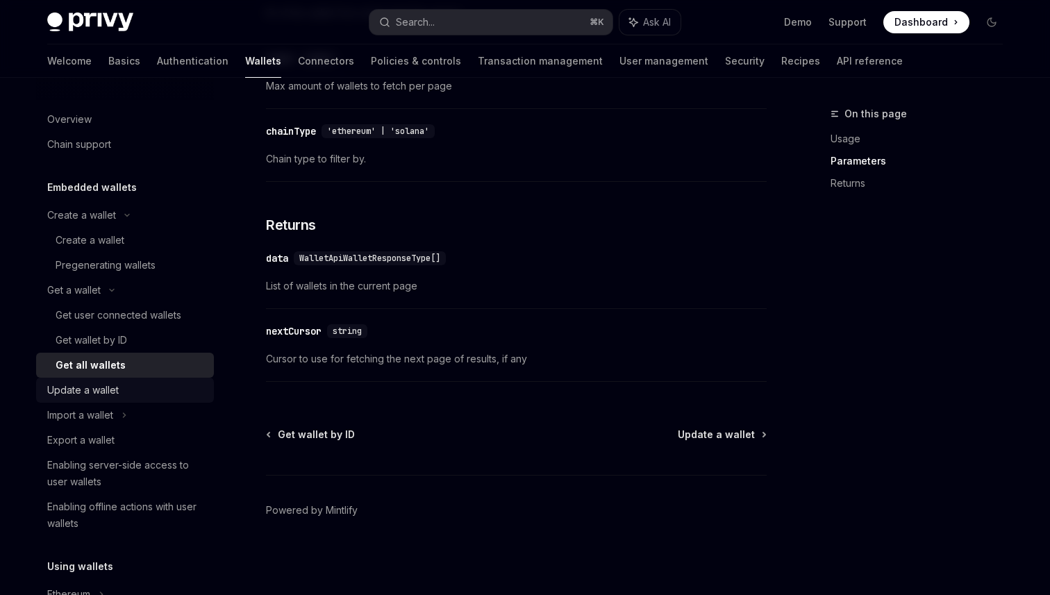
click at [103, 391] on div "Update a wallet" at bounding box center [83, 390] width 72 height 17
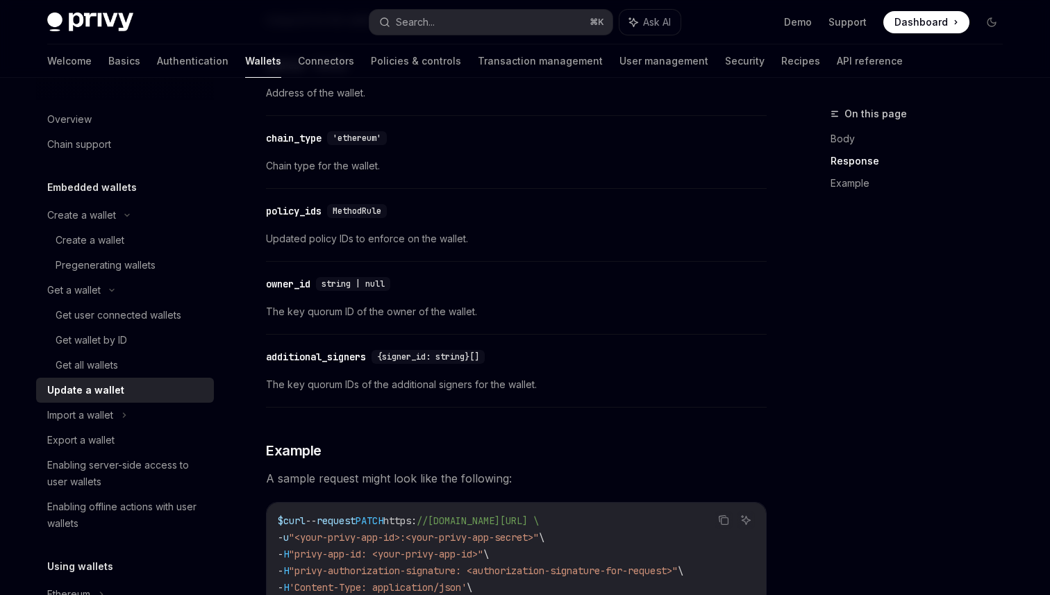
scroll to position [1687, 0]
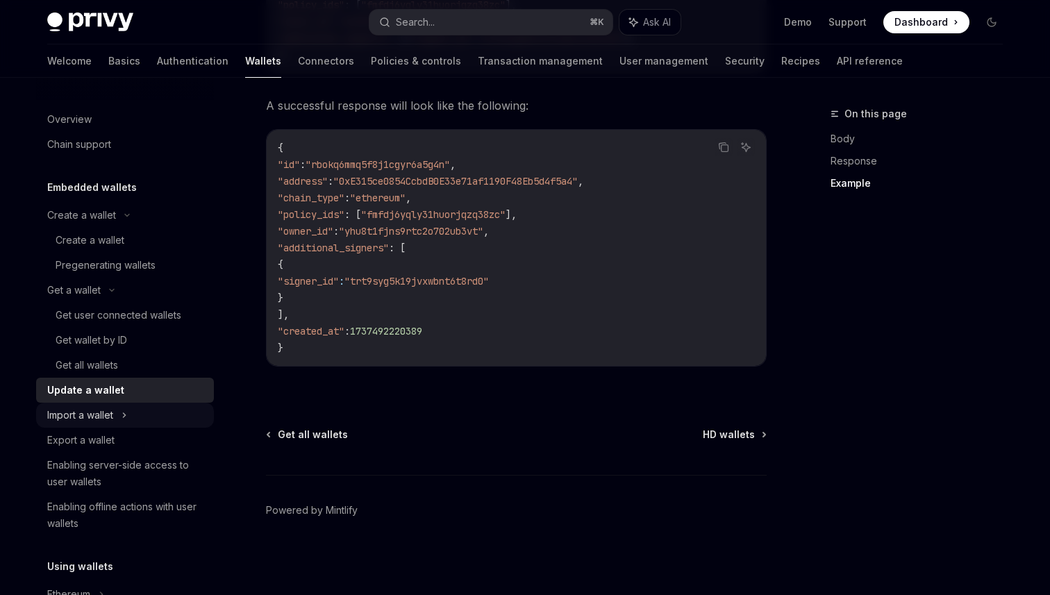
click at [94, 422] on div "Import a wallet" at bounding box center [80, 415] width 66 height 17
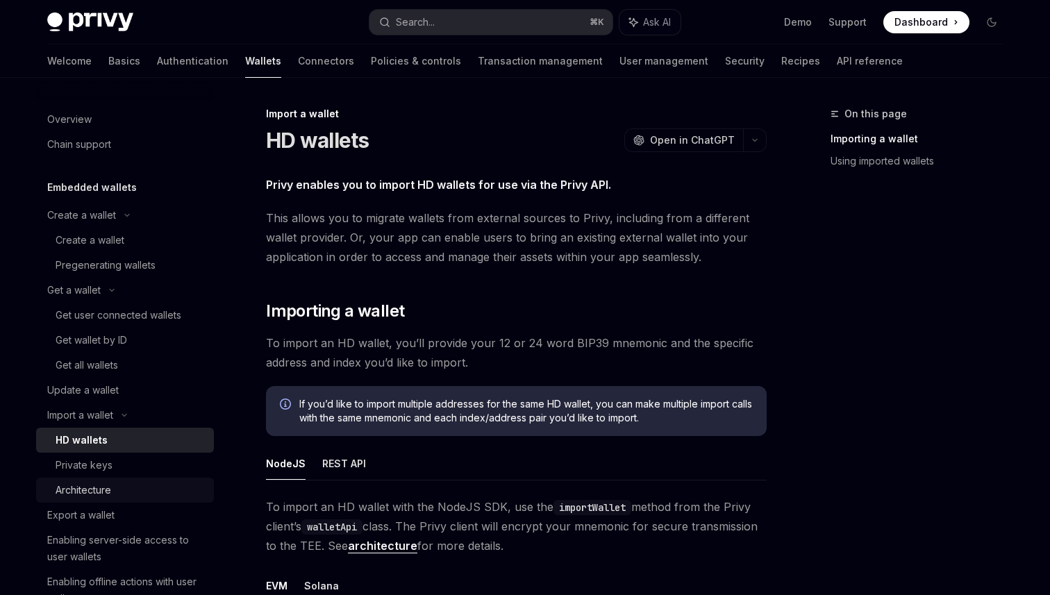
click at [94, 490] on div "Architecture" at bounding box center [84, 490] width 56 height 17
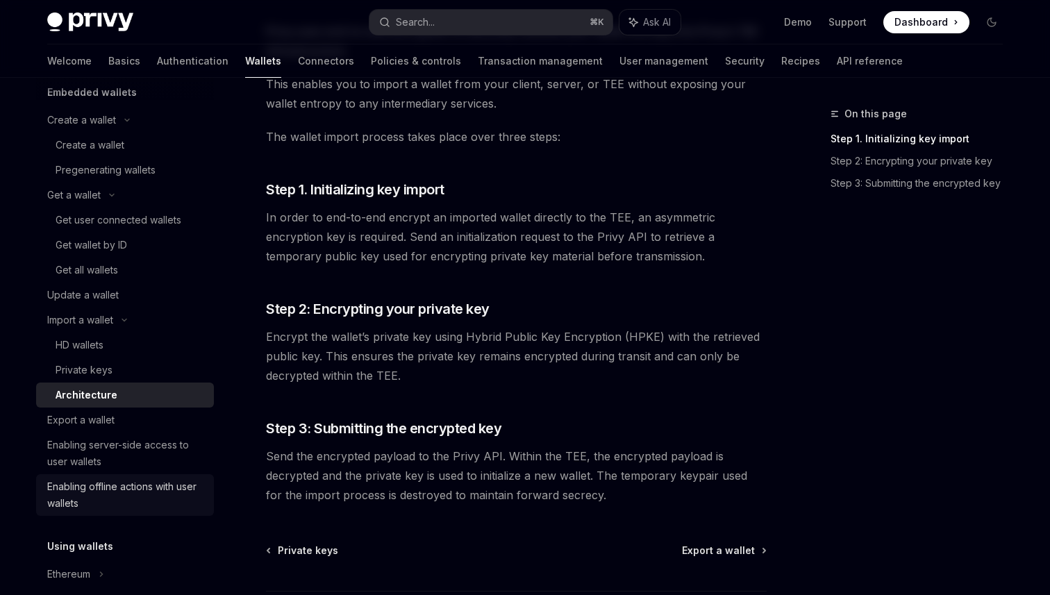
scroll to position [121, 0]
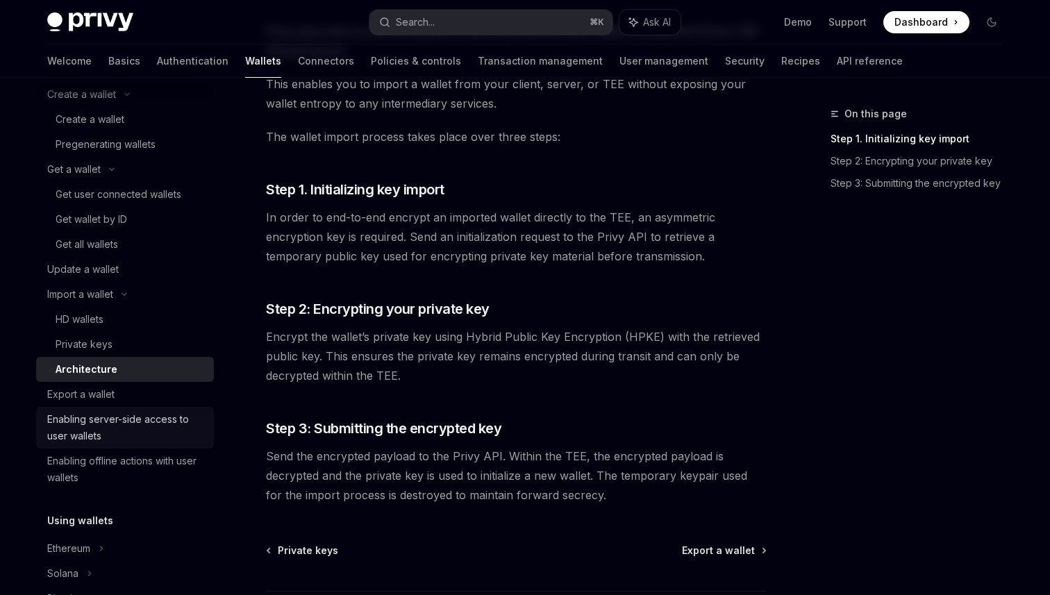
click at [156, 420] on div "Enabling server-side access to user wallets" at bounding box center [126, 427] width 158 height 33
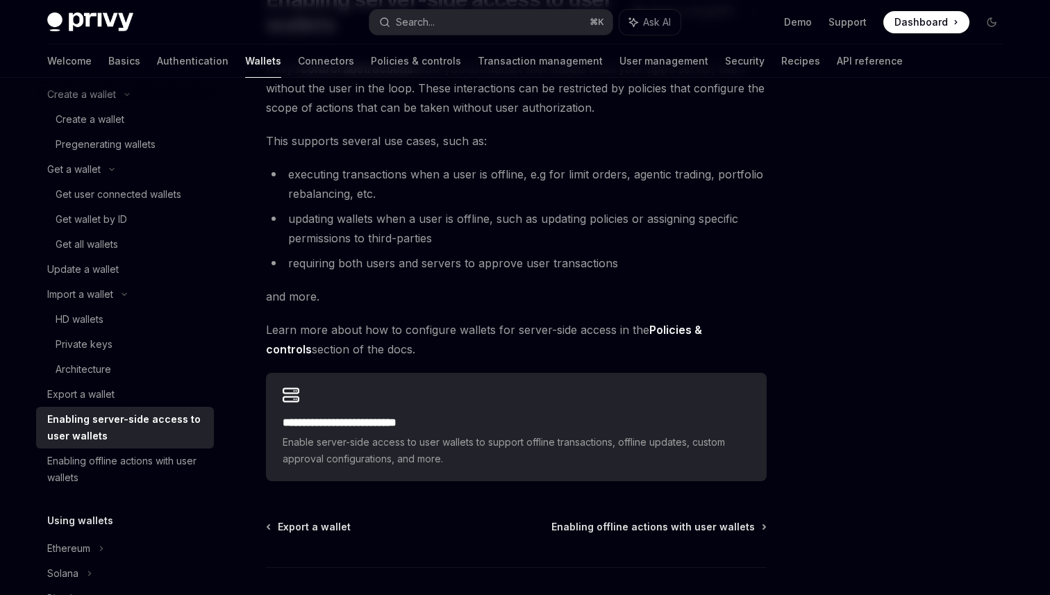
scroll to position [209, 0]
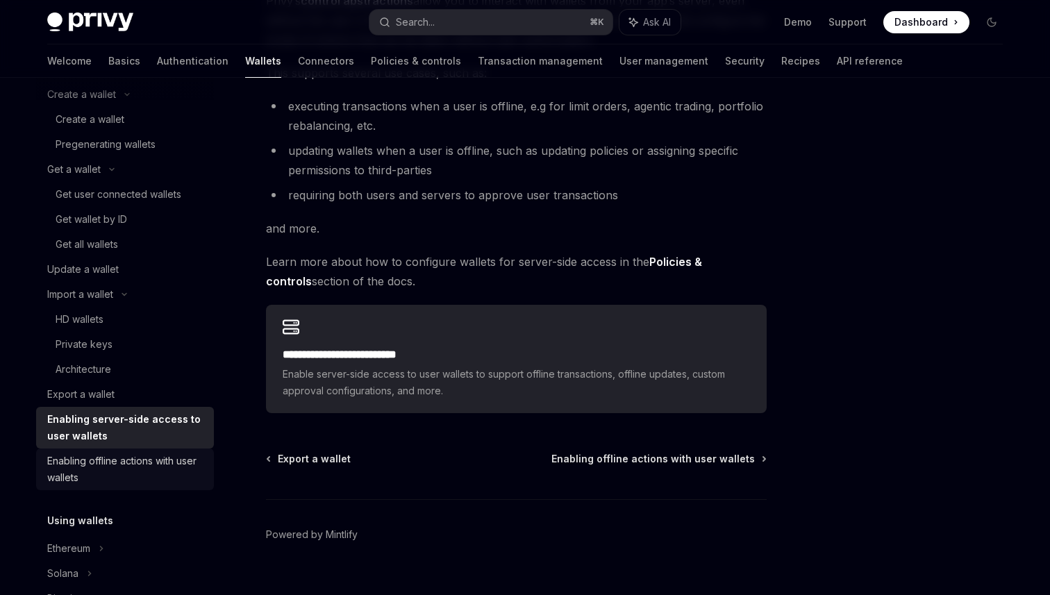
click at [133, 477] on div "Enabling offline actions with user wallets" at bounding box center [126, 469] width 158 height 33
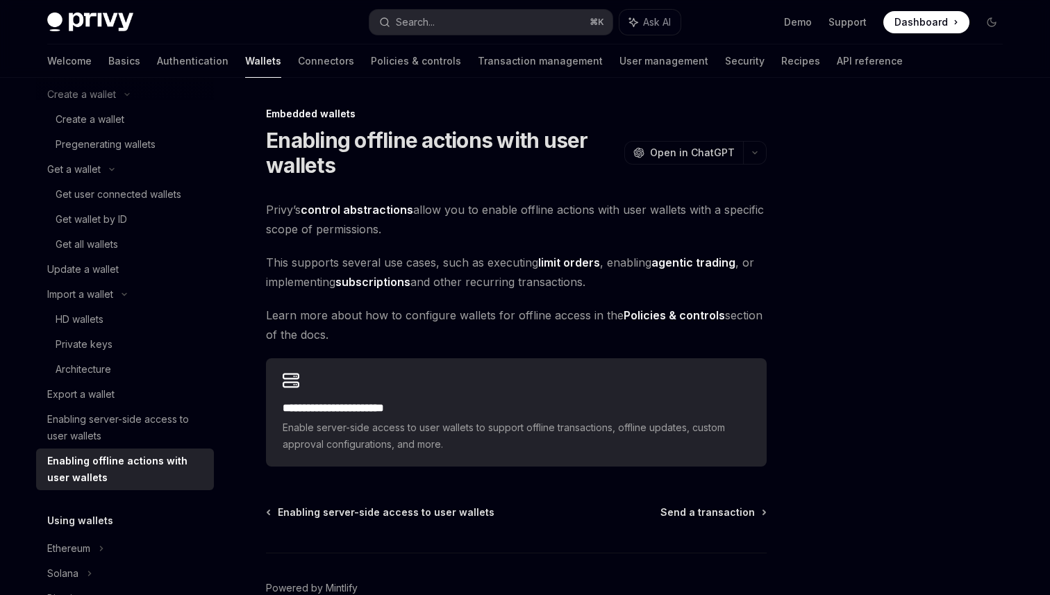
click at [471, 210] on span "Privy’s control abstractions allow you to enable offline actions with user wall…" at bounding box center [516, 219] width 501 height 39
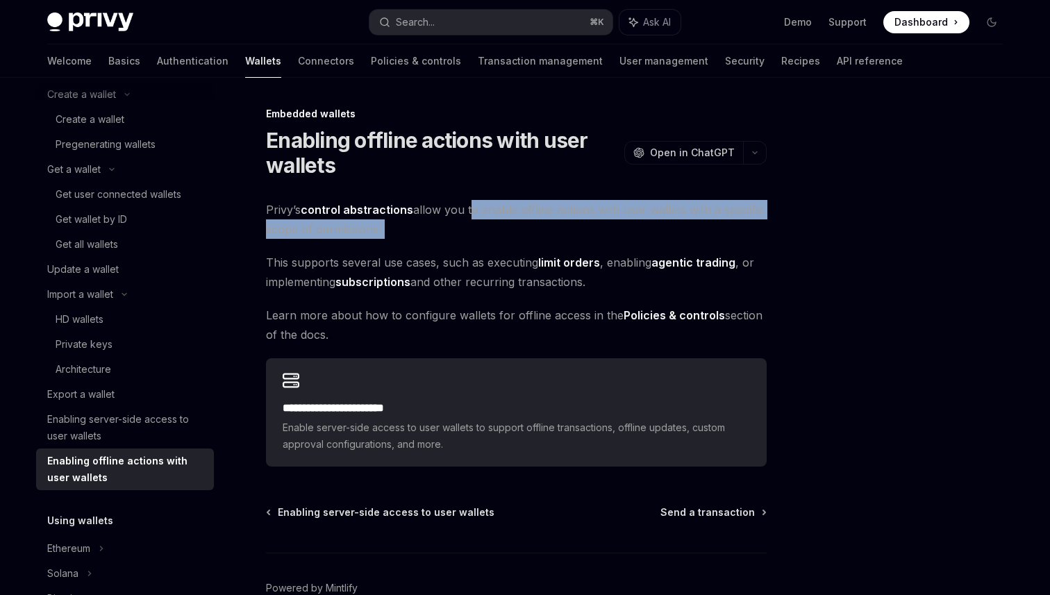
drag, startPoint x: 471, startPoint y: 210, endPoint x: 465, endPoint y: 224, distance: 14.3
click at [470, 224] on span "Privy’s control abstractions allow you to enable offline actions with user wall…" at bounding box center [516, 219] width 501 height 39
click at [465, 224] on span "Privy’s control abstractions allow you to enable offline actions with user wall…" at bounding box center [516, 219] width 501 height 39
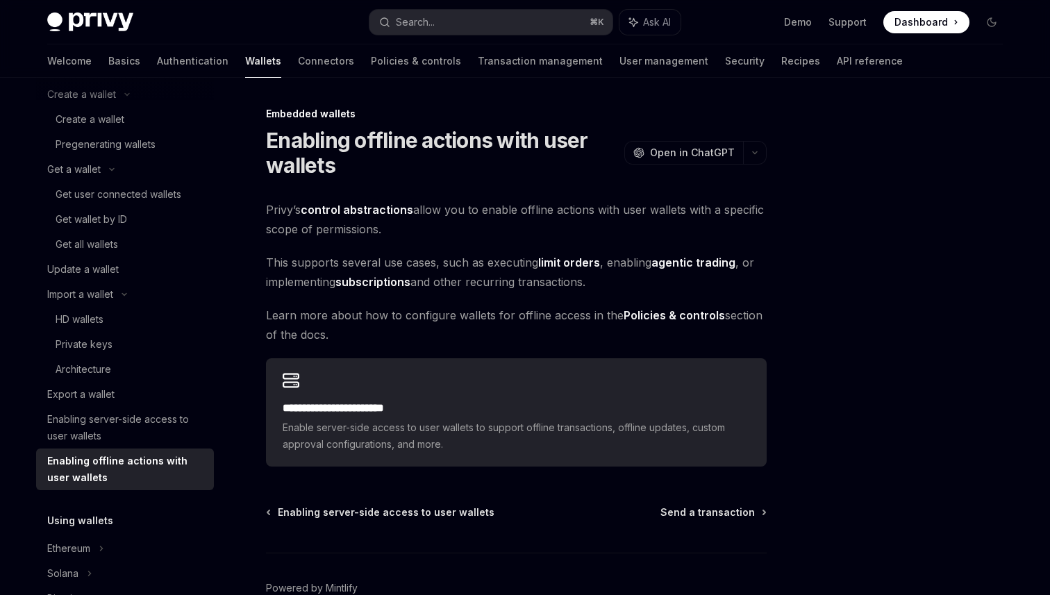
click at [465, 224] on span "Privy’s control abstractions allow you to enable offline actions with user wall…" at bounding box center [516, 219] width 501 height 39
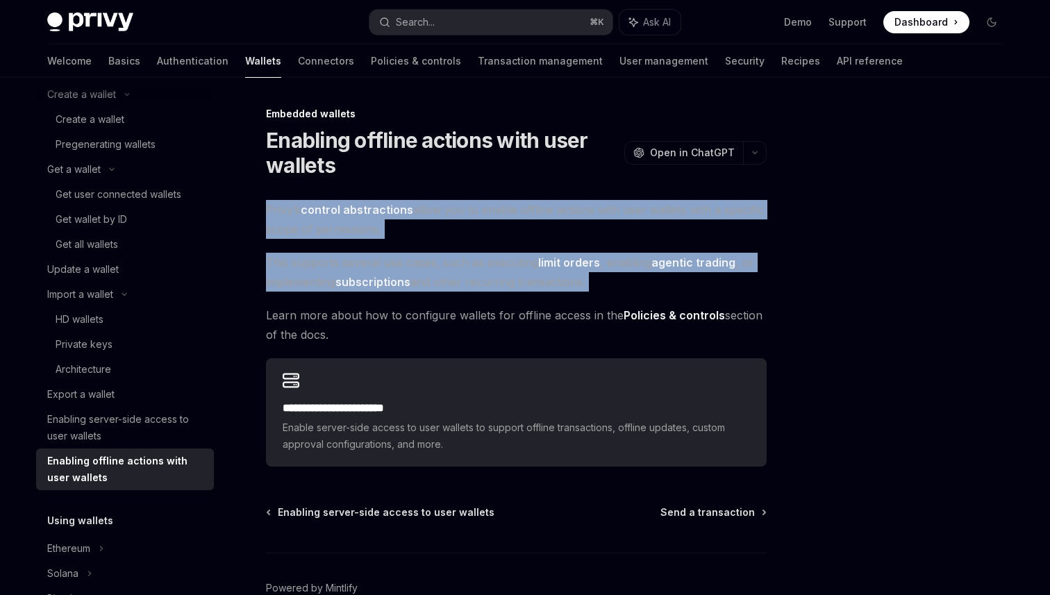
drag, startPoint x: 465, startPoint y: 224, endPoint x: 465, endPoint y: 279, distance: 54.9
click at [465, 277] on div "**********" at bounding box center [516, 333] width 501 height 267
click at [465, 279] on span "This supports several use cases, such as executing limit orders , enabling agen…" at bounding box center [516, 272] width 501 height 39
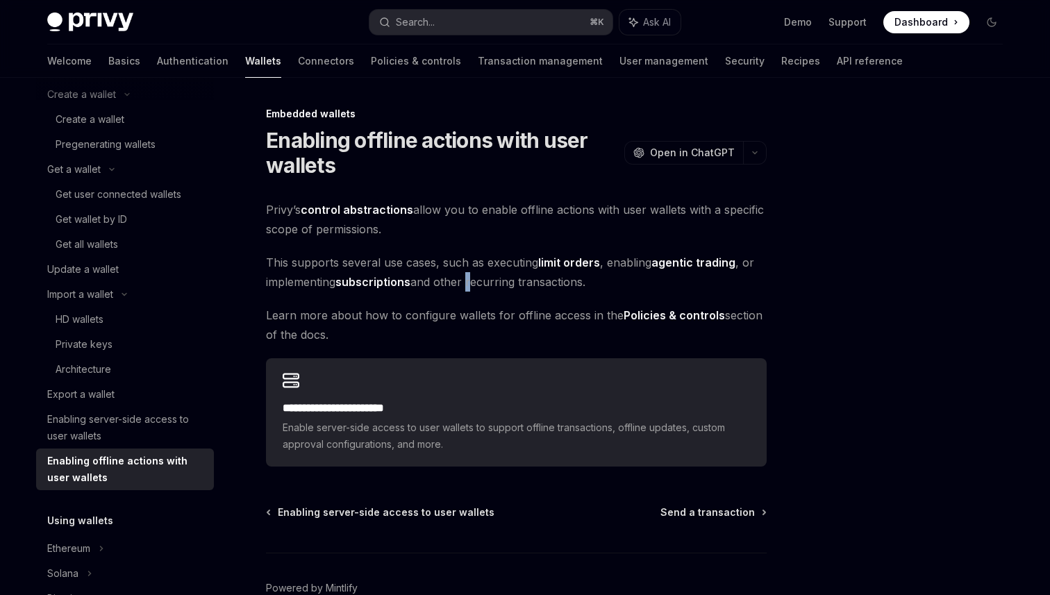
click at [465, 279] on span "This supports several use cases, such as executing limit orders , enabling agen…" at bounding box center [516, 272] width 501 height 39
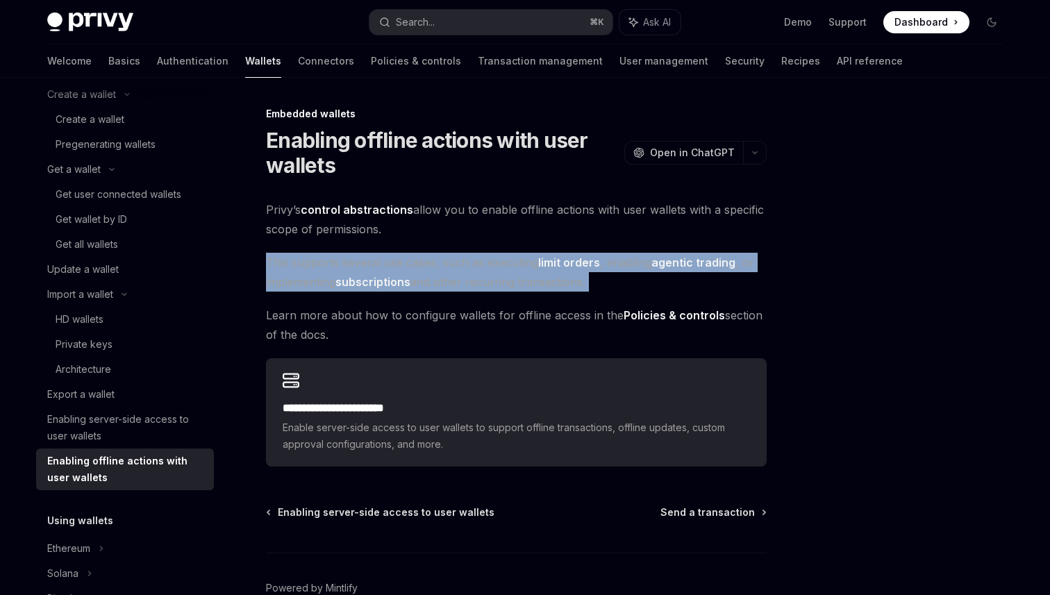
drag, startPoint x: 465, startPoint y: 279, endPoint x: 465, endPoint y: 317, distance: 38.2
click at [465, 295] on div "**********" at bounding box center [516, 333] width 501 height 267
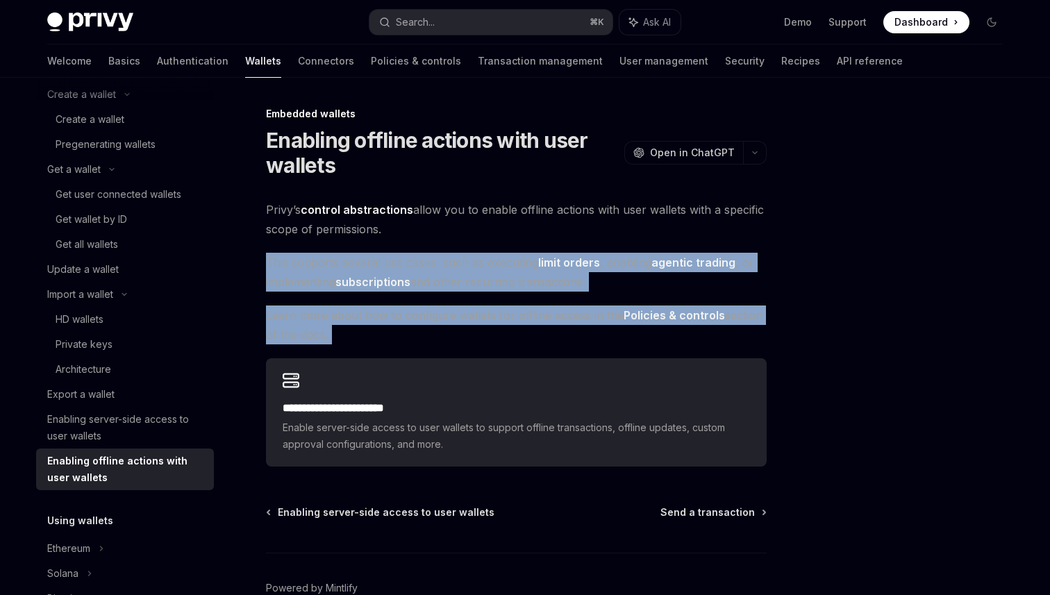
click at [465, 317] on span "Learn more about how to configure wallets for offline access in the Policies & …" at bounding box center [516, 325] width 501 height 39
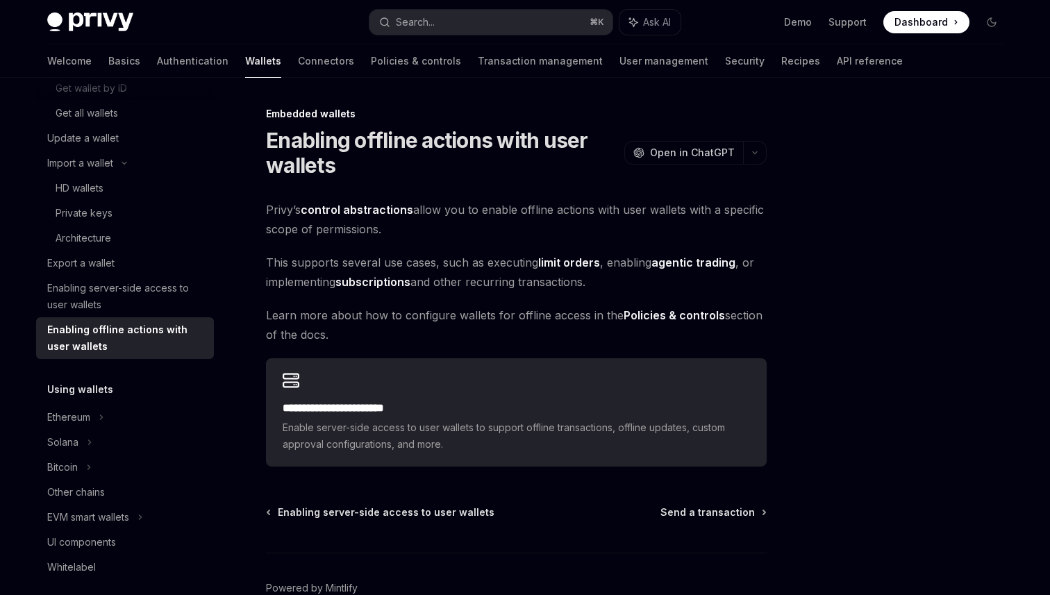
scroll to position [256, 0]
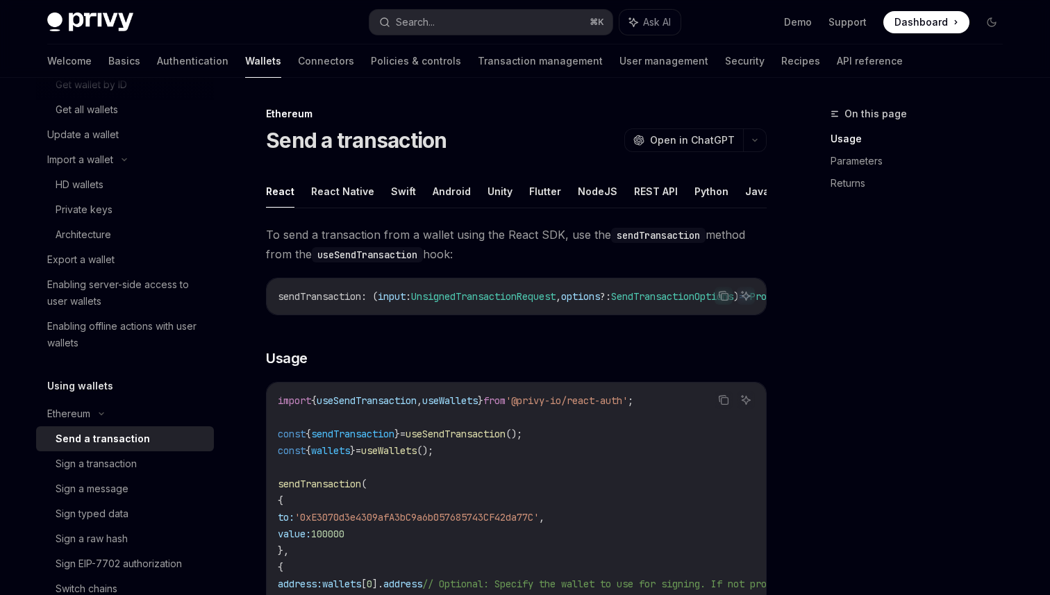
click at [431, 242] on span "To send a transaction from a wallet using the React SDK, use the sendTransactio…" at bounding box center [516, 244] width 501 height 39
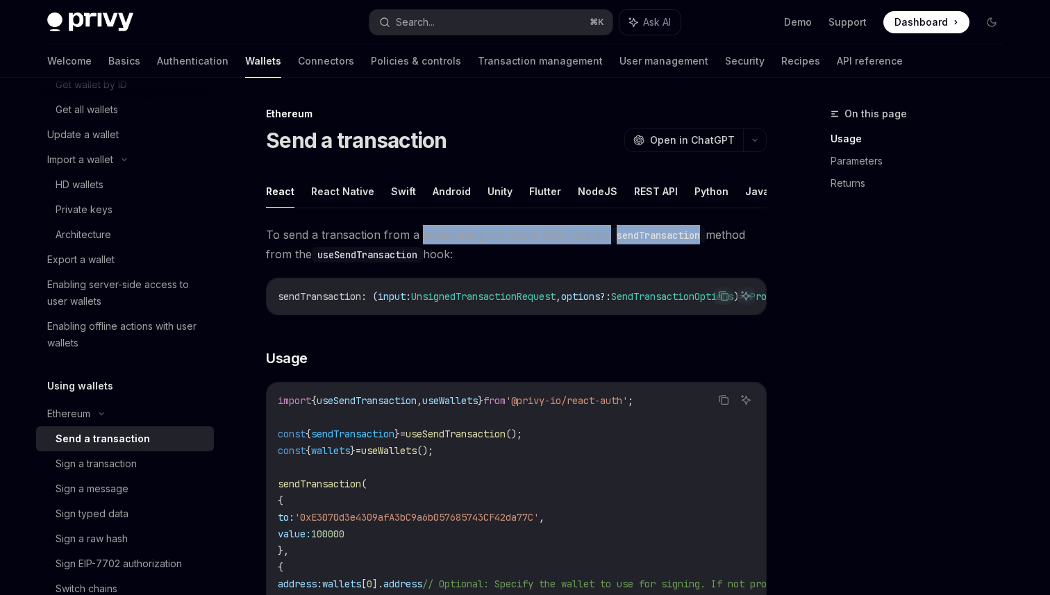
drag, startPoint x: 431, startPoint y: 242, endPoint x: 635, endPoint y: 242, distance: 204.9
click at [636, 242] on span "To send a transaction from a wallet using the React SDK, use the sendTransactio…" at bounding box center [516, 244] width 501 height 39
click at [635, 242] on code "sendTransaction" at bounding box center [658, 235] width 94 height 15
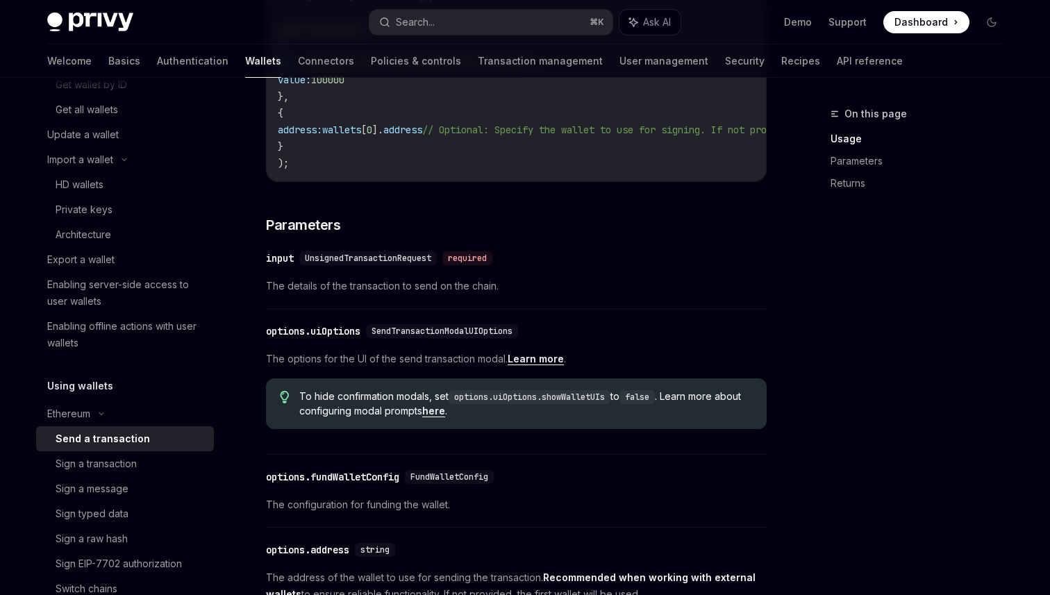
scroll to position [463, 0]
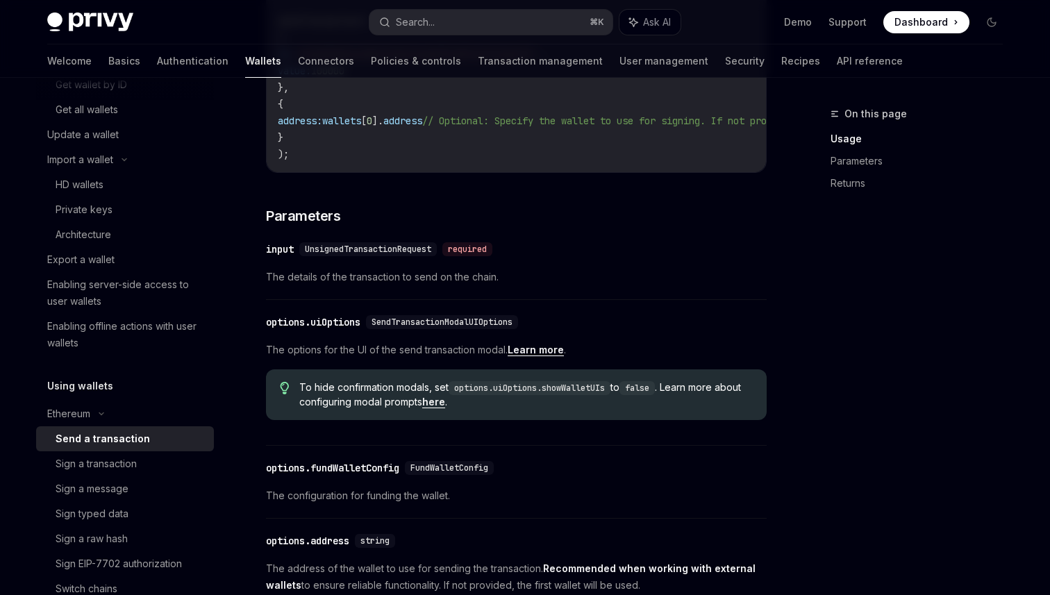
click at [392, 285] on span "The details of the transaction to send on the chain." at bounding box center [516, 277] width 501 height 17
click at [373, 358] on span "The options for the UI of the send transaction modal. Learn more ." at bounding box center [516, 350] width 501 height 17
drag, startPoint x: 373, startPoint y: 359, endPoint x: 392, endPoint y: 356, distance: 19.0
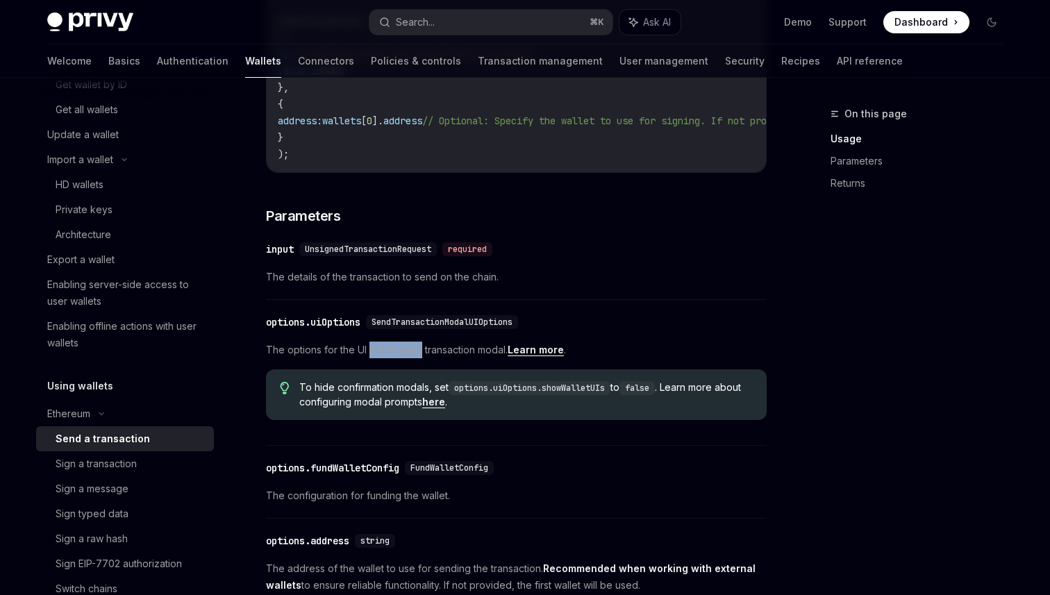
click at [399, 358] on span "The options for the UI of the send transaction modal. Learn more ." at bounding box center [516, 350] width 501 height 17
click at [392, 356] on span "The options for the UI of the send transaction modal. Learn more ." at bounding box center [516, 350] width 501 height 17
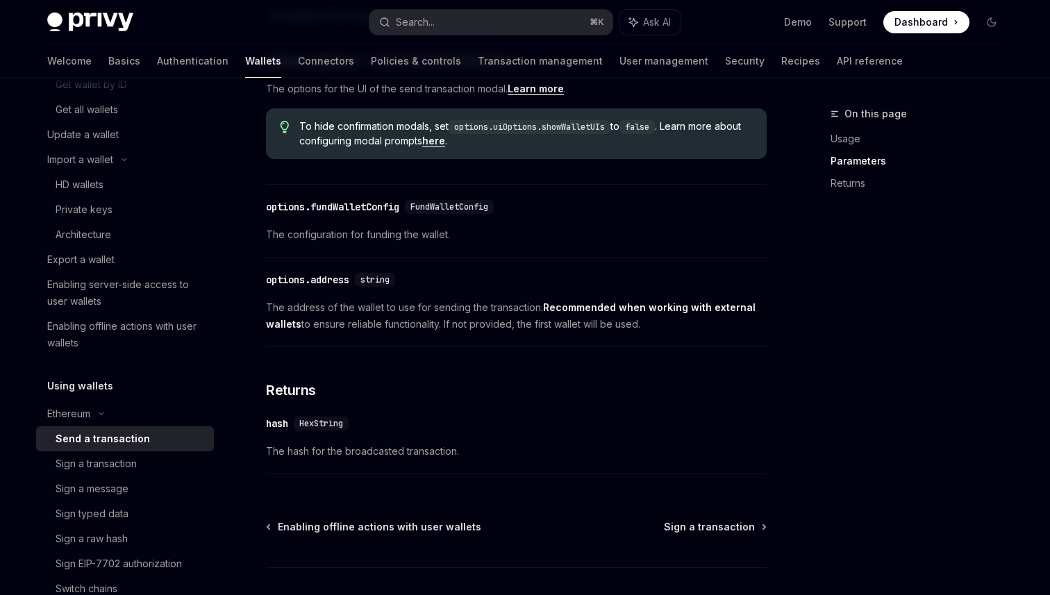
scroll to position [730, 0]
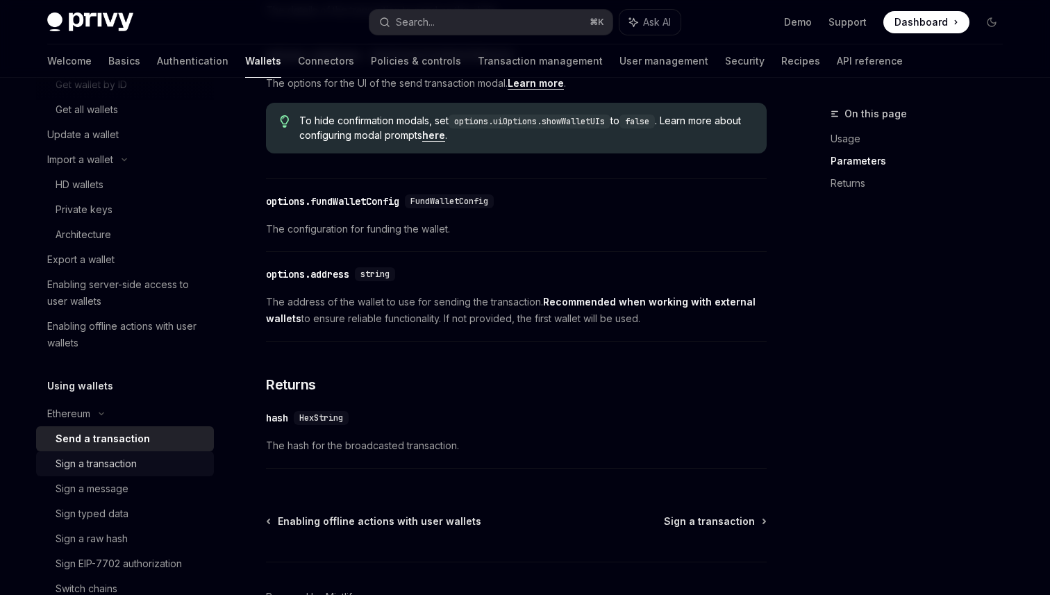
click at [92, 462] on div "Sign a transaction" at bounding box center [96, 464] width 81 height 17
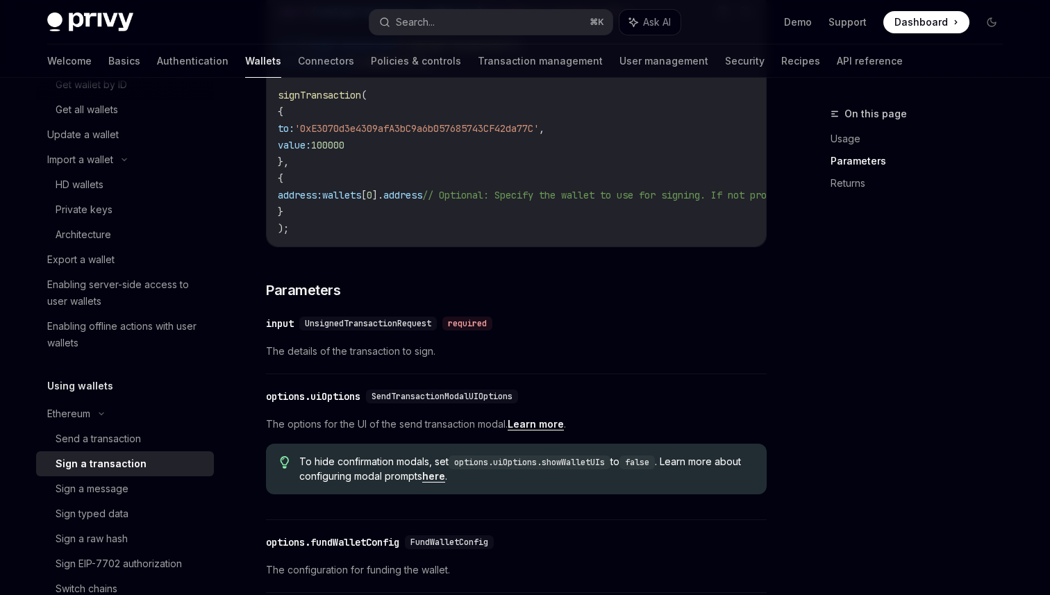
scroll to position [828, 0]
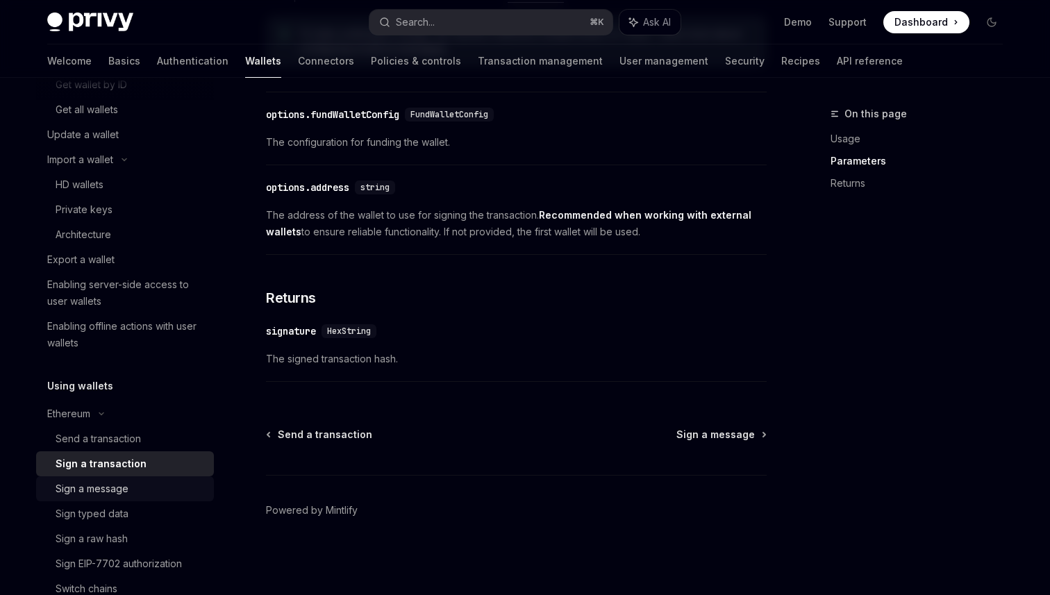
click at [141, 487] on div "Sign a message" at bounding box center [131, 489] width 150 height 17
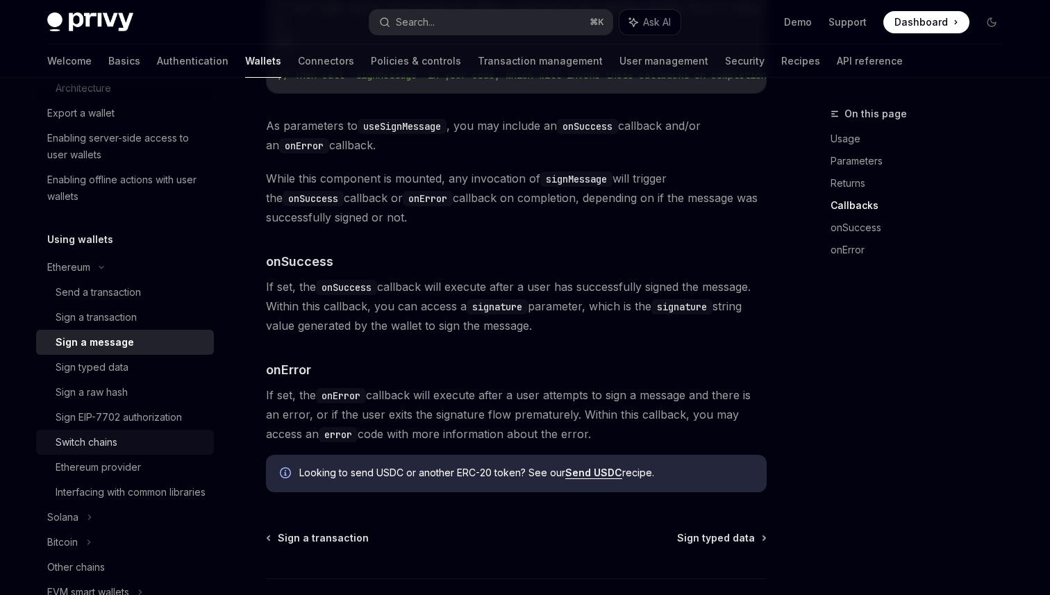
scroll to position [413, 0]
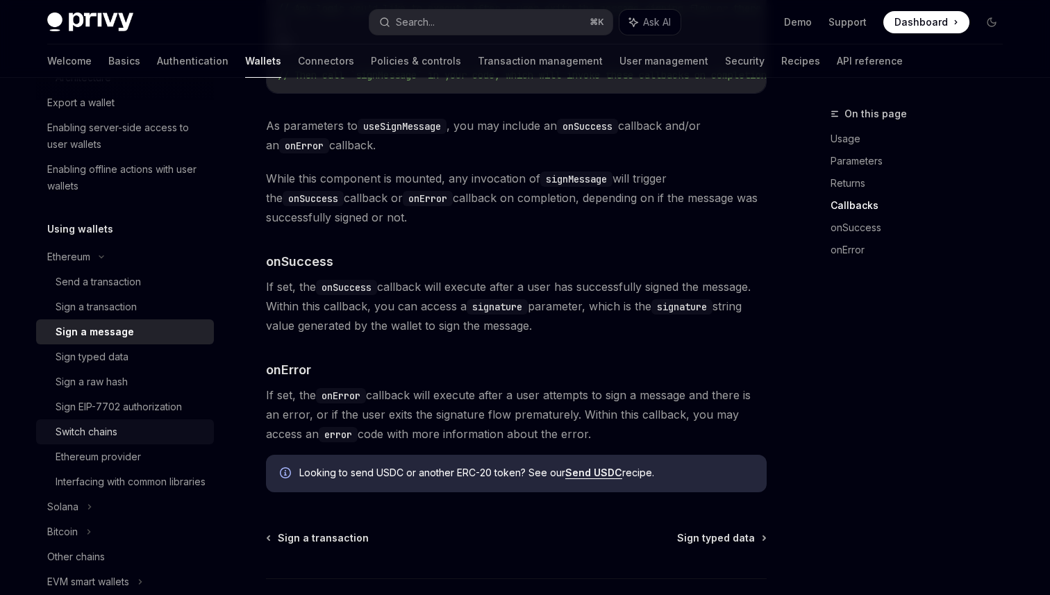
click at [123, 431] on div "Switch chains" at bounding box center [131, 432] width 150 height 17
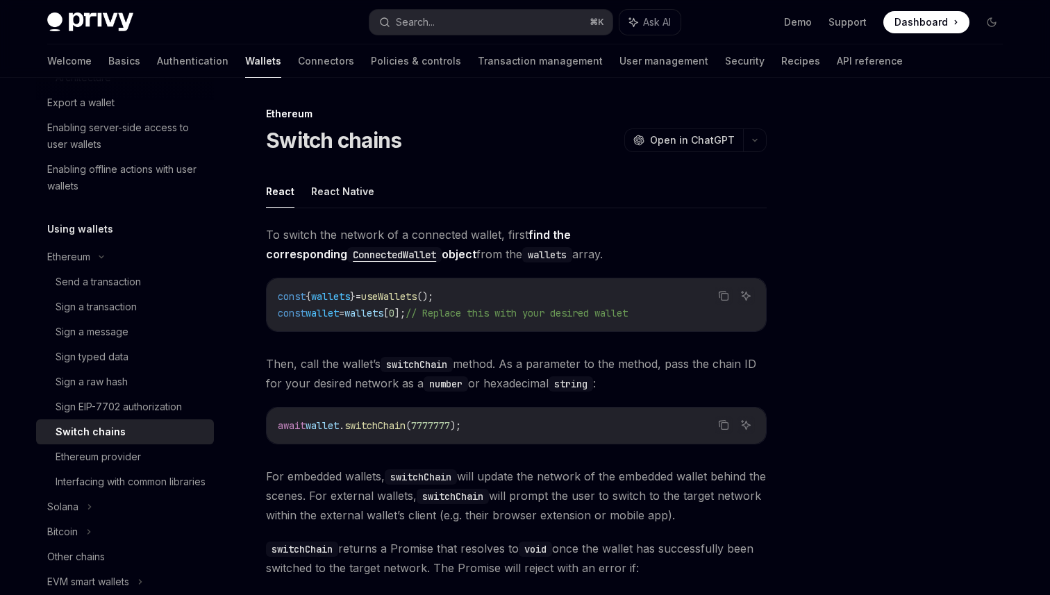
click at [490, 367] on span "Then, call the wallet’s switchChain method. As a parameter to the method, pass …" at bounding box center [516, 373] width 501 height 39
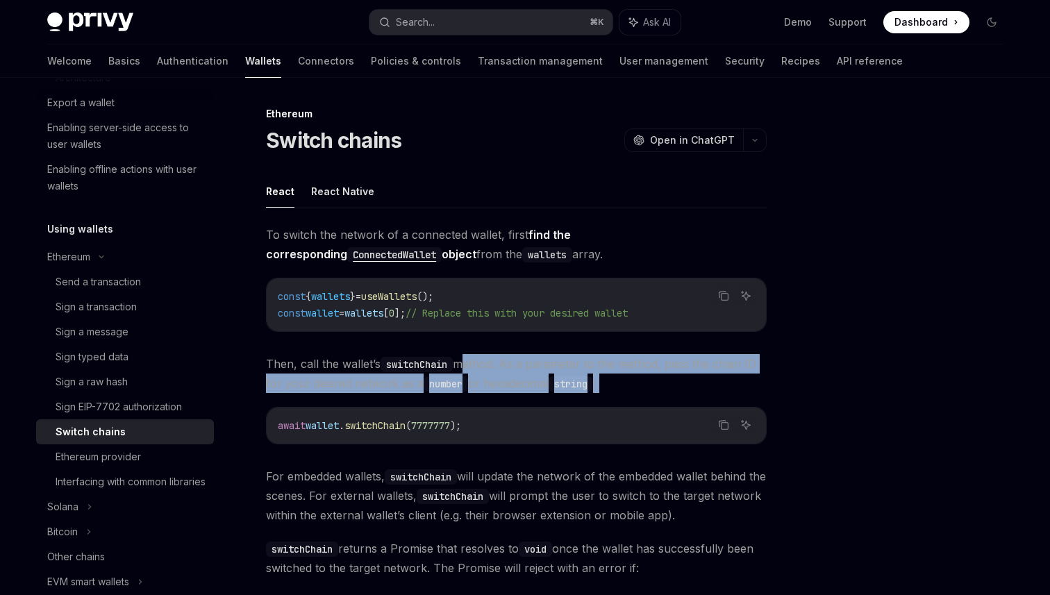
drag, startPoint x: 490, startPoint y: 367, endPoint x: 598, endPoint y: 377, distance: 108.8
click at [610, 376] on span "Then, call the wallet’s switchChain method. As a parameter to the method, pass …" at bounding box center [516, 373] width 501 height 39
click at [593, 377] on code "string" at bounding box center [571, 383] width 44 height 15
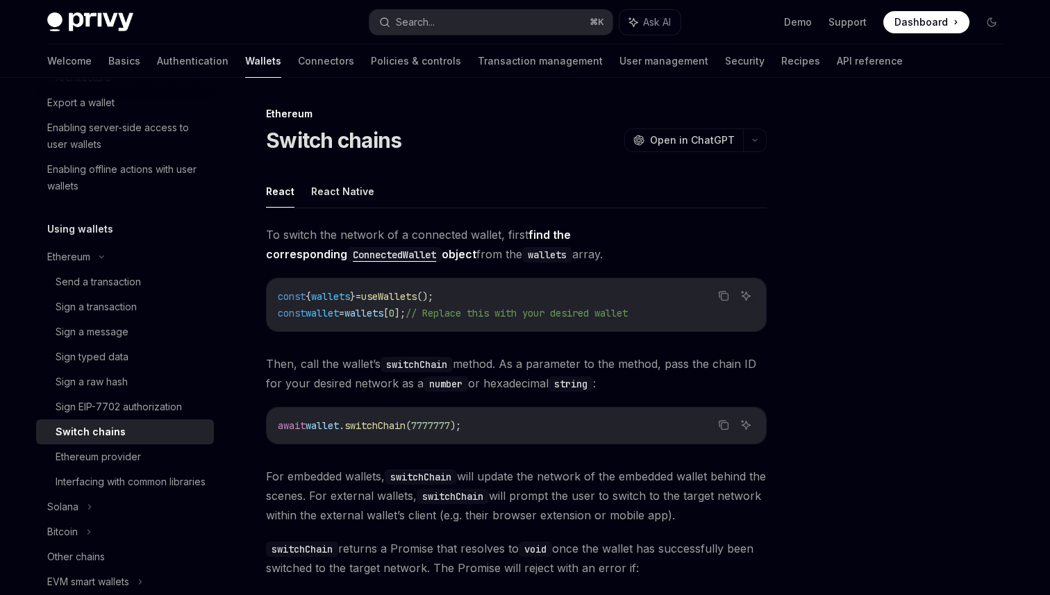
click at [534, 374] on span "Then, call the wallet’s switchChain method. As a parameter to the method, pass …" at bounding box center [516, 373] width 501 height 39
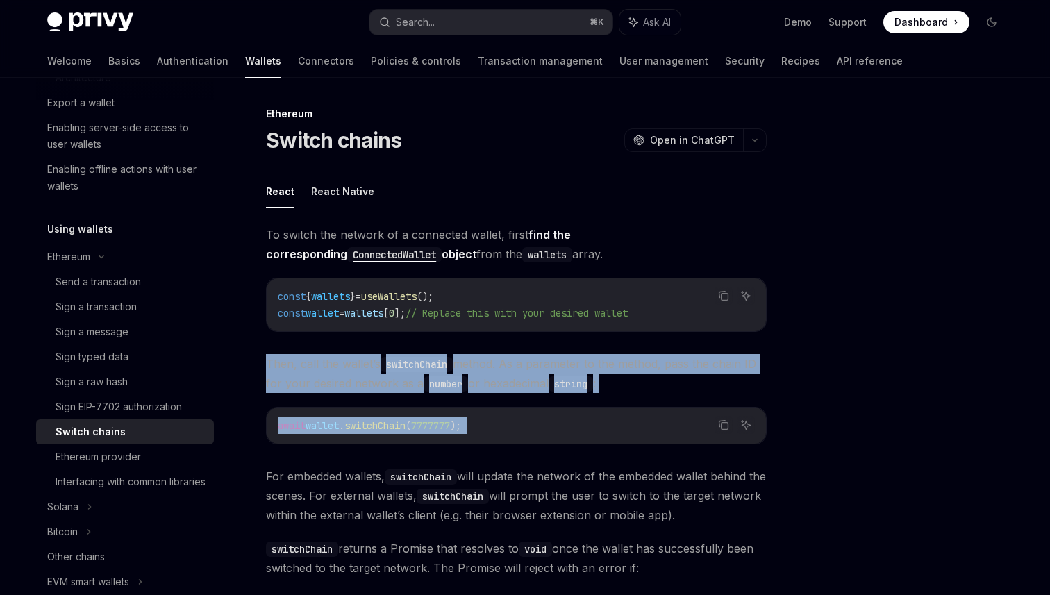
drag, startPoint x: 534, startPoint y: 374, endPoint x: 542, endPoint y: 398, distance: 24.8
click at [539, 397] on div "To switch the network of a connected wallet, first find the corresponding Conne…" at bounding box center [516, 433] width 501 height 417
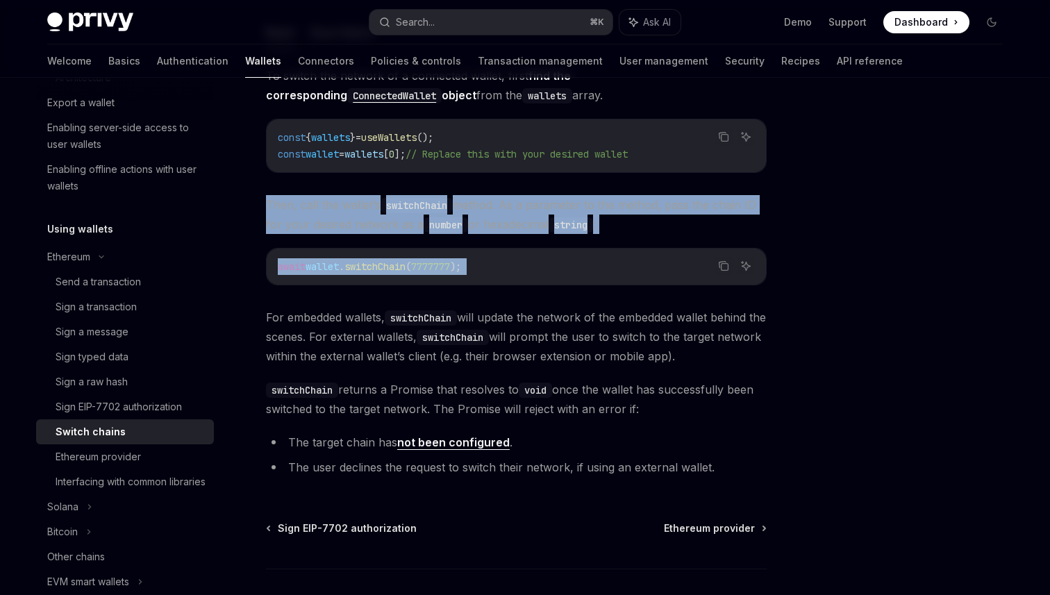
scroll to position [163, 0]
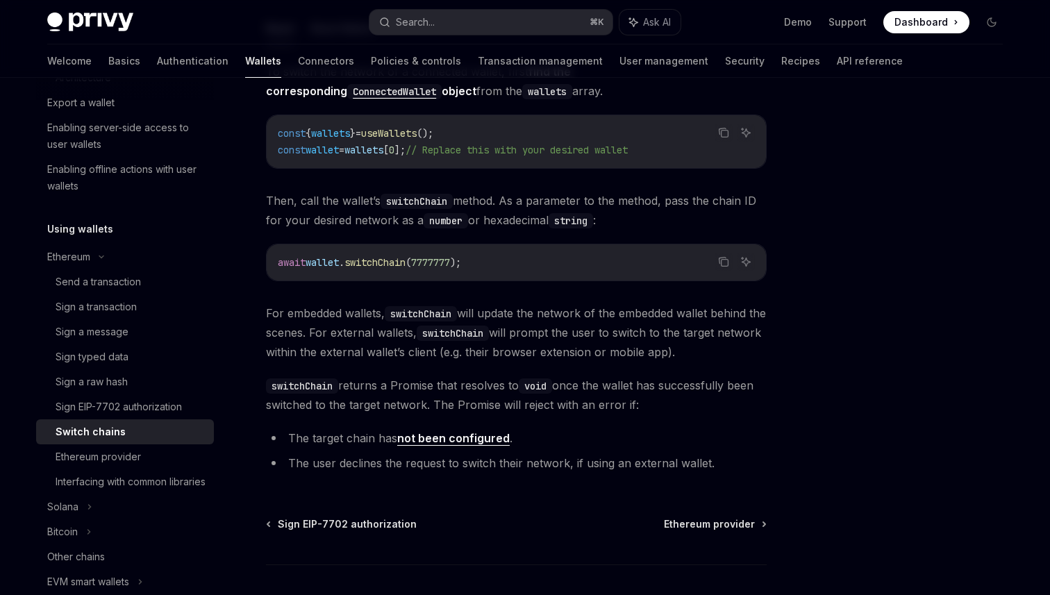
click at [556, 317] on span "For embedded wallets, switchChain will update the network of the embedded walle…" at bounding box center [516, 333] width 501 height 58
drag, startPoint x: 556, startPoint y: 317, endPoint x: 505, endPoint y: 314, distance: 50.8
click at [510, 314] on span "For embedded wallets, switchChain will update the network of the embedded walle…" at bounding box center [516, 333] width 501 height 58
click at [505, 314] on span "For embedded wallets, switchChain will update the network of the embedded walle…" at bounding box center [516, 333] width 501 height 58
click at [467, 314] on span "For embedded wallets, switchChain will update the network of the embedded walle…" at bounding box center [516, 333] width 501 height 58
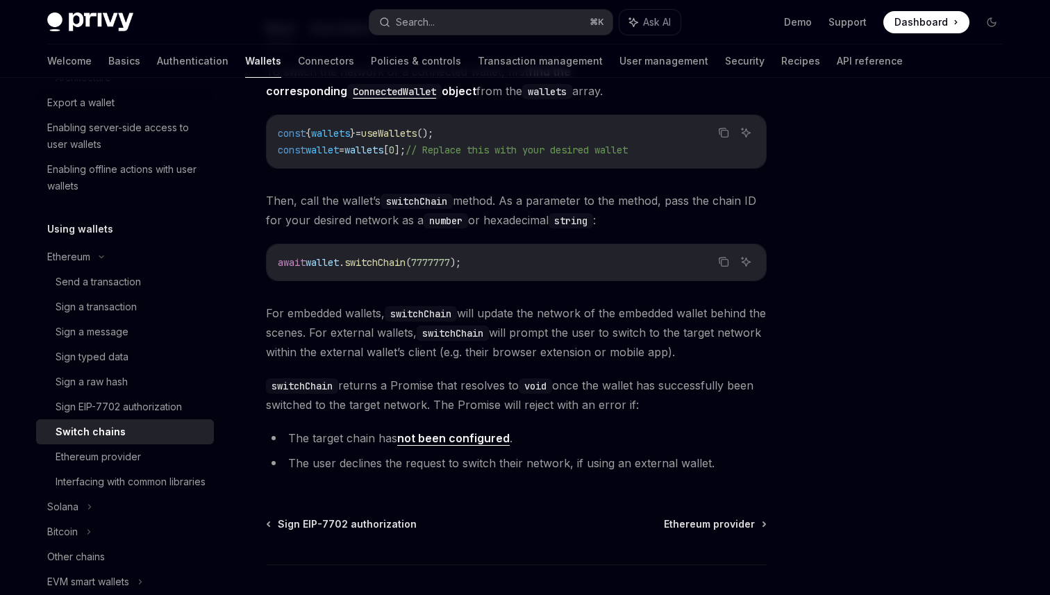
click at [386, 333] on span "For embedded wallets, switchChain will update the network of the embedded walle…" at bounding box center [516, 333] width 501 height 58
drag, startPoint x: 386, startPoint y: 333, endPoint x: 603, endPoint y: 339, distance: 216.8
click at [603, 339] on span "For embedded wallets, switchChain will update the network of the embedded walle…" at bounding box center [516, 333] width 501 height 58
click at [560, 339] on span "For embedded wallets, switchChain will update the network of the embedded walle…" at bounding box center [516, 333] width 501 height 58
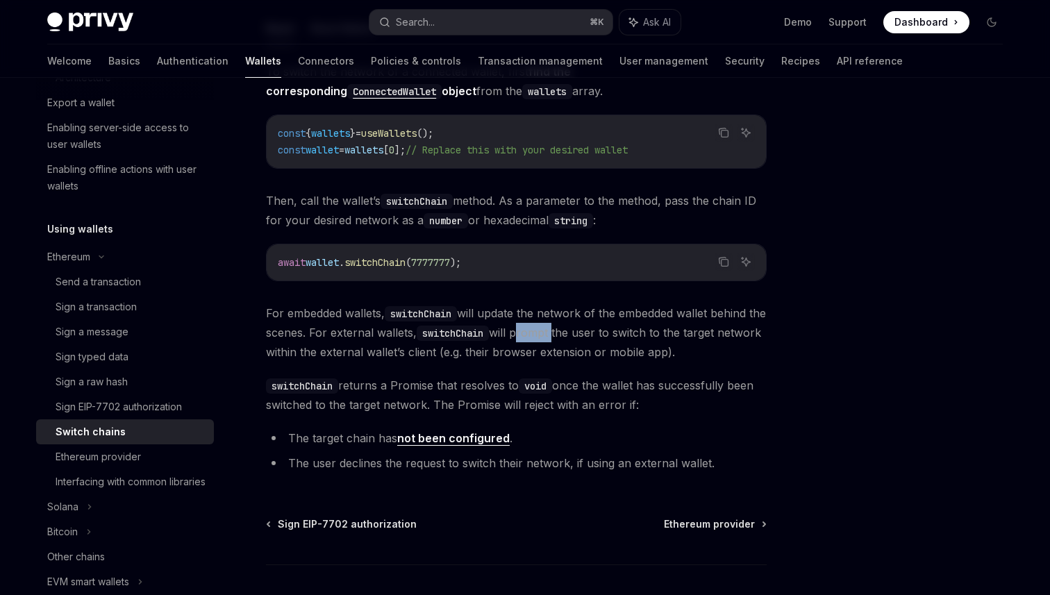
drag, startPoint x: 560, startPoint y: 339, endPoint x: 526, endPoint y: 333, distance: 34.5
click at [526, 333] on span "For embedded wallets, switchChain will update the network of the embedded walle…" at bounding box center [516, 333] width 501 height 58
click at [433, 346] on span "For embedded wallets, switchChain will update the network of the embedded walle…" at bounding box center [516, 333] width 501 height 58
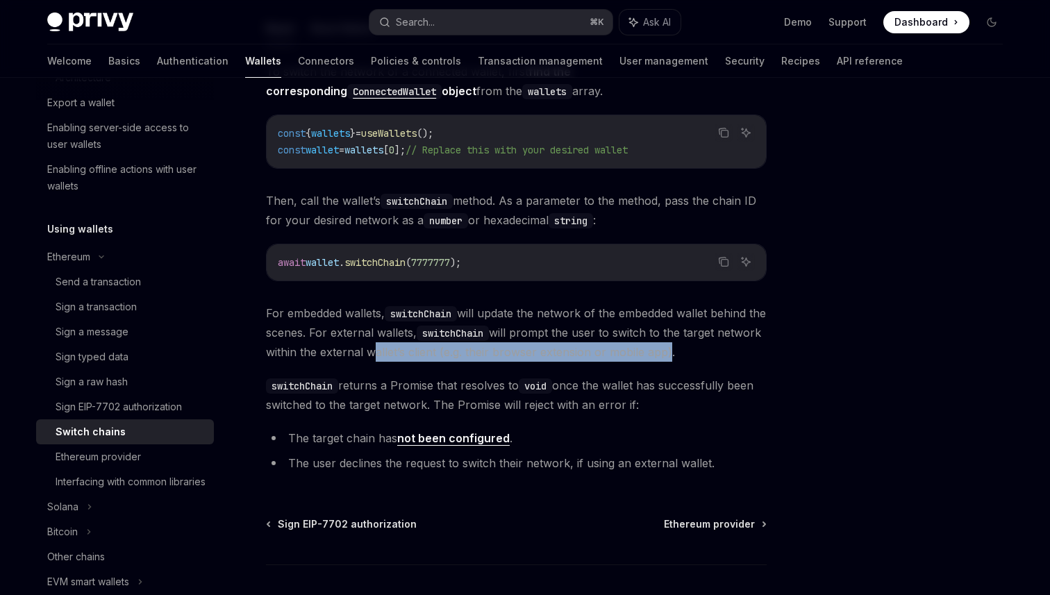
drag, startPoint x: 433, startPoint y: 346, endPoint x: 690, endPoint y: 358, distance: 257.2
click at [690, 358] on span "For embedded wallets, switchChain will update the network of the embedded walle…" at bounding box center [516, 333] width 501 height 58
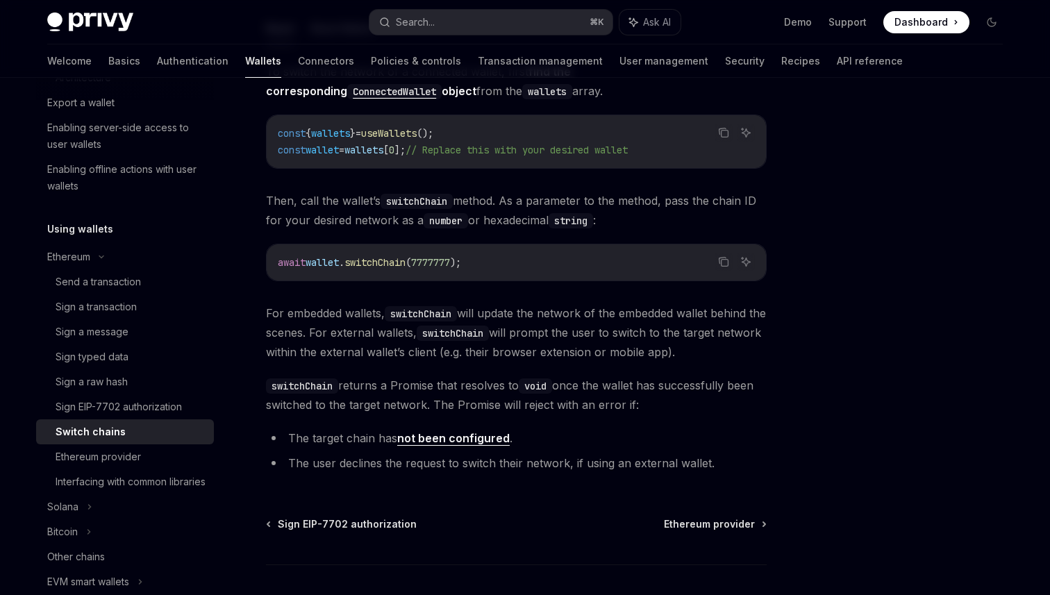
click at [419, 384] on span "switchChain returns a Promise that resolves to void once the wallet has success…" at bounding box center [516, 395] width 501 height 39
drag, startPoint x: 419, startPoint y: 384, endPoint x: 525, endPoint y: 387, distance: 106.3
click at [544, 386] on span "switchChain returns a Promise that resolves to void once the wallet has success…" at bounding box center [516, 395] width 501 height 39
click at [525, 387] on code "void" at bounding box center [535, 386] width 33 height 15
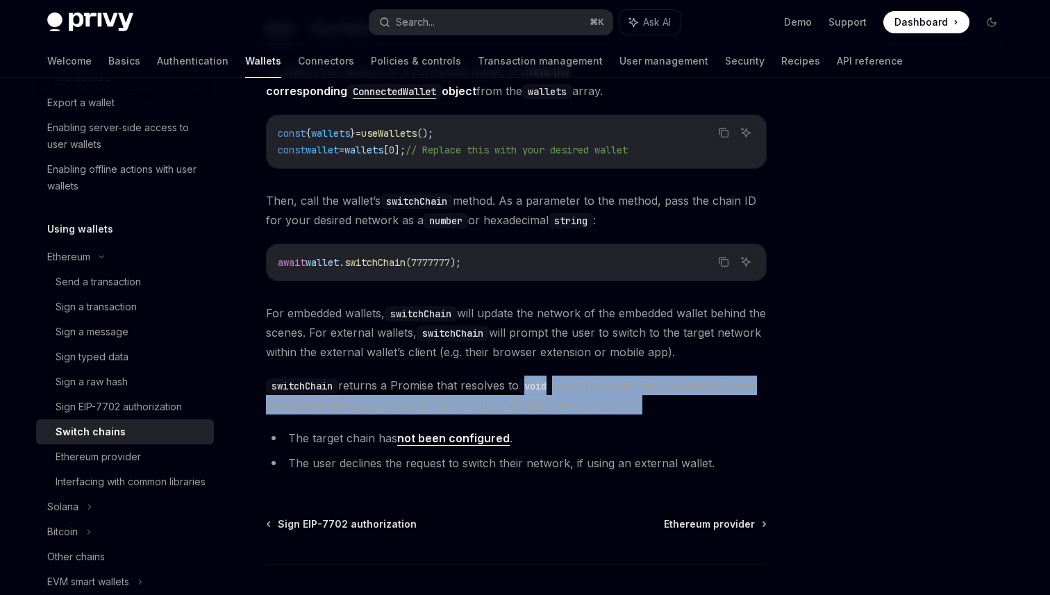
drag, startPoint x: 525, startPoint y: 387, endPoint x: 670, endPoint y: 410, distance: 146.4
click at [670, 410] on span "switchChain returns a Promise that resolves to void once the wallet has success…" at bounding box center [516, 395] width 501 height 39
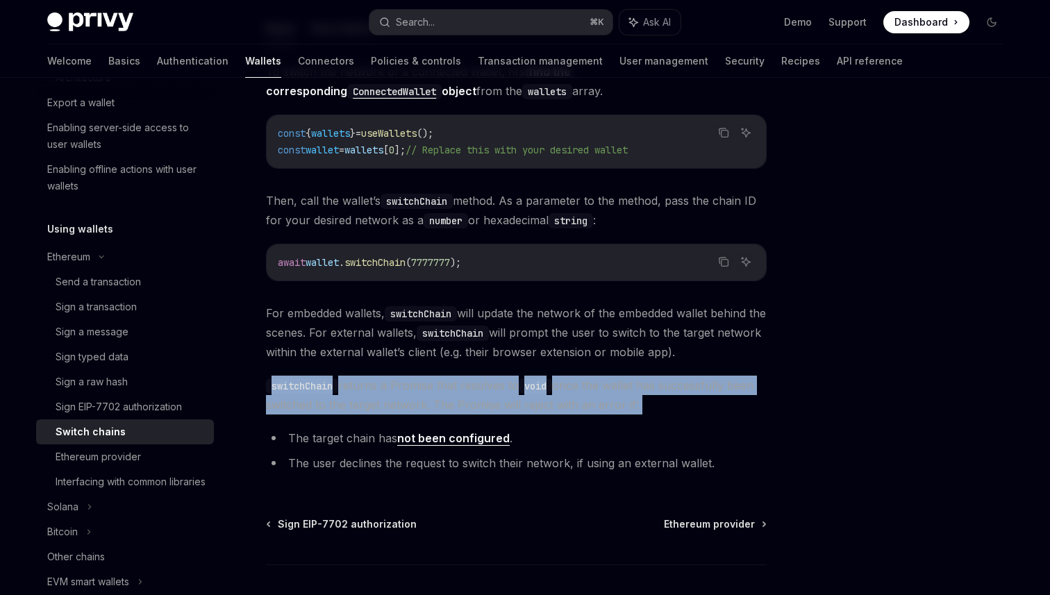
click at [670, 410] on span "switchChain returns a Promise that resolves to void once the wallet has success…" at bounding box center [516, 395] width 501 height 39
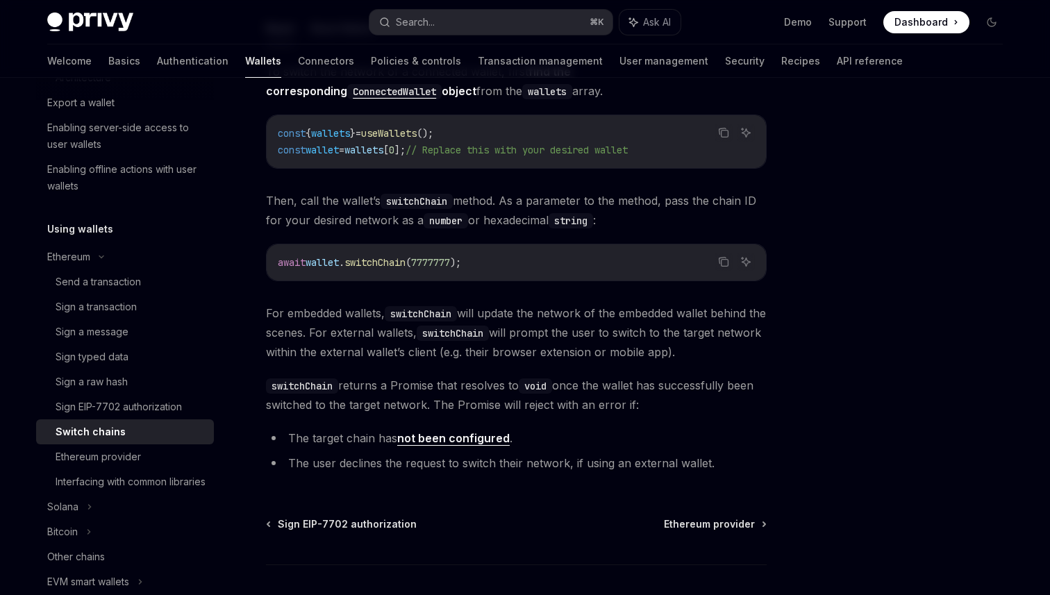
click at [618, 456] on li "The user declines the request to switch their network, if using an external wal…" at bounding box center [516, 463] width 501 height 19
click at [124, 469] on link "Interfacing with common libraries" at bounding box center [125, 481] width 178 height 25
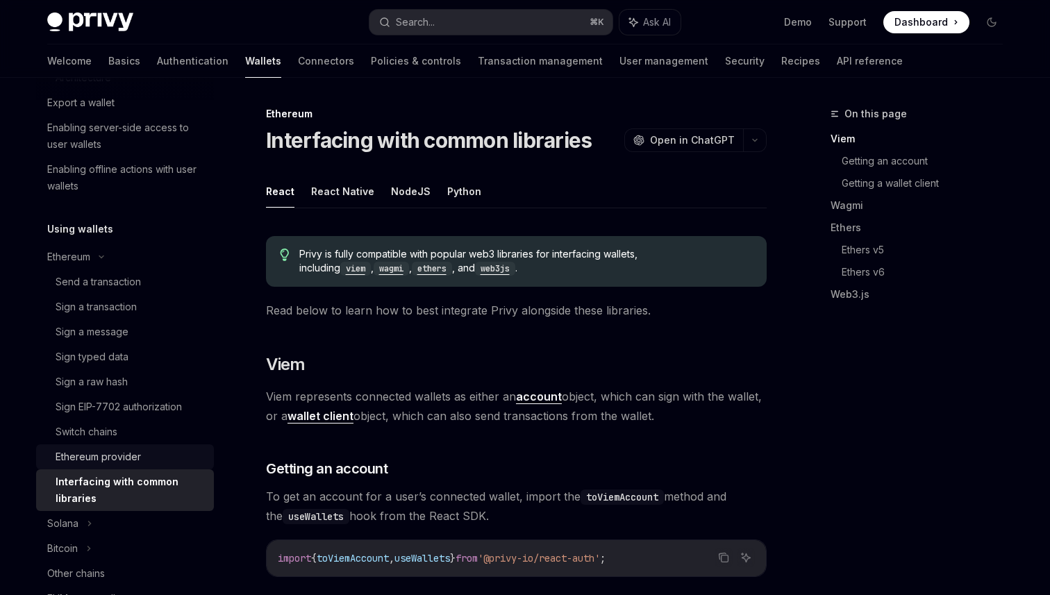
click at [116, 460] on div "Ethereum provider" at bounding box center [98, 457] width 85 height 17
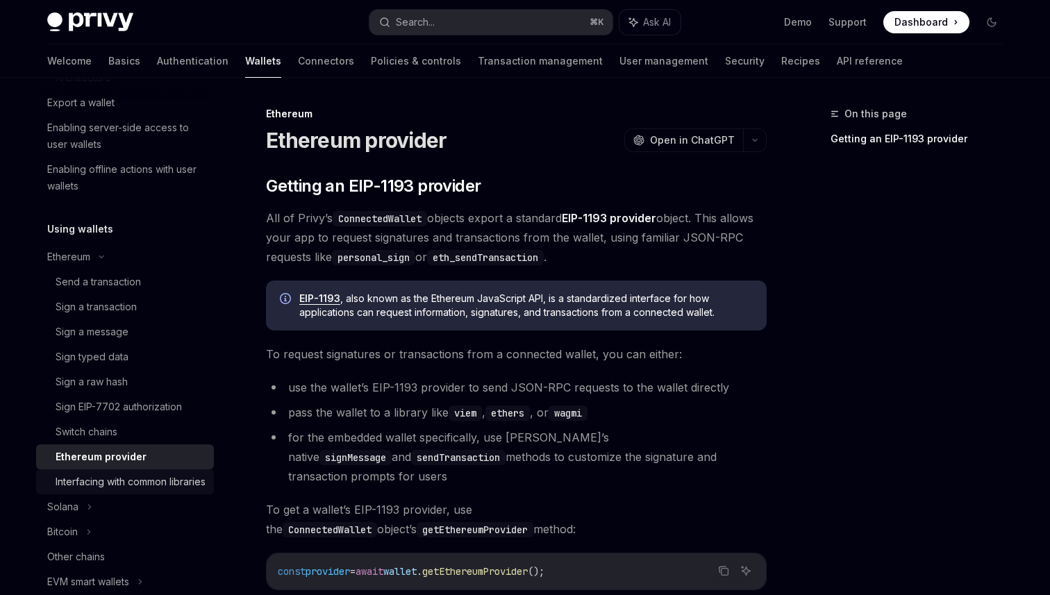
click at [151, 490] on div "Interfacing with common libraries" at bounding box center [131, 482] width 150 height 17
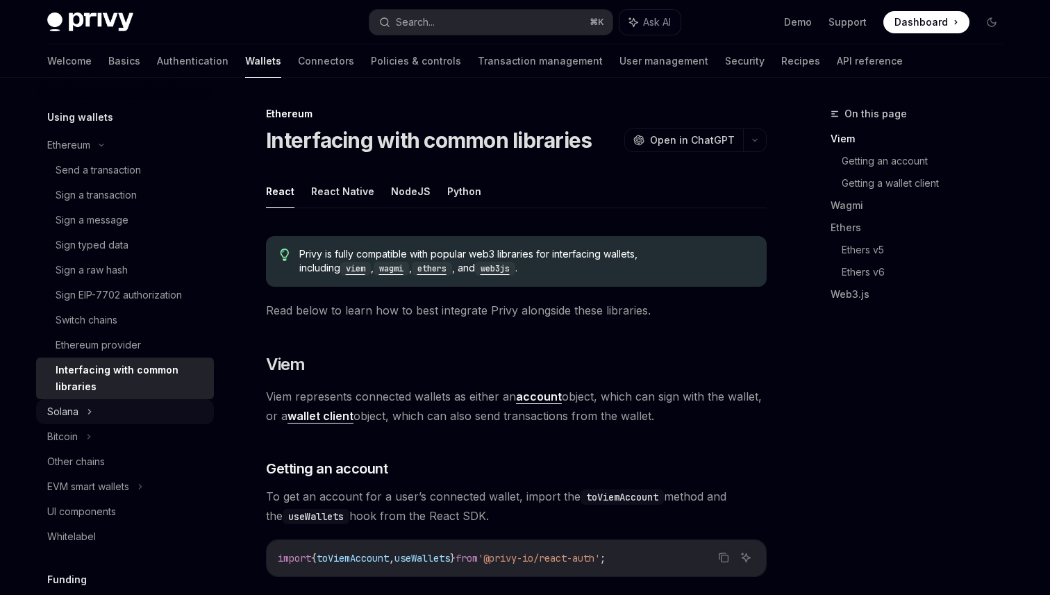
scroll to position [526, 0]
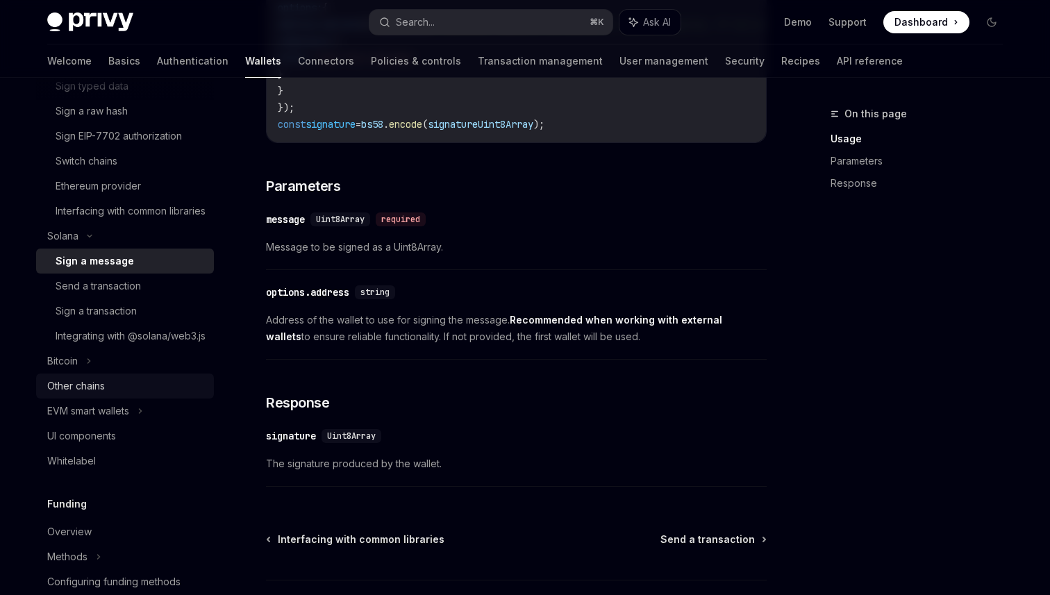
scroll to position [685, 0]
click at [94, 417] on div "EVM smart wallets" at bounding box center [88, 409] width 82 height 17
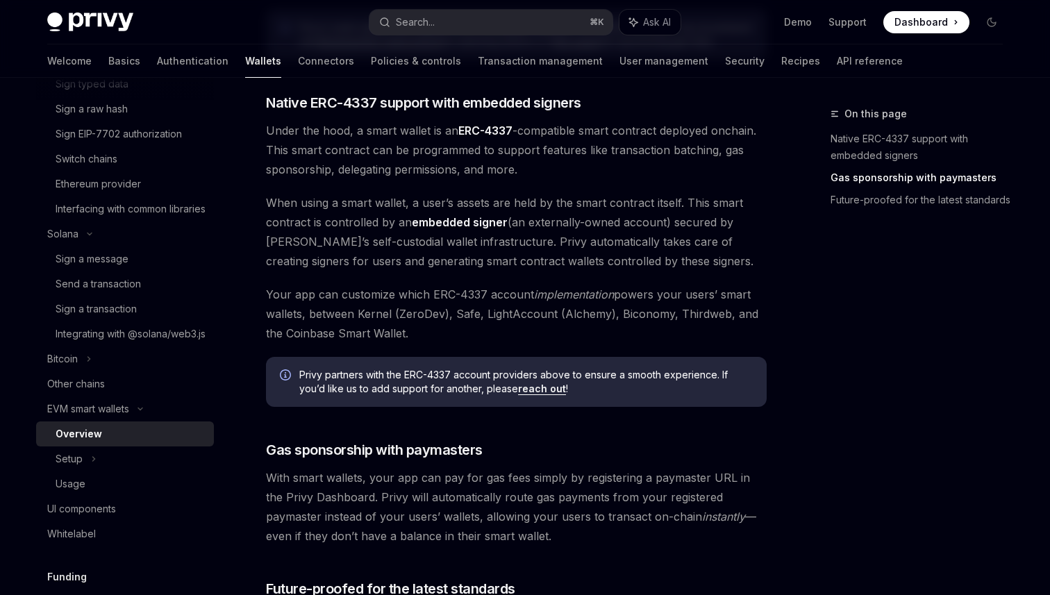
scroll to position [775, 0]
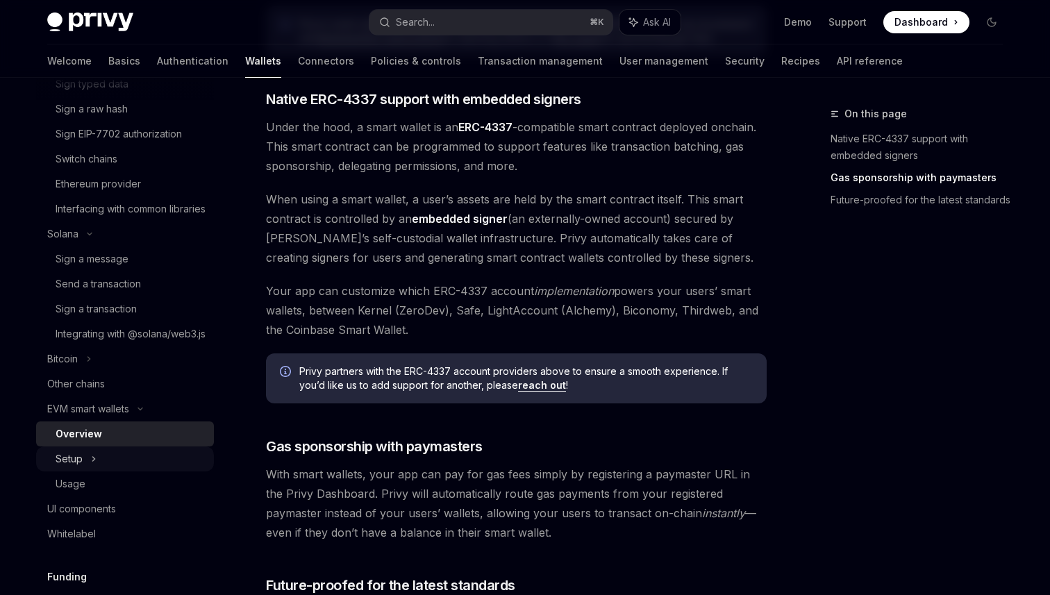
click at [42, 472] on div "Setup" at bounding box center [125, 459] width 178 height 25
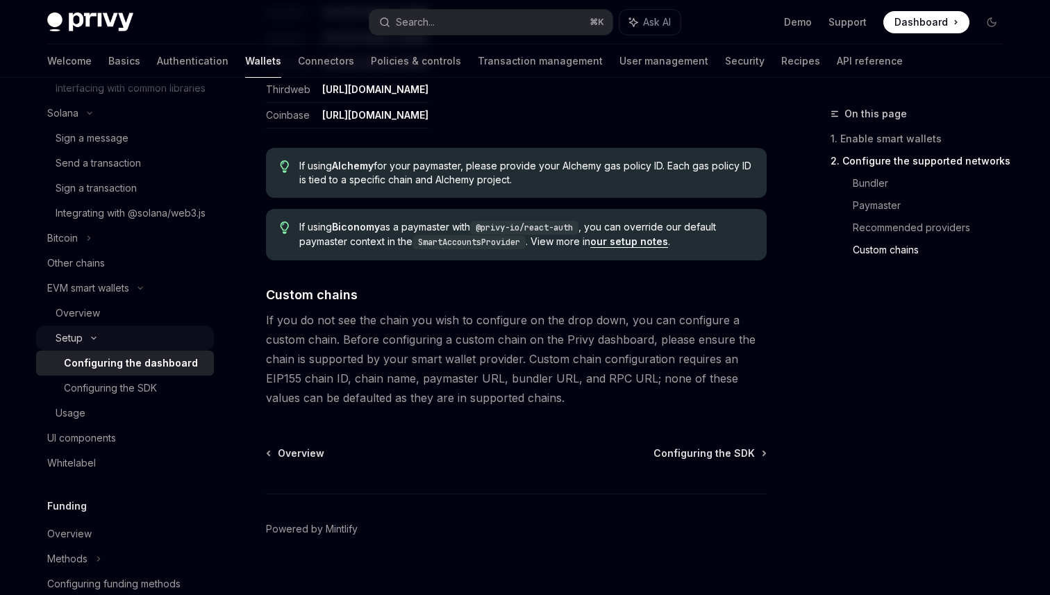
scroll to position [813, 0]
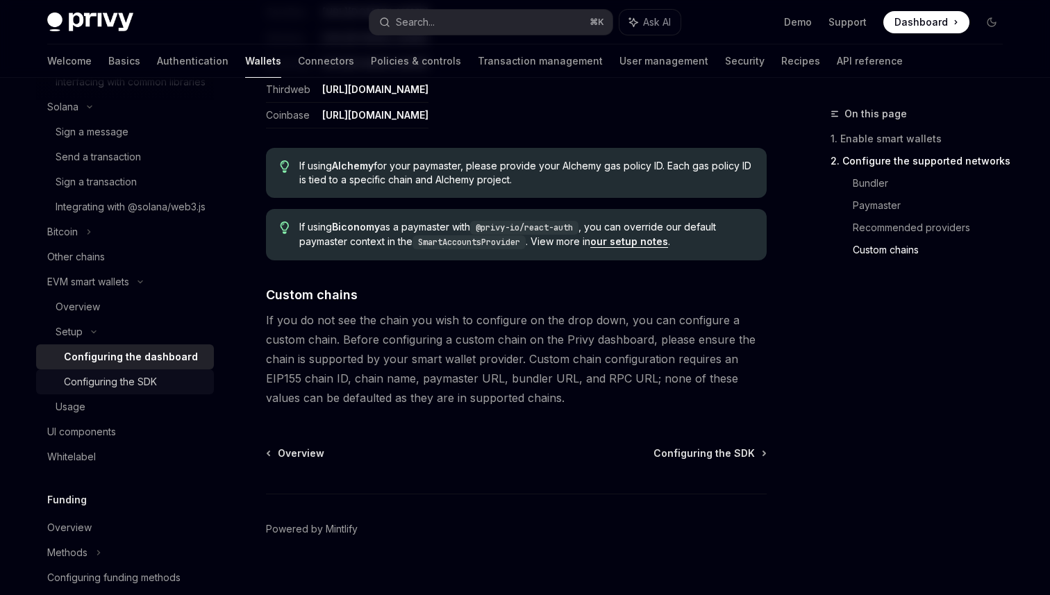
click at [149, 390] on div "Configuring the SDK" at bounding box center [110, 382] width 93 height 17
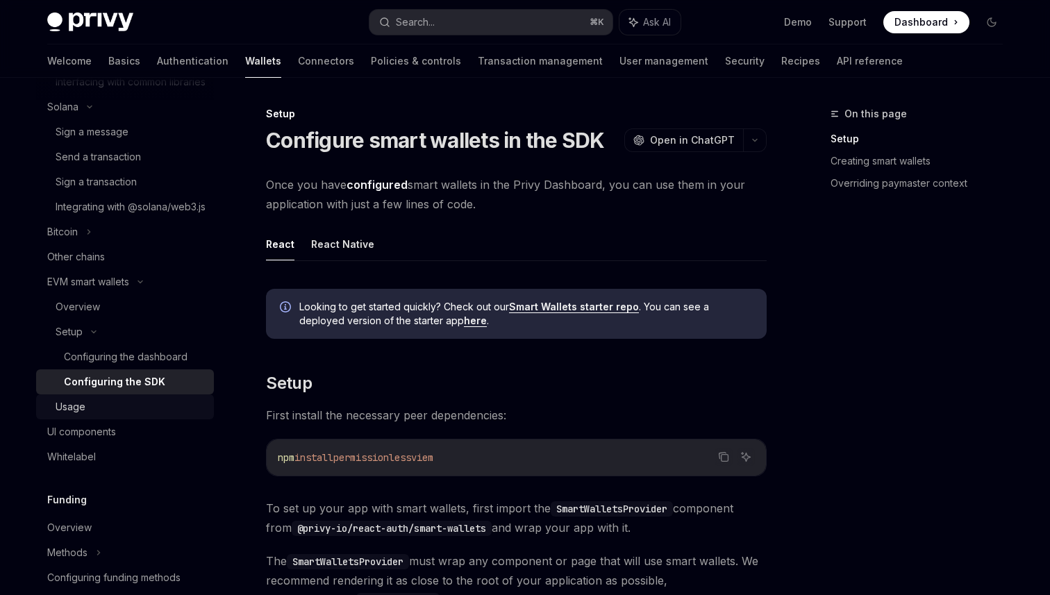
click at [135, 415] on div "Usage" at bounding box center [131, 407] width 150 height 17
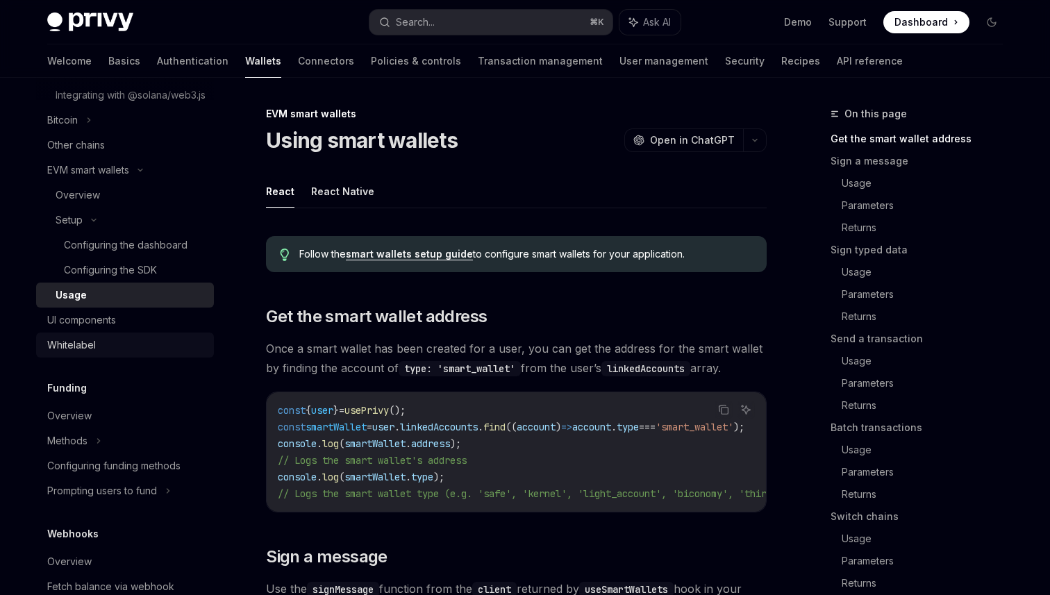
scroll to position [925, 0]
click at [110, 307] on link "Usage" at bounding box center [125, 294] width 178 height 25
click at [110, 328] on div "UI components" at bounding box center [81, 319] width 69 height 17
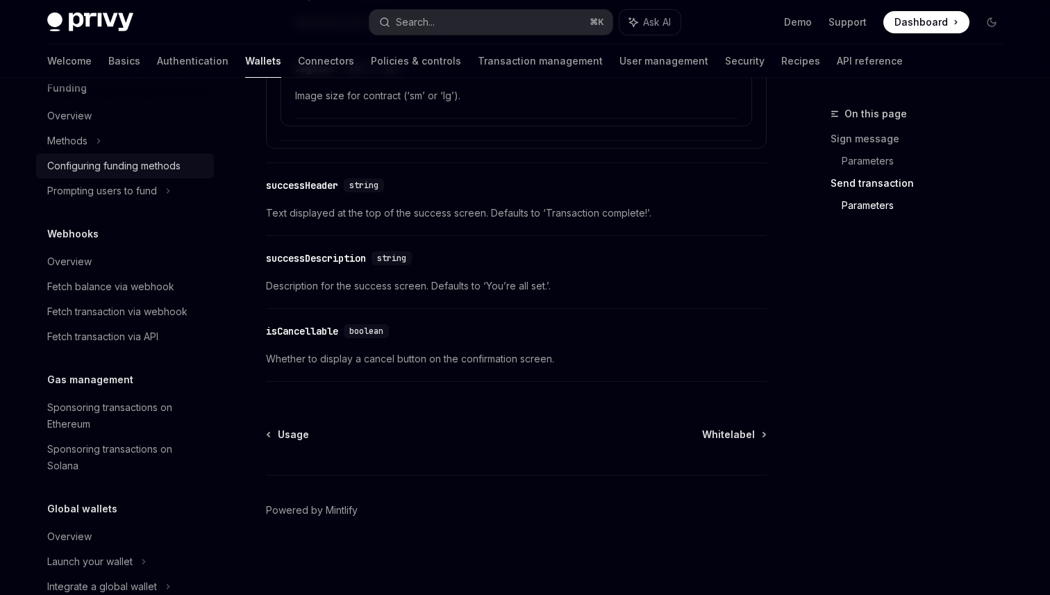
scroll to position [1290, 0]
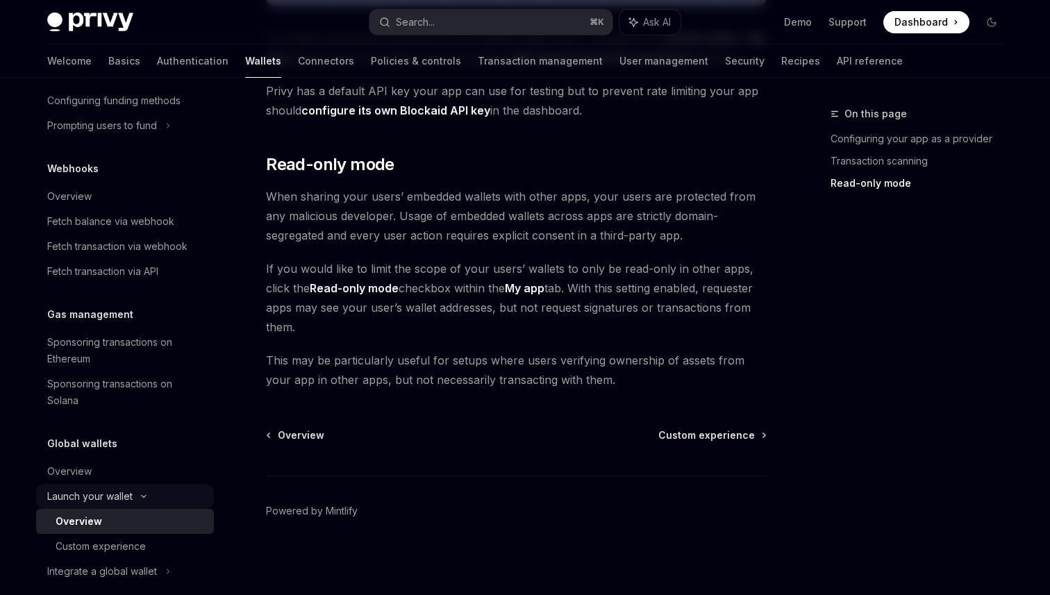
scroll to position [1340, 0]
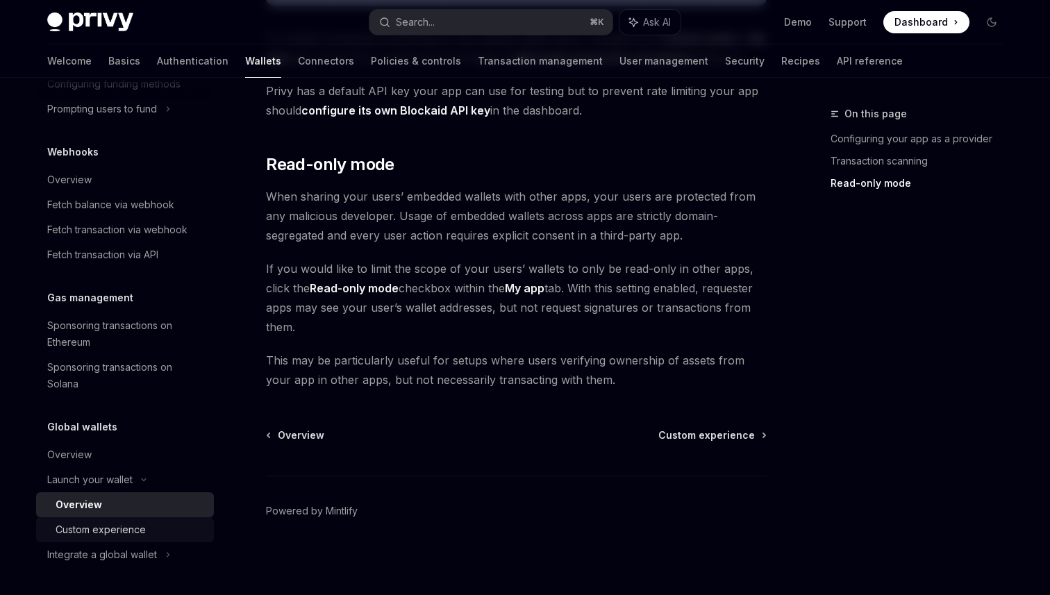
click at [133, 531] on div "Custom experience" at bounding box center [101, 530] width 90 height 17
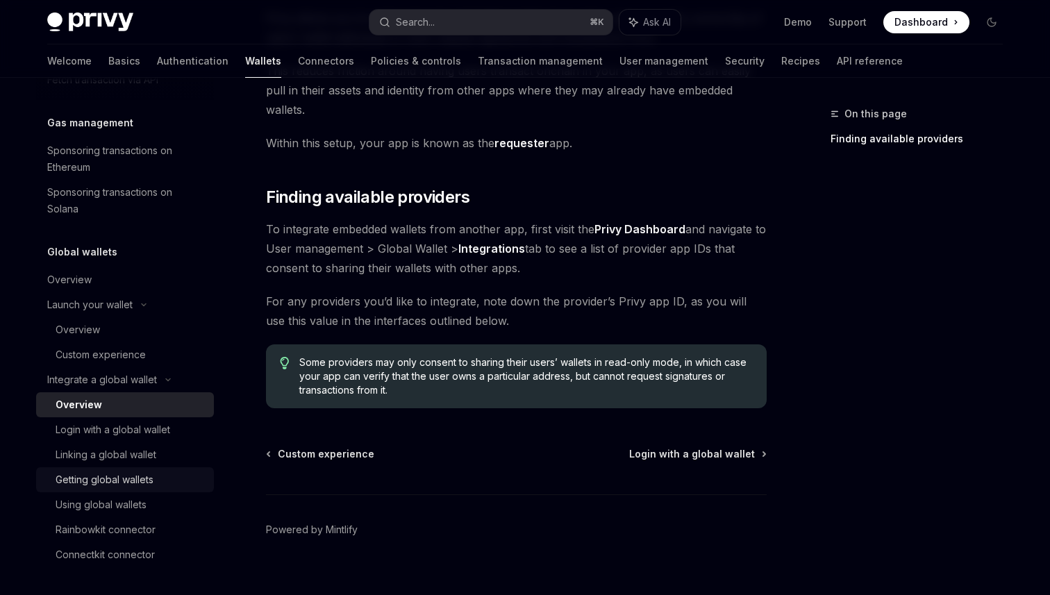
scroll to position [1515, 0]
click at [136, 434] on div "Login with a global wallet" at bounding box center [113, 430] width 115 height 17
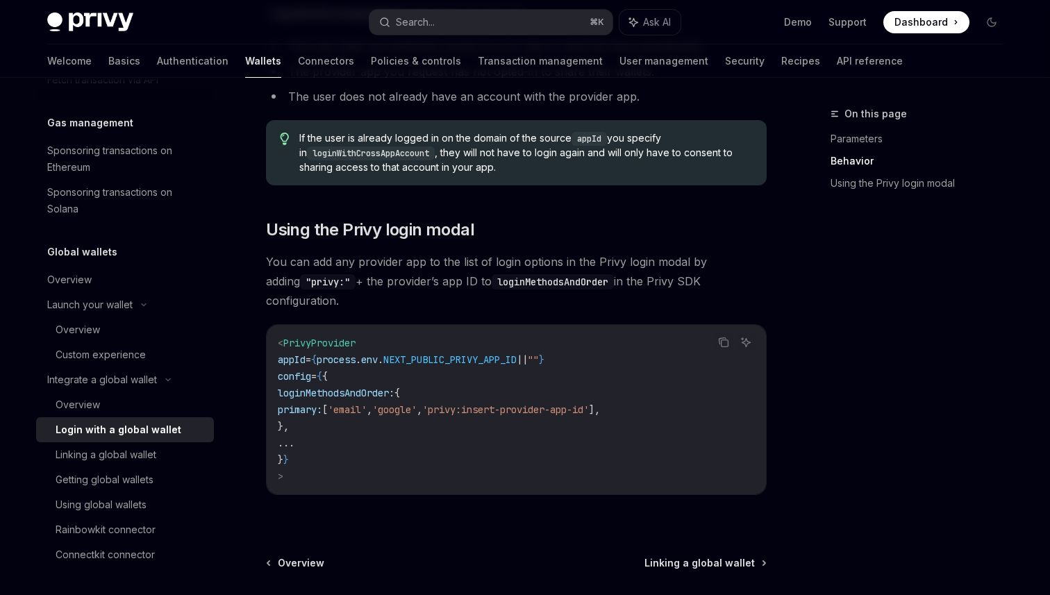
scroll to position [881, 0]
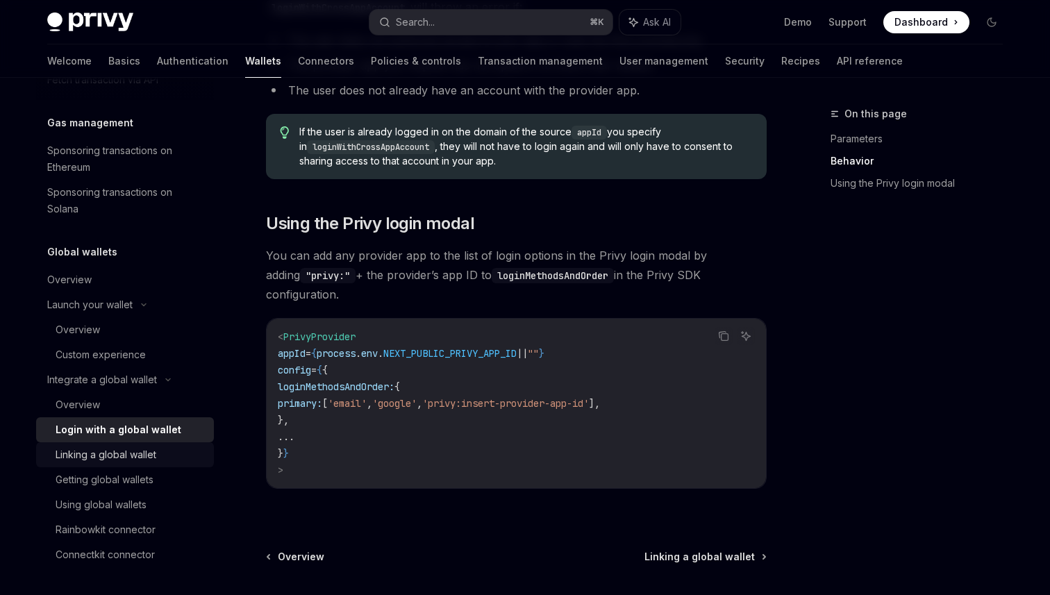
click at [151, 463] on div "Linking a global wallet" at bounding box center [106, 455] width 101 height 17
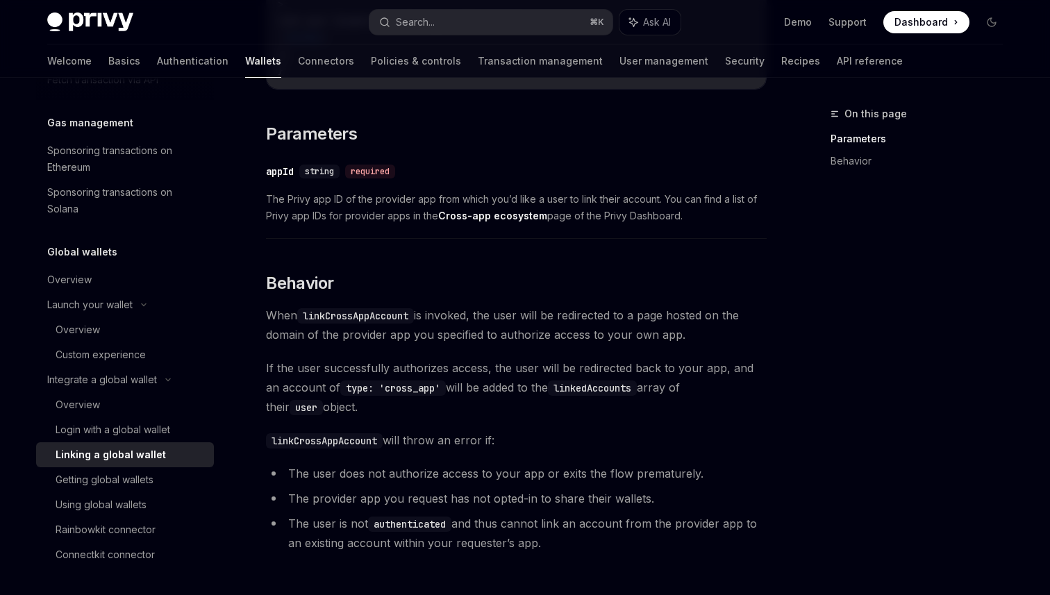
scroll to position [629, 0]
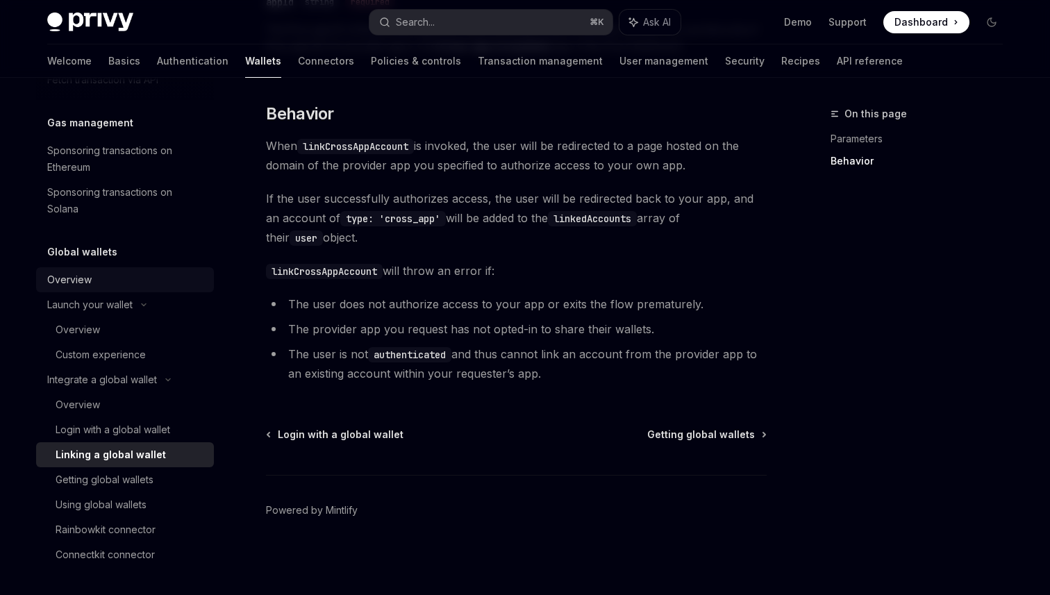
click at [98, 285] on div "Overview" at bounding box center [126, 280] width 158 height 17
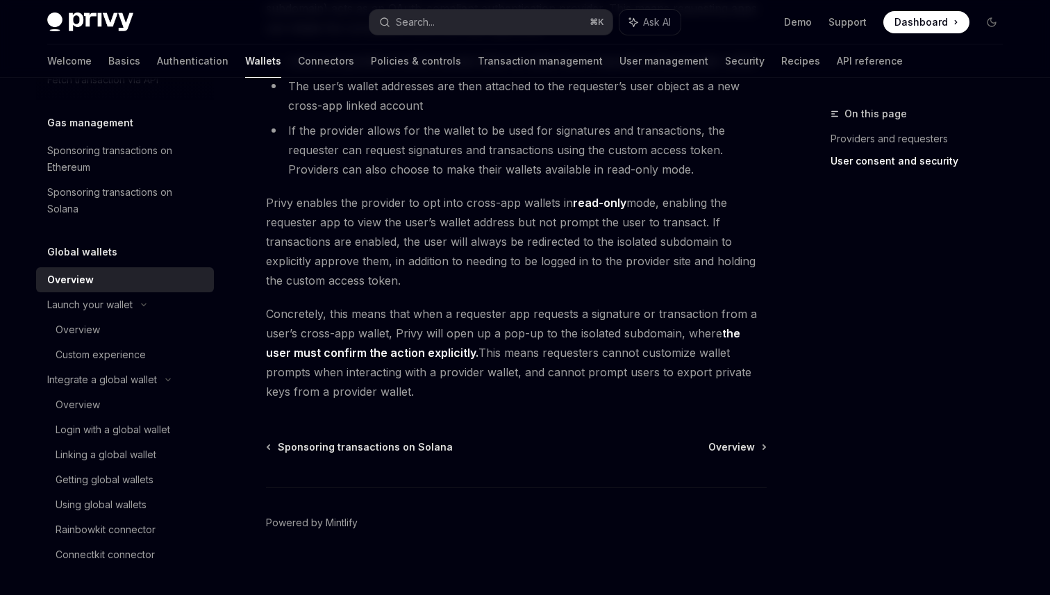
scroll to position [1155, 0]
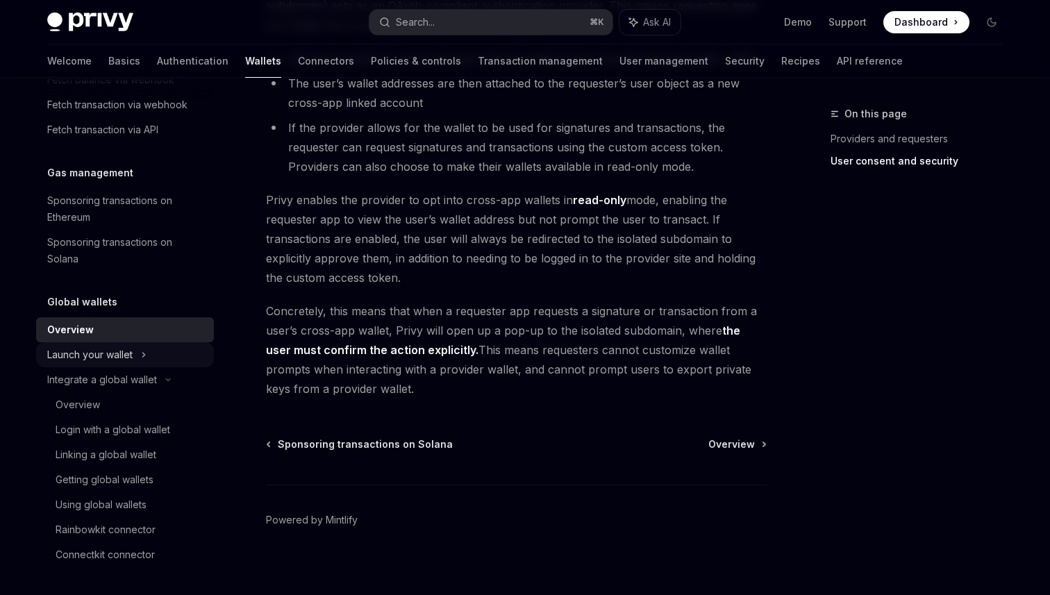
scroll to position [1465, 0]
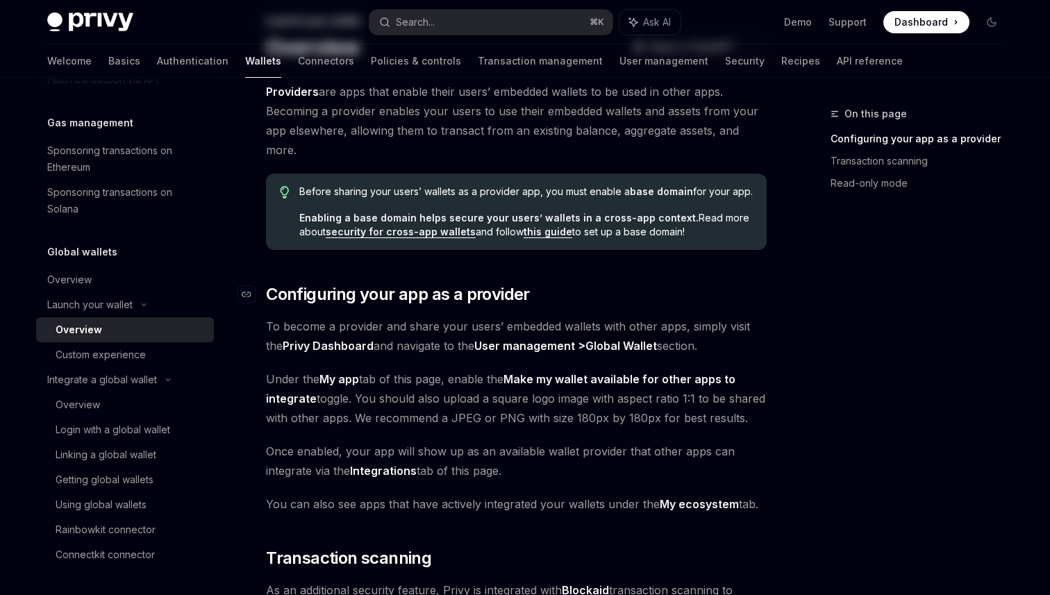
scroll to position [100, 0]
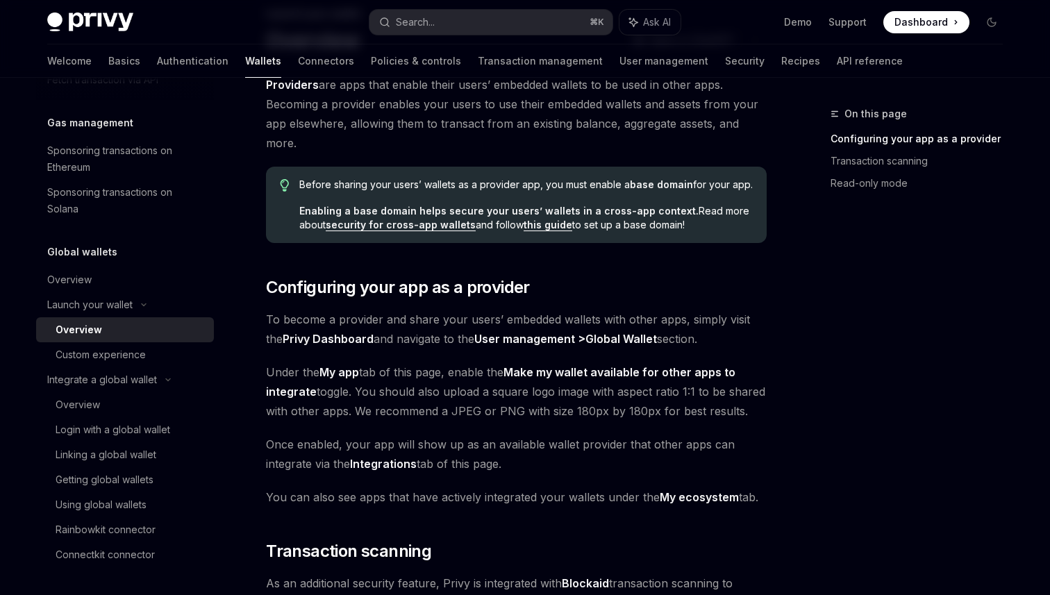
click at [419, 240] on div "Before sharing your users’ wallets as a provider app, you must enable a base do…" at bounding box center [516, 205] width 501 height 76
click at [419, 227] on link "security for cross-app wallets" at bounding box center [401, 225] width 150 height 13
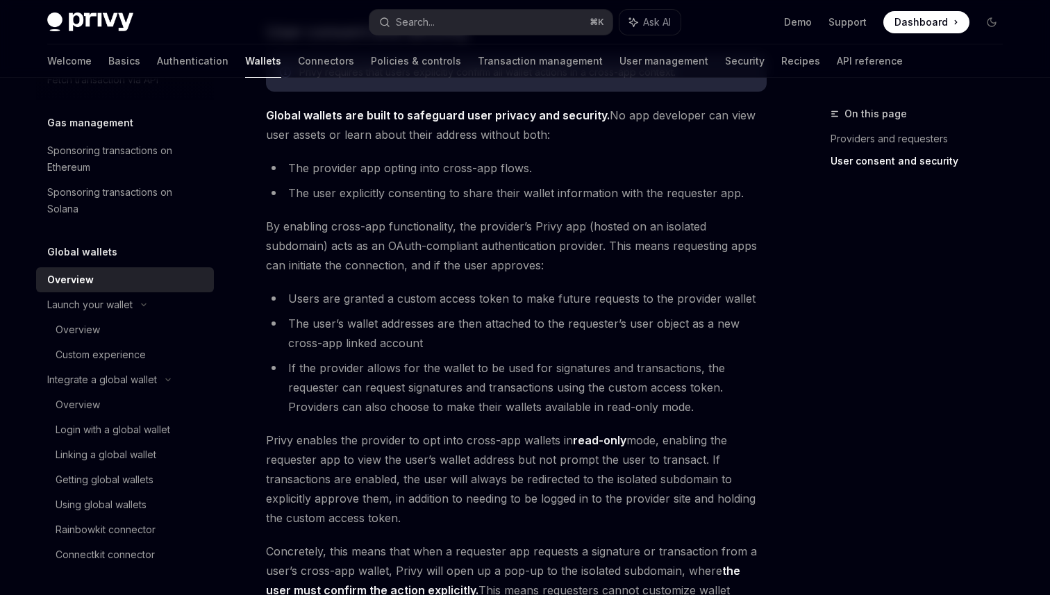
scroll to position [914, 0]
click at [440, 320] on li "The user’s wallet addresses are then attached to the requester’s user object as…" at bounding box center [516, 334] width 501 height 39
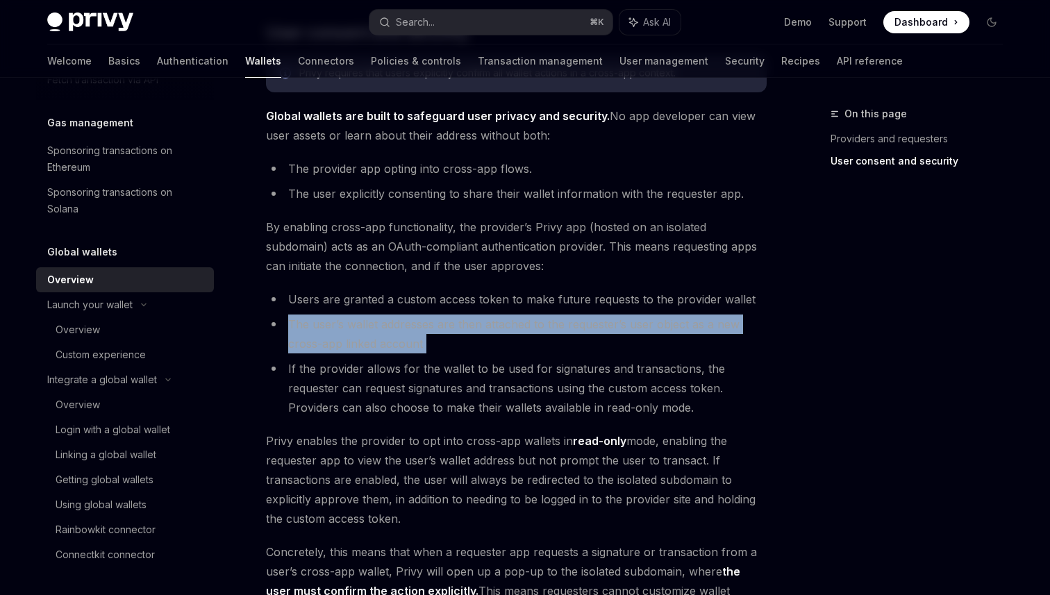
click at [440, 320] on li "The user’s wallet addresses are then attached to the requester’s user object as…" at bounding box center [516, 334] width 501 height 39
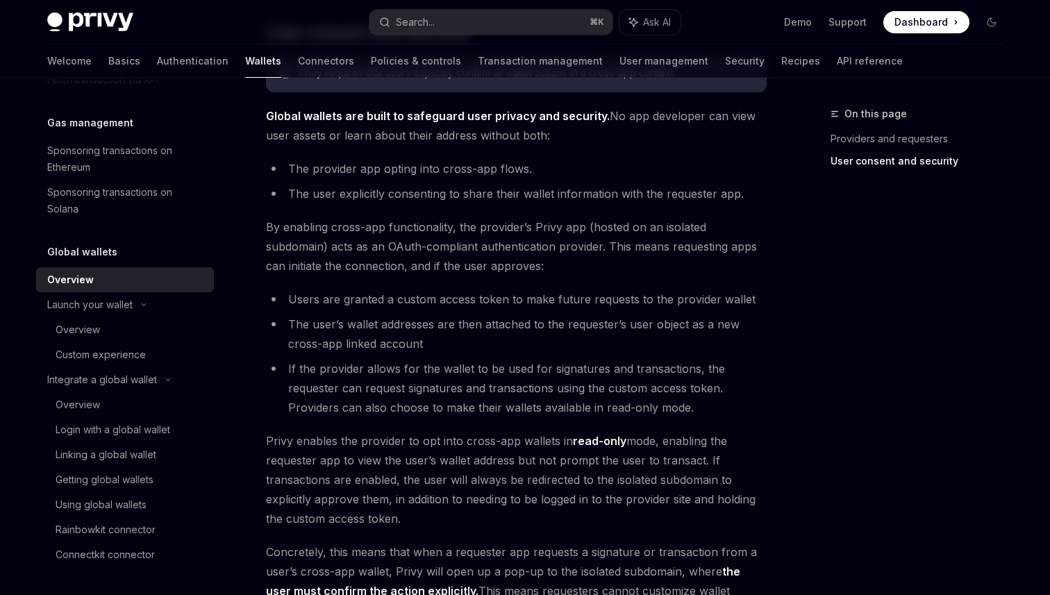
click at [385, 298] on li "Users are granted a custom access token to make future requests to the provider…" at bounding box center [516, 299] width 501 height 19
click at [438, 294] on li "Users are granted a custom access token to make future requests to the provider…" at bounding box center [516, 299] width 501 height 19
drag, startPoint x: 438, startPoint y: 294, endPoint x: 345, endPoint y: 281, distance: 93.4
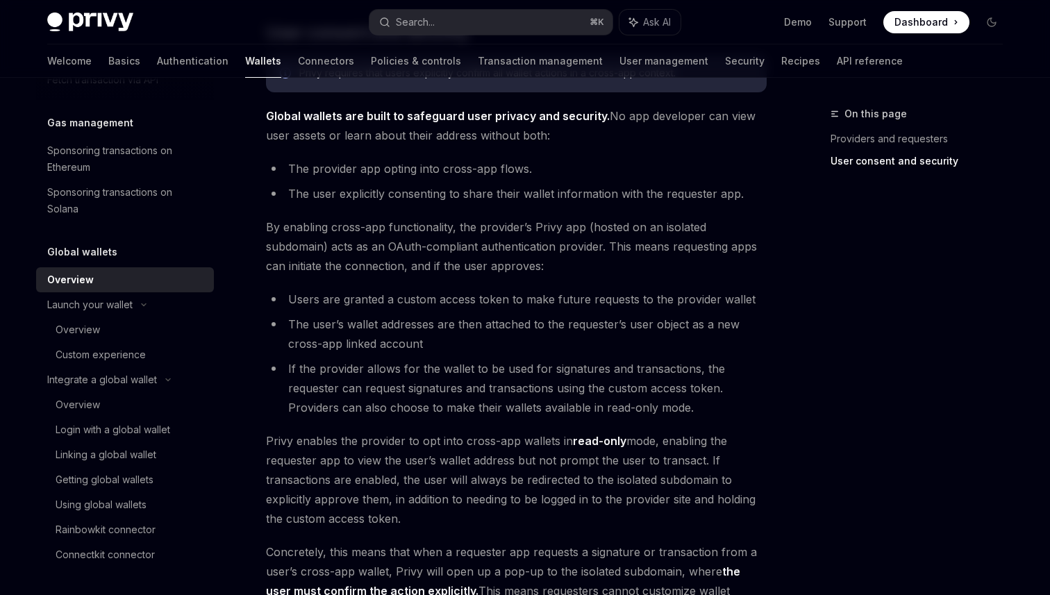
click at [322, 295] on li "Users are granted a custom access token to make future requests to the provider…" at bounding box center [516, 299] width 501 height 19
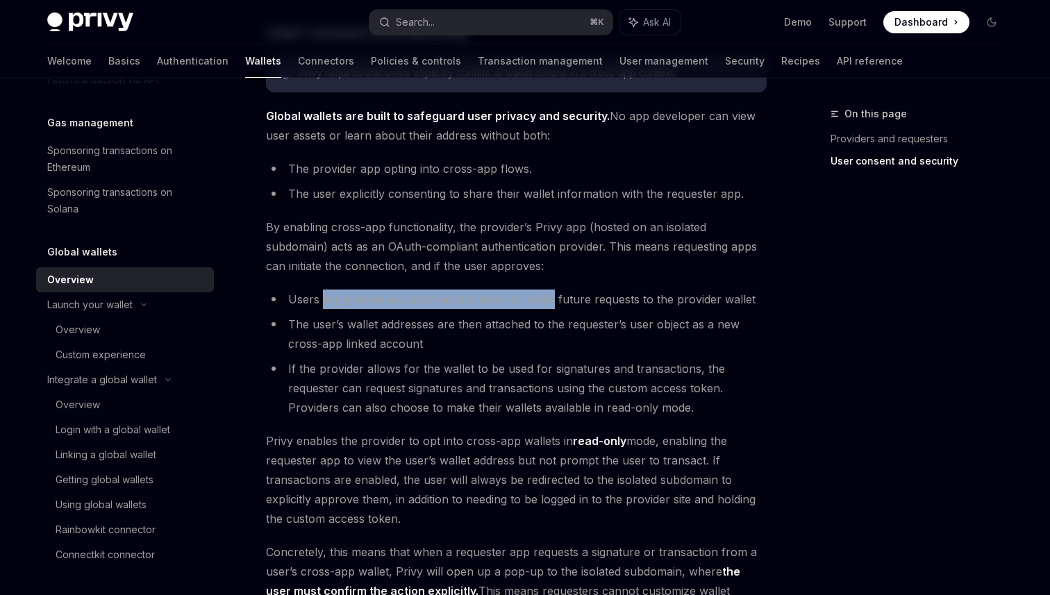
drag, startPoint x: 322, startPoint y: 295, endPoint x: 524, endPoint y: 295, distance: 202.8
click at [524, 295] on li "Users are granted a custom access token to make future requests to the provider…" at bounding box center [516, 299] width 501 height 19
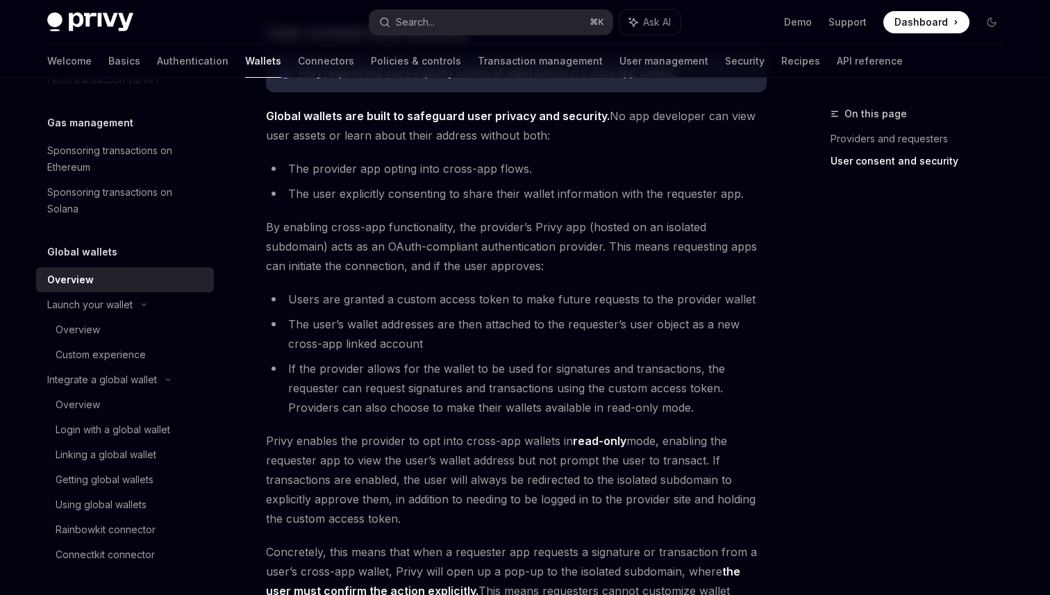
click at [485, 295] on li "Users are granted a custom access token to make future requests to the provider…" at bounding box center [516, 299] width 501 height 19
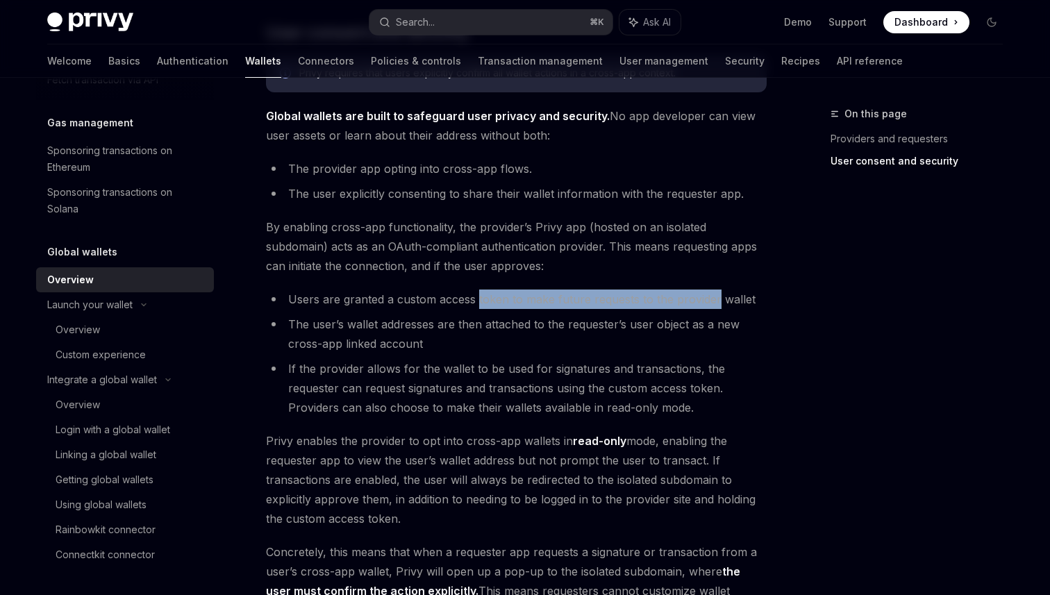
drag, startPoint x: 485, startPoint y: 295, endPoint x: 708, endPoint y: 301, distance: 223.7
click at [712, 302] on li "Users are granted a custom access token to make future requests to the provider…" at bounding box center [516, 299] width 501 height 19
click at [708, 301] on li "Users are granted a custom access token to make future requests to the provider…" at bounding box center [516, 299] width 501 height 19
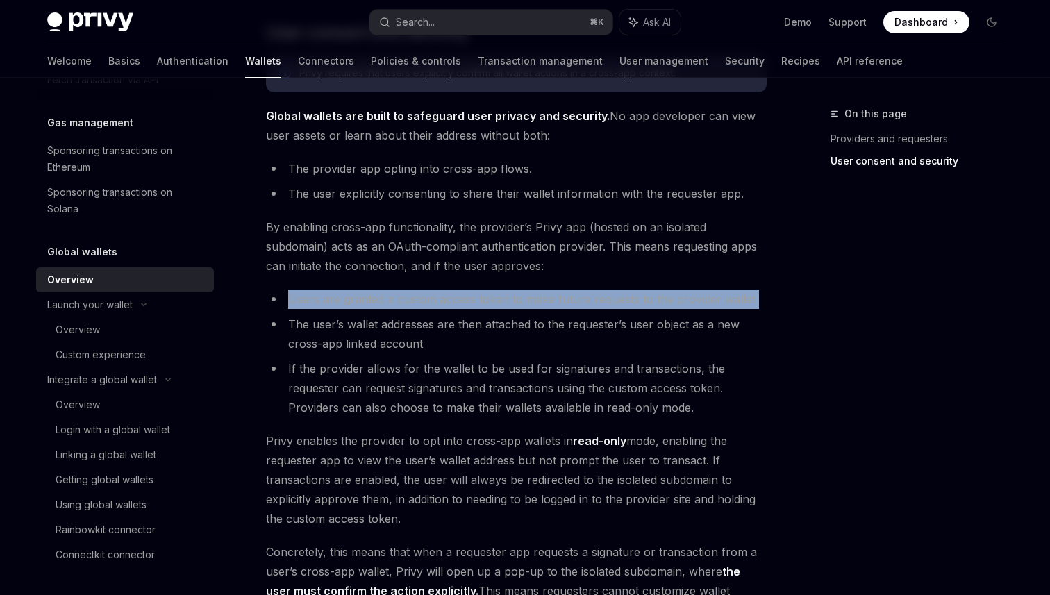
click at [708, 301] on li "Users are granted a custom access token to make future requests to the provider…" at bounding box center [516, 299] width 501 height 19
click at [626, 310] on ul "Users are granted a custom access token to make future requests to the provider…" at bounding box center [516, 354] width 501 height 128
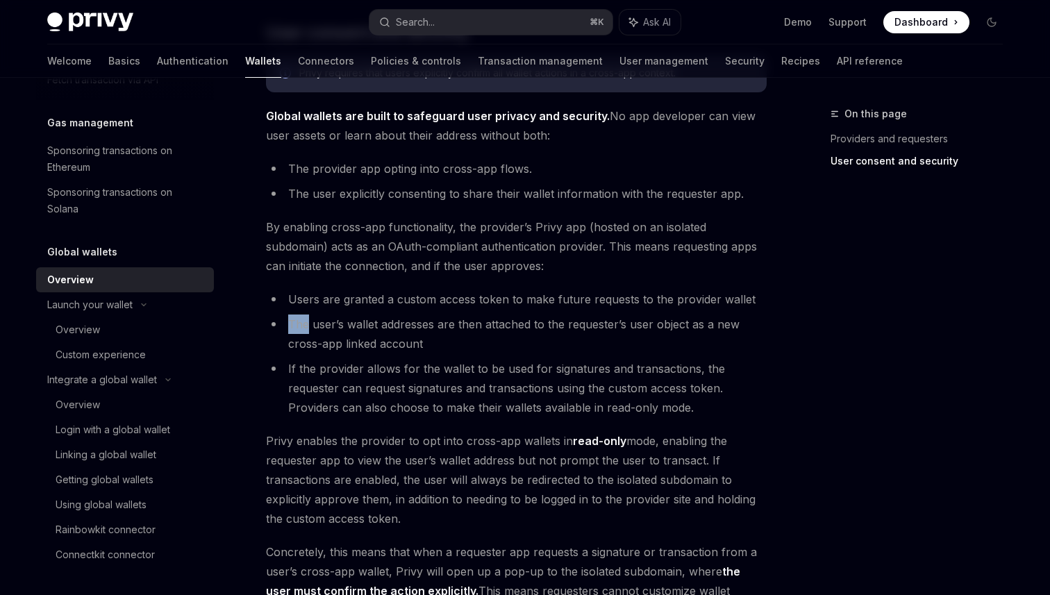
click at [626, 310] on ul "Users are granted a custom access token to make future requests to the provider…" at bounding box center [516, 354] width 501 height 128
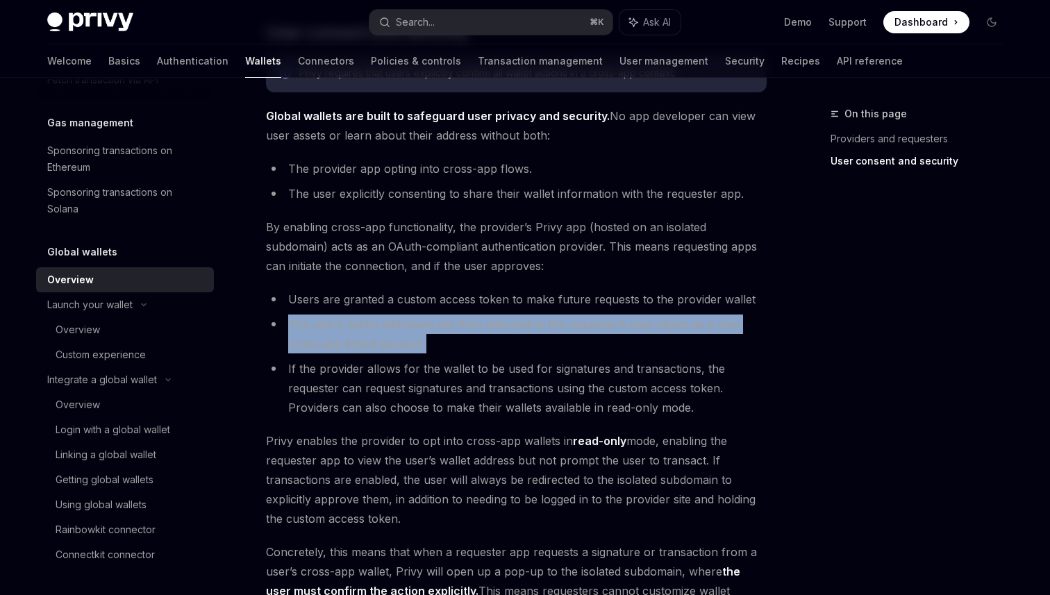
drag, startPoint x: 626, startPoint y: 310, endPoint x: 626, endPoint y: 347, distance: 37.5
click at [626, 346] on ul "Users are granted a custom access token to make future requests to the provider…" at bounding box center [516, 354] width 501 height 128
click at [626, 347] on li "The user’s wallet addresses are then attached to the requester’s user object as…" at bounding box center [516, 334] width 501 height 39
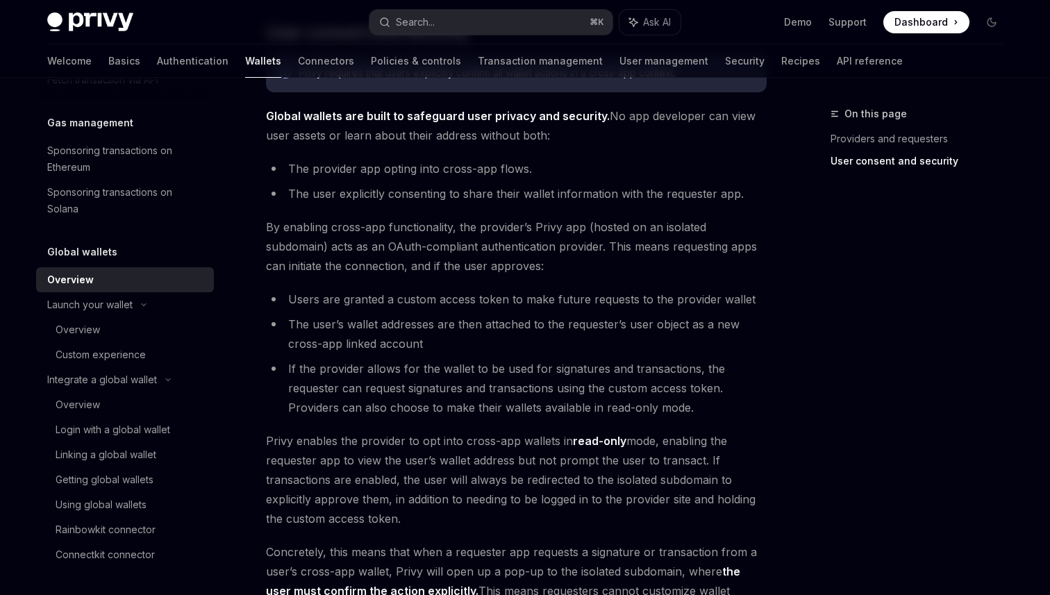
click at [551, 358] on ul "Users are granted a custom access token to make future requests to the provider…" at bounding box center [516, 354] width 501 height 128
drag, startPoint x: 551, startPoint y: 358, endPoint x: 622, endPoint y: 354, distance: 70.3
click at [624, 354] on ul "Users are granted a custom access token to make future requests to the provider…" at bounding box center [516, 354] width 501 height 128
click at [622, 354] on ul "Users are granted a custom access token to make future requests to the provider…" at bounding box center [516, 354] width 501 height 128
click at [456, 389] on li "If the provider allows for the wallet to be used for signatures and transaction…" at bounding box center [516, 388] width 501 height 58
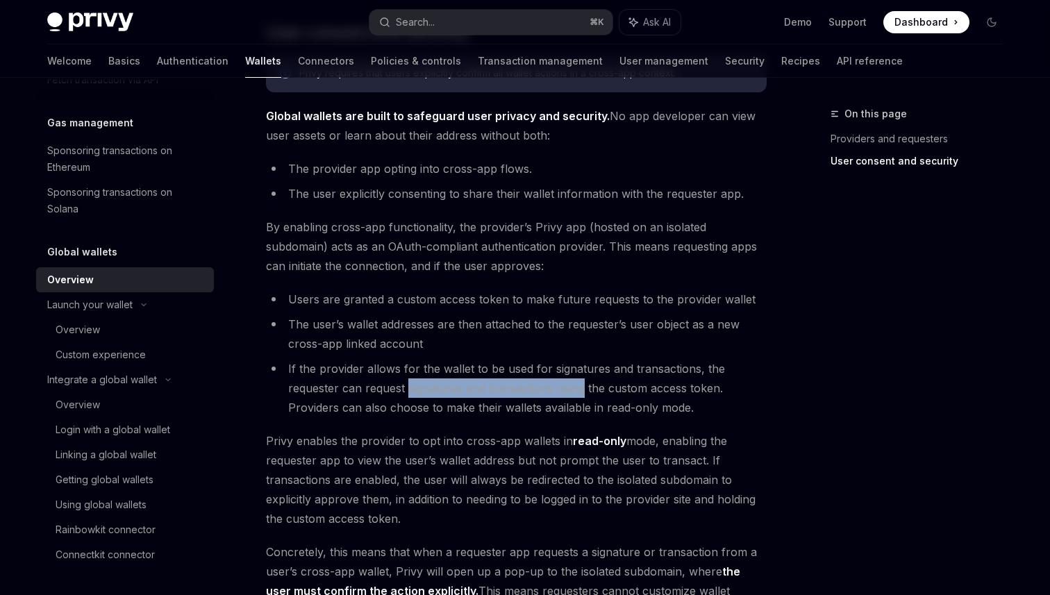
drag, startPoint x: 456, startPoint y: 389, endPoint x: 557, endPoint y: 400, distance: 102.0
click at [563, 399] on li "If the provider allows for the wallet to be used for signatures and transaction…" at bounding box center [516, 388] width 501 height 58
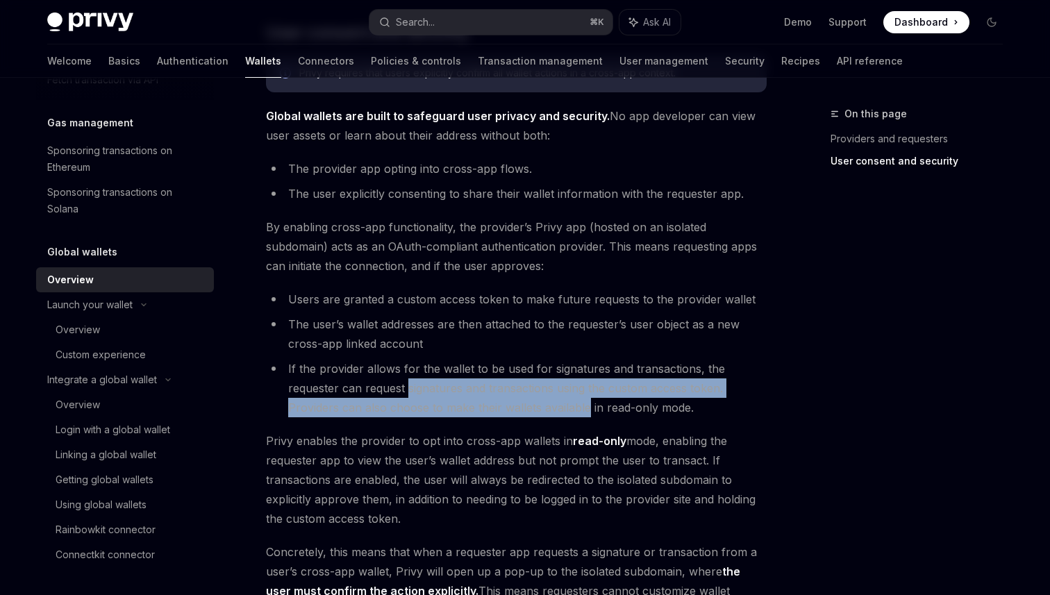
click at [557, 400] on li "If the provider allows for the wallet to be used for signatures and transaction…" at bounding box center [516, 388] width 501 height 58
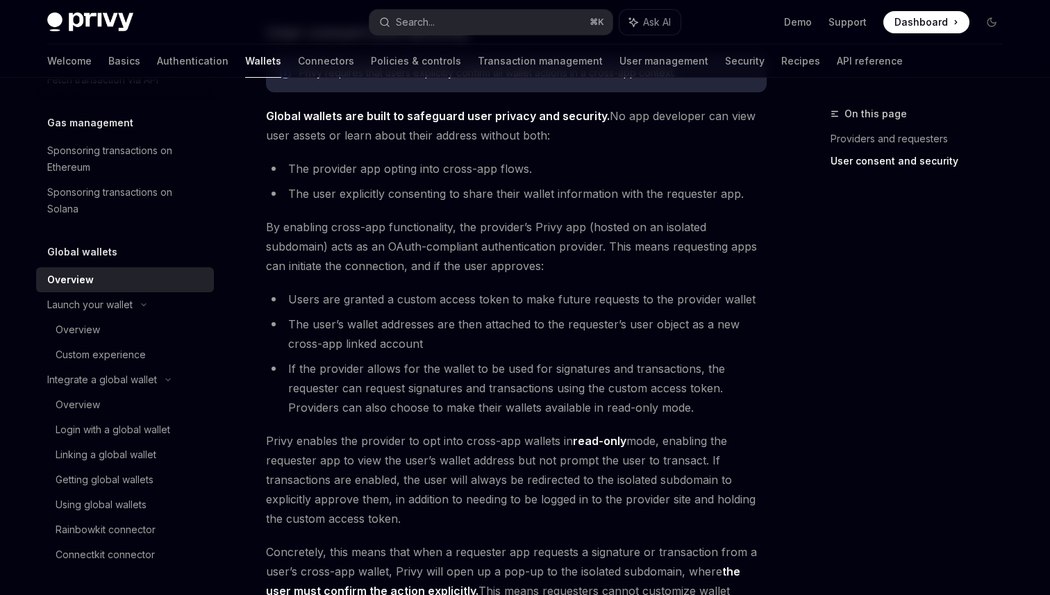
click at [487, 401] on li "If the provider allows for the wallet to be used for signatures and transaction…" at bounding box center [516, 388] width 501 height 58
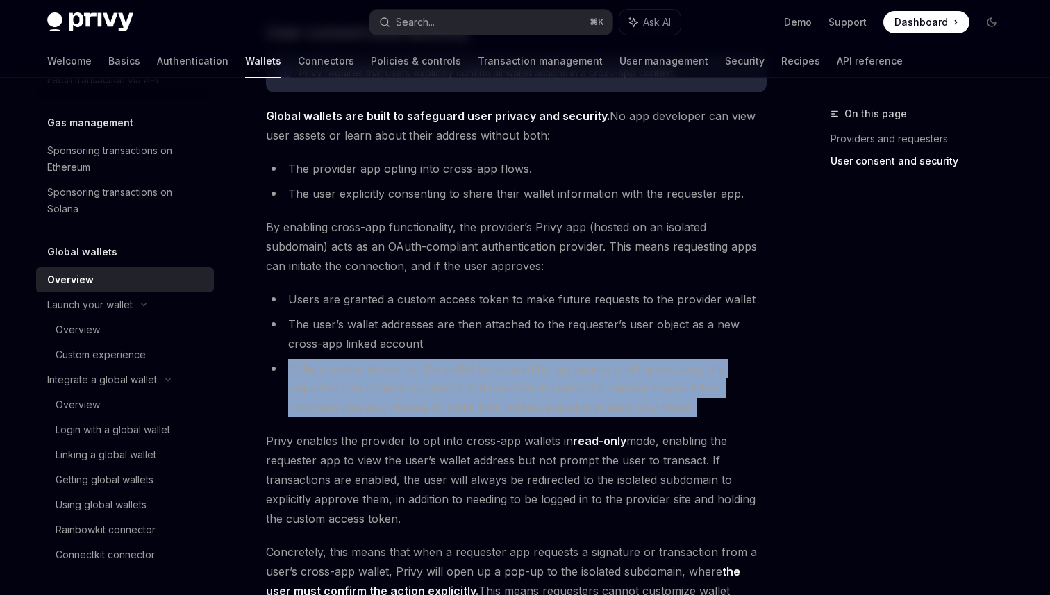
drag, startPoint x: 487, startPoint y: 401, endPoint x: 487, endPoint y: 427, distance: 26.4
click at [487, 410] on li "If the provider allows for the wallet to be used for signatures and transaction…" at bounding box center [516, 388] width 501 height 58
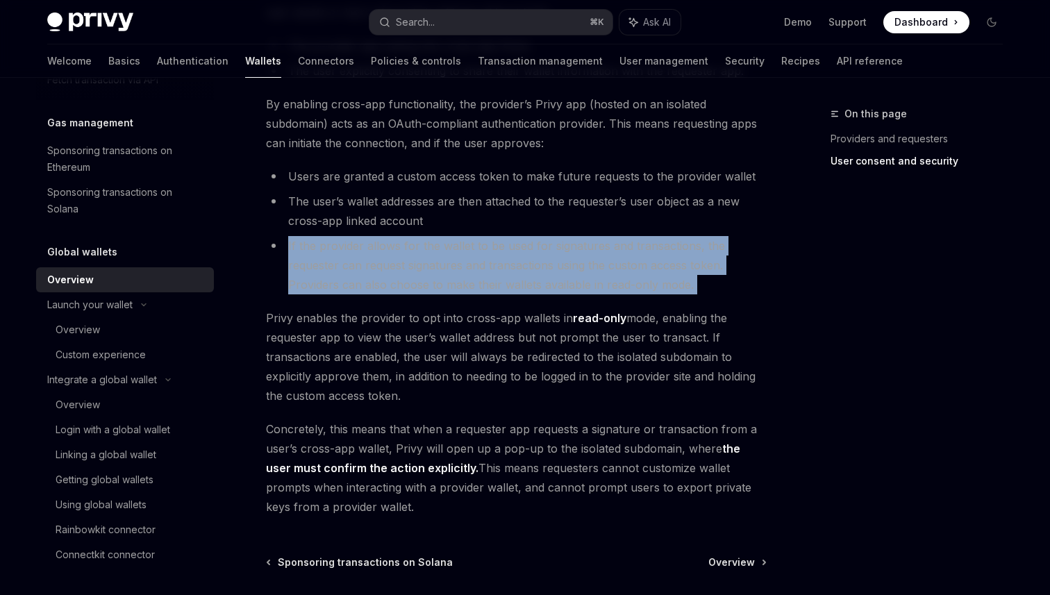
scroll to position [1038, 0]
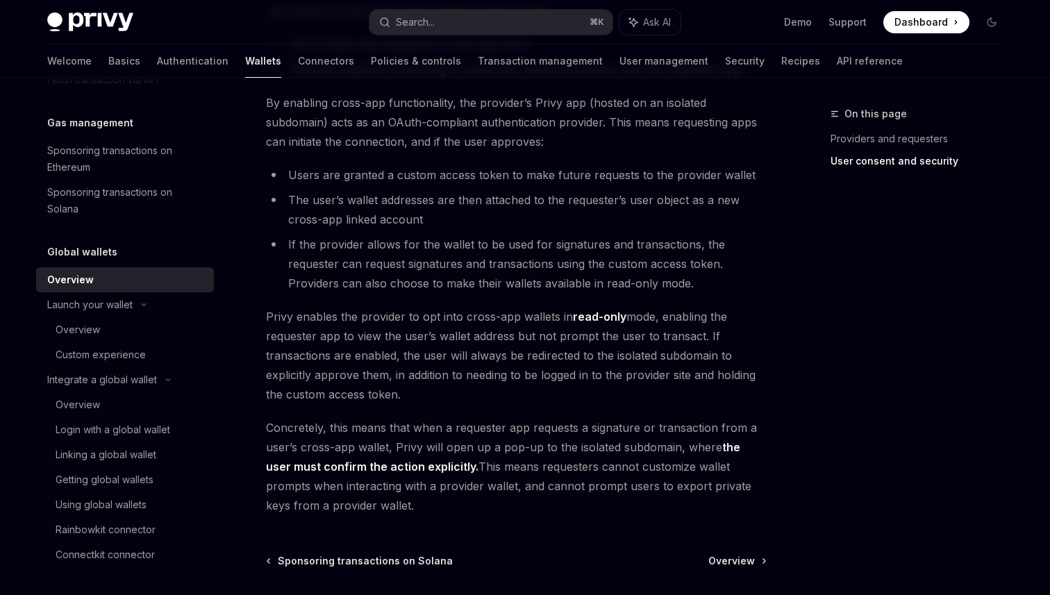
click at [454, 343] on span "Privy enables the provider to opt into cross-app wallets in read-only mode, ena…" at bounding box center [516, 355] width 501 height 97
click at [448, 315] on span "Privy enables the provider to opt into cross-app wallets in read-only mode, ena…" at bounding box center [516, 355] width 501 height 97
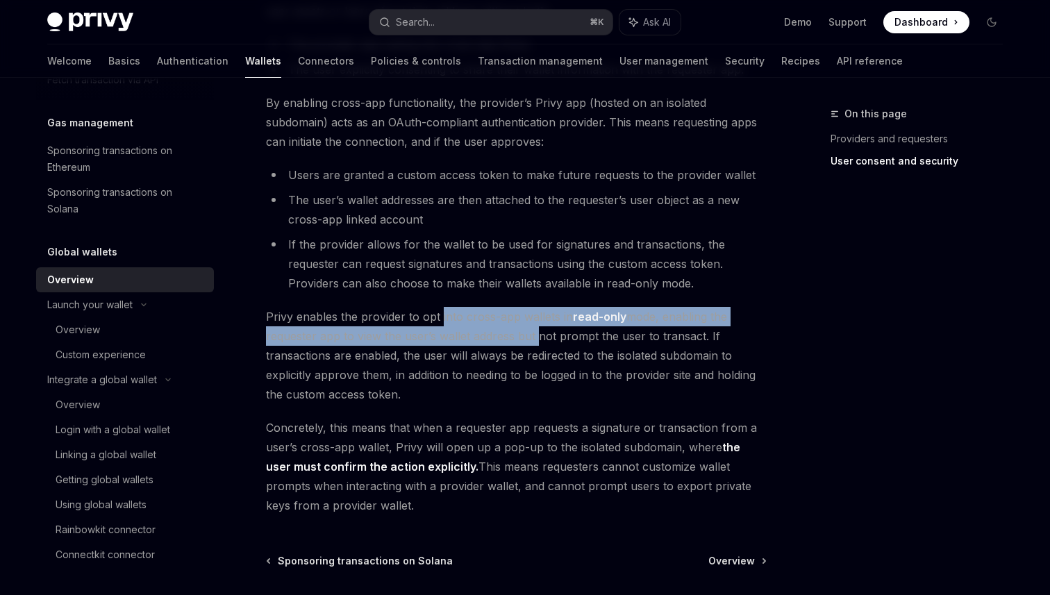
drag, startPoint x: 448, startPoint y: 315, endPoint x: 523, endPoint y: 342, distance: 79.7
click at [523, 342] on span "Privy enables the provider to opt into cross-app wallets in read-only mode, ena…" at bounding box center [516, 355] width 501 height 97
click at [520, 343] on span "Privy enables the provider to opt into cross-app wallets in read-only mode, ena…" at bounding box center [516, 355] width 501 height 97
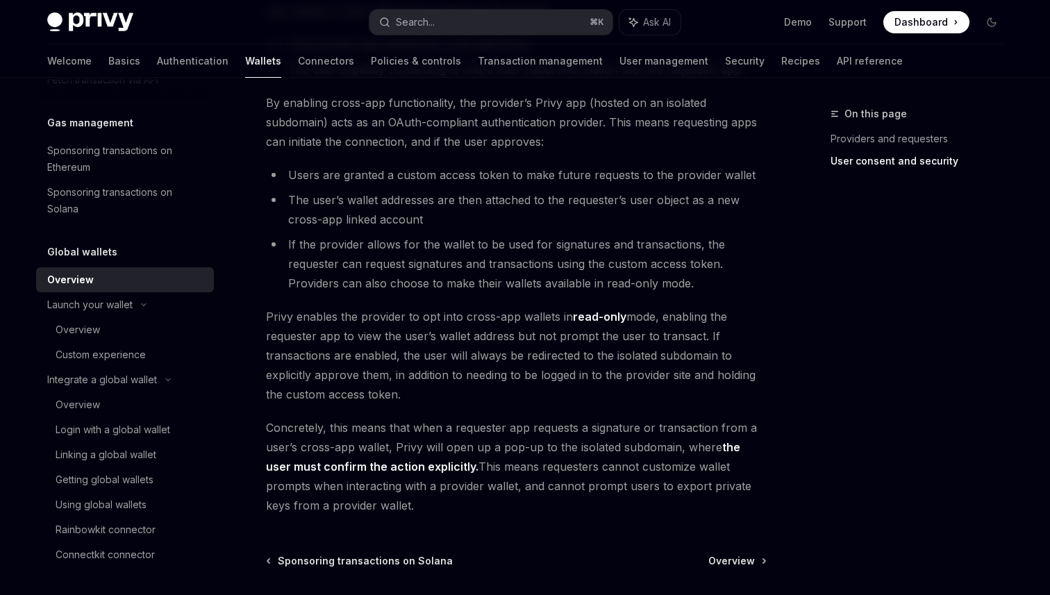
click at [441, 335] on span "Privy enables the provider to opt into cross-app wallets in read-only mode, ena…" at bounding box center [516, 355] width 501 height 97
drag, startPoint x: 441, startPoint y: 335, endPoint x: 632, endPoint y: 331, distance: 191.0
click at [633, 331] on span "Privy enables the provider to opt into cross-app wallets in read-only mode, ena…" at bounding box center [516, 355] width 501 height 97
click at [632, 331] on span "Privy enables the provider to opt into cross-app wallets in read-only mode, ena…" at bounding box center [516, 355] width 501 height 97
drag, startPoint x: 632, startPoint y: 331, endPoint x: 497, endPoint y: 346, distance: 136.2
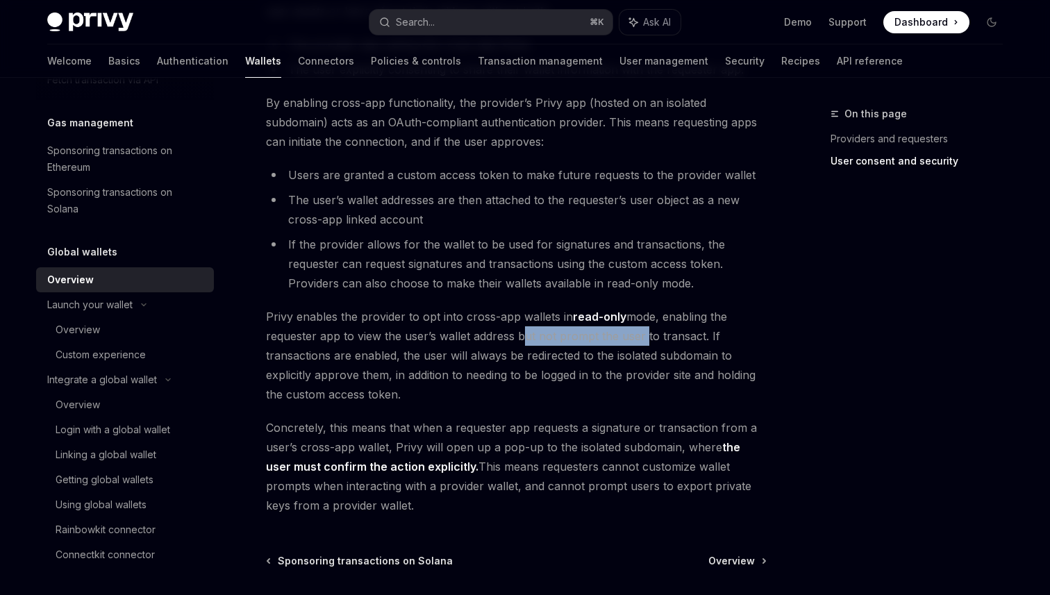
click at [506, 346] on span "Privy enables the provider to opt into cross-app wallets in read-only mode, ena…" at bounding box center [516, 355] width 501 height 97
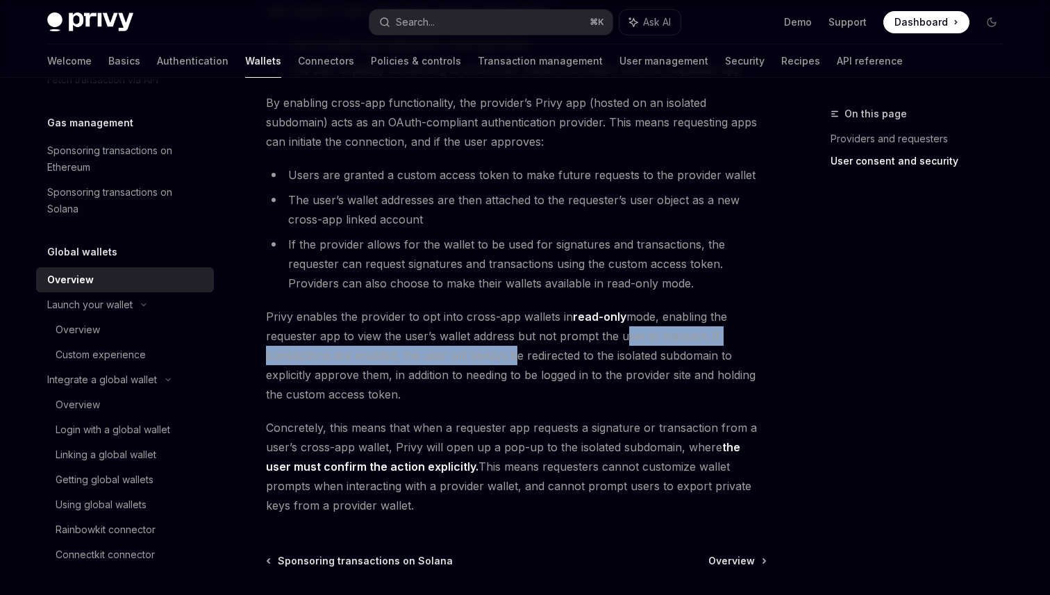
click at [497, 346] on span "Privy enables the provider to opt into cross-app wallets in read-only mode, ena…" at bounding box center [516, 355] width 501 height 97
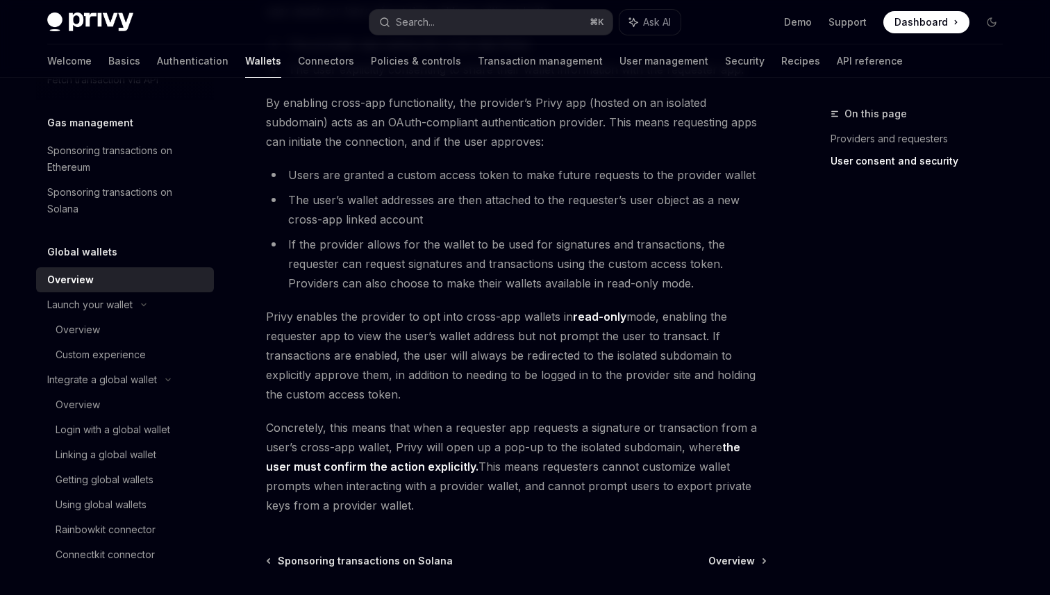
click at [432, 346] on span "Privy enables the provider to opt into cross-app wallets in read-only mode, ena…" at bounding box center [516, 355] width 501 height 97
drag, startPoint x: 432, startPoint y: 346, endPoint x: 592, endPoint y: 363, distance: 161.3
click at [596, 363] on span "Privy enables the provider to opt into cross-app wallets in read-only mode, ena…" at bounding box center [516, 355] width 501 height 97
click at [592, 363] on span "Privy enables the provider to opt into cross-app wallets in read-only mode, ena…" at bounding box center [516, 355] width 501 height 97
drag, startPoint x: 592, startPoint y: 363, endPoint x: 529, endPoint y: 365, distance: 63.9
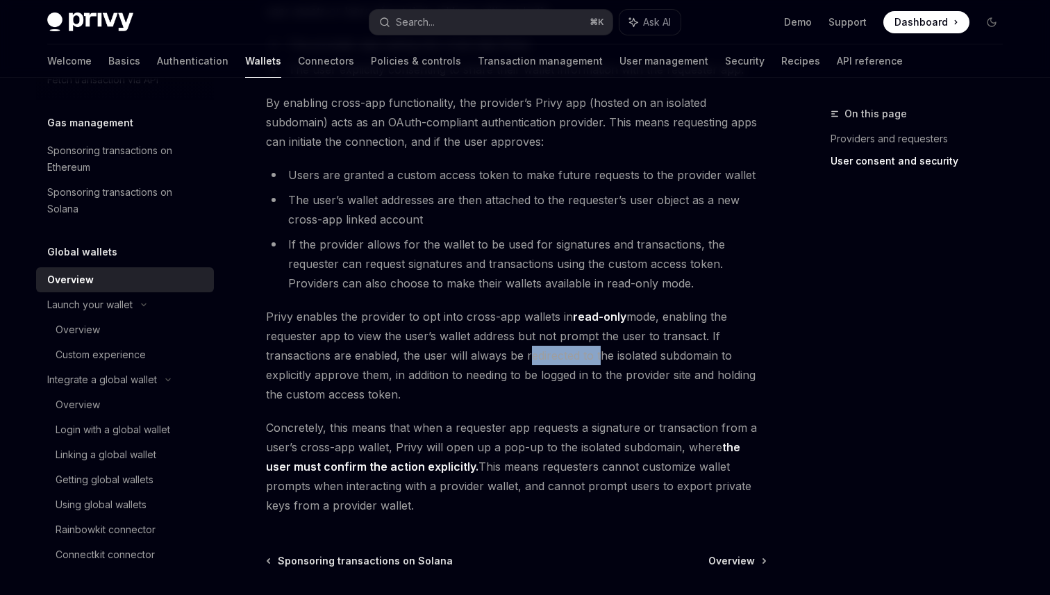
click at [539, 364] on span "Privy enables the provider to opt into cross-app wallets in read-only mode, ena…" at bounding box center [516, 355] width 501 height 97
click at [529, 365] on span "Privy enables the provider to opt into cross-app wallets in read-only mode, ena…" at bounding box center [516, 355] width 501 height 97
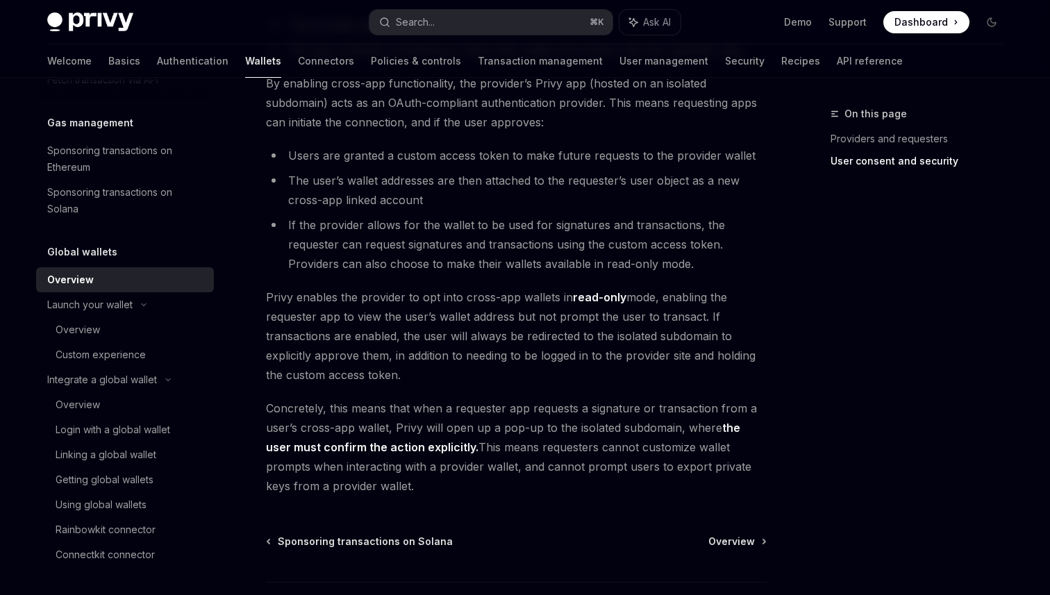
scroll to position [1058, 0]
click at [397, 448] on strong "the user must confirm the action explicitly." at bounding box center [503, 436] width 474 height 33
click at [394, 448] on strong "the user must confirm the action explicitly." at bounding box center [503, 436] width 474 height 33
click at [387, 411] on span "Concretely, this means that when a requester app requests a signature or transa…" at bounding box center [516, 446] width 501 height 97
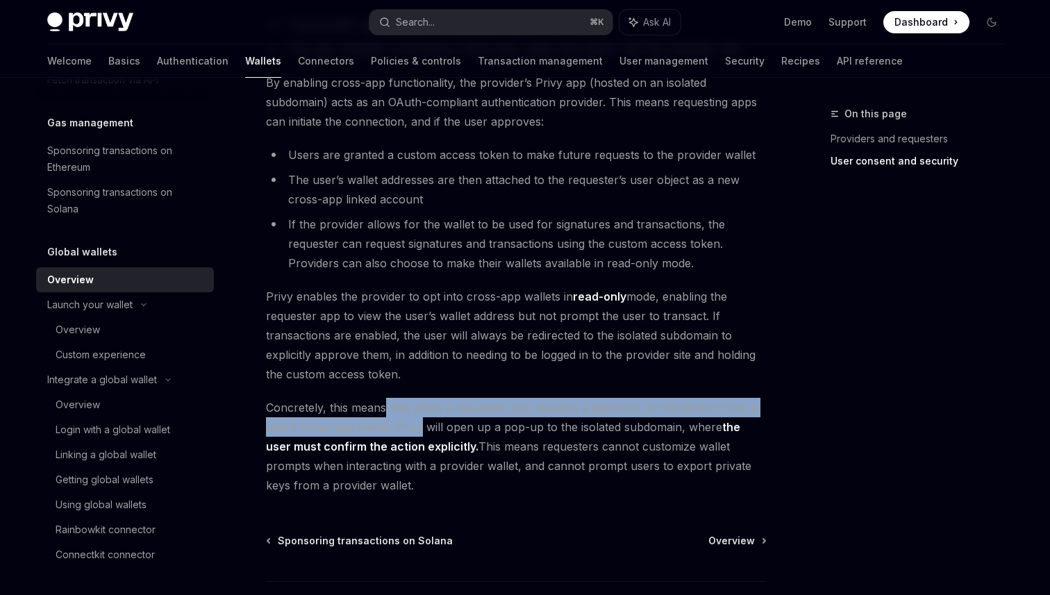
drag, startPoint x: 387, startPoint y: 411, endPoint x: 393, endPoint y: 430, distance: 19.8
click at [396, 430] on span "Concretely, this means that when a requester app requests a signature or transa…" at bounding box center [516, 446] width 501 height 97
click at [393, 430] on span "Concretely, this means that when a requester app requests a signature or transa…" at bounding box center [516, 446] width 501 height 97
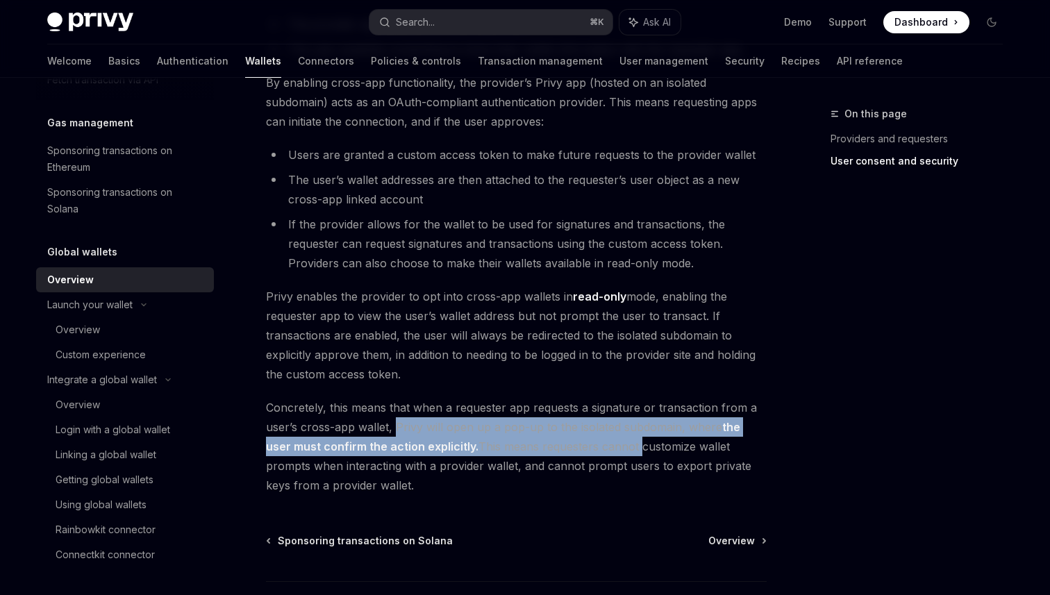
drag, startPoint x: 393, startPoint y: 430, endPoint x: 597, endPoint y: 441, distance: 203.8
click at [597, 441] on span "Concretely, this means that when a requester app requests a signature or transa…" at bounding box center [516, 446] width 501 height 97
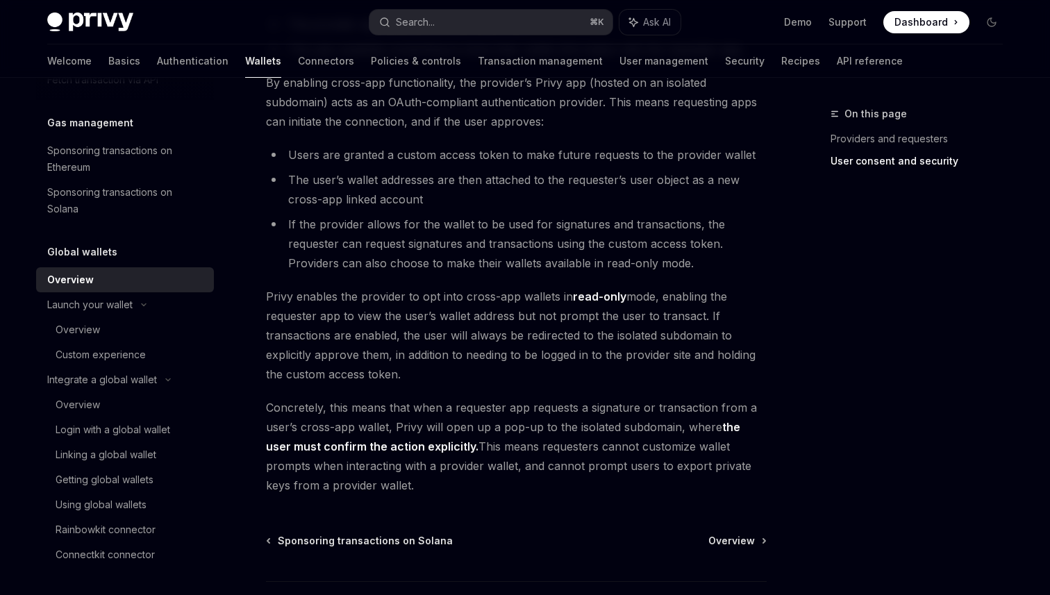
click at [575, 426] on span "Concretely, this means that when a requester app requests a signature or transa…" at bounding box center [516, 446] width 501 height 97
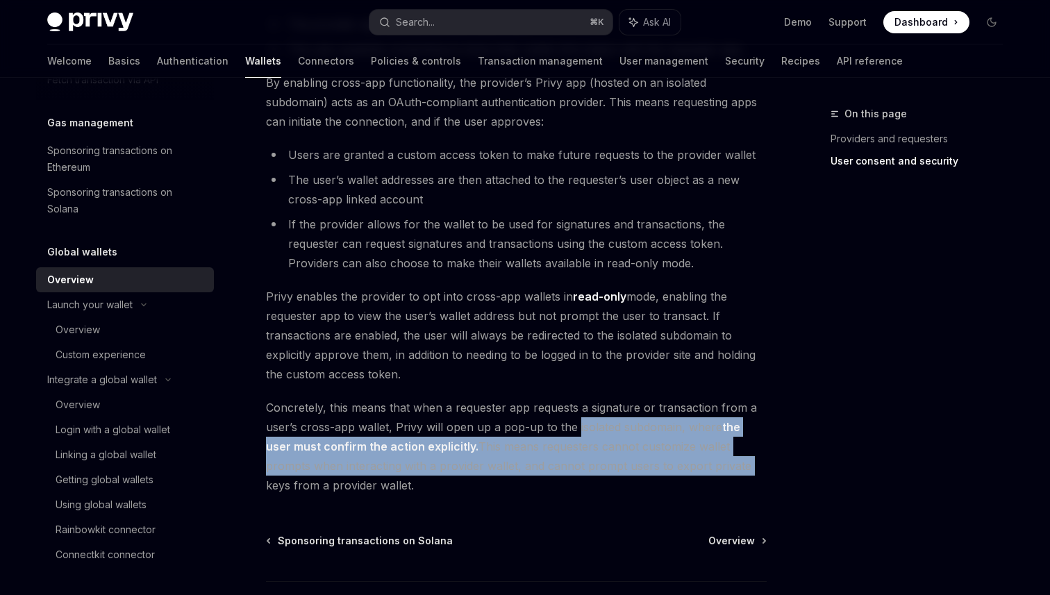
drag, startPoint x: 575, startPoint y: 426, endPoint x: 683, endPoint y: 463, distance: 114.2
click at [683, 463] on span "Concretely, this means that when a requester app requests a signature or transa…" at bounding box center [516, 446] width 501 height 97
click at [674, 464] on span "Concretely, this means that when a requester app requests a signature or transa…" at bounding box center [516, 446] width 501 height 97
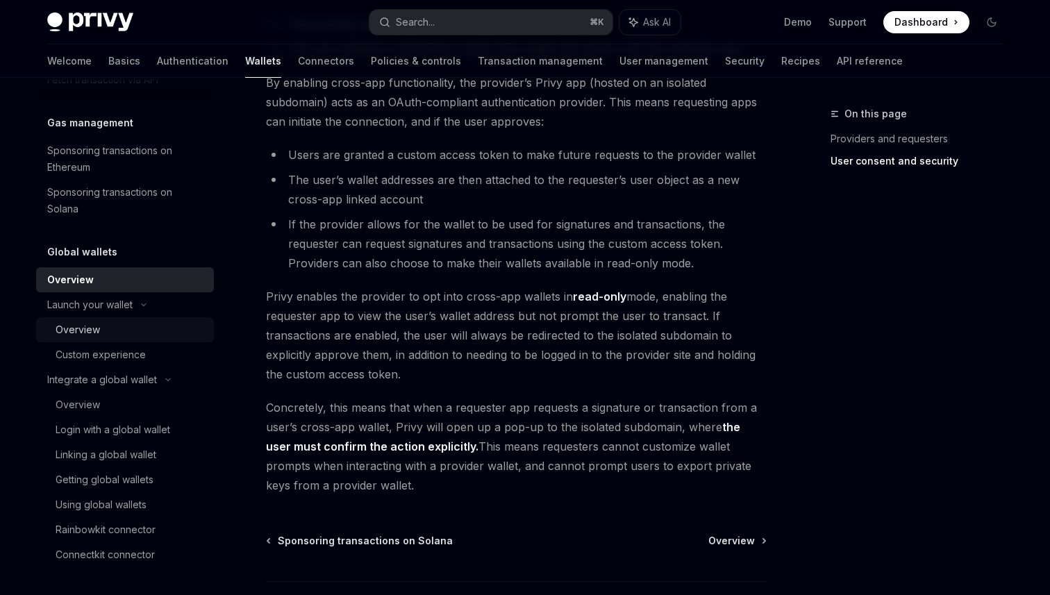
click at [98, 324] on div "Overview" at bounding box center [78, 330] width 44 height 17
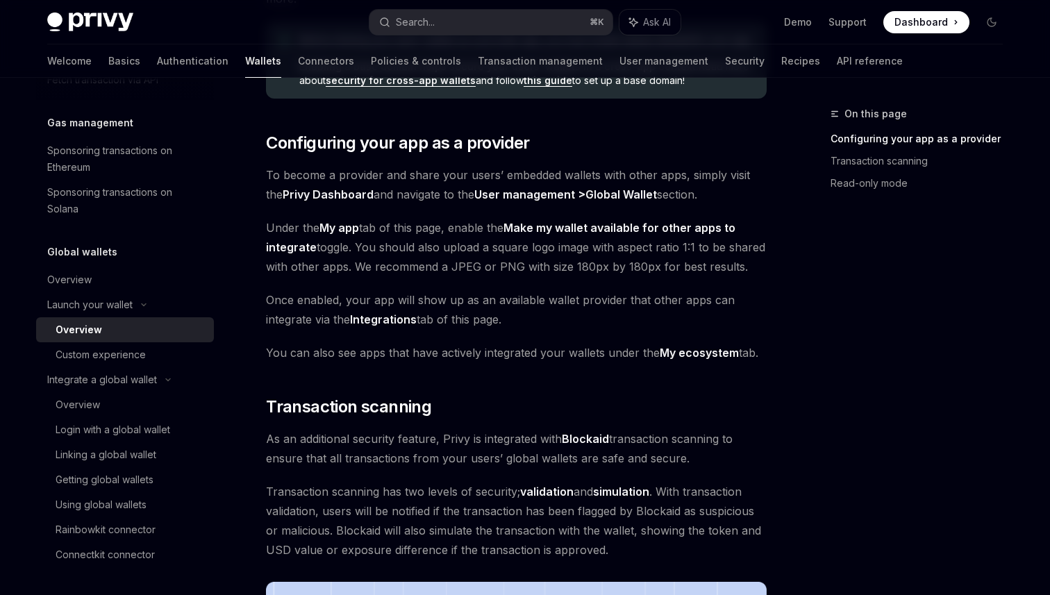
scroll to position [245, 0]
click at [401, 199] on span "To become a provider and share your users’ embedded wallets with other apps, si…" at bounding box center [516, 184] width 501 height 39
drag, startPoint x: 401, startPoint y: 199, endPoint x: 441, endPoint y: 191, distance: 41.1
click at [446, 190] on span "To become a provider and share your users’ embedded wallets with other apps, si…" at bounding box center [516, 184] width 501 height 39
click at [441, 191] on span "To become a provider and share your users’ embedded wallets with other apps, si…" at bounding box center [516, 184] width 501 height 39
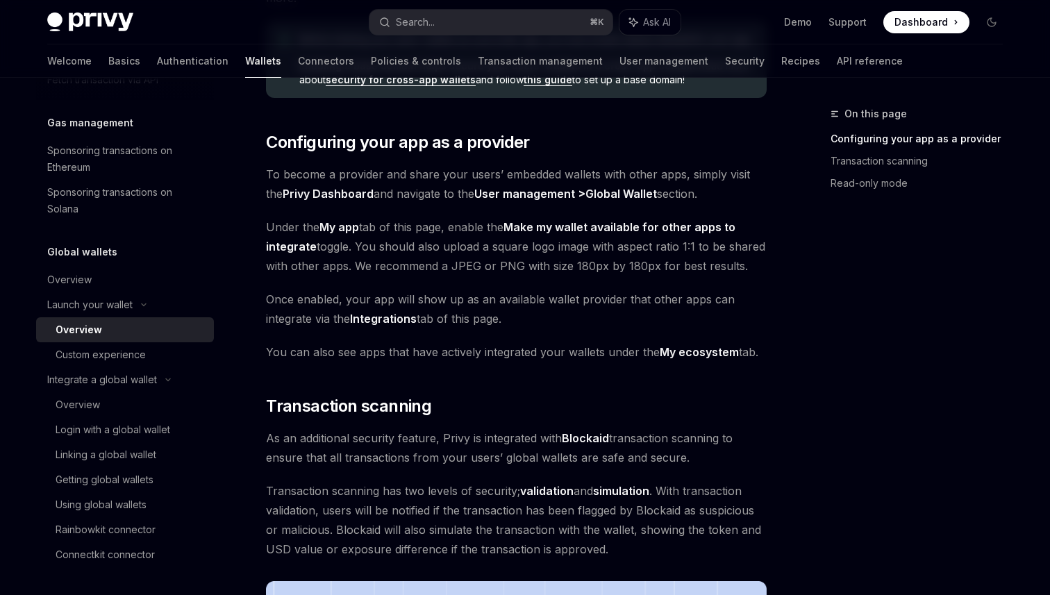
click at [349, 223] on strong "My app" at bounding box center [339, 227] width 40 height 14
click at [399, 223] on span "Under the My app tab of this page, enable the Make my wallet available for othe…" at bounding box center [516, 246] width 501 height 58
drag, startPoint x: 399, startPoint y: 223, endPoint x: 475, endPoint y: 224, distance: 75.7
click at [476, 224] on span "Under the My app tab of this page, enable the Make my wallet available for othe…" at bounding box center [516, 246] width 501 height 58
click at [491, 228] on span "Under the My app tab of this page, enable the Make my wallet available for othe…" at bounding box center [516, 246] width 501 height 58
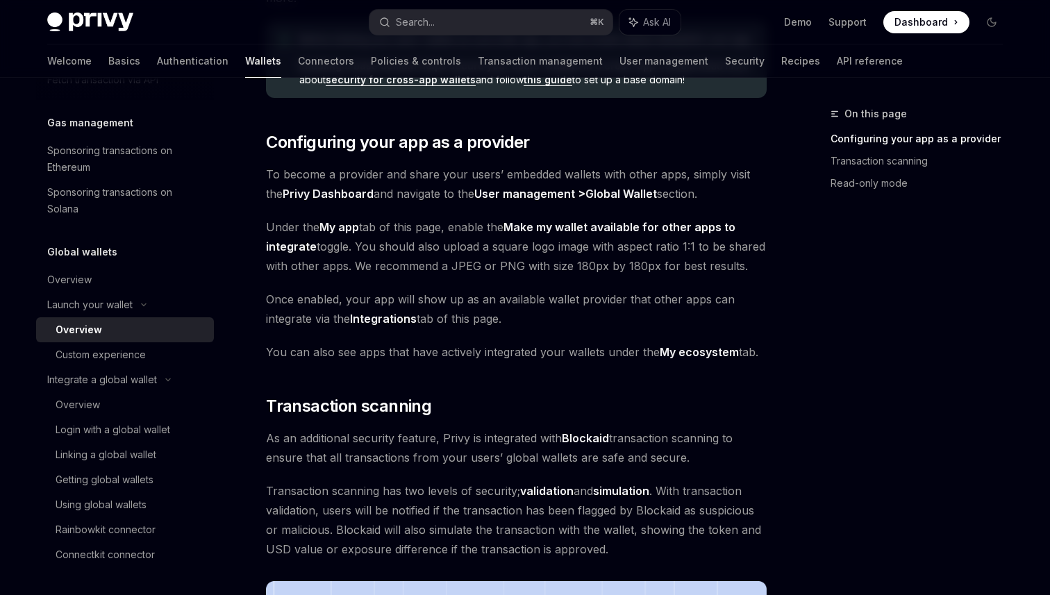
click at [362, 248] on span "Under the My app tab of this page, enable the Make my wallet available for othe…" at bounding box center [516, 246] width 501 height 58
click at [358, 248] on span "Under the My app tab of this page, enable the Make my wallet available for othe…" at bounding box center [516, 246] width 501 height 58
drag, startPoint x: 358, startPoint y: 248, endPoint x: 608, endPoint y: 248, distance: 250.7
click at [608, 248] on span "Under the My app tab of this page, enable the Make my wallet available for othe…" at bounding box center [516, 246] width 501 height 58
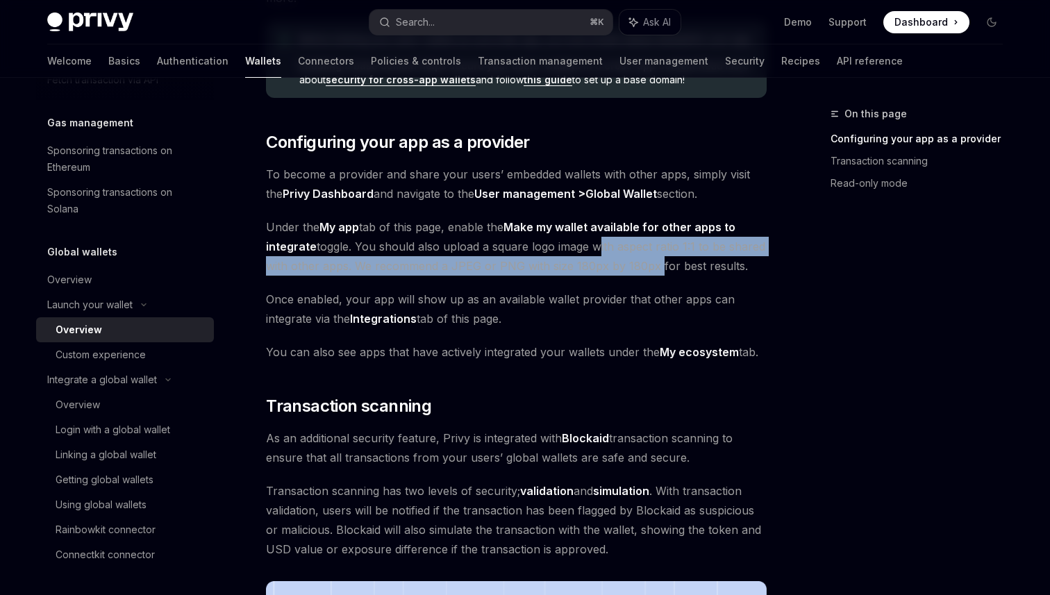
drag, startPoint x: 608, startPoint y: 248, endPoint x: 607, endPoint y: 263, distance: 15.3
click at [614, 263] on span "Under the My app tab of this page, enable the Make my wallet available for othe…" at bounding box center [516, 246] width 501 height 58
click at [607, 263] on span "Under the My app tab of this page, enable the Make my wallet available for othe…" at bounding box center [516, 246] width 501 height 58
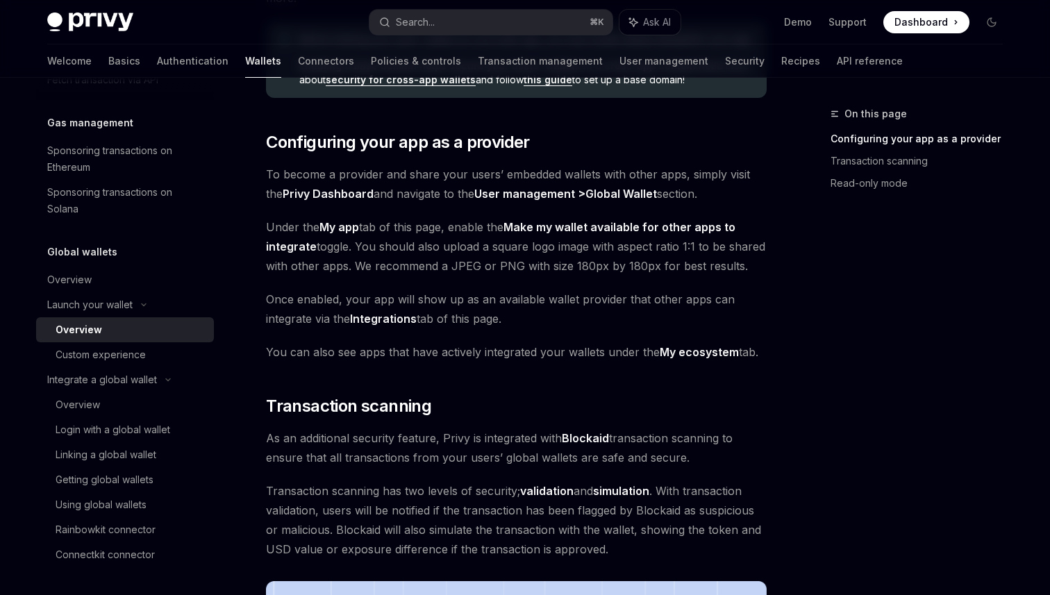
click at [398, 297] on span "Once enabled, your app will show up as an available wallet provider that other …" at bounding box center [516, 309] width 501 height 39
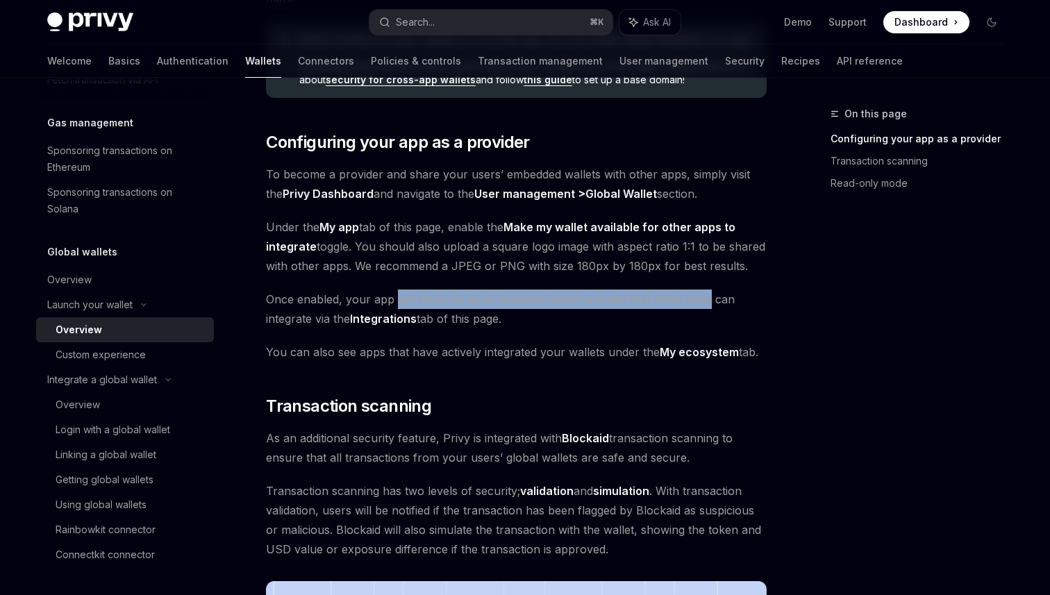
drag, startPoint x: 398, startPoint y: 297, endPoint x: 682, endPoint y: 298, distance: 284.1
click at [682, 298] on span "Once enabled, your app will show up as an available wallet provider that other …" at bounding box center [516, 309] width 501 height 39
click at [682, 299] on span "Once enabled, your app will show up as an available wallet provider that other …" at bounding box center [516, 309] width 501 height 39
drag, startPoint x: 682, startPoint y: 299, endPoint x: 524, endPoint y: 288, distance: 158.1
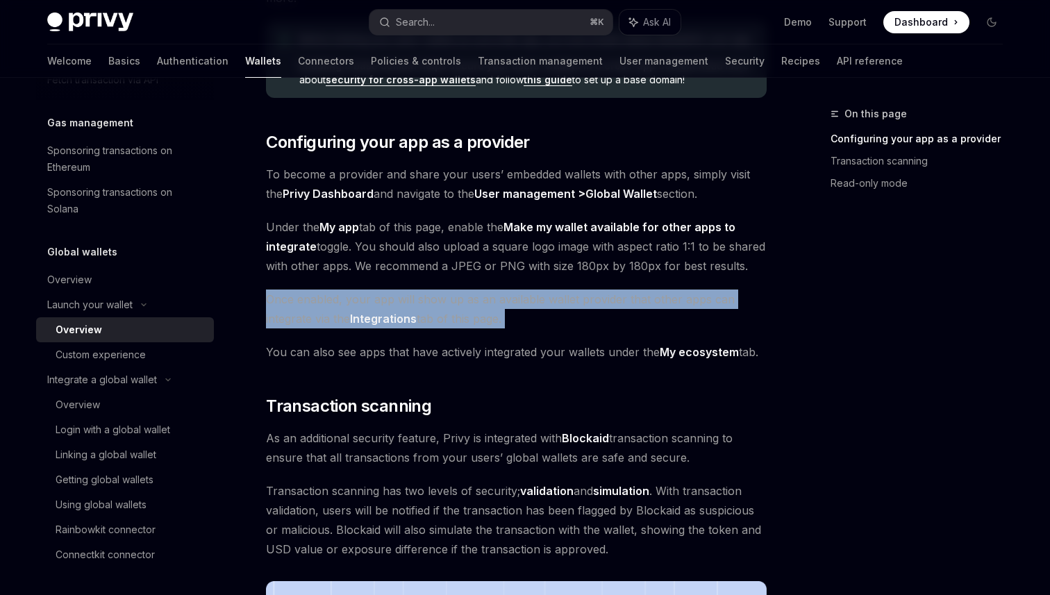
drag, startPoint x: 524, startPoint y: 288, endPoint x: 520, endPoint y: 330, distance: 42.6
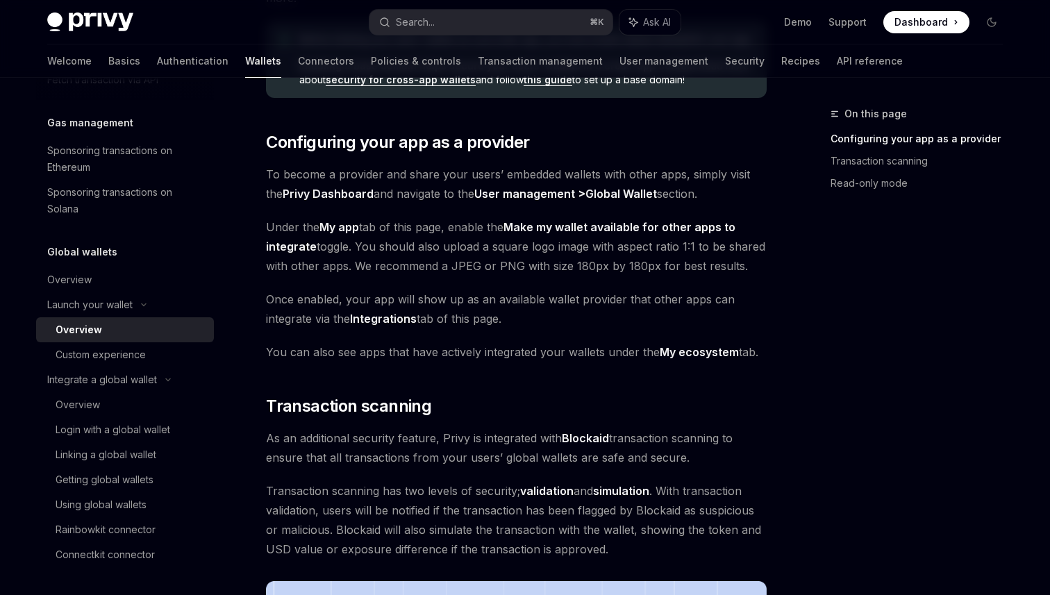
click at [454, 355] on span "You can also see apps that have actively integrated your wallets under the My e…" at bounding box center [516, 351] width 501 height 19
click at [432, 304] on span "Once enabled, your app will show up as an available wallet provider that other …" at bounding box center [516, 309] width 501 height 39
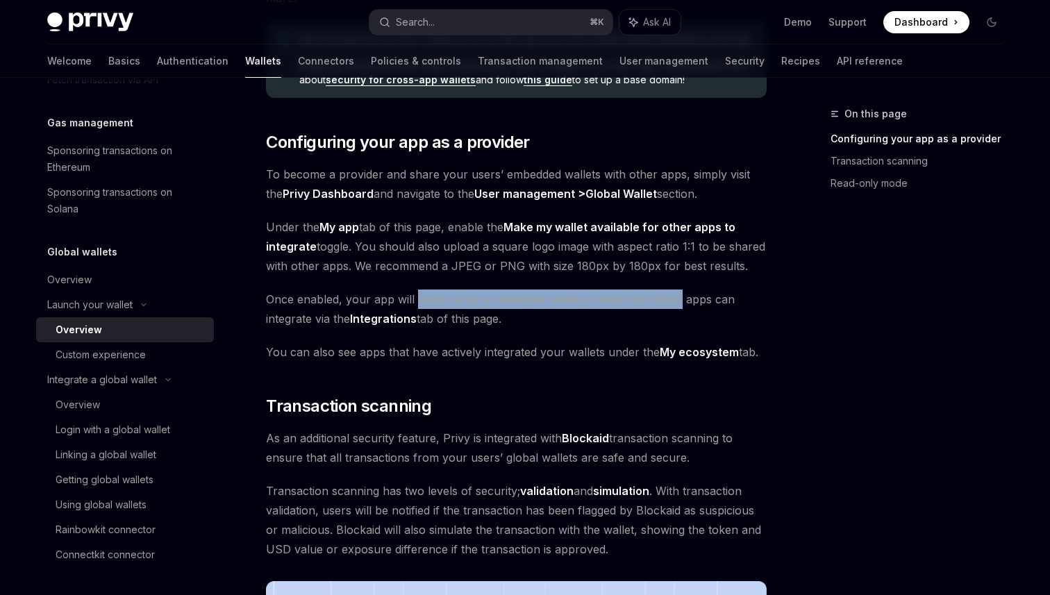
drag, startPoint x: 432, startPoint y: 304, endPoint x: 657, endPoint y: 305, distance: 225.0
click at [657, 305] on span "Once enabled, your app will show up as an available wallet provider that other …" at bounding box center [516, 309] width 501 height 39
drag, startPoint x: 657, startPoint y: 305, endPoint x: 548, endPoint y: 304, distance: 109.0
click at [556, 304] on span "Once enabled, your app will show up as an available wallet provider that other …" at bounding box center [516, 309] width 501 height 39
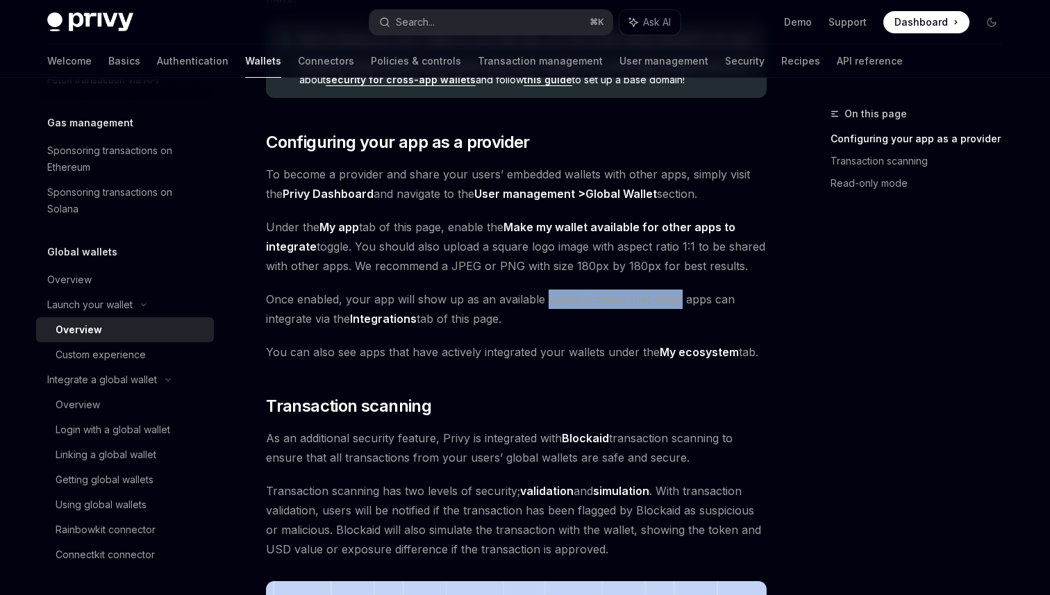
click at [548, 304] on span "Once enabled, your app will show up as an available wallet provider that other …" at bounding box center [516, 309] width 501 height 39
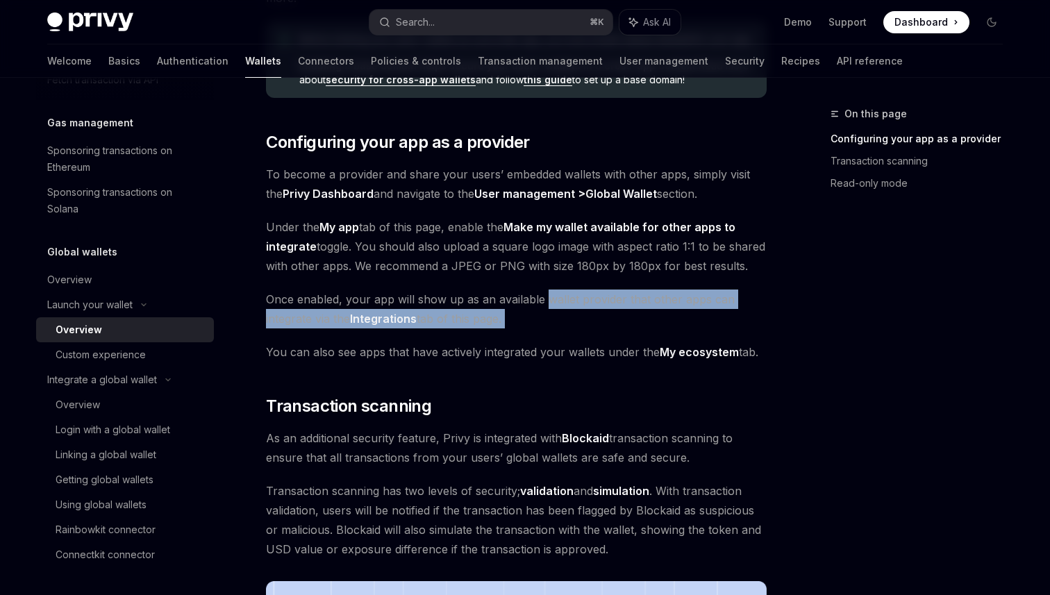
drag, startPoint x: 548, startPoint y: 304, endPoint x: 639, endPoint y: 327, distance: 93.8
click at [643, 327] on span "Once enabled, your app will show up as an available wallet provider that other …" at bounding box center [516, 309] width 501 height 39
click at [639, 327] on span "Once enabled, your app will show up as an available wallet provider that other …" at bounding box center [516, 309] width 501 height 39
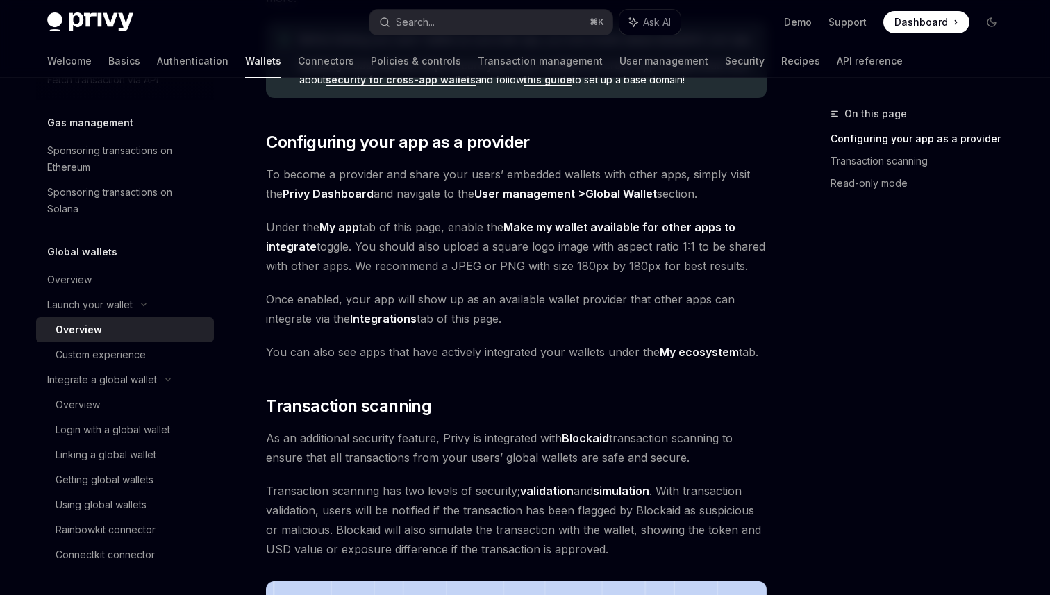
click at [436, 356] on span "You can also see apps that have actively integrated your wallets under the My e…" at bounding box center [516, 351] width 501 height 19
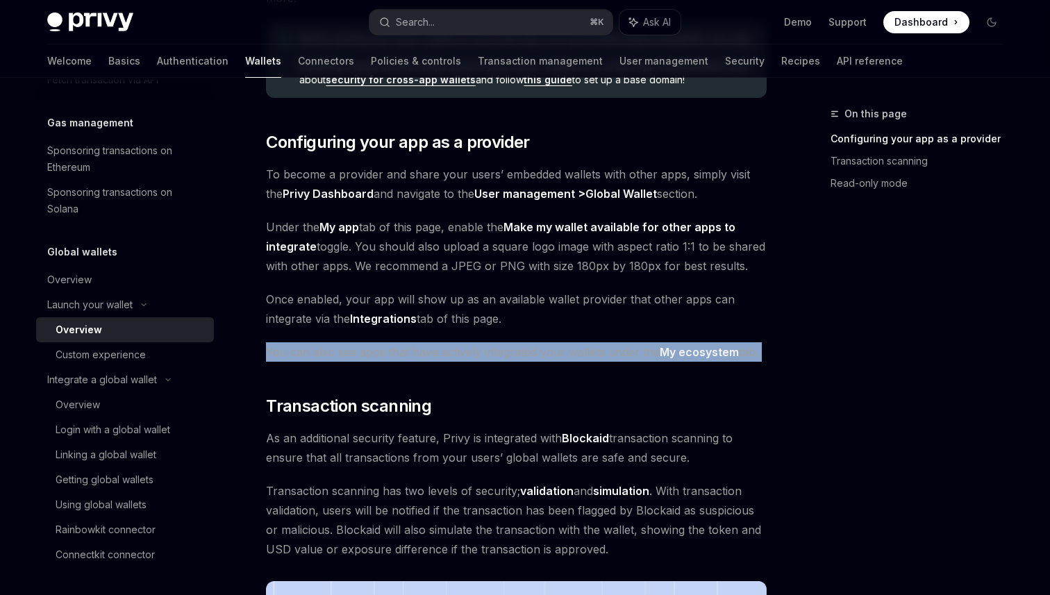
click at [436, 356] on span "You can also see apps that have actively integrated your wallets under the My e…" at bounding box center [516, 351] width 501 height 19
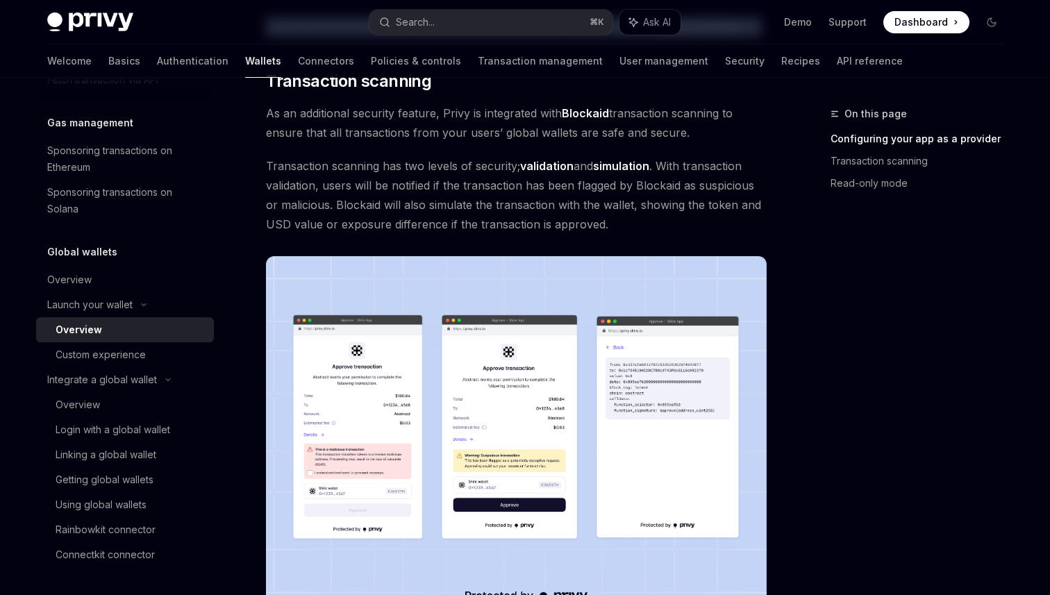
scroll to position [576, 0]
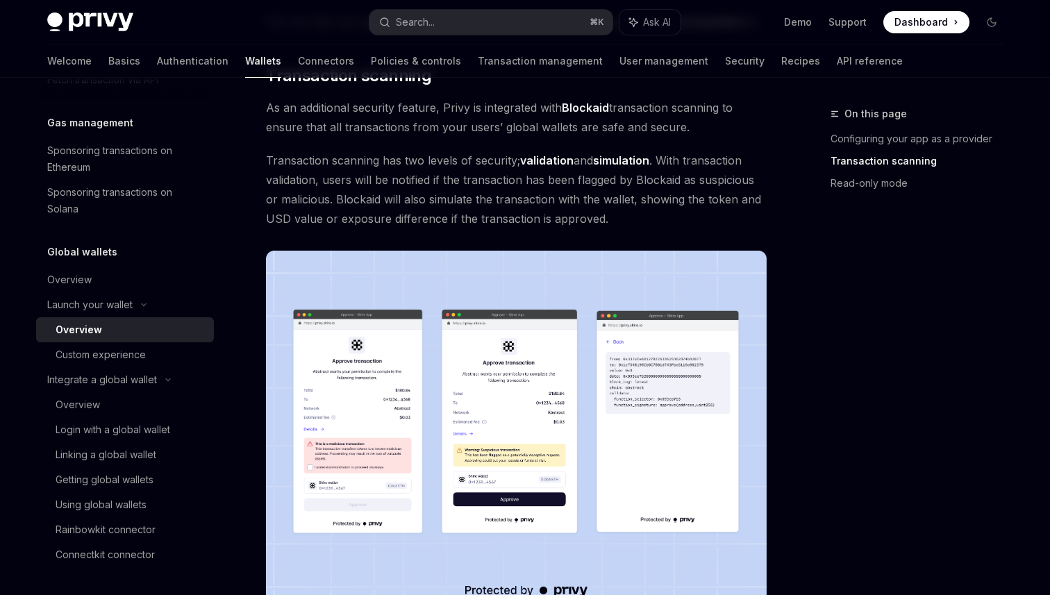
click at [411, 129] on span "As an additional security feature, Privy is integrated with Blockaid transactio…" at bounding box center [516, 117] width 501 height 39
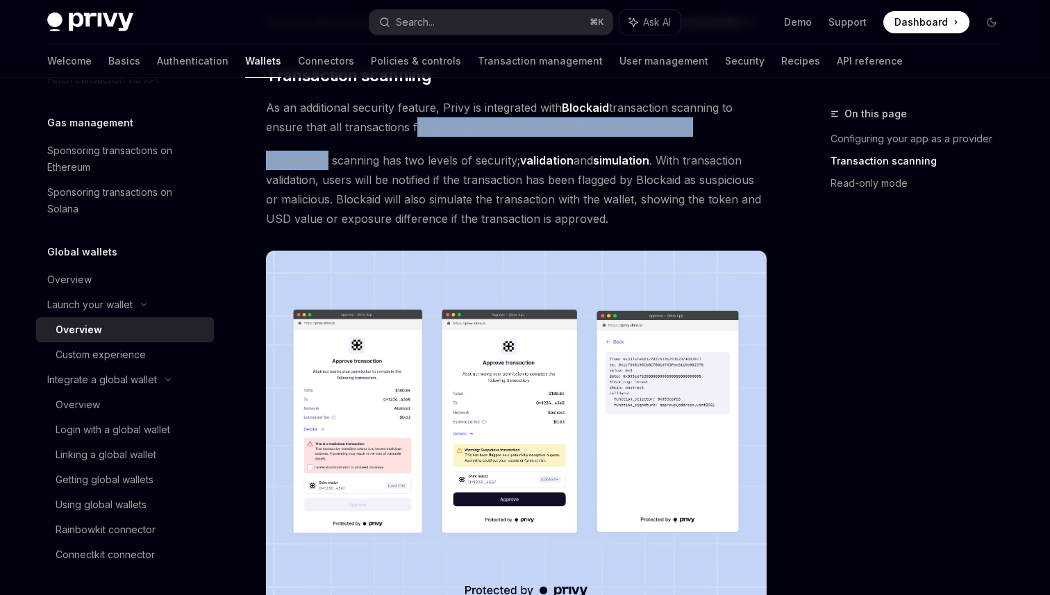
drag, startPoint x: 410, startPoint y: 129, endPoint x: 651, endPoint y: 138, distance: 240.5
click at [651, 138] on div "Providers are apps that enable their users’ embedded wallets to be used in othe…" at bounding box center [516, 295] width 501 height 1393
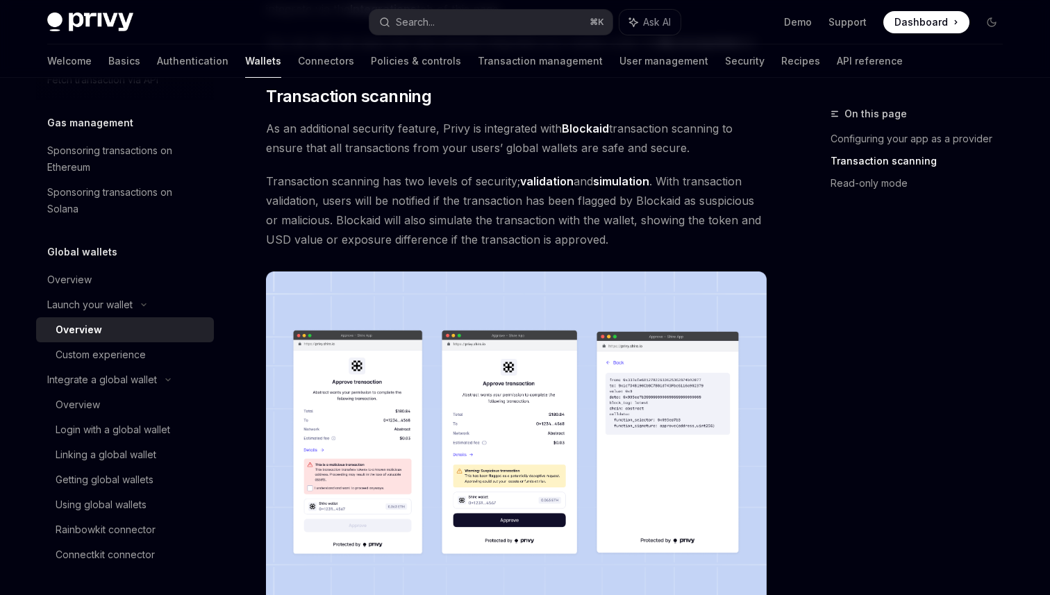
scroll to position [552, 0]
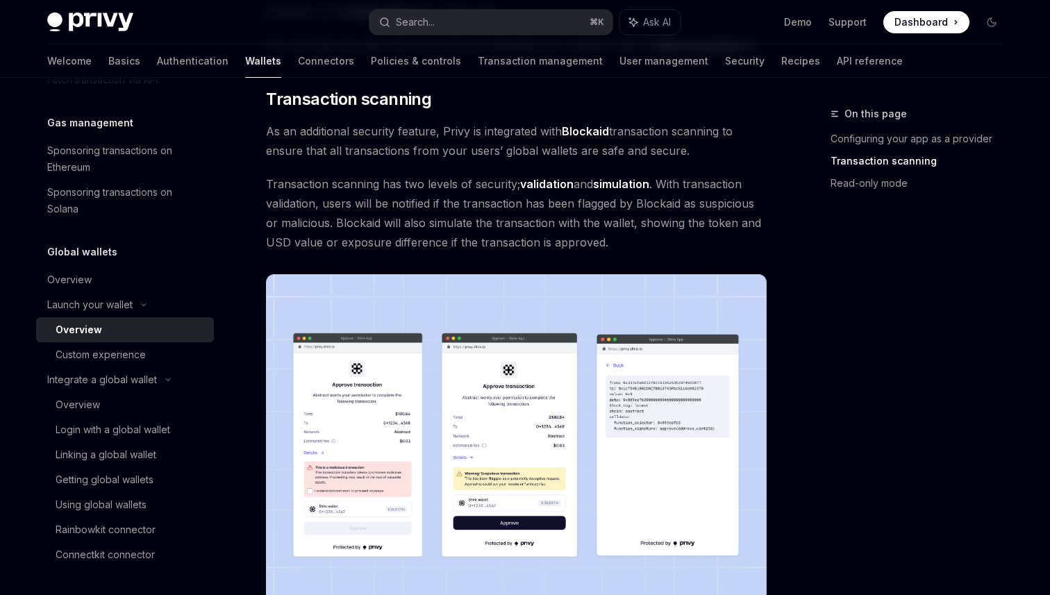
click at [331, 201] on span "Transaction scanning has two levels of security; validation and simulation . Wi…" at bounding box center [516, 213] width 501 height 78
drag, startPoint x: 331, startPoint y: 201, endPoint x: 551, endPoint y: 200, distance: 220.2
click at [551, 200] on span "Transaction scanning has two levels of security; validation and simulation . Wi…" at bounding box center [516, 213] width 501 height 78
click at [547, 200] on span "Transaction scanning has two levels of security; validation and simulation . Wi…" at bounding box center [516, 213] width 501 height 78
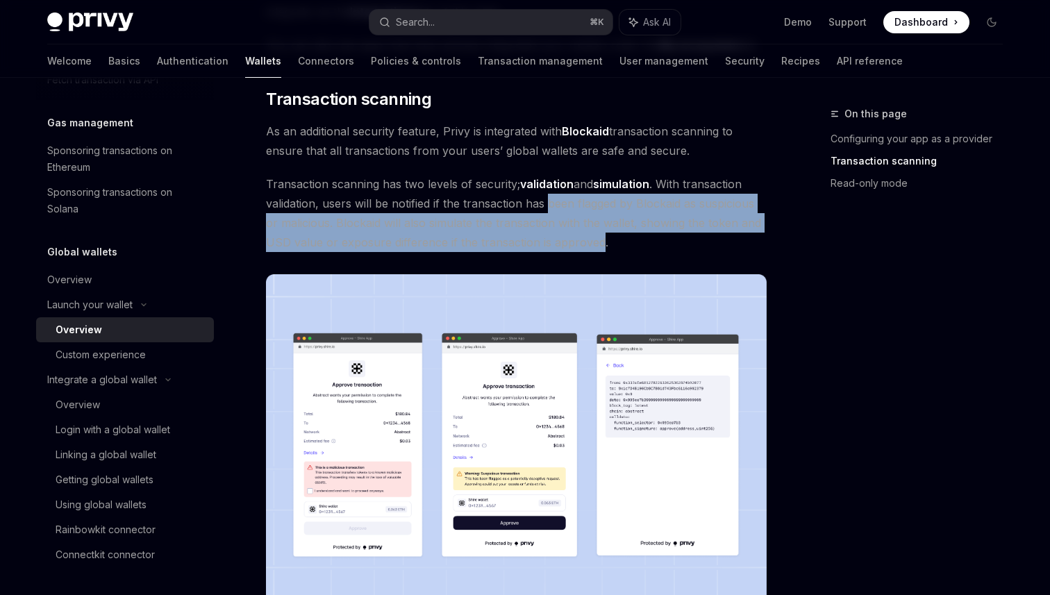
drag, startPoint x: 547, startPoint y: 200, endPoint x: 548, endPoint y: 239, distance: 38.9
click at [548, 239] on span "Transaction scanning has two levels of security; validation and simulation . Wi…" at bounding box center [516, 213] width 501 height 78
click at [538, 240] on span "Transaction scanning has two levels of security; validation and simulation . Wi…" at bounding box center [516, 213] width 501 height 78
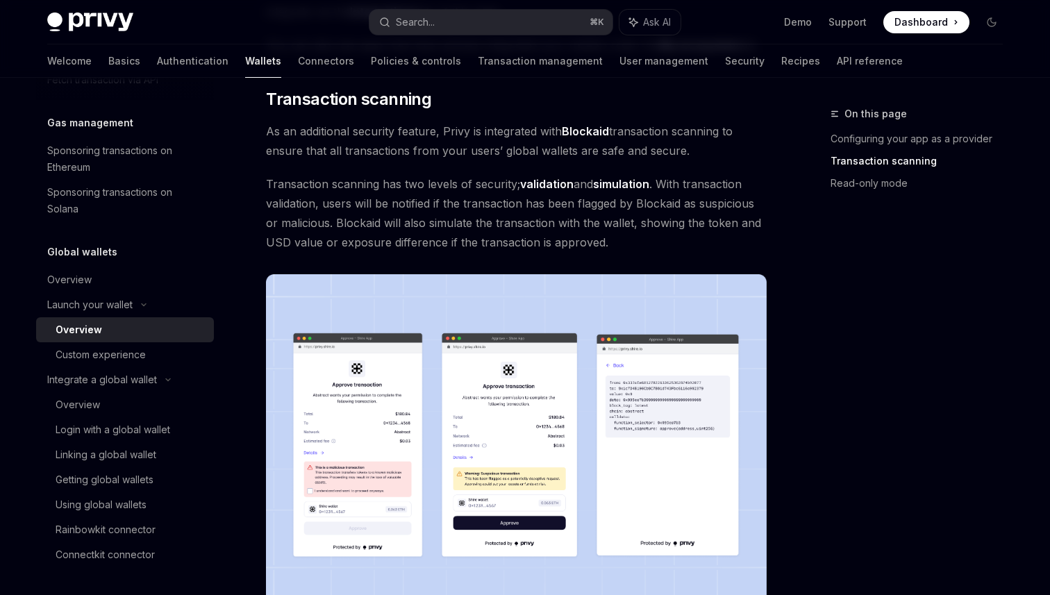
click at [413, 217] on span "Transaction scanning has two levels of security; validation and simulation . Wi…" at bounding box center [516, 213] width 501 height 78
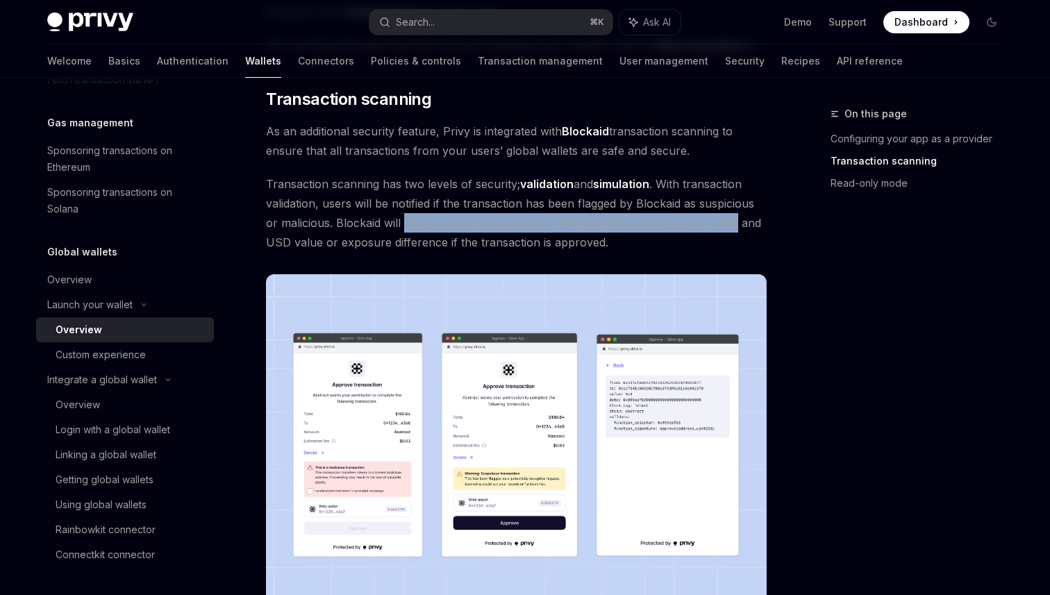
drag, startPoint x: 413, startPoint y: 217, endPoint x: 713, endPoint y: 219, distance: 300.7
click at [713, 219] on span "Transaction scanning has two levels of security; validation and simulation . Wi…" at bounding box center [516, 213] width 501 height 78
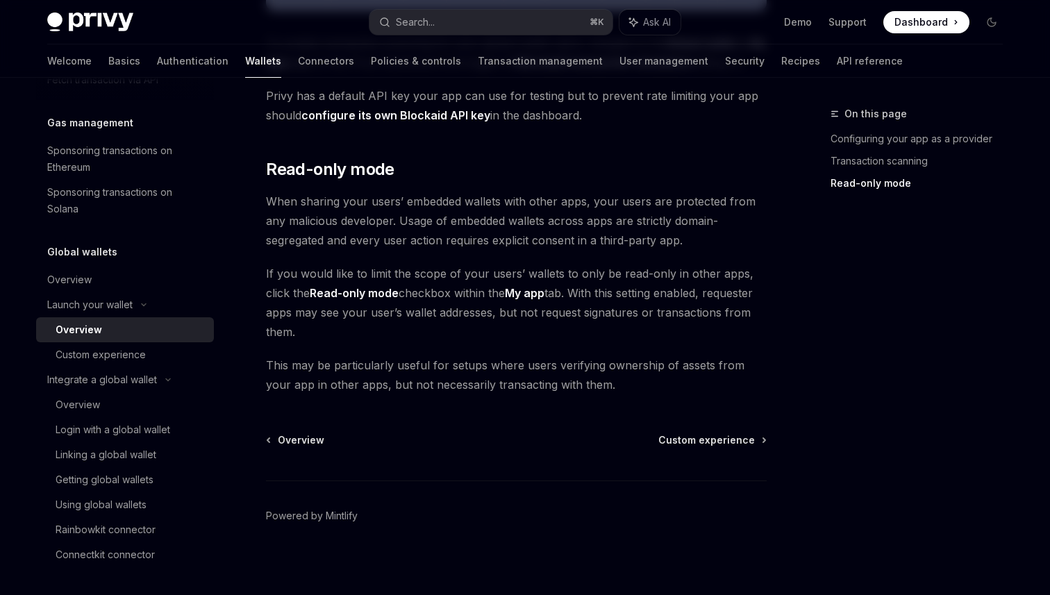
scroll to position [1177, 0]
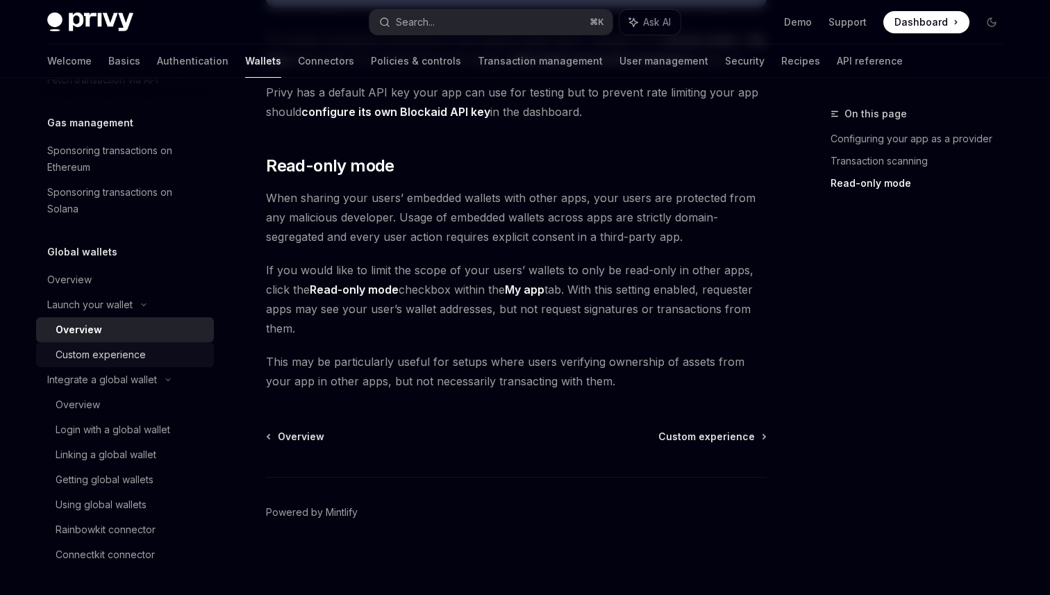
click at [139, 346] on link "Custom experience" at bounding box center [125, 354] width 178 height 25
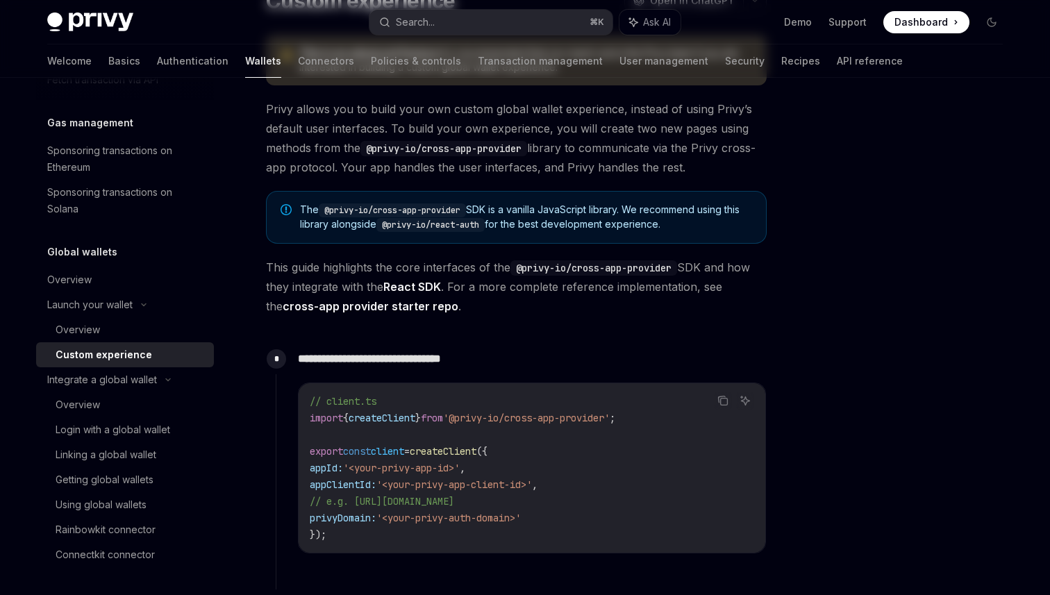
scroll to position [145, 0]
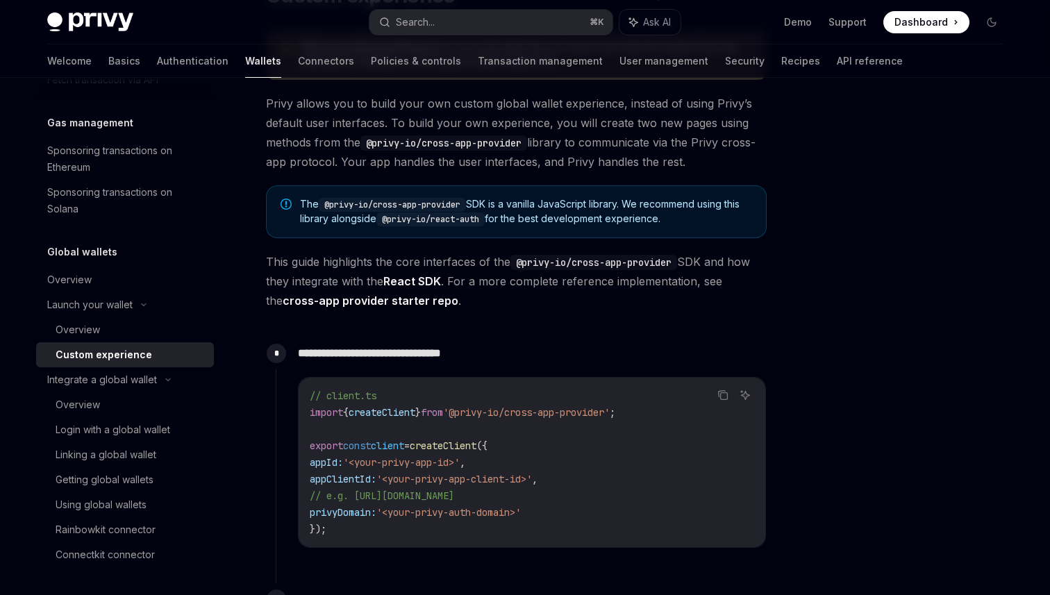
click at [474, 148] on code "@privy-io/cross-app-provider" at bounding box center [443, 142] width 167 height 15
drag, startPoint x: 474, startPoint y: 148, endPoint x: 385, endPoint y: 147, distance: 89.6
click at [385, 147] on code "@privy-io/cross-app-provider" at bounding box center [443, 142] width 167 height 15
drag, startPoint x: 385, startPoint y: 147, endPoint x: 528, endPoint y: 147, distance: 143.1
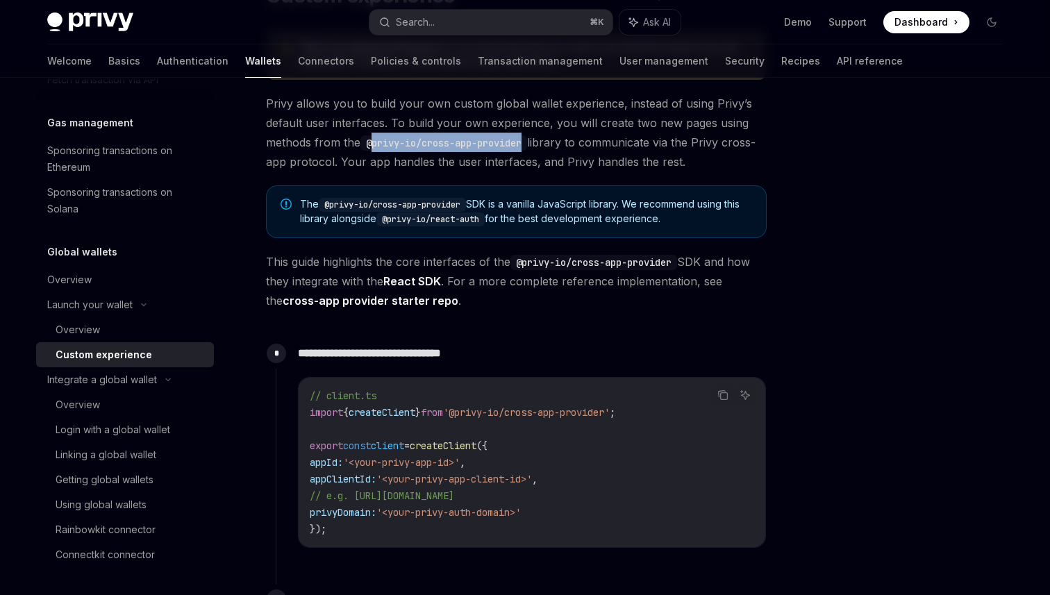
click at [527, 147] on code "@privy-io/cross-app-provider" at bounding box center [443, 142] width 167 height 15
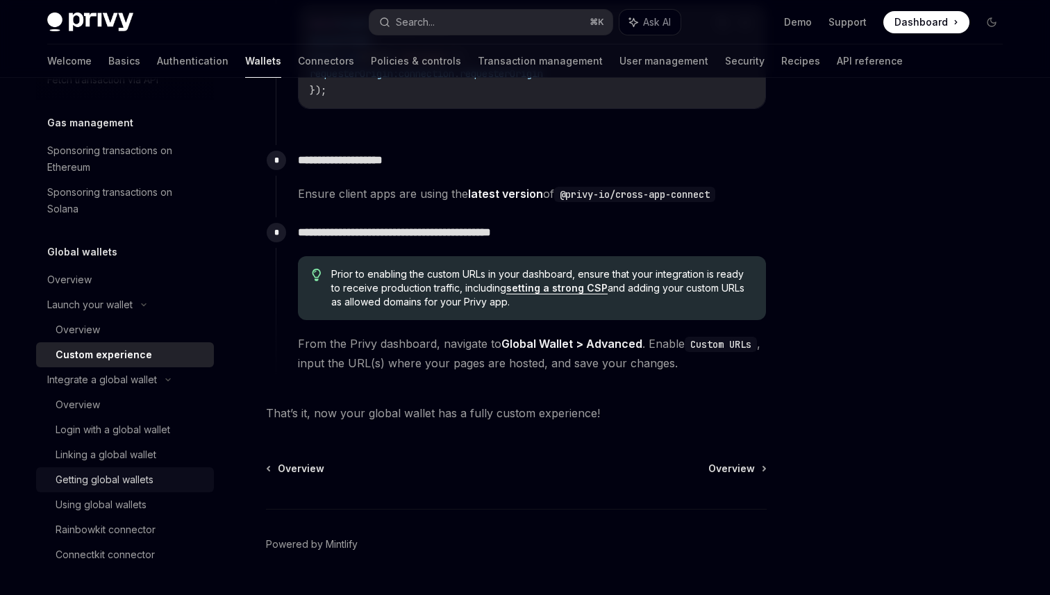
scroll to position [2249, 0]
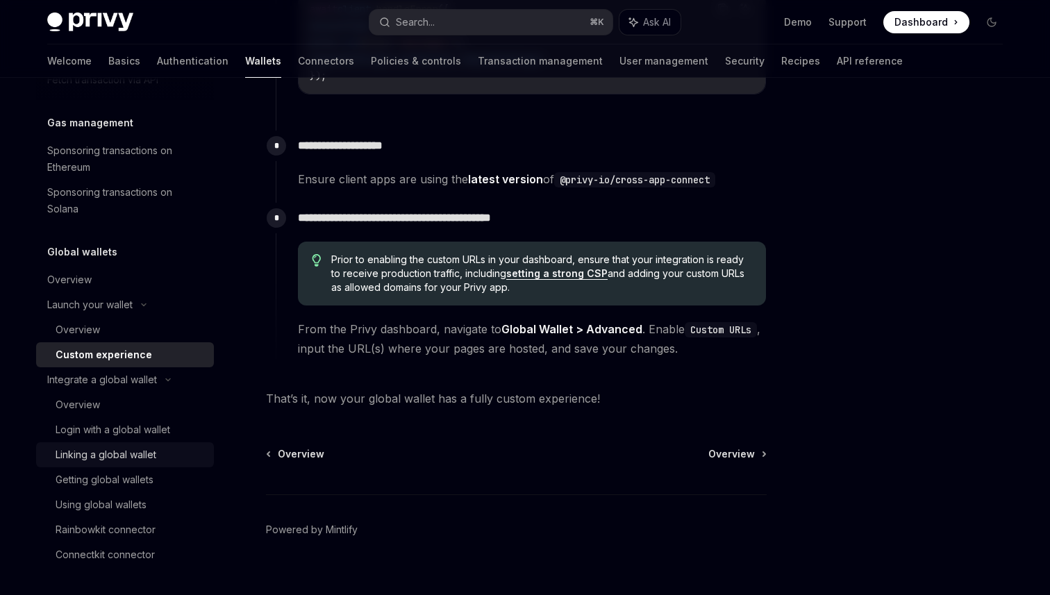
click at [92, 452] on div "Linking a global wallet" at bounding box center [106, 455] width 101 height 17
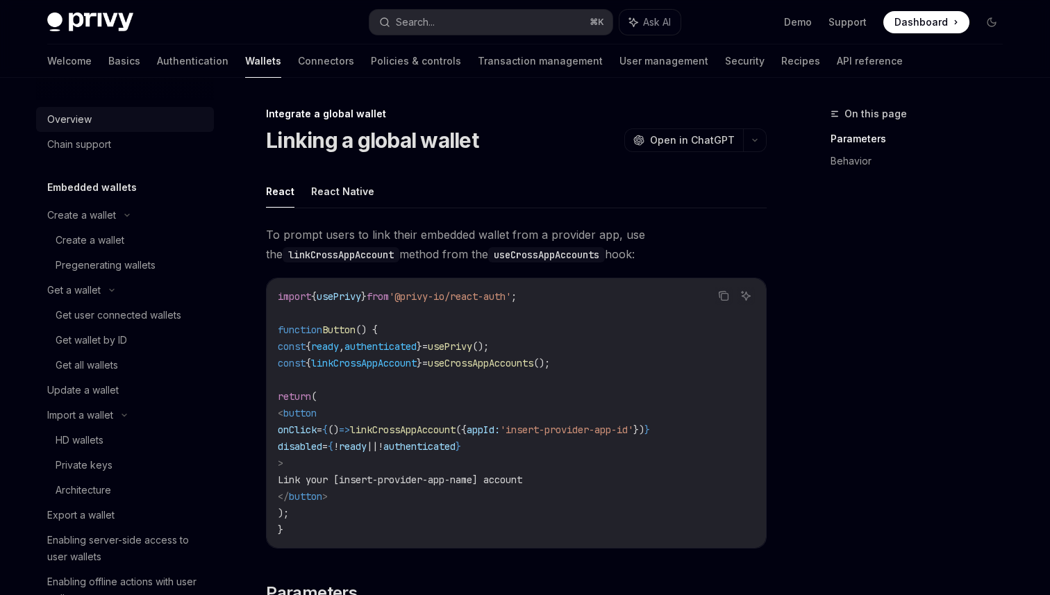
click at [108, 128] on link "Overview" at bounding box center [125, 119] width 178 height 25
type textarea "*"
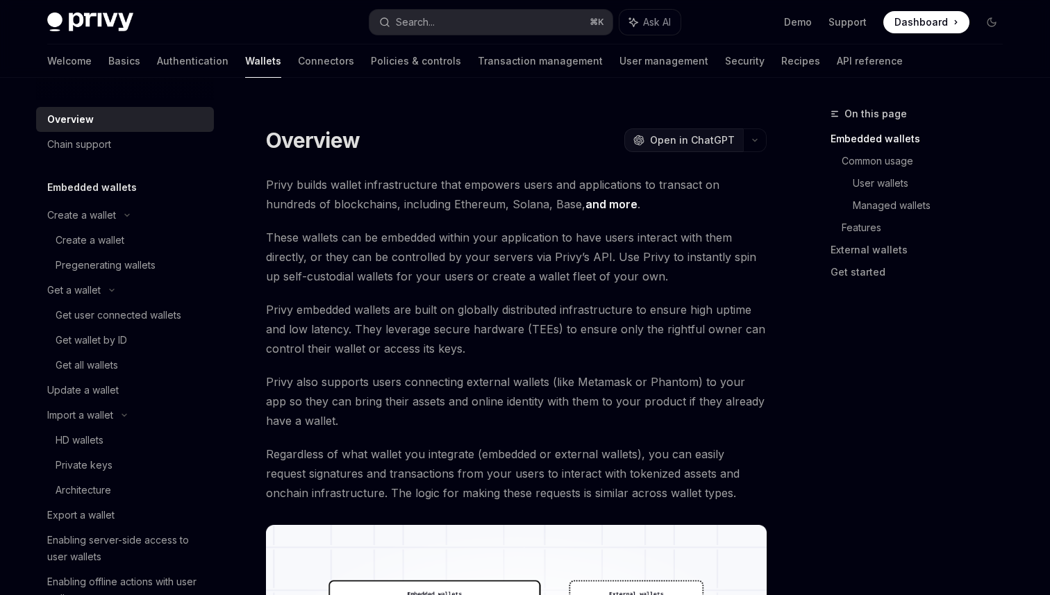
click at [684, 151] on button "OpenAI Open in ChatGPT" at bounding box center [683, 140] width 119 height 24
